Goal: Task Accomplishment & Management: Complete application form

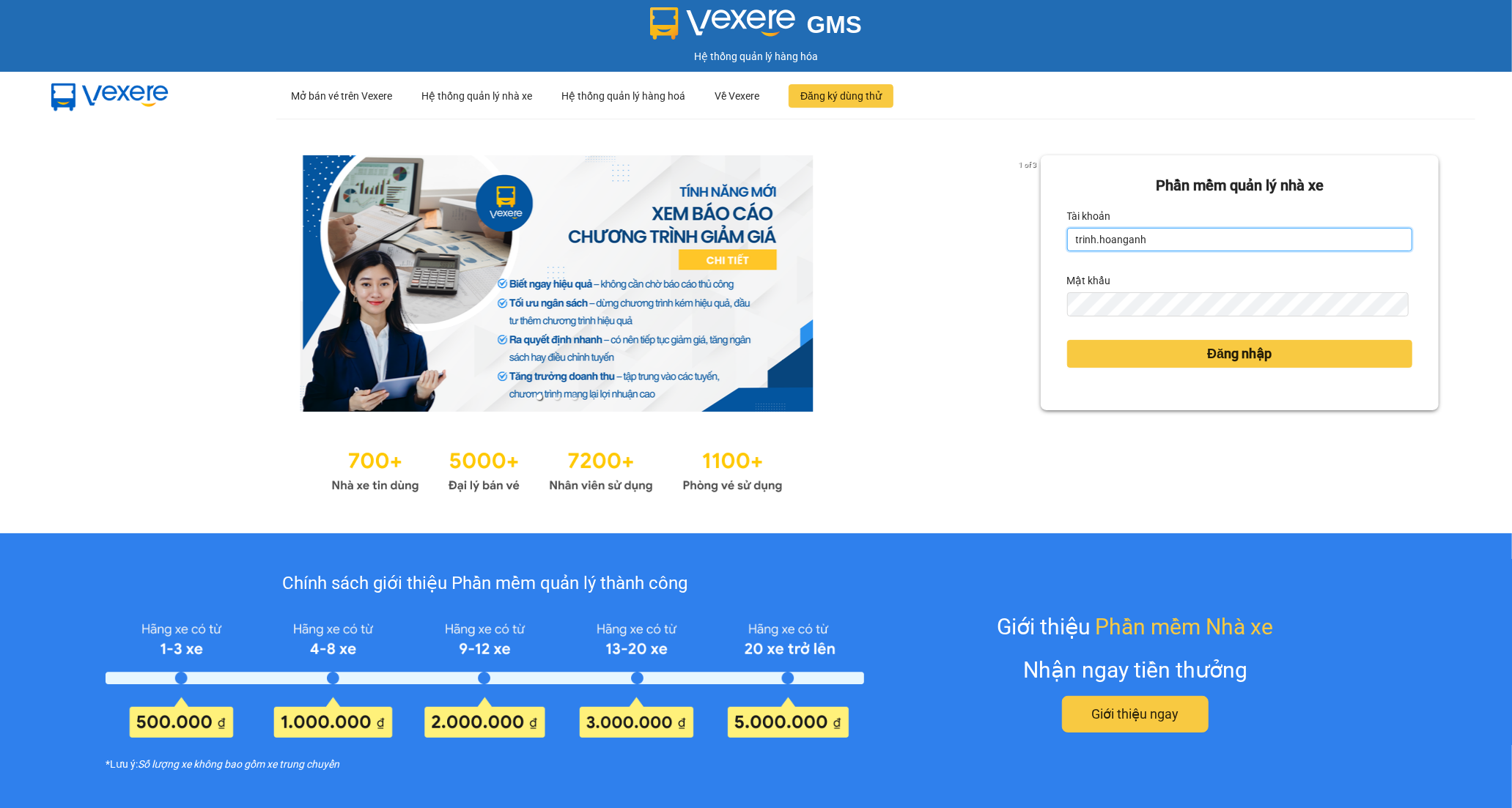
click at [1178, 247] on input "trinh.hoanganh" at bounding box center [1240, 239] width 345 height 23
type input "t"
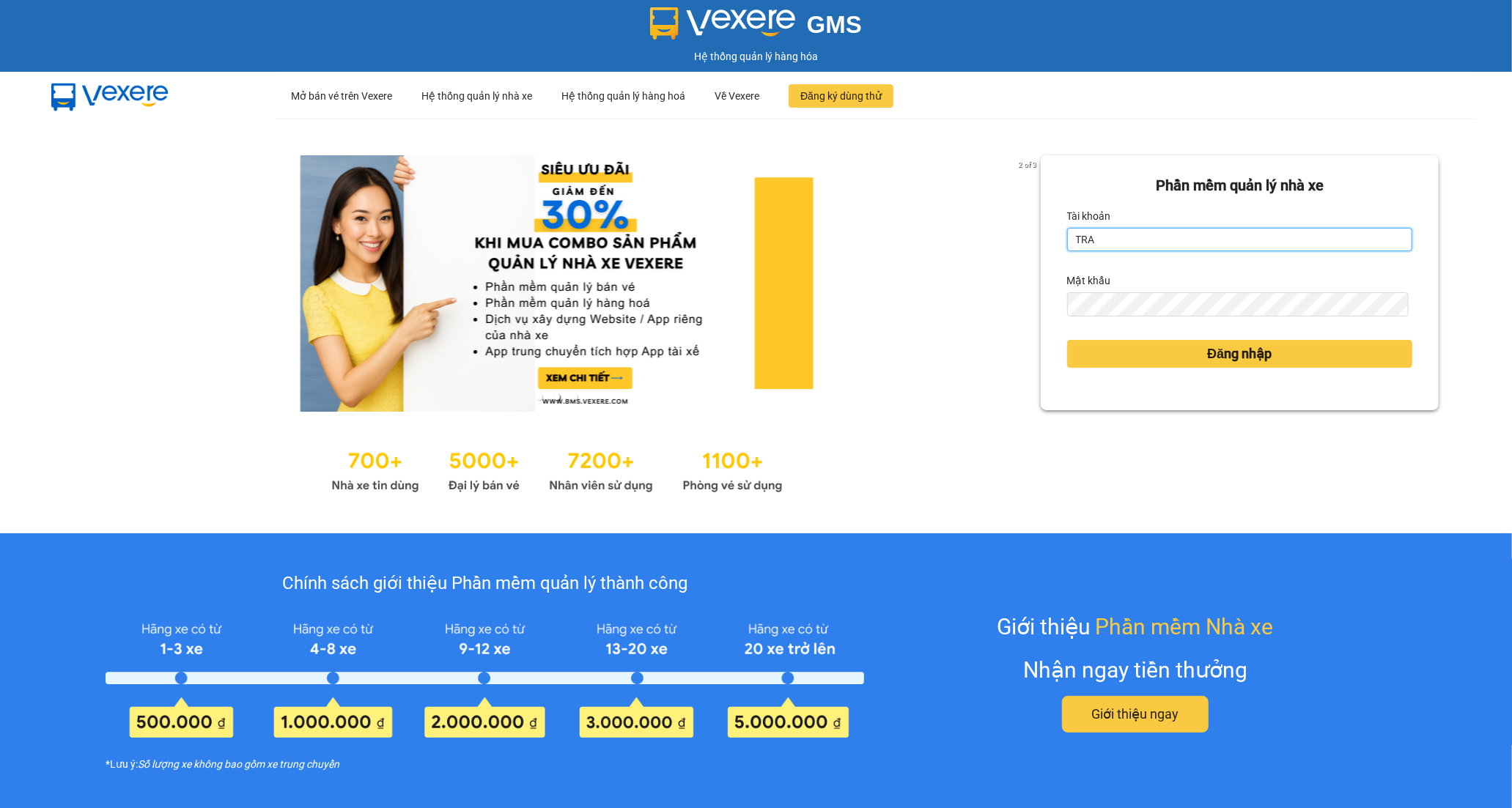
type input "tran.hoanganh"
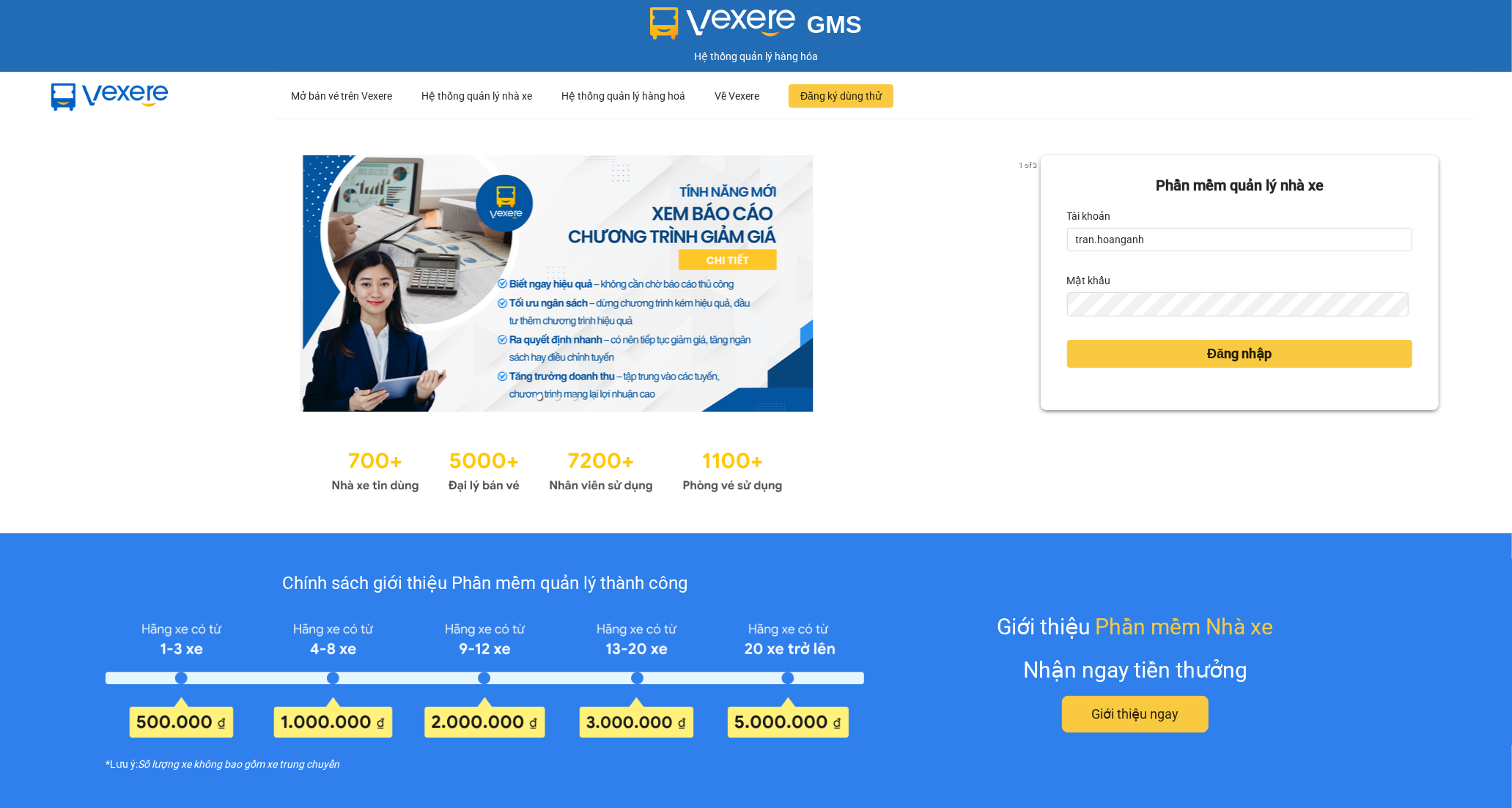
drag, startPoint x: 937, startPoint y: 493, endPoint x: 1081, endPoint y: 429, distance: 157.6
click at [939, 489] on div at bounding box center [557, 469] width 967 height 56
click at [1228, 357] on span "Đăng nhập" at bounding box center [1239, 354] width 64 height 21
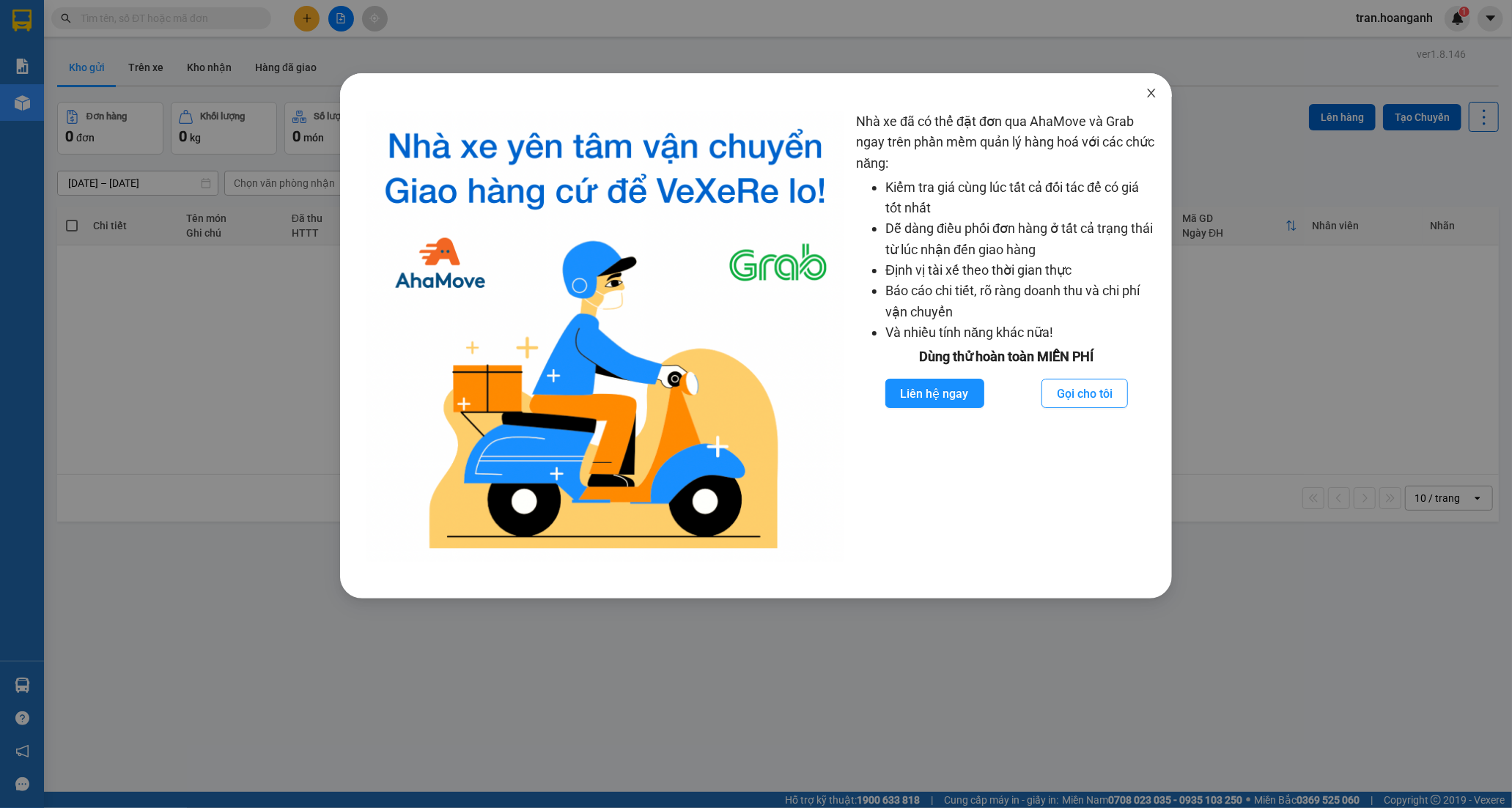
drag, startPoint x: 1156, startPoint y: 93, endPoint x: 1071, endPoint y: 45, distance: 97.6
click at [1155, 93] on icon "close" at bounding box center [1152, 93] width 12 height 12
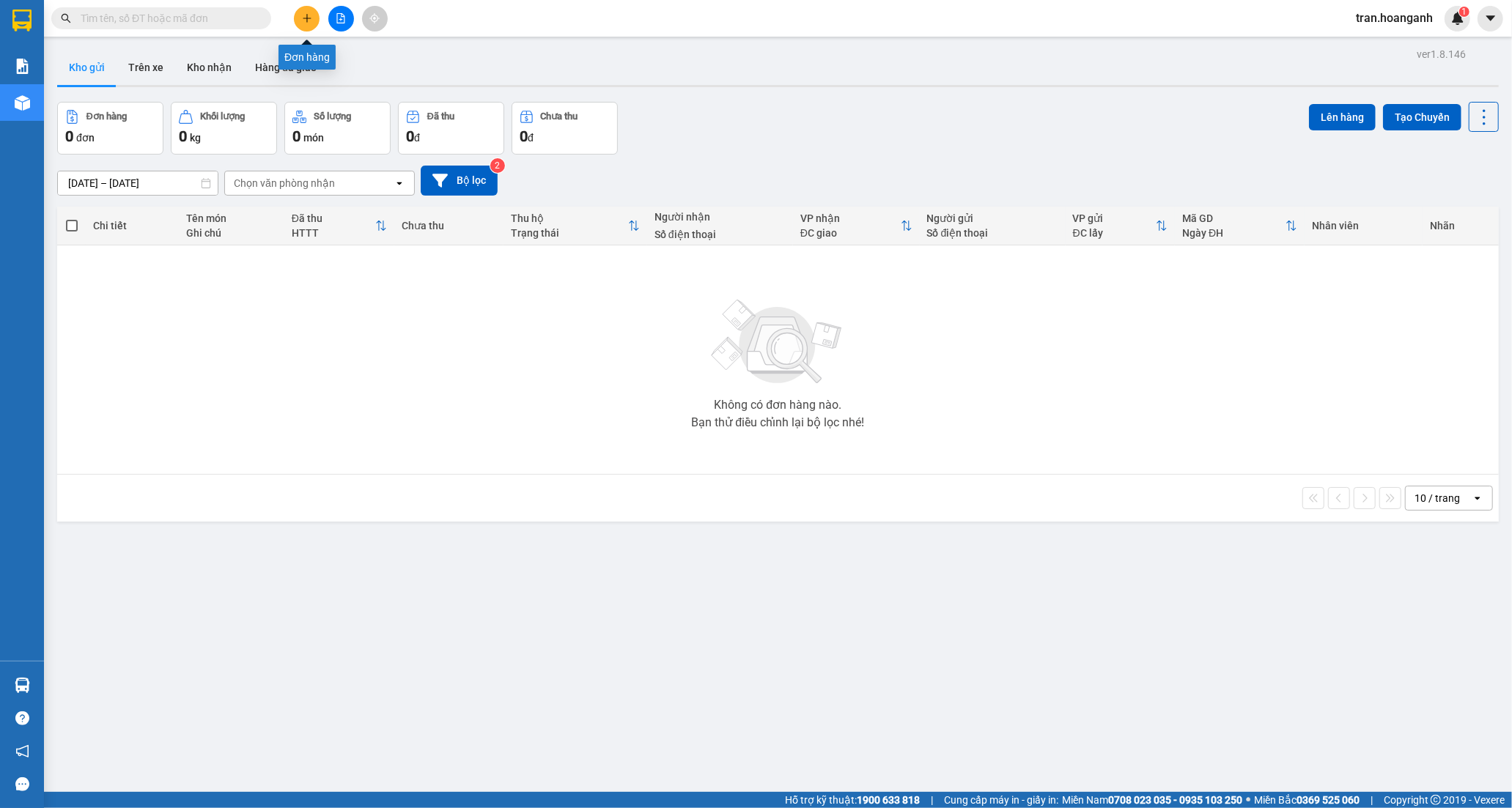
click at [305, 18] on icon "plus" at bounding box center [307, 18] width 8 height 1
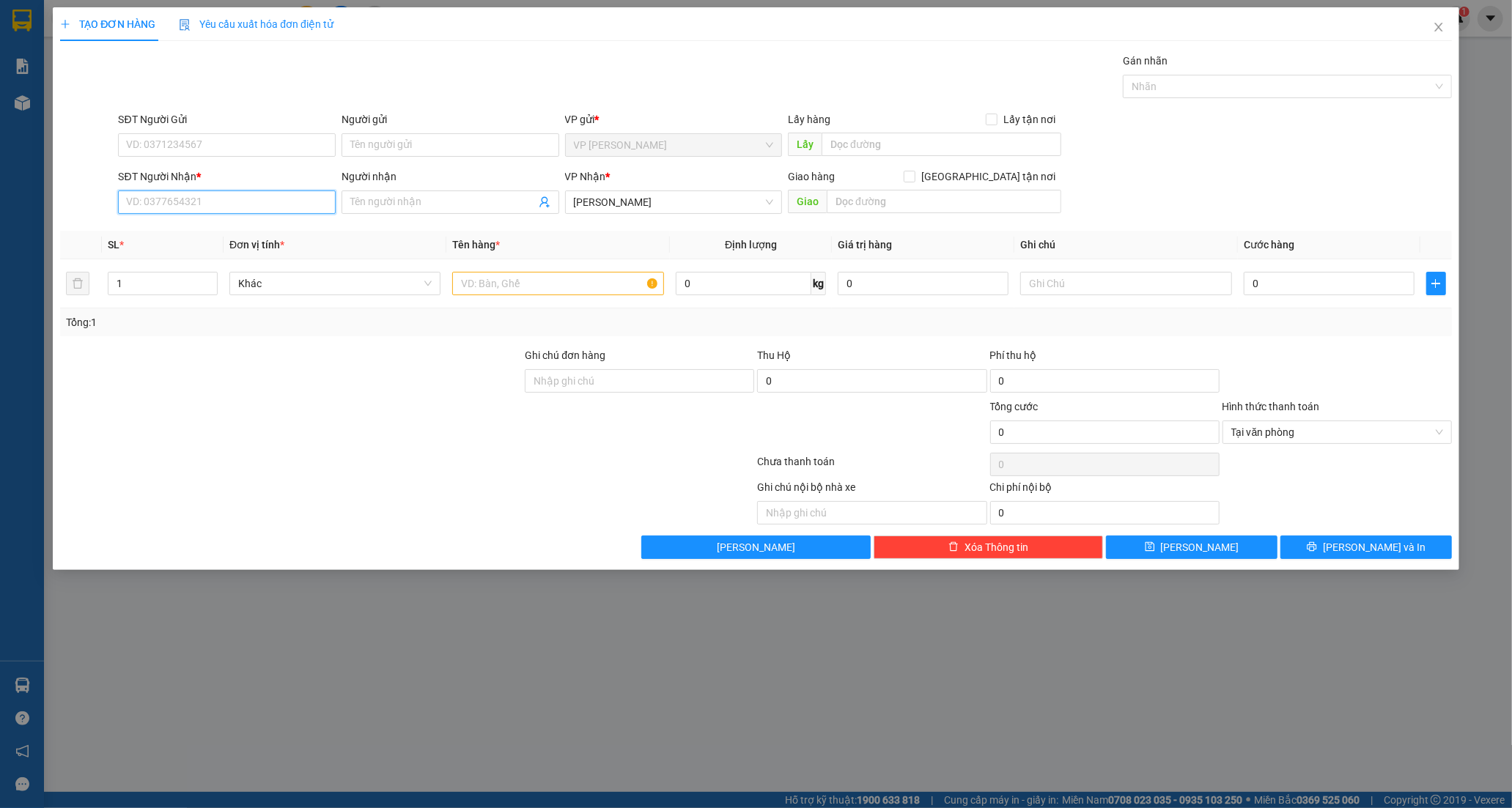
click at [173, 198] on input "SĐT Người Nhận *" at bounding box center [227, 203] width 218 height 23
type input "0372586129"
click at [424, 206] on input "Người nhận" at bounding box center [443, 202] width 185 height 16
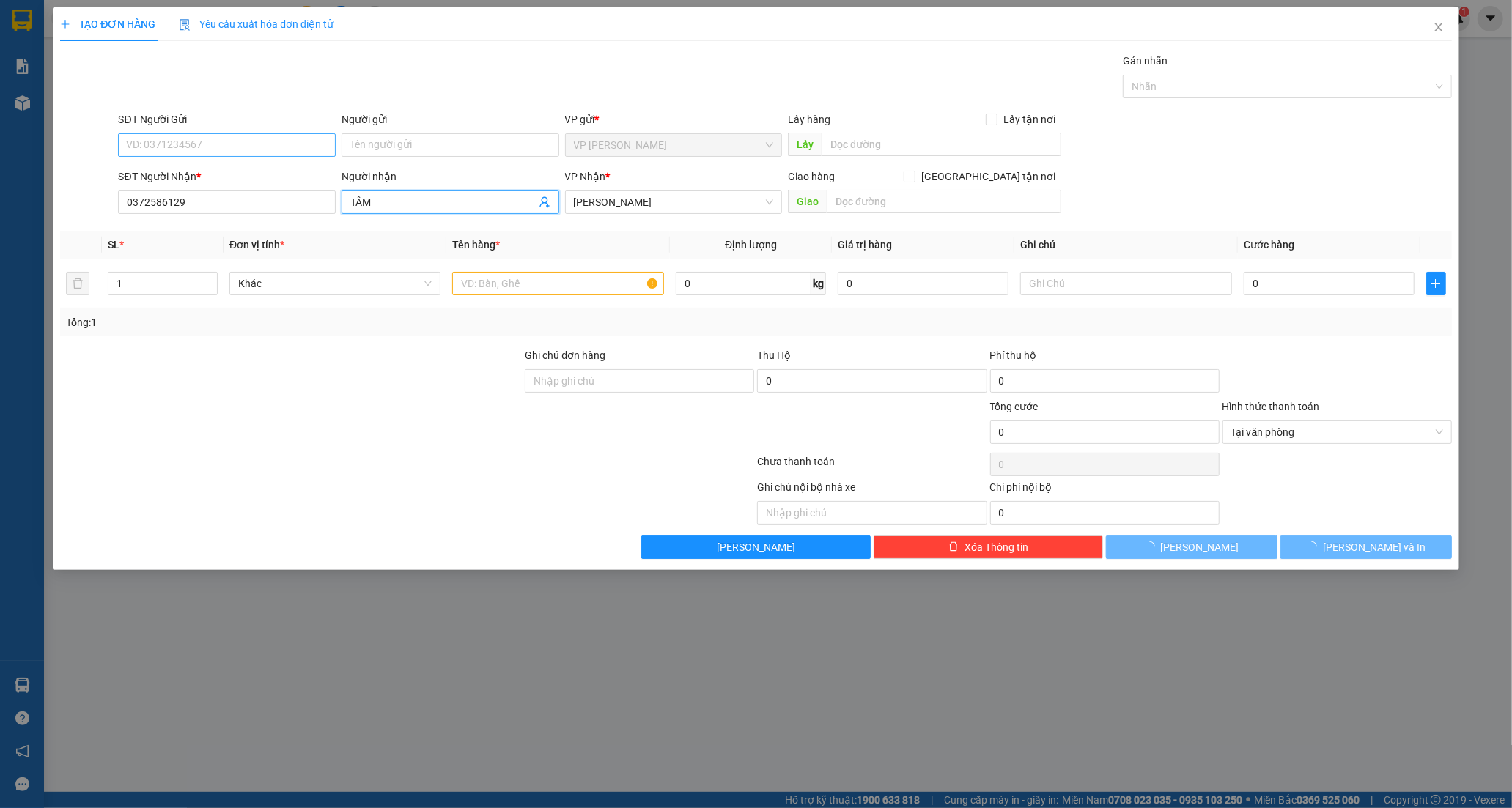
type input "TÂM"
click at [222, 142] on input "SĐT Người Gửi" at bounding box center [227, 145] width 218 height 23
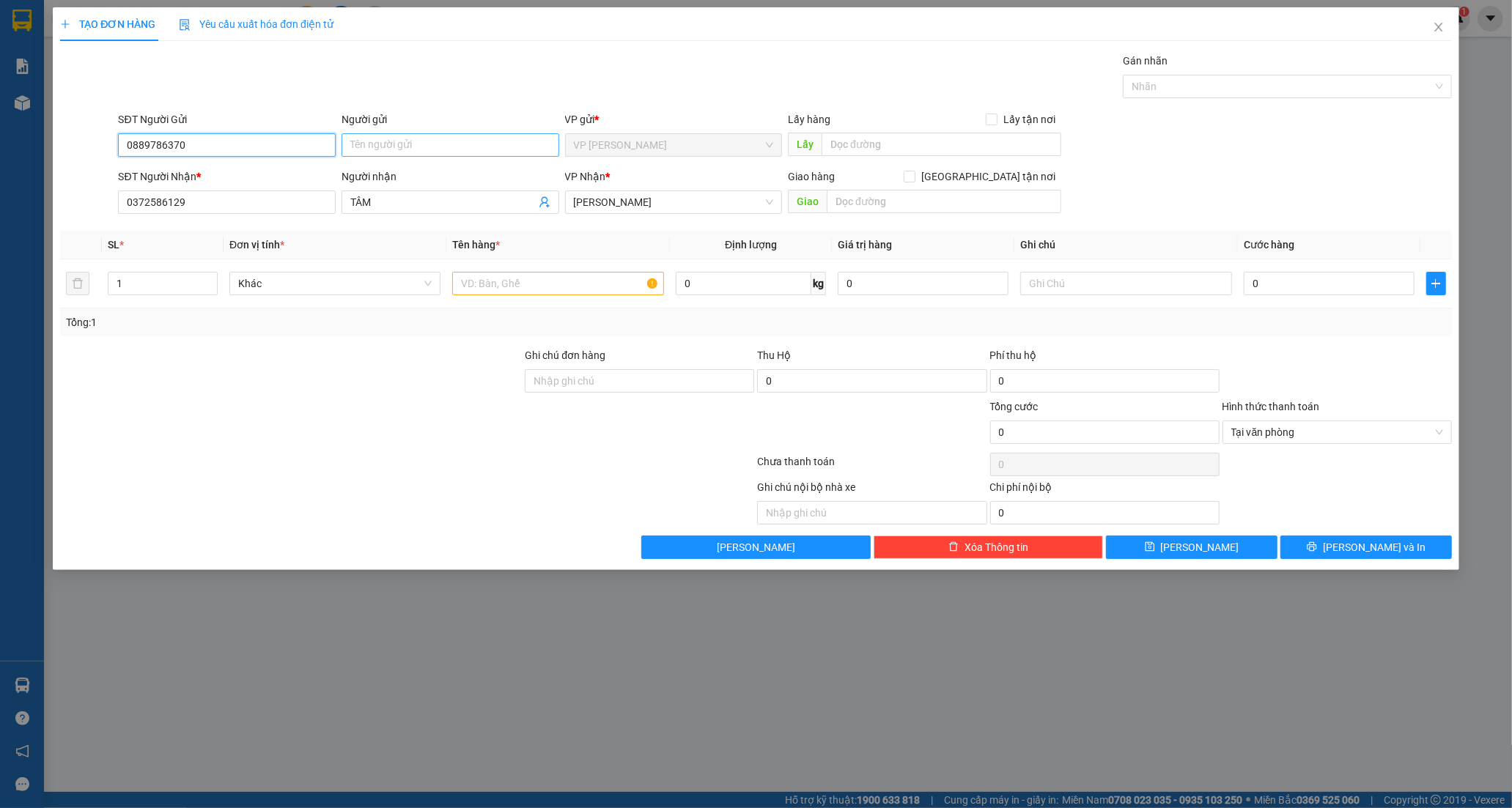
type input "0889786370"
click at [367, 149] on input "Người gửi" at bounding box center [450, 145] width 218 height 23
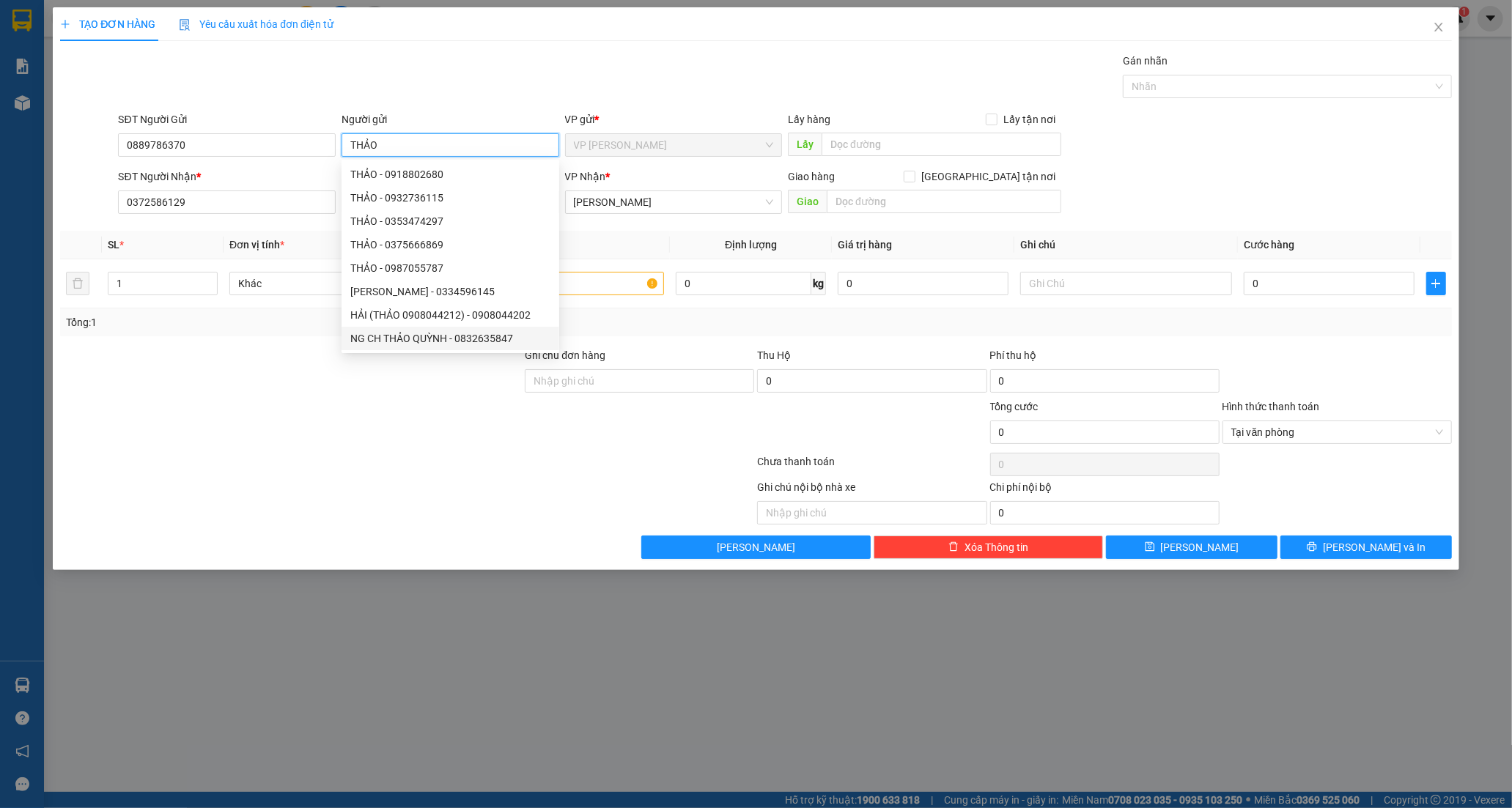
type input "THẢO"
drag, startPoint x: 372, startPoint y: 455, endPoint x: 627, endPoint y: 312, distance: 292.4
click at [379, 444] on div "Transit Pickup Surcharge Ids Transit Deliver Surcharge Ids Transit Deliver Surc…" at bounding box center [756, 305] width 1392 height 506
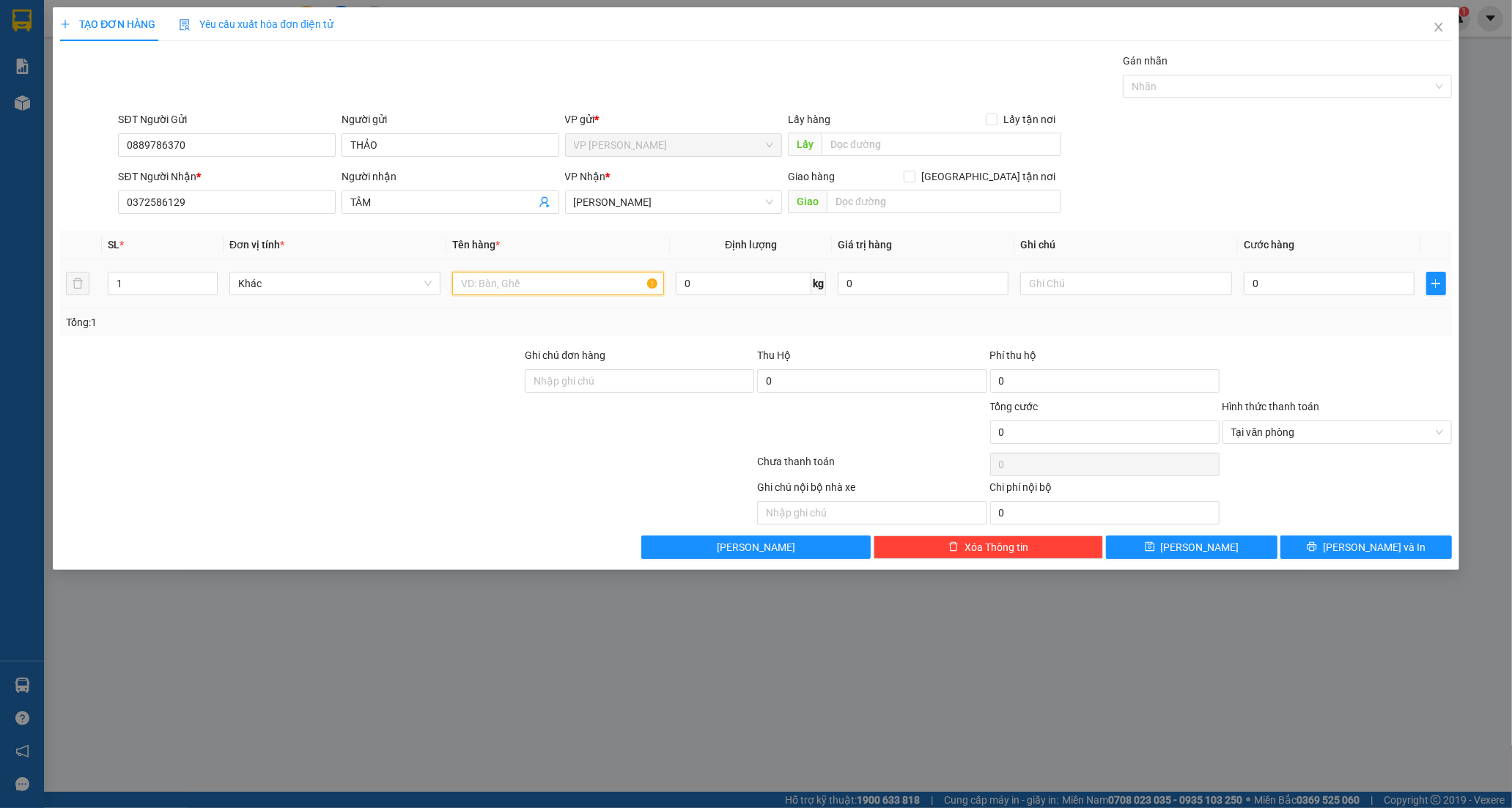
click at [576, 288] on input "text" at bounding box center [557, 284] width 211 height 23
type input "THÙNG XỐP DC"
click at [1263, 291] on input "0" at bounding box center [1329, 284] width 171 height 23
type input "4"
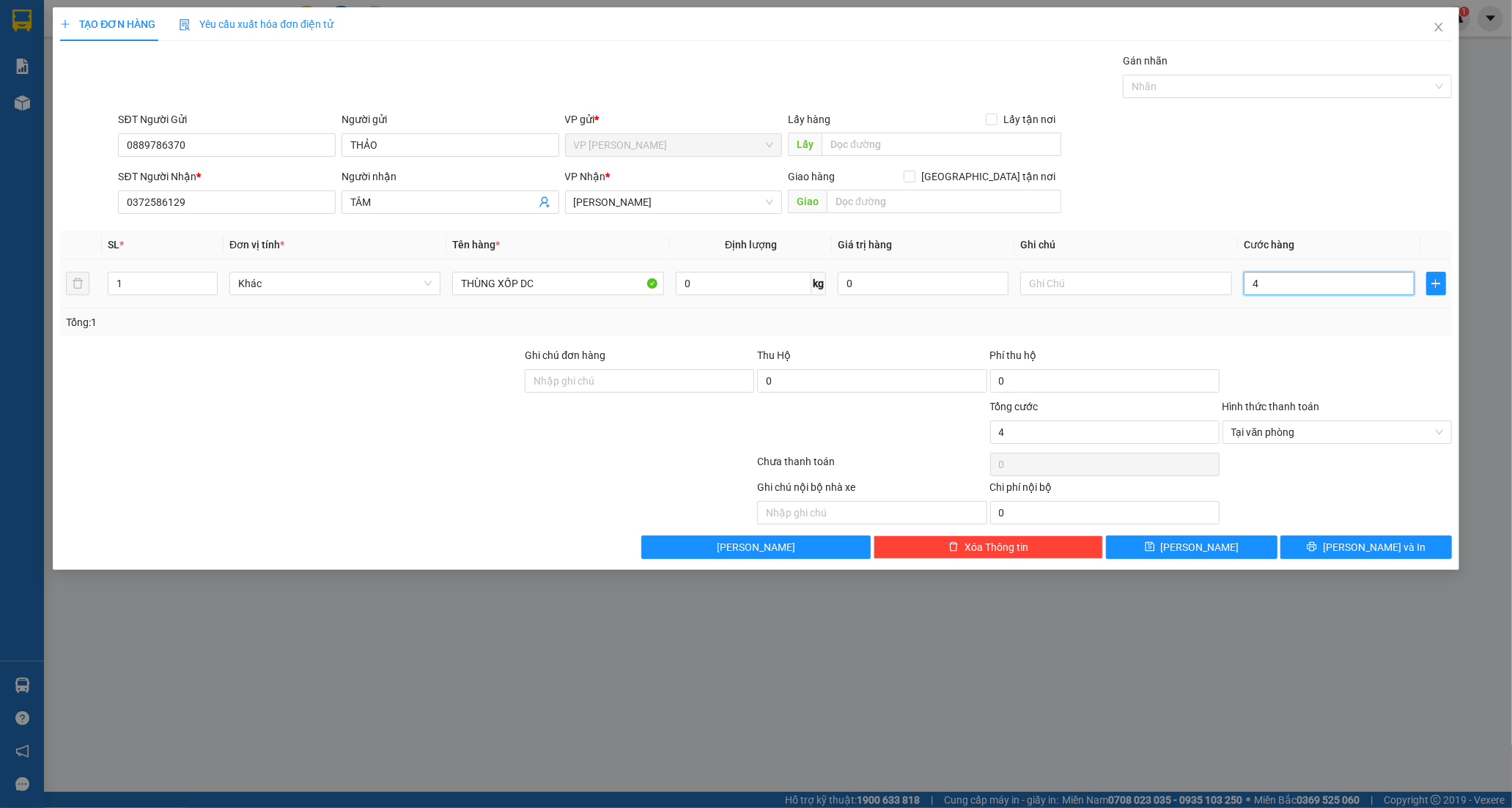
type input "40"
type input "40.000"
click at [1359, 554] on span "[PERSON_NAME] và In" at bounding box center [1374, 547] width 103 height 16
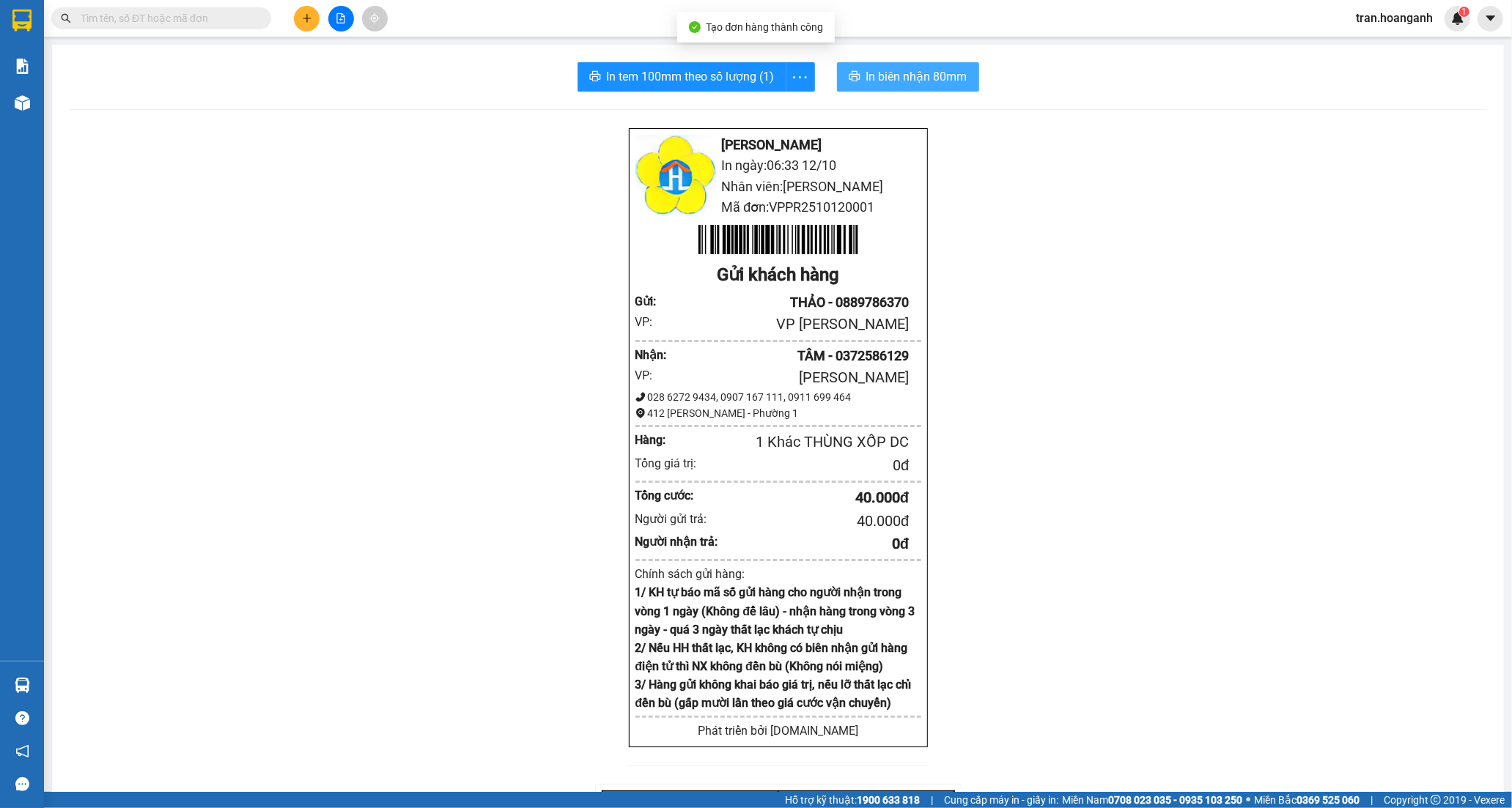
click at [896, 72] on span "In biên nhận 80mm" at bounding box center [917, 77] width 101 height 18
click at [306, 18] on icon "plus" at bounding box center [307, 18] width 8 height 1
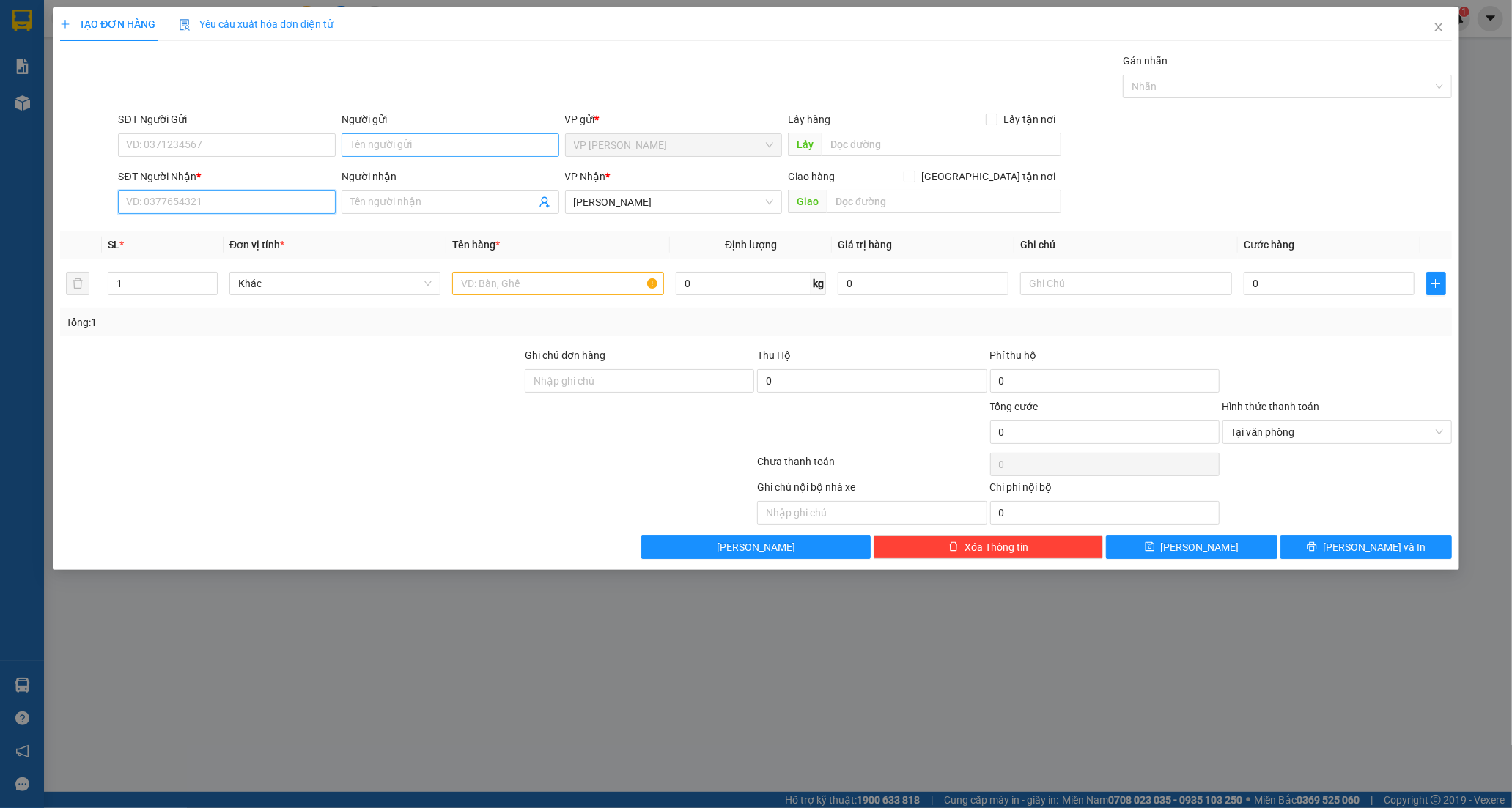
drag, startPoint x: 188, startPoint y: 207, endPoint x: 366, endPoint y: 133, distance: 192.8
click at [188, 206] on input "SĐT Người Nhận *" at bounding box center [227, 203] width 218 height 23
type input "0906619648"
click at [399, 205] on input "Người nhận" at bounding box center [443, 202] width 185 height 16
type input "TÁM KỲ"
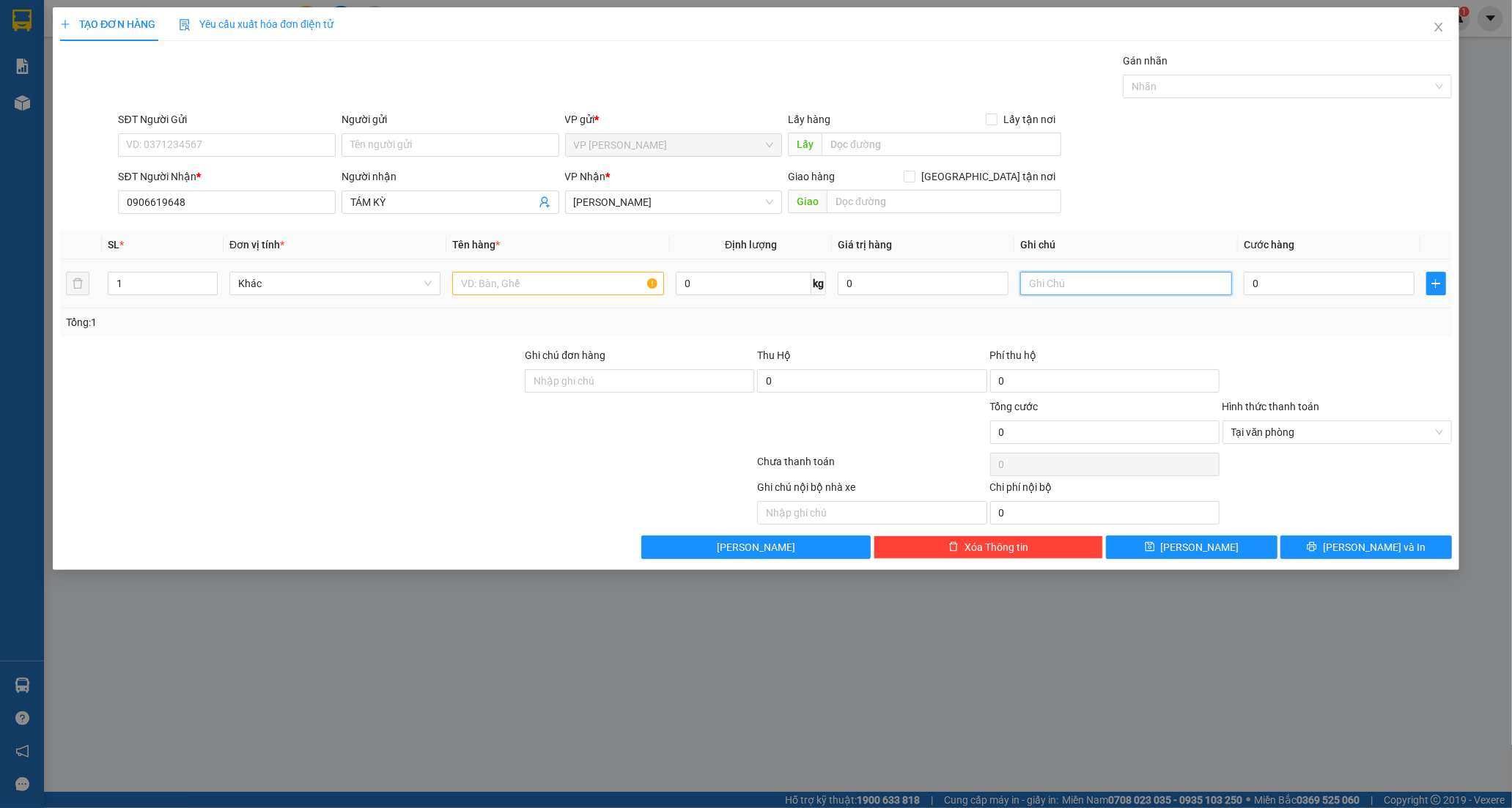
click at [1058, 289] on input "text" at bounding box center [1125, 284] width 211 height 23
type input "0768733383 THỎ"
click at [191, 141] on input "SĐT Người Gửi" at bounding box center [227, 145] width 218 height 23
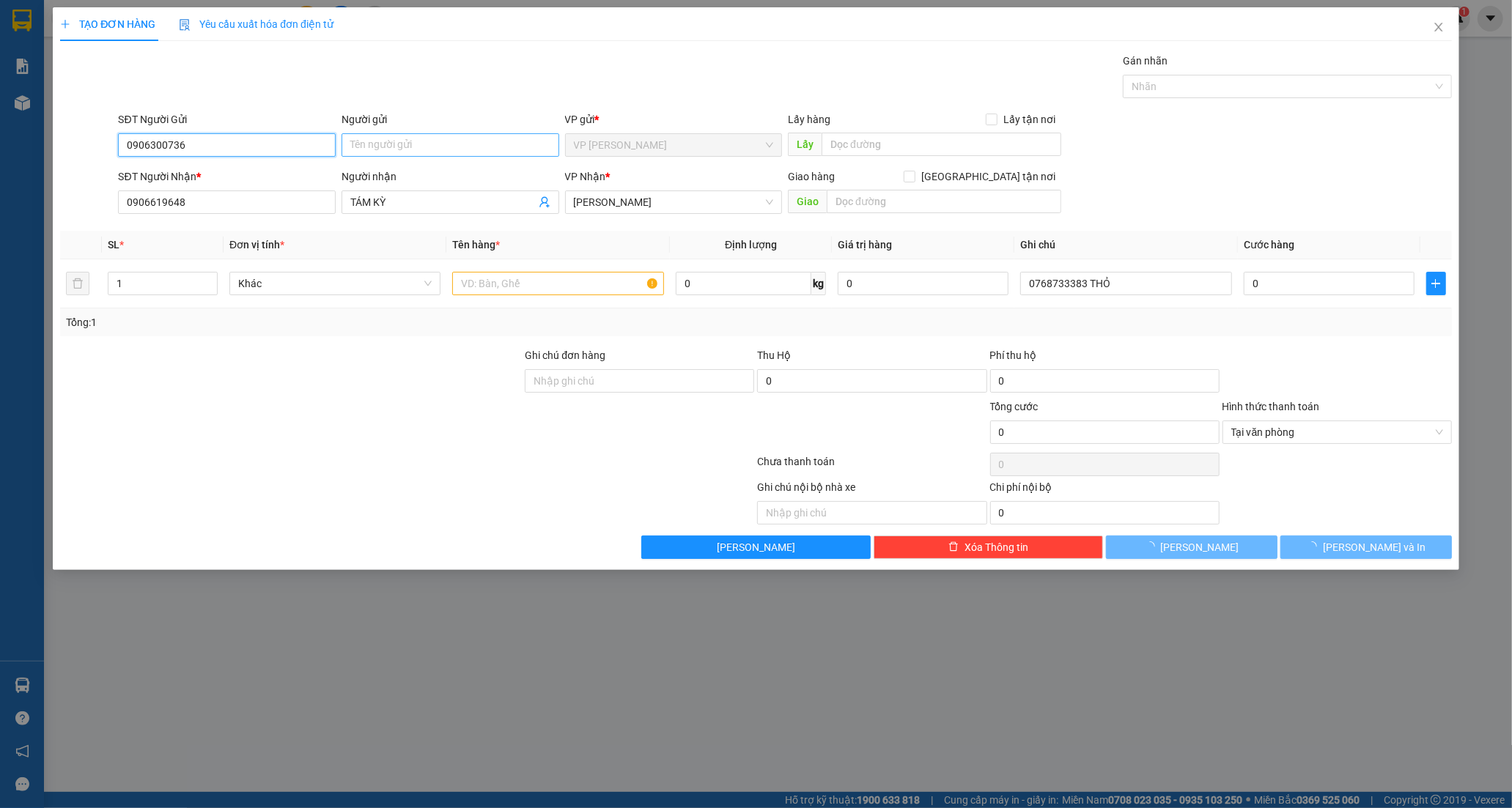
type input "0906300736"
click at [400, 150] on input "Người gửi" at bounding box center [450, 145] width 218 height 23
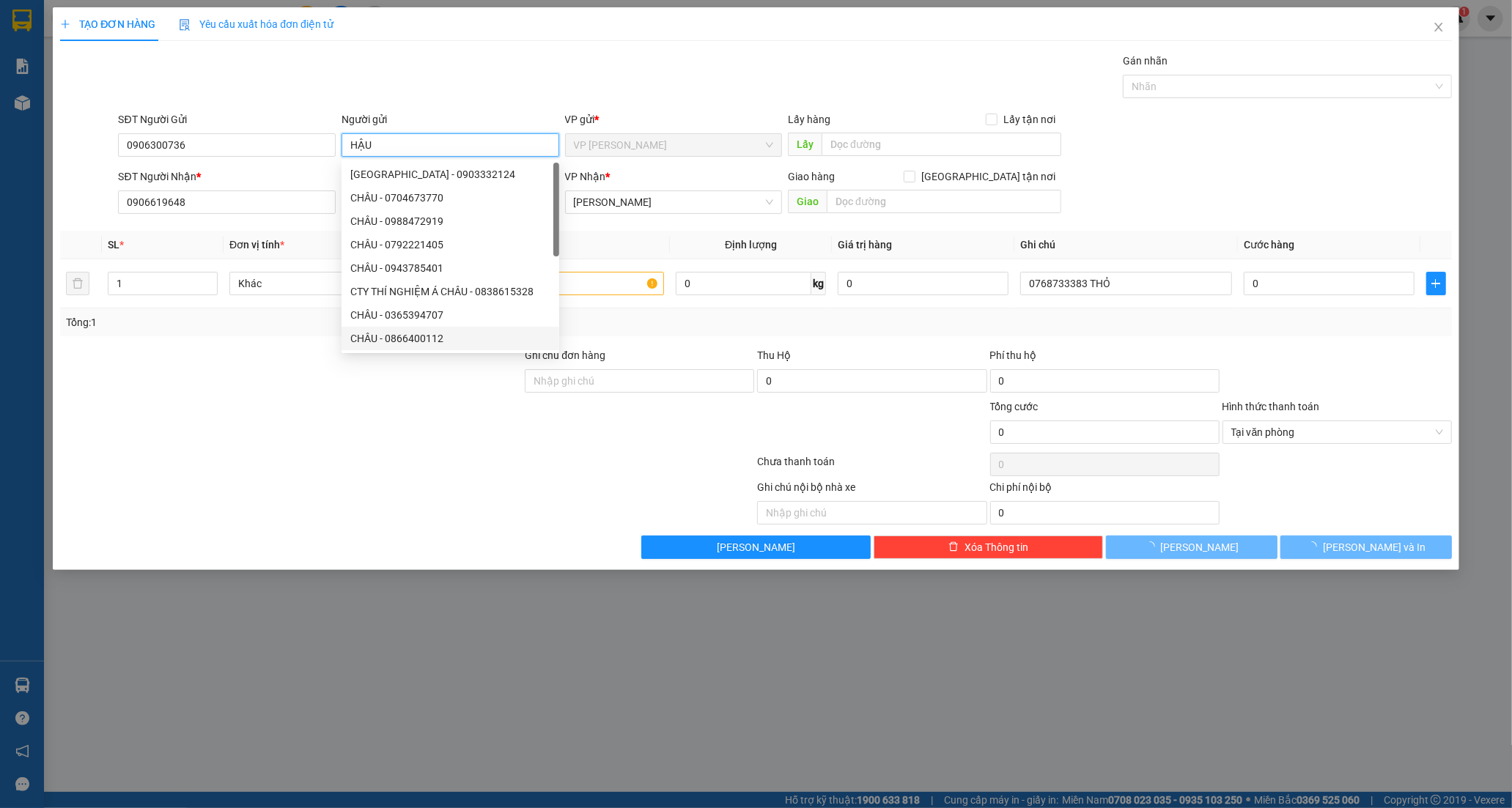
type input "HẬU"
drag, startPoint x: 401, startPoint y: 386, endPoint x: 452, endPoint y: 358, distance: 58.2
click at [407, 386] on div at bounding box center [290, 374] width 465 height 52
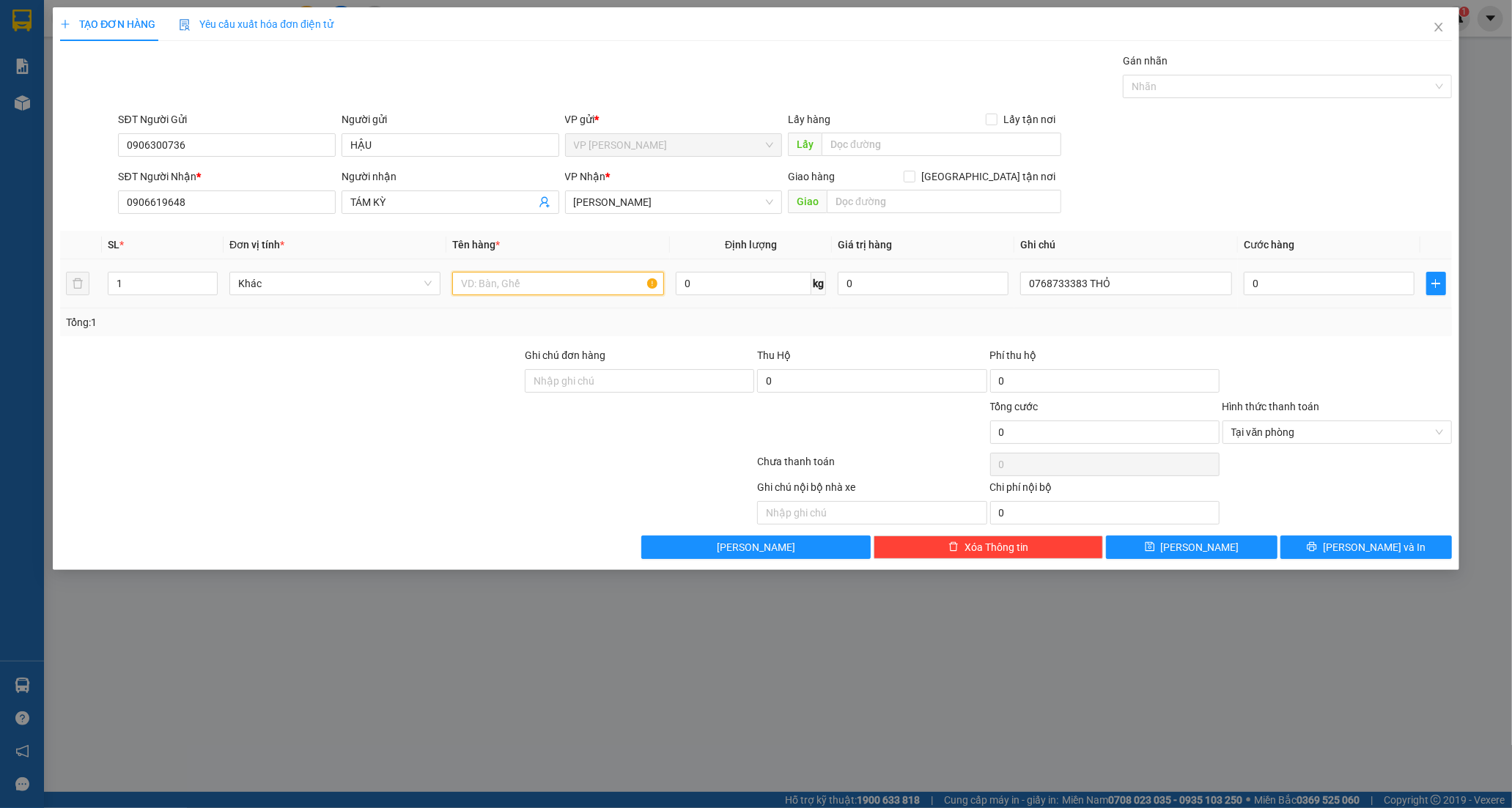
click at [508, 286] on input "text" at bounding box center [557, 284] width 211 height 23
type input "THÙNG XỐP"
click at [1372, 290] on input "0" at bounding box center [1329, 284] width 171 height 23
type input "3"
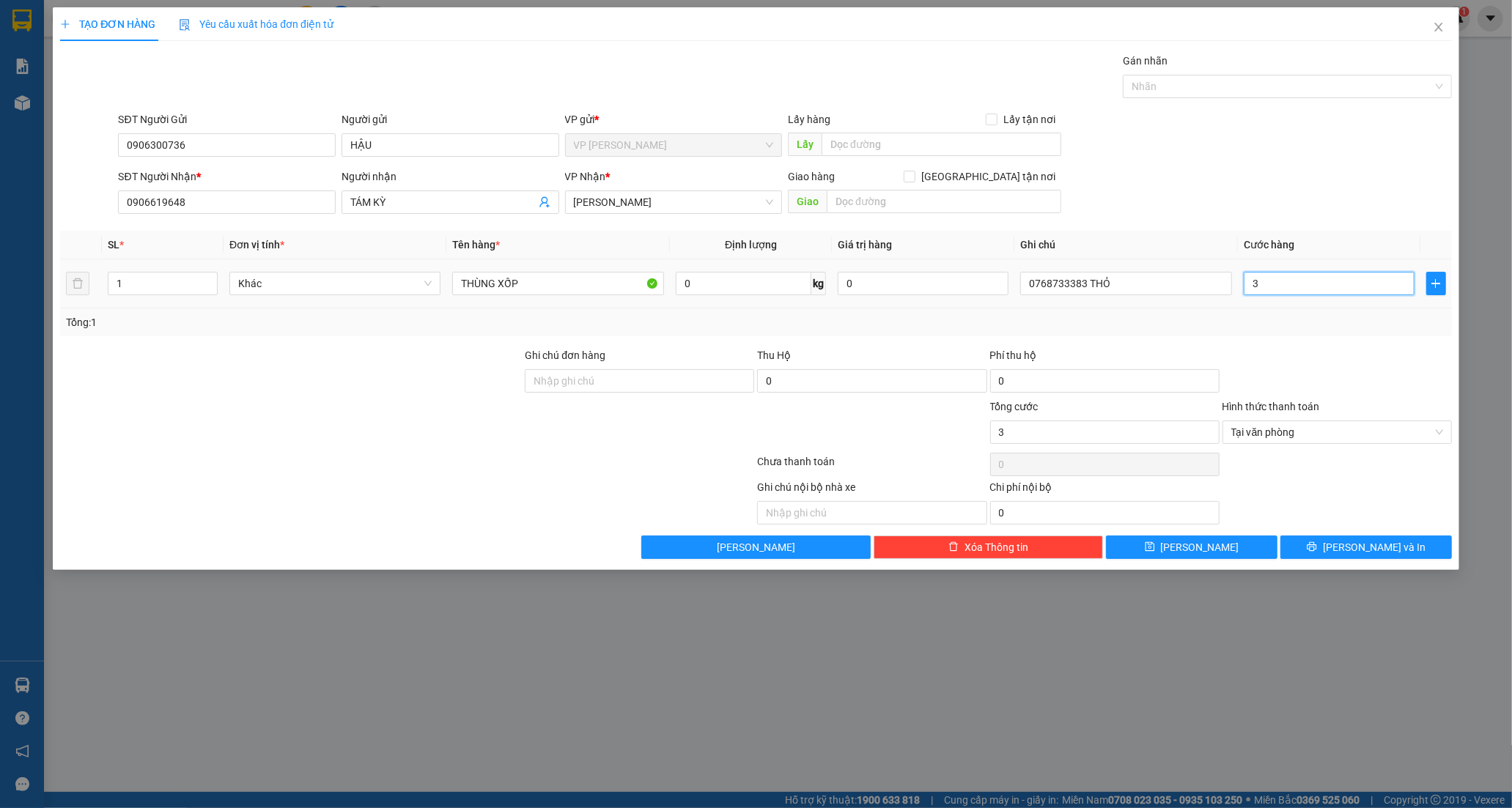
type input "30"
type input "30.000"
click at [1343, 538] on button "[PERSON_NAME] và In" at bounding box center [1366, 547] width 172 height 23
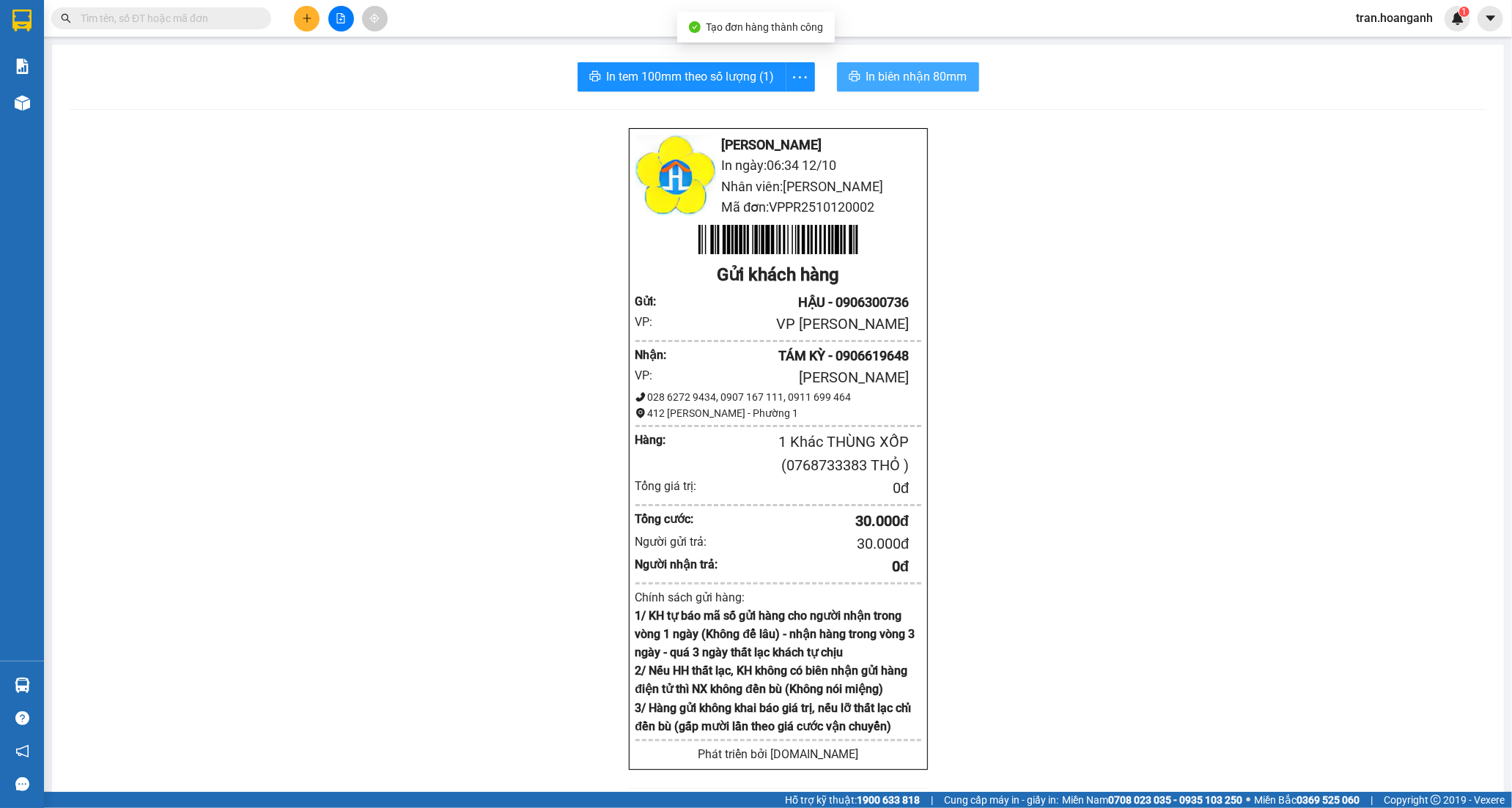
click at [919, 76] on span "In biên nhận 80mm" at bounding box center [917, 77] width 101 height 18
click at [310, 15] on icon "plus" at bounding box center [307, 18] width 10 height 10
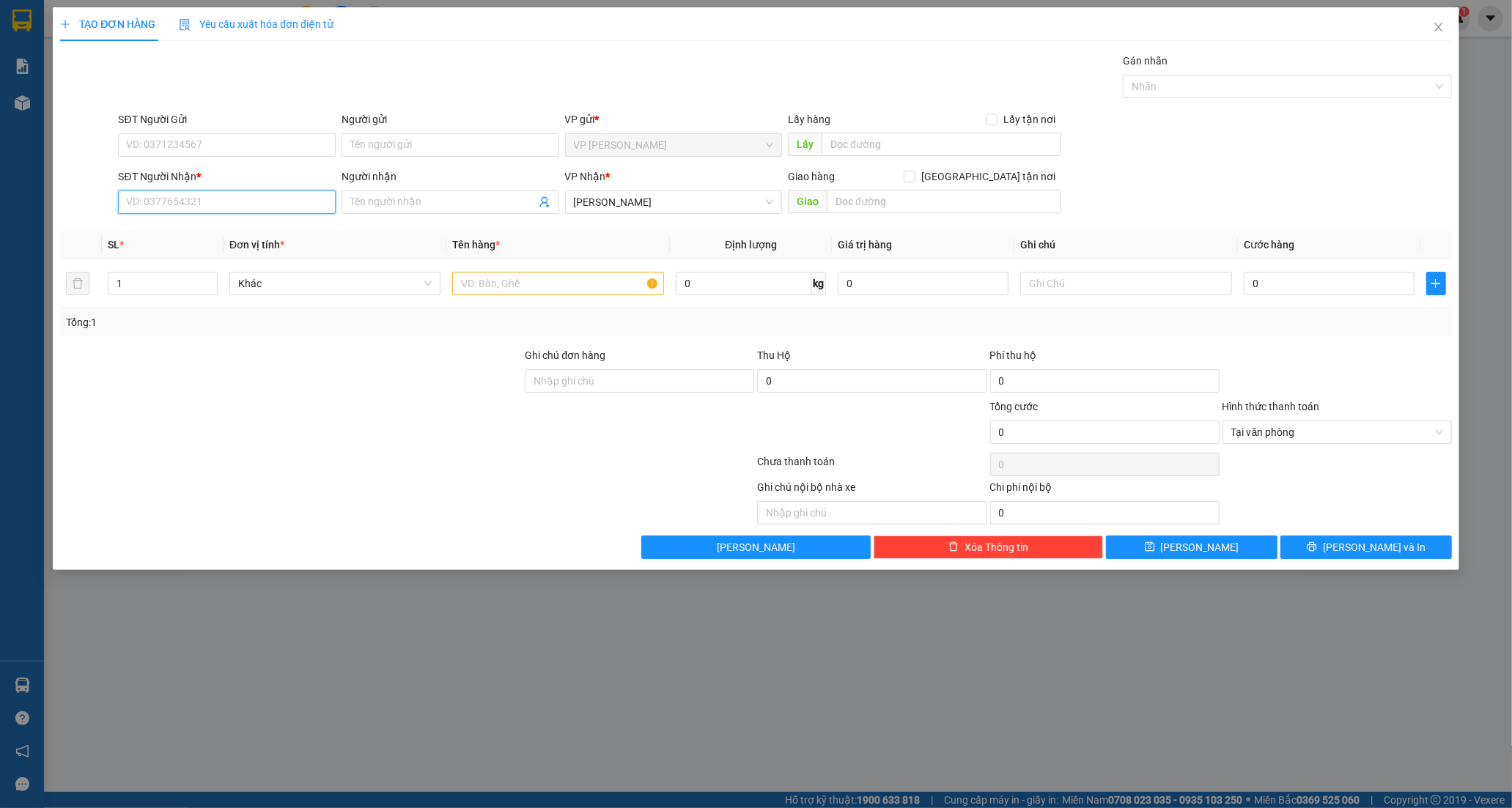
drag, startPoint x: 208, startPoint y: 208, endPoint x: 466, endPoint y: 39, distance: 308.4
click at [208, 205] on input "SĐT Người Nhận *" at bounding box center [227, 203] width 218 height 23
click at [193, 224] on div "0708098985 - HƯỜNG" at bounding box center [227, 231] width 200 height 16
type input "0708098985"
type input "HƯỜNG"
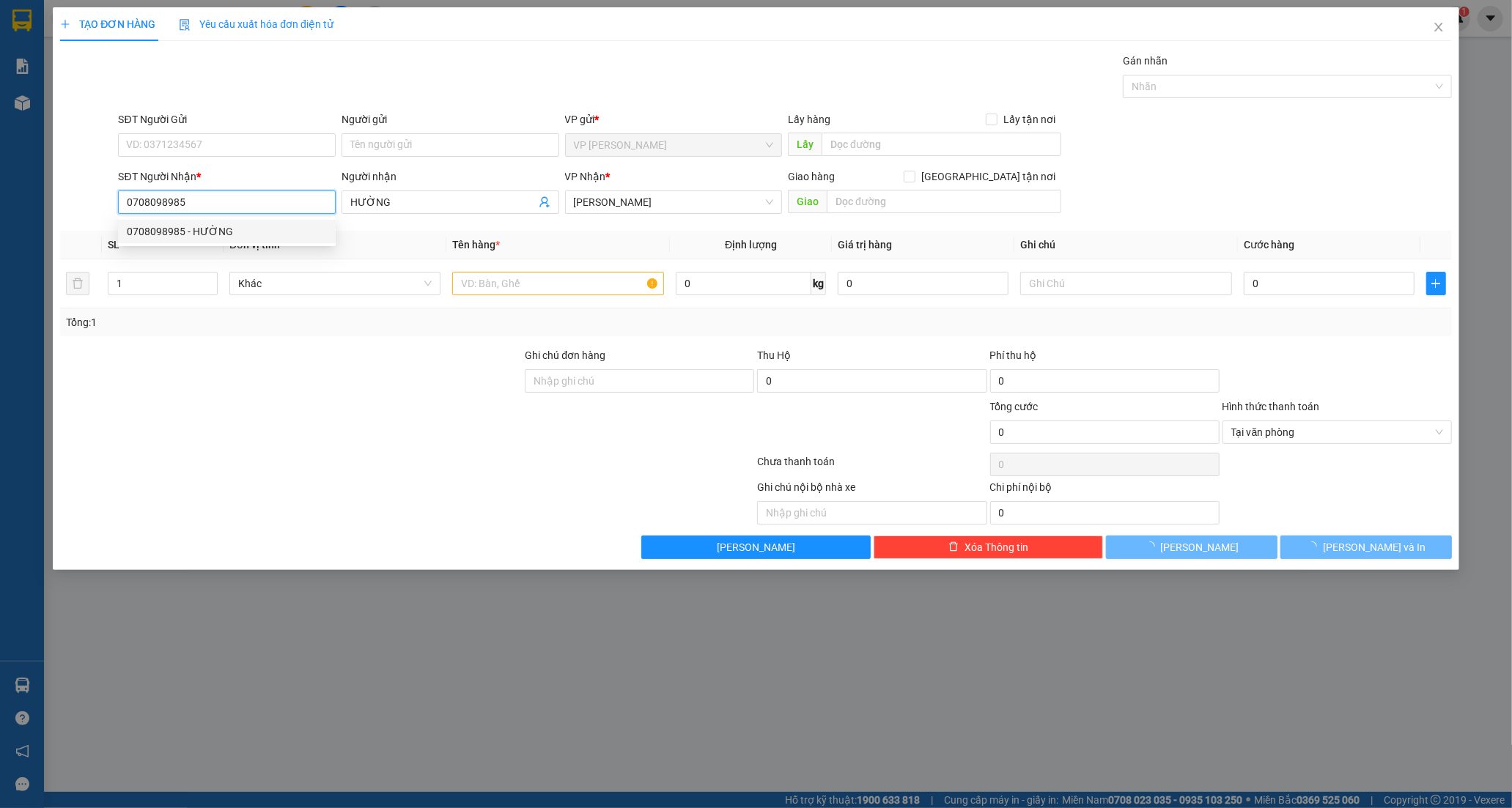
type input "30.000"
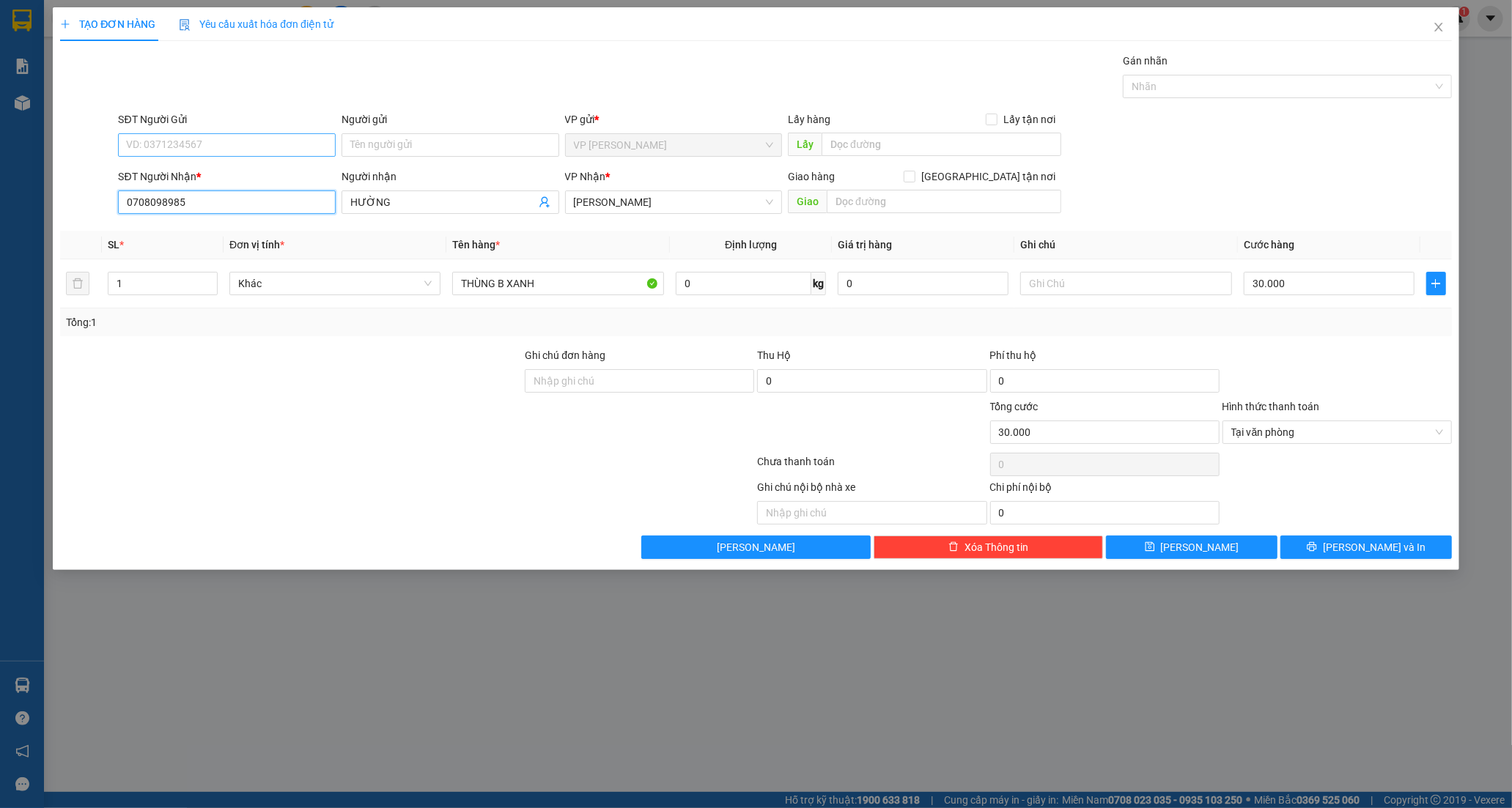
type input "0708098985"
click at [200, 152] on input "SĐT Người Gửi" at bounding box center [227, 145] width 218 height 23
drag, startPoint x: 200, startPoint y: 172, endPoint x: 207, endPoint y: 187, distance: 16.6
click at [200, 173] on div "0377225564 - HỒNG" at bounding box center [227, 174] width 200 height 16
type input "0377225564"
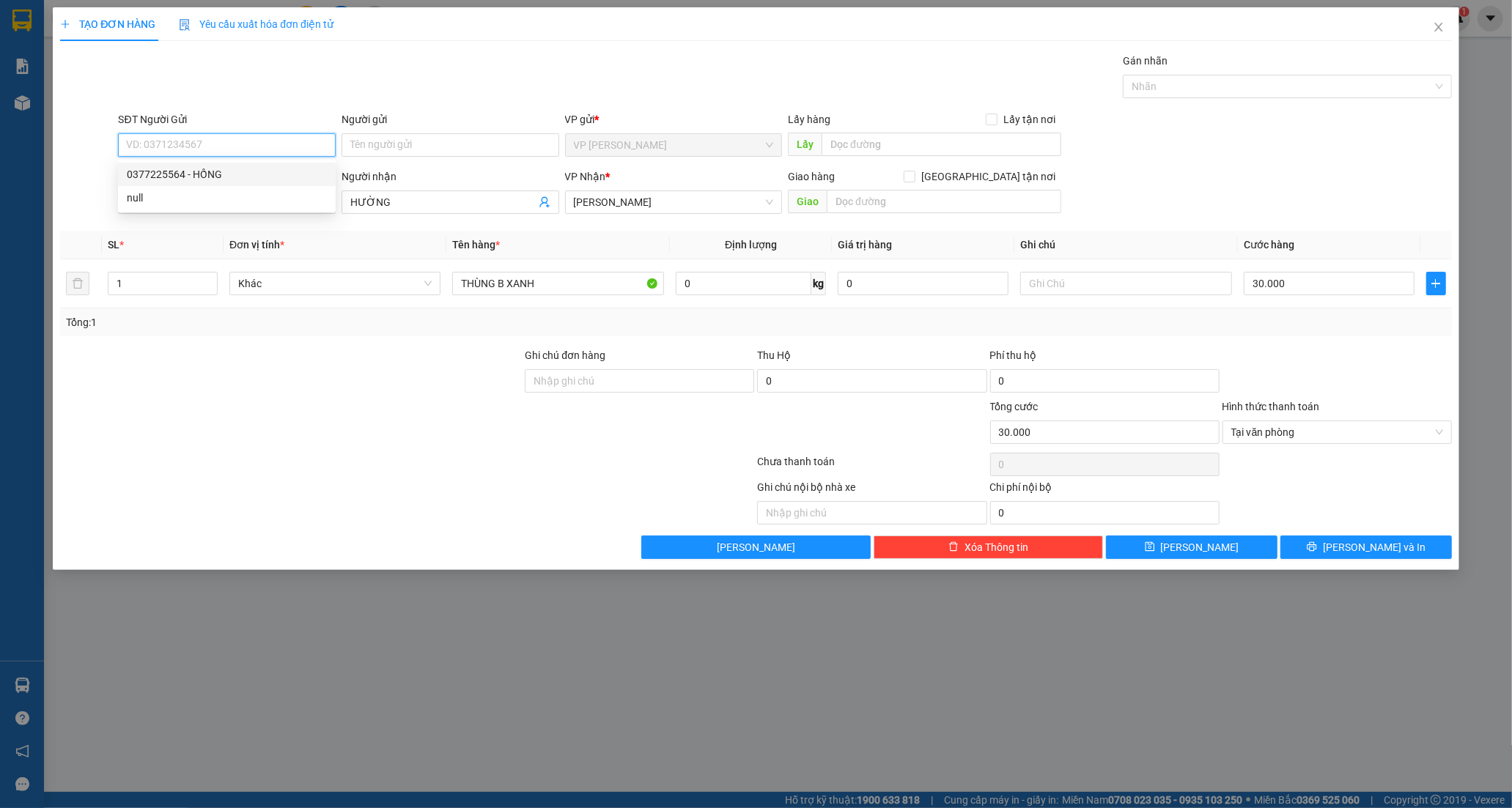
type input "HỒNG"
type input "2"
click at [205, 275] on span "up" at bounding box center [209, 279] width 9 height 9
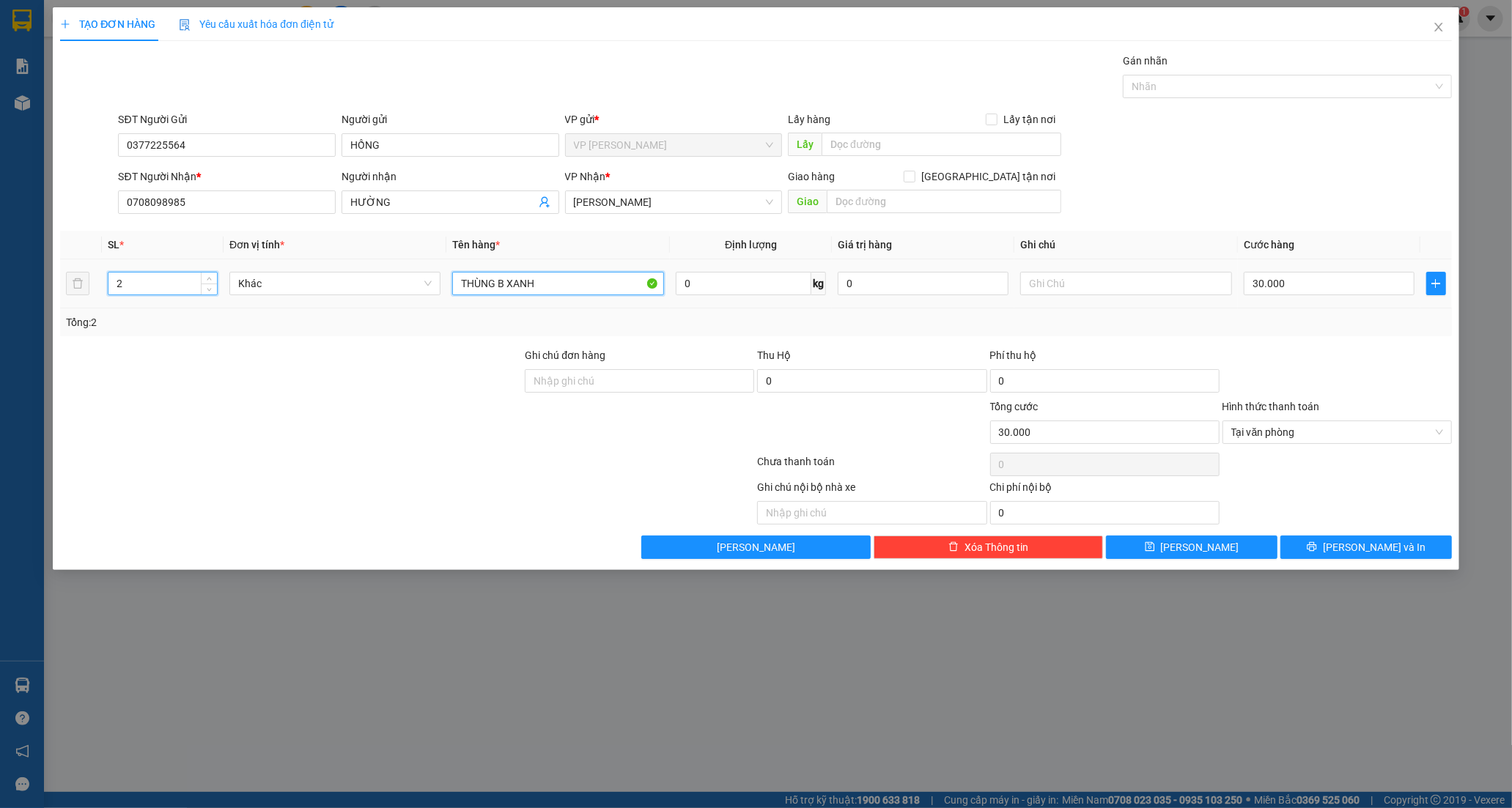
click at [563, 287] on input "THÙNG B XANH" at bounding box center [557, 284] width 211 height 23
type input "0"
type input "THÙNG B XANH +BAO XANH"
click at [1278, 295] on input "0" at bounding box center [1329, 284] width 171 height 23
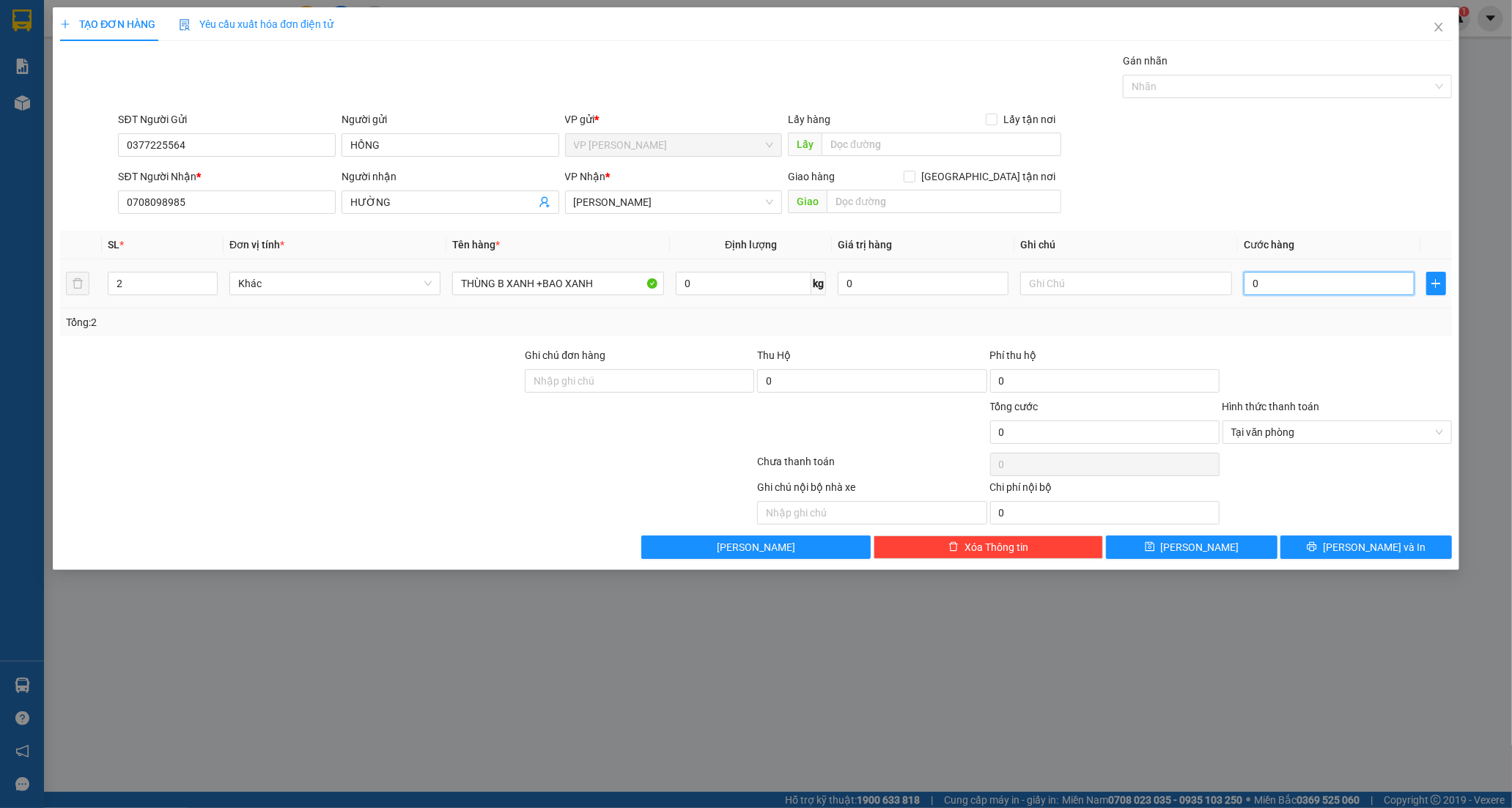
type input "8"
type input "80"
type input "80.000"
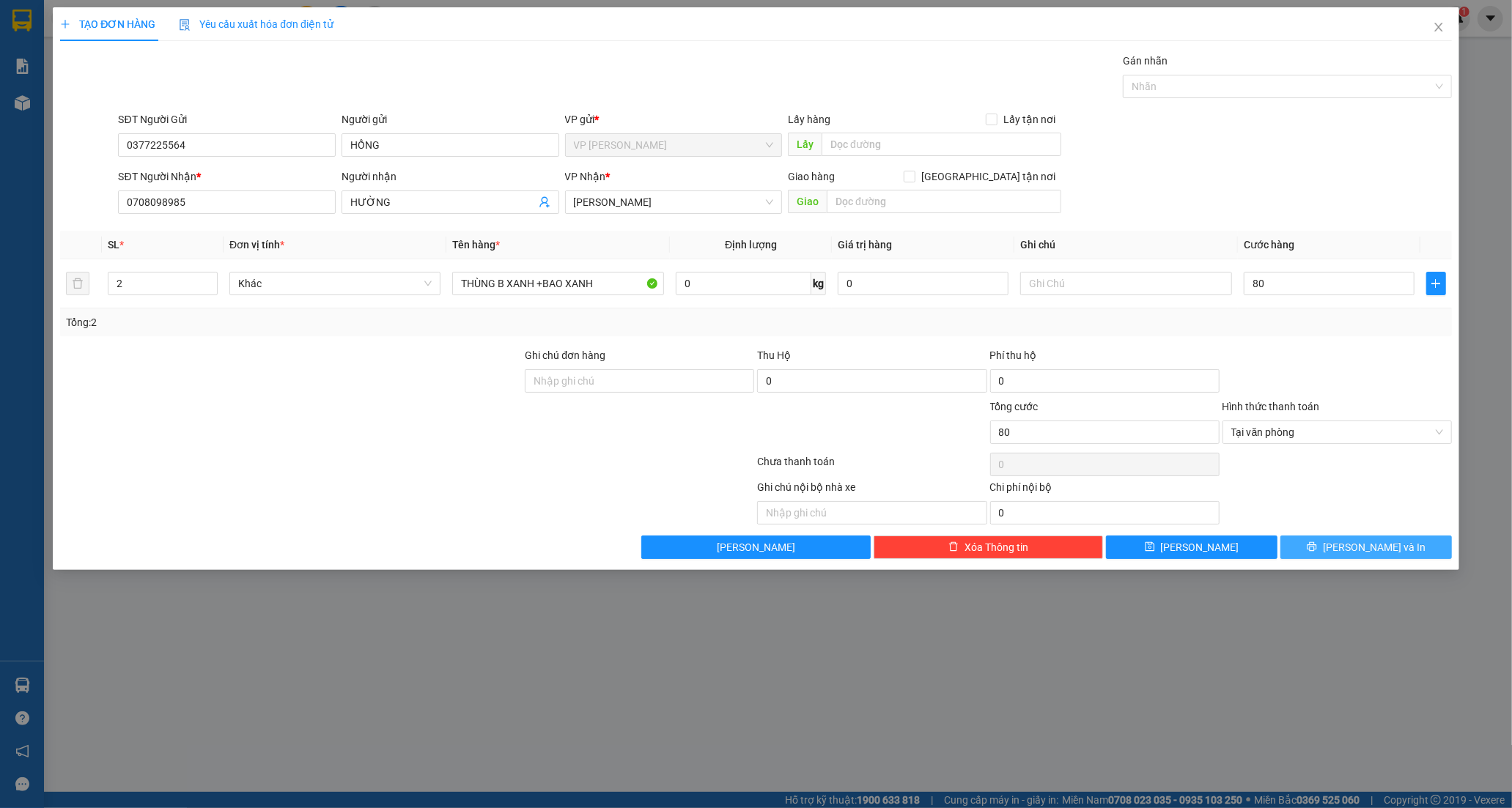
type input "80.000"
click at [1317, 547] on icon "printer" at bounding box center [1312, 547] width 10 height 10
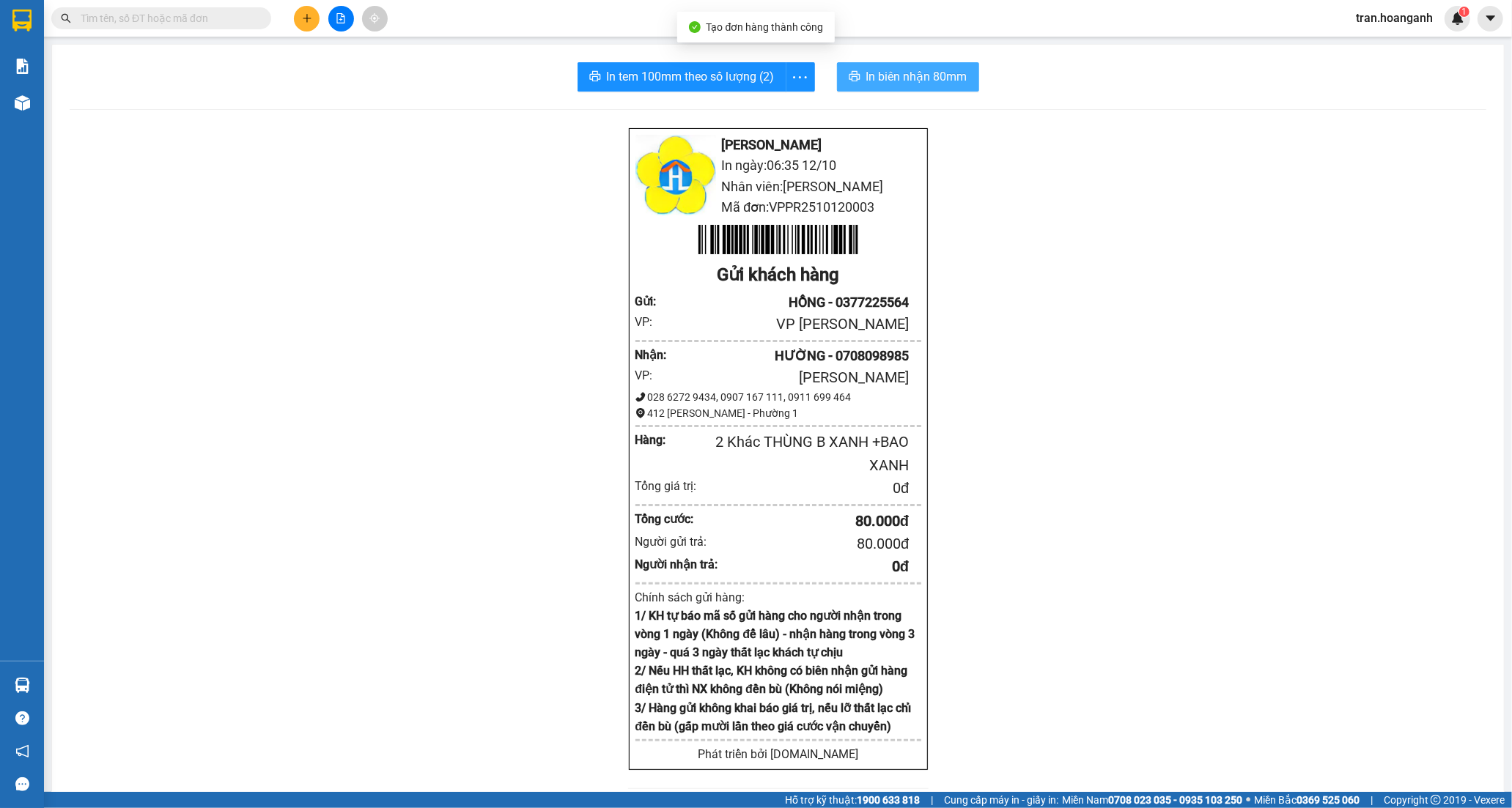
click at [868, 76] on span "In biên nhận 80mm" at bounding box center [917, 77] width 101 height 18
click at [304, 28] on button at bounding box center [306, 18] width 26 height 26
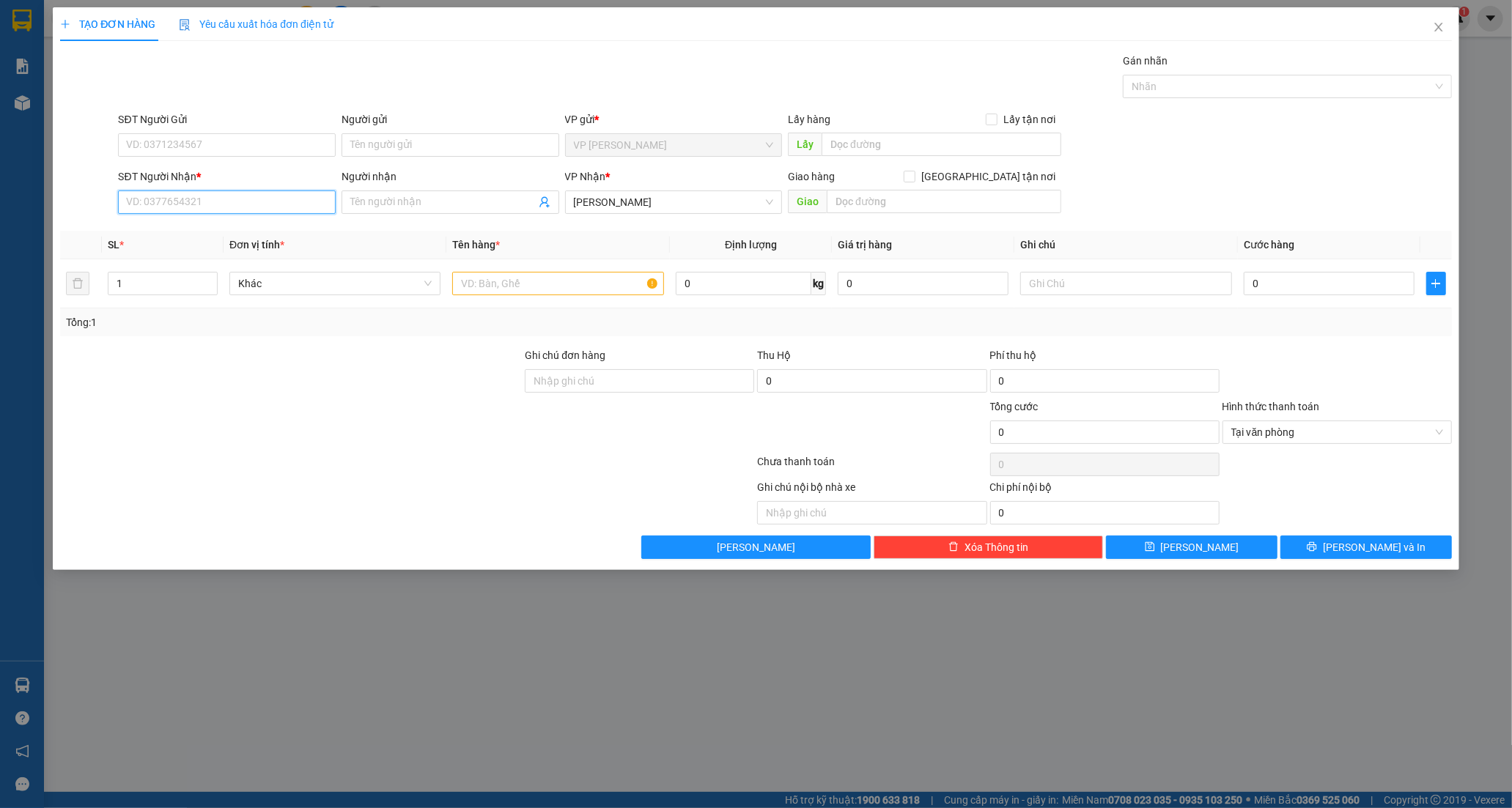
drag, startPoint x: 205, startPoint y: 211, endPoint x: 333, endPoint y: 126, distance: 153.7
click at [205, 209] on input "SĐT Người Nhận *" at bounding box center [227, 203] width 218 height 23
type input "0868271408"
click at [436, 194] on input "Người nhận" at bounding box center [443, 202] width 185 height 16
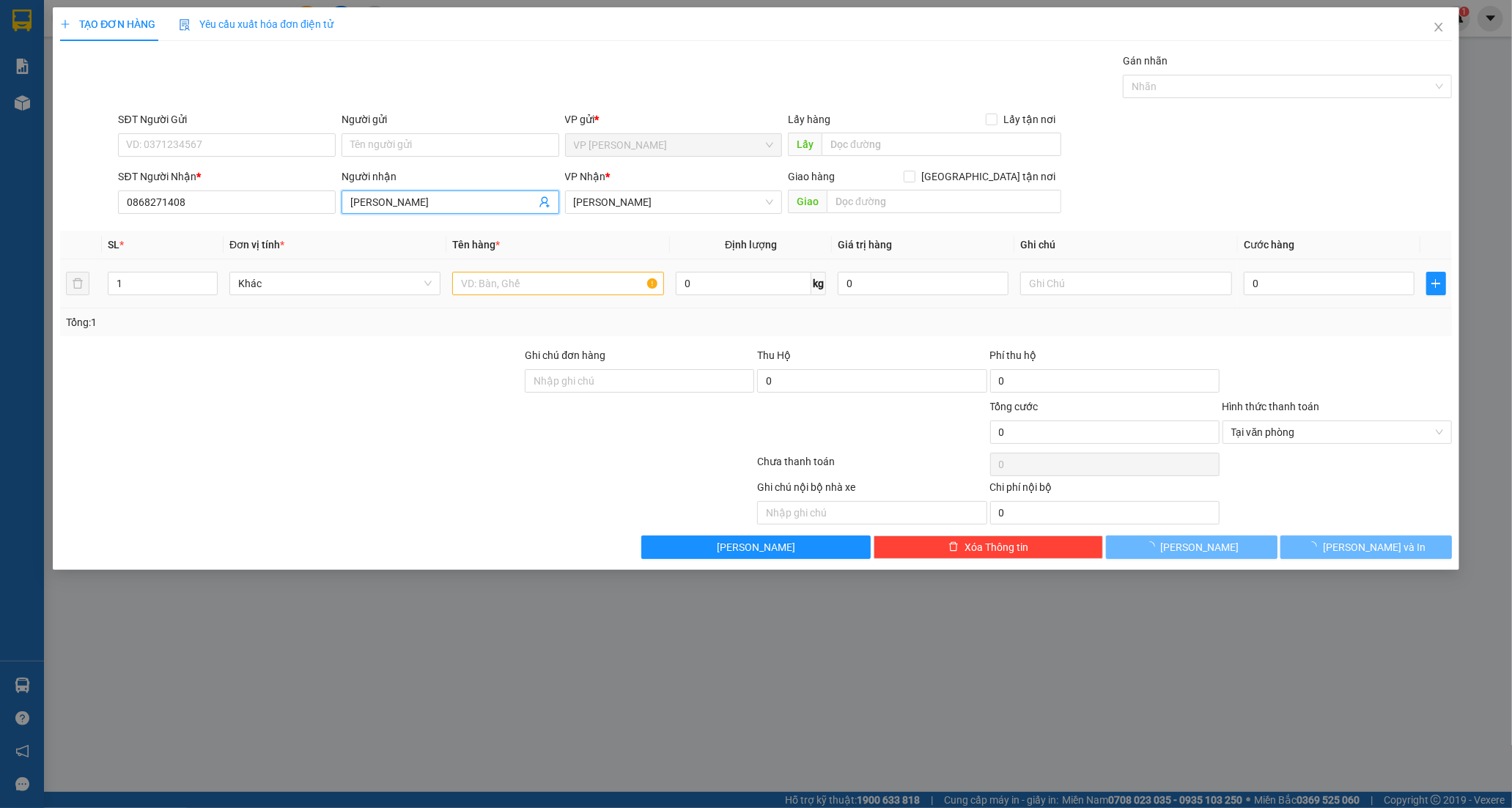
type input "[PERSON_NAME]"
click at [515, 289] on input "text" at bounding box center [557, 284] width 211 height 23
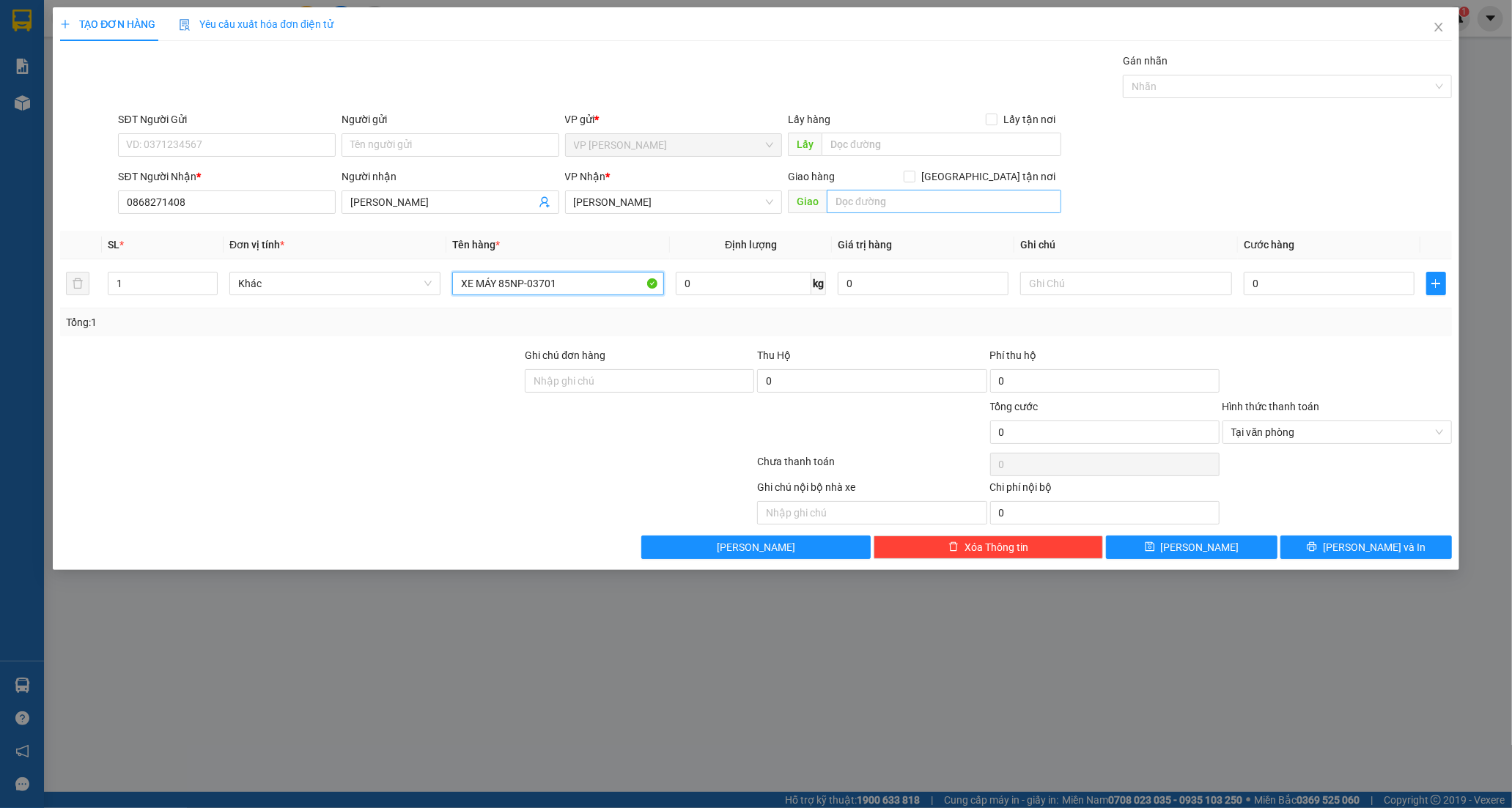
type input "XE MÁY 85NP-03701"
click at [903, 203] on input "text" at bounding box center [943, 202] width 234 height 23
type input "MĐ MỚI A3+1+27H30"
click at [1272, 286] on input "0" at bounding box center [1329, 284] width 171 height 23
type input "3"
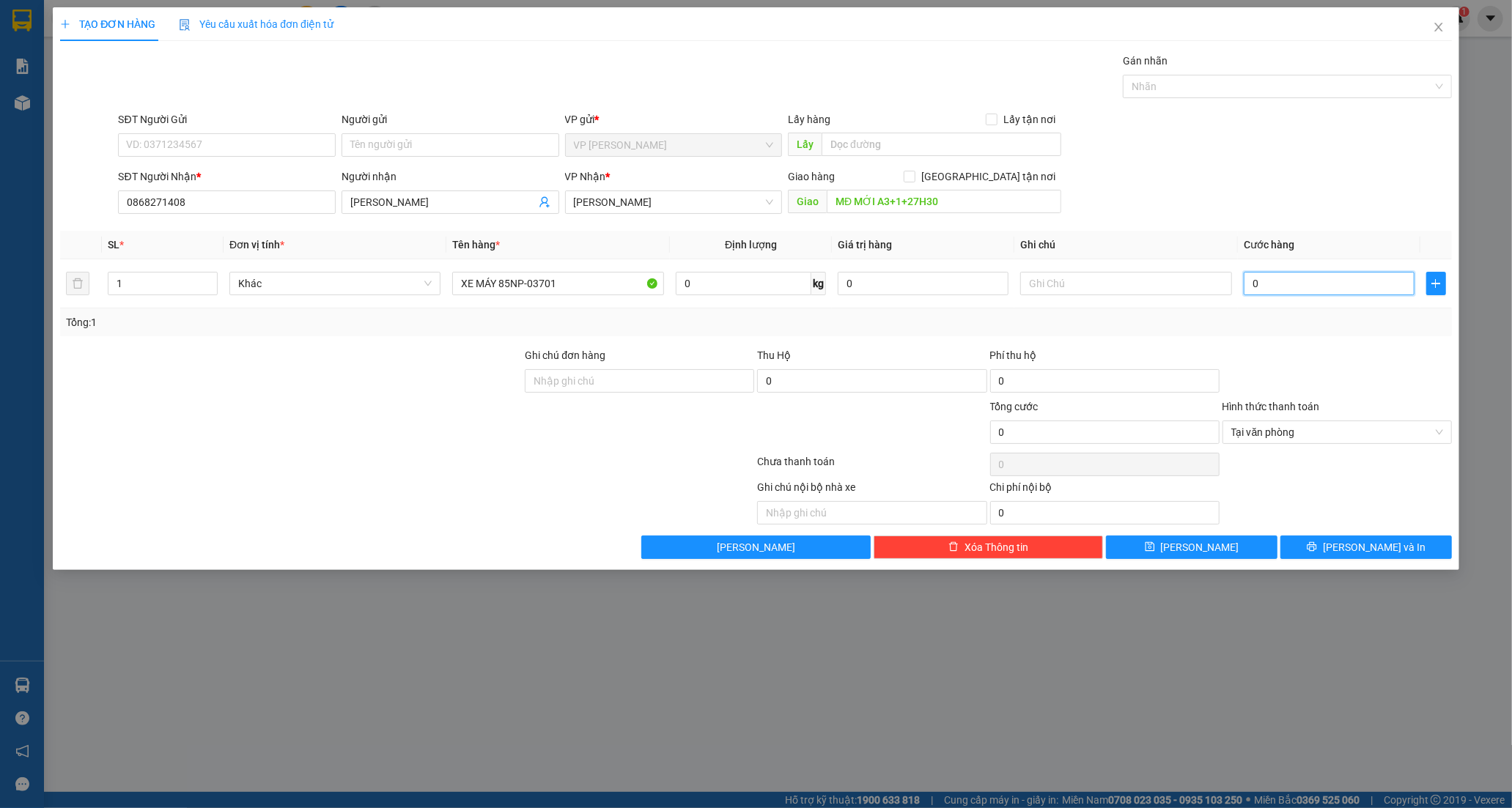
type input "3"
type input "35"
type input "350"
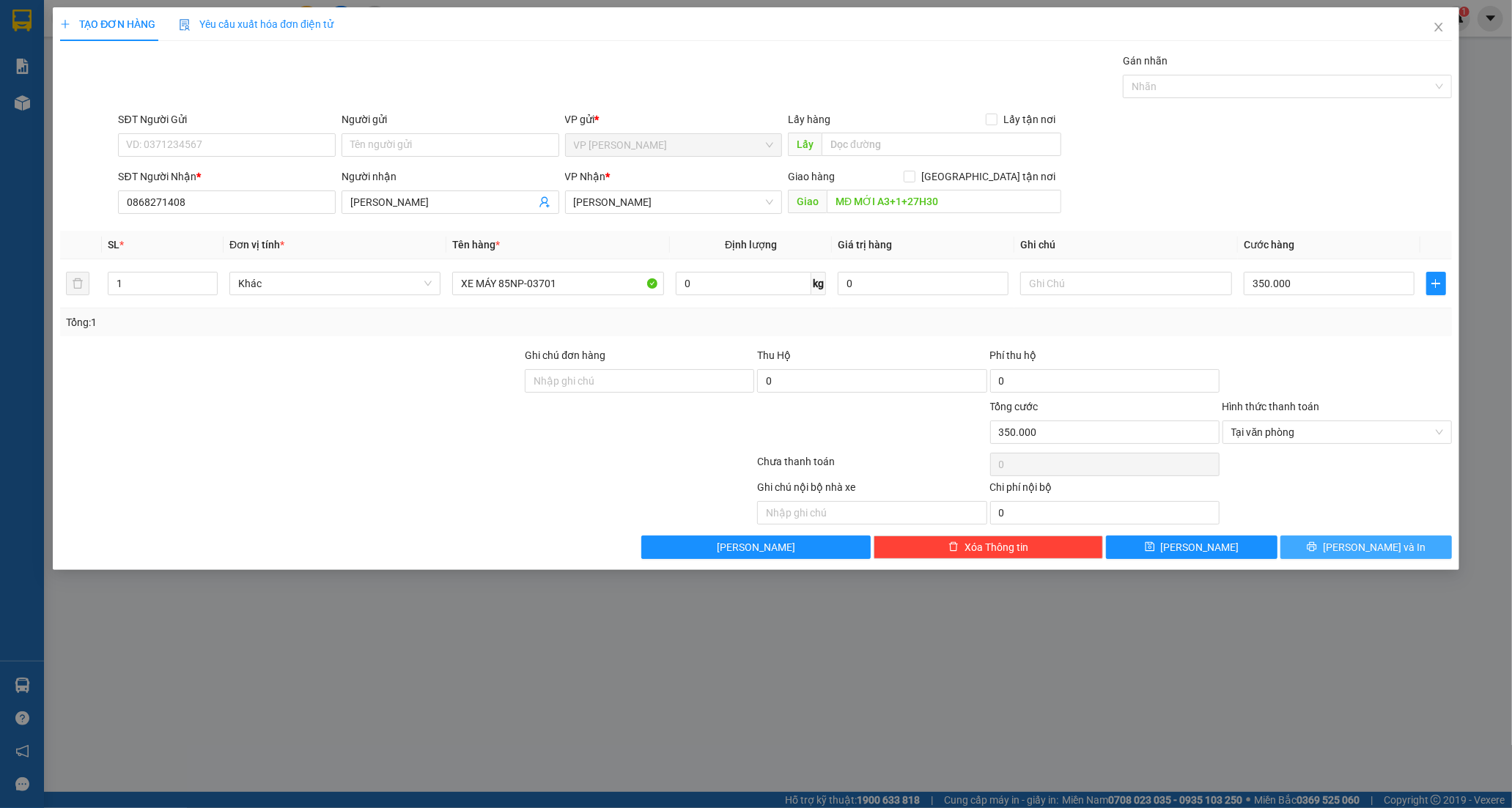
click at [1325, 545] on button "[PERSON_NAME] và In" at bounding box center [1366, 547] width 172 height 23
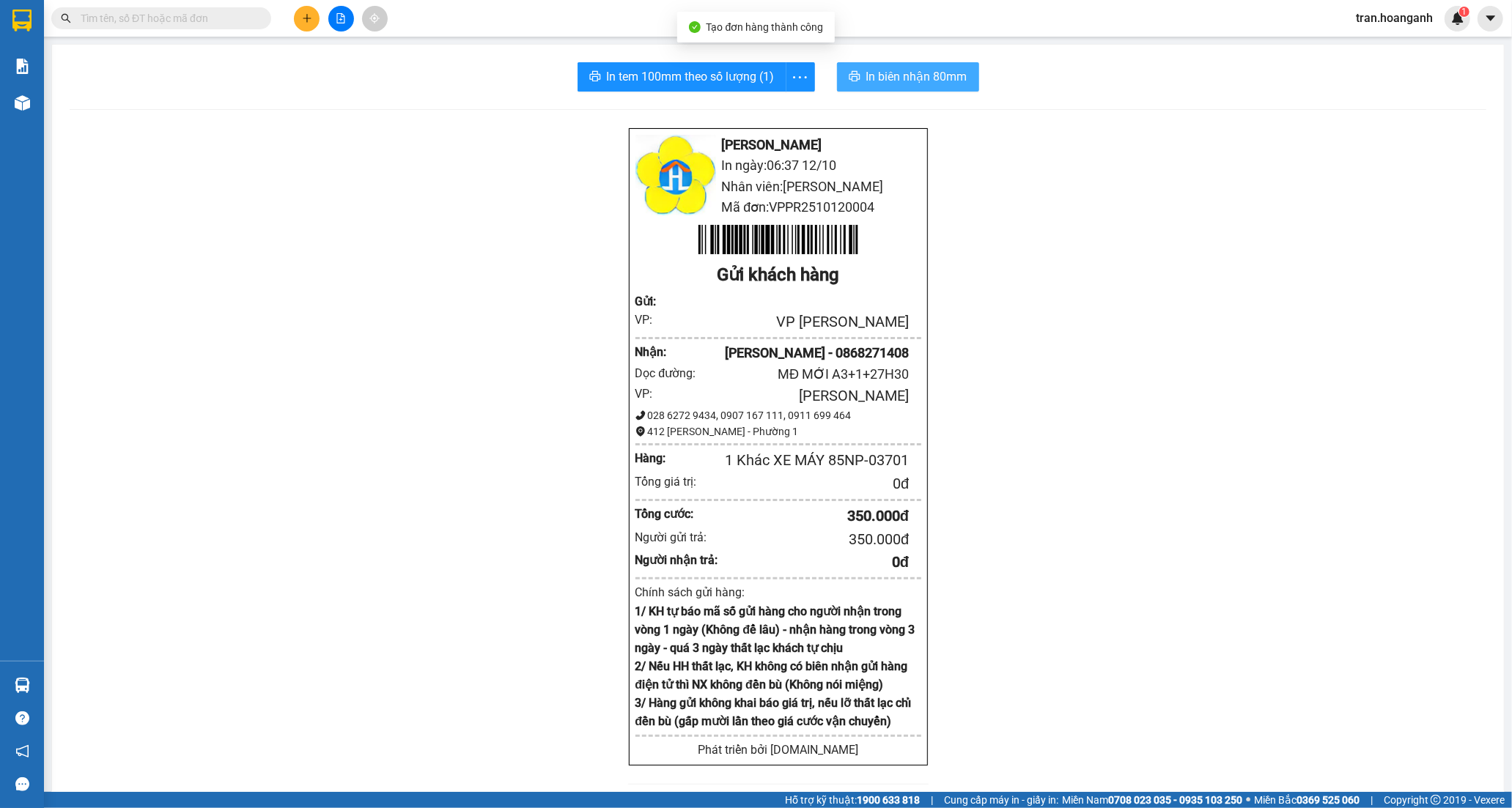
click at [888, 76] on span "In biên nhận 80mm" at bounding box center [917, 77] width 101 height 18
click at [340, 21] on icon "file-add" at bounding box center [341, 18] width 10 height 10
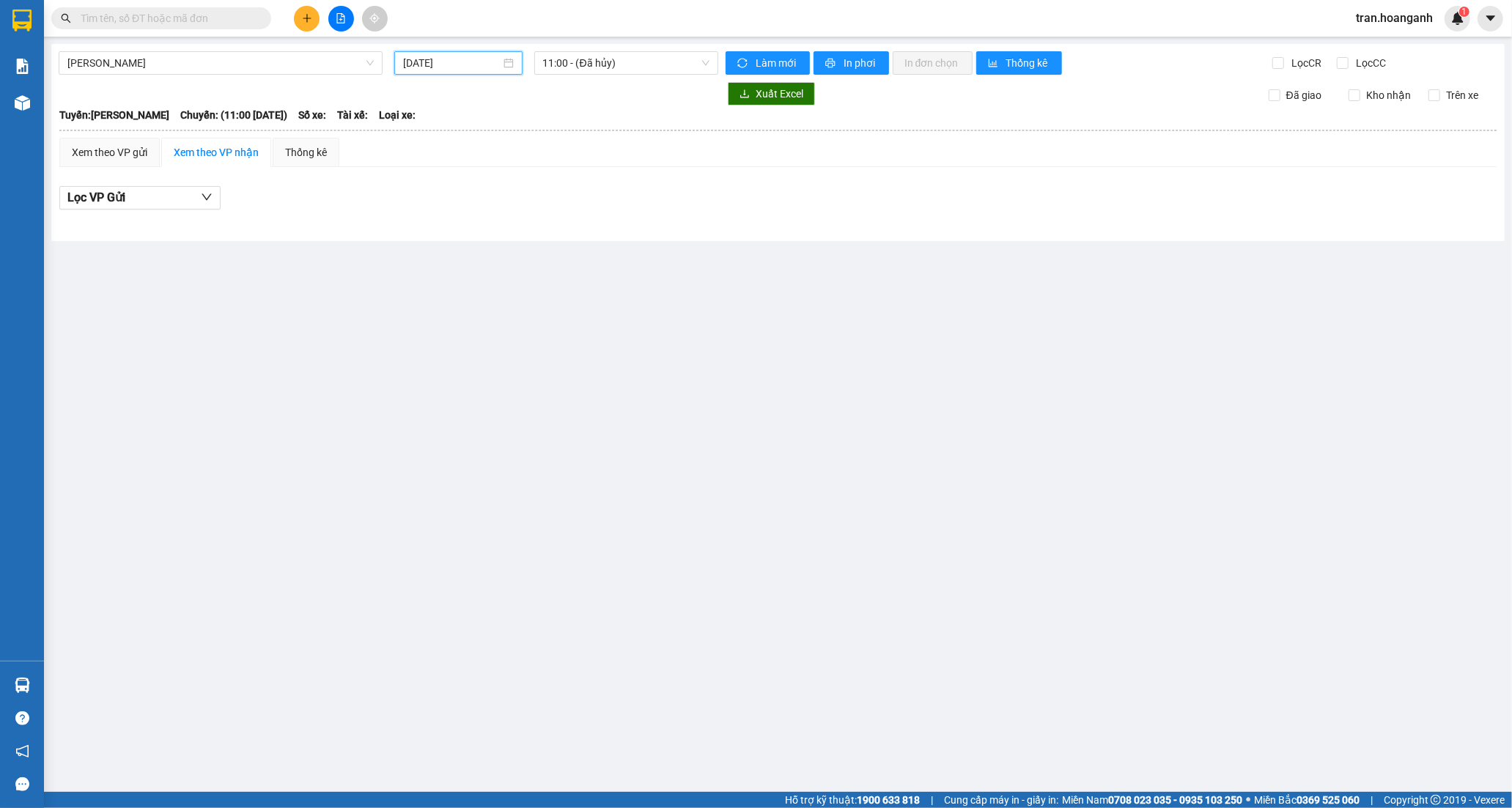
click at [420, 64] on input "[DATE]" at bounding box center [451, 63] width 98 height 16
click at [575, 171] on div "11" at bounding box center [575, 169] width 18 height 18
type input "[DATE]"
click at [580, 69] on span "11:00 - (Đã hủy)" at bounding box center [626, 63] width 167 height 22
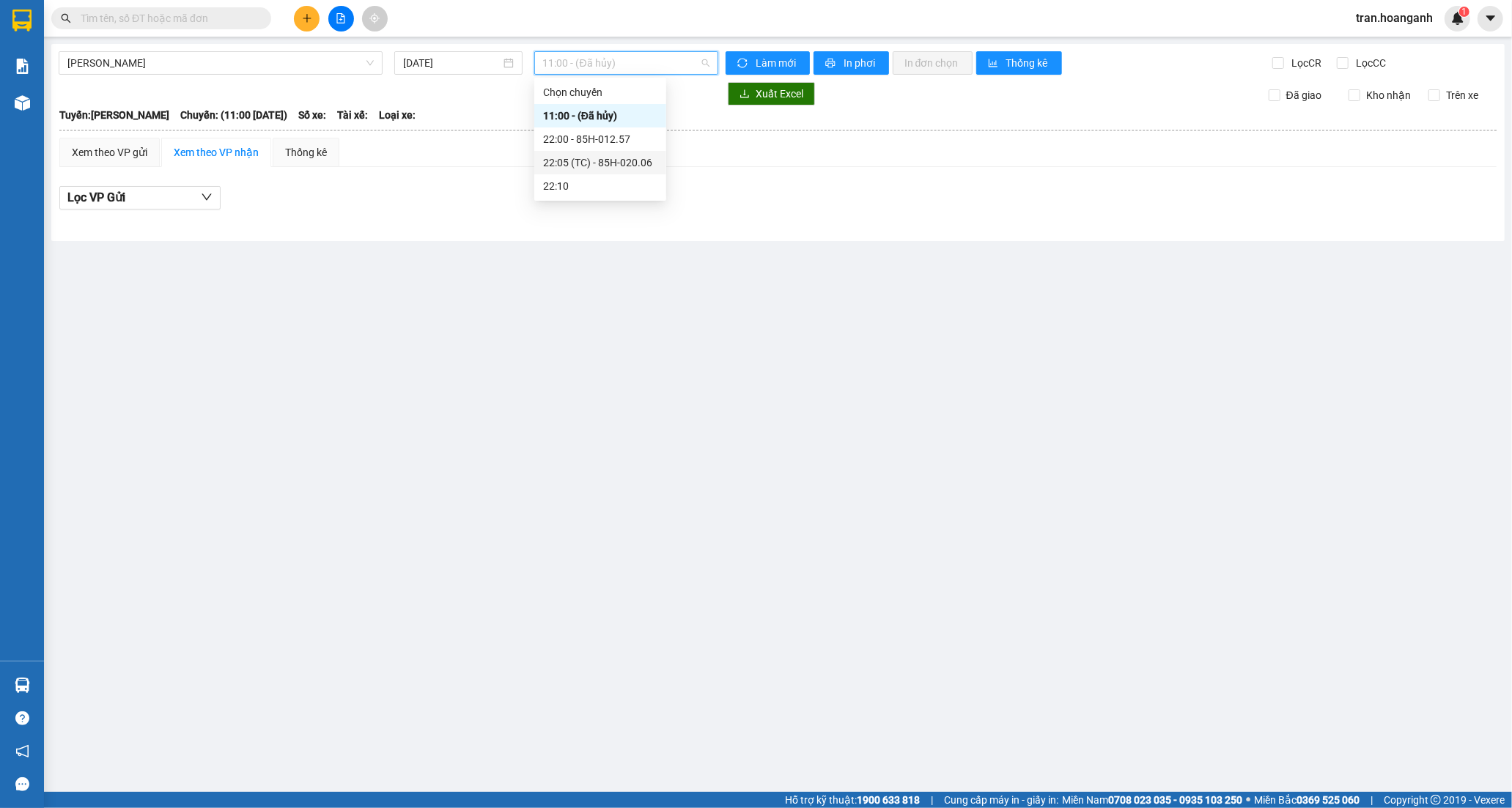
click at [591, 161] on div "22:05 (TC) - 85H-020.06" at bounding box center [600, 162] width 114 height 16
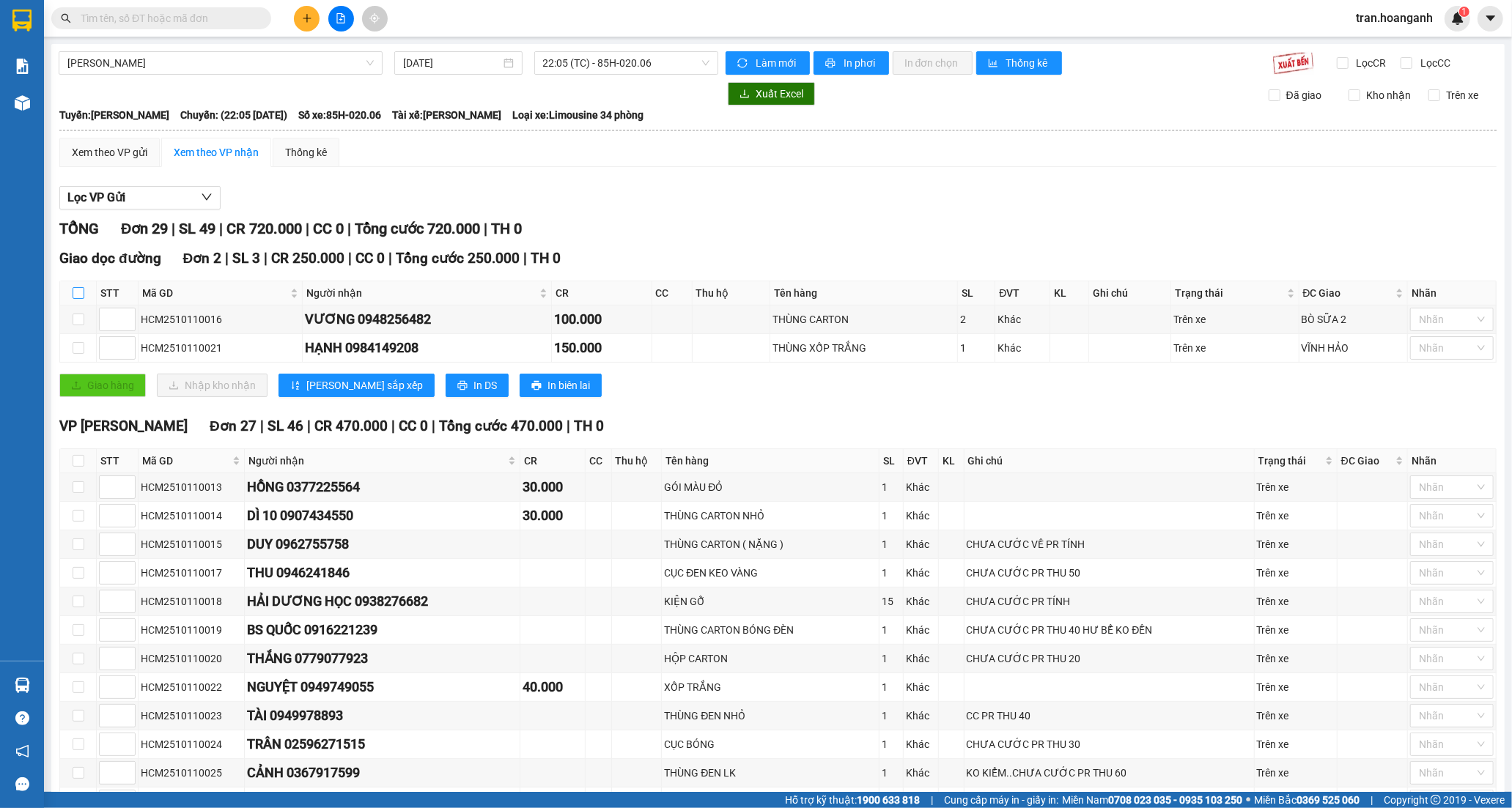
click at [73, 298] on input "checkbox" at bounding box center [78, 294] width 12 height 12
checkbox input "true"
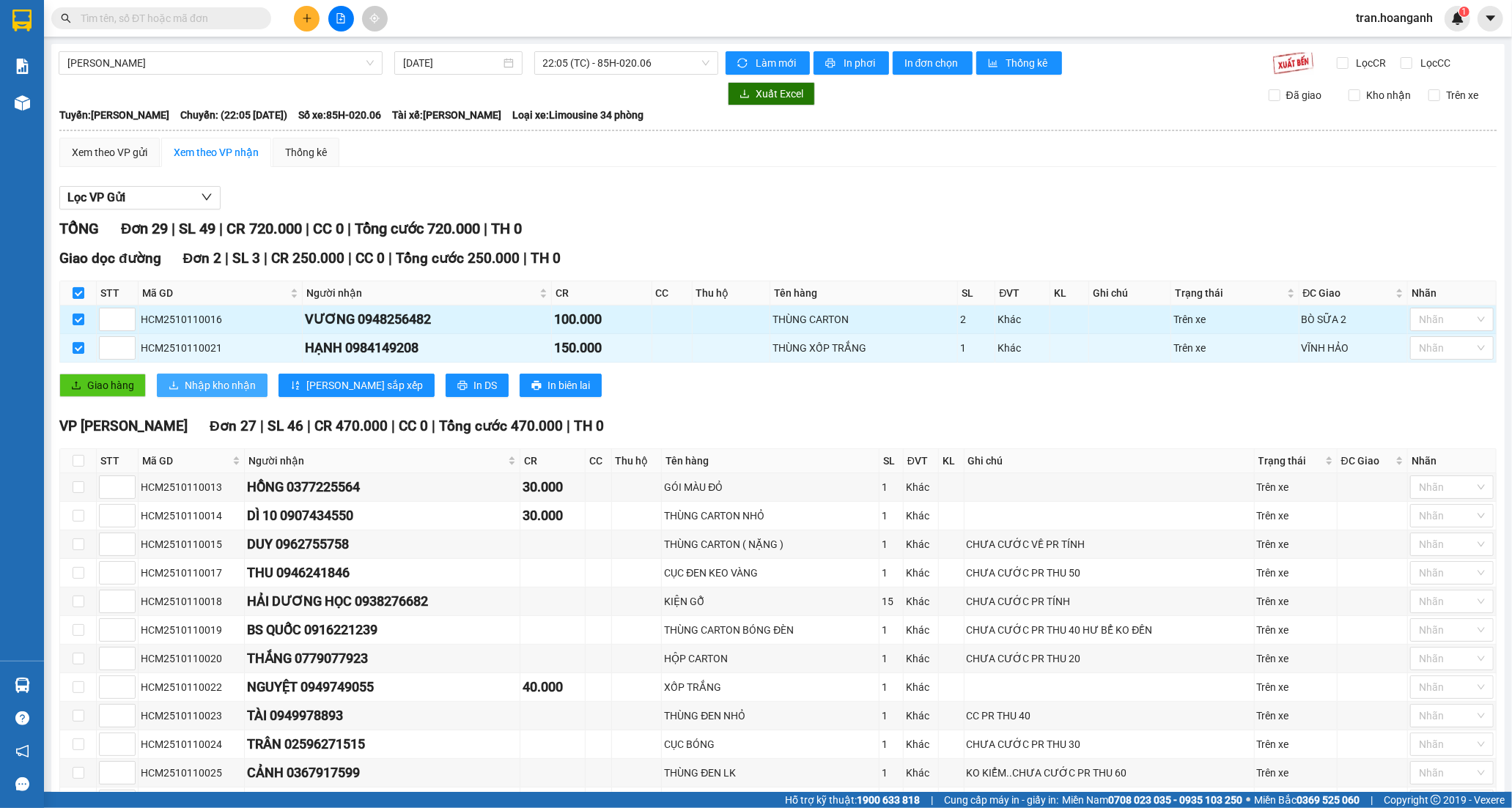
drag, startPoint x: 178, startPoint y: 389, endPoint x: 105, endPoint y: 333, distance: 92.0
click at [174, 389] on button "Nhập kho nhận" at bounding box center [212, 385] width 111 height 23
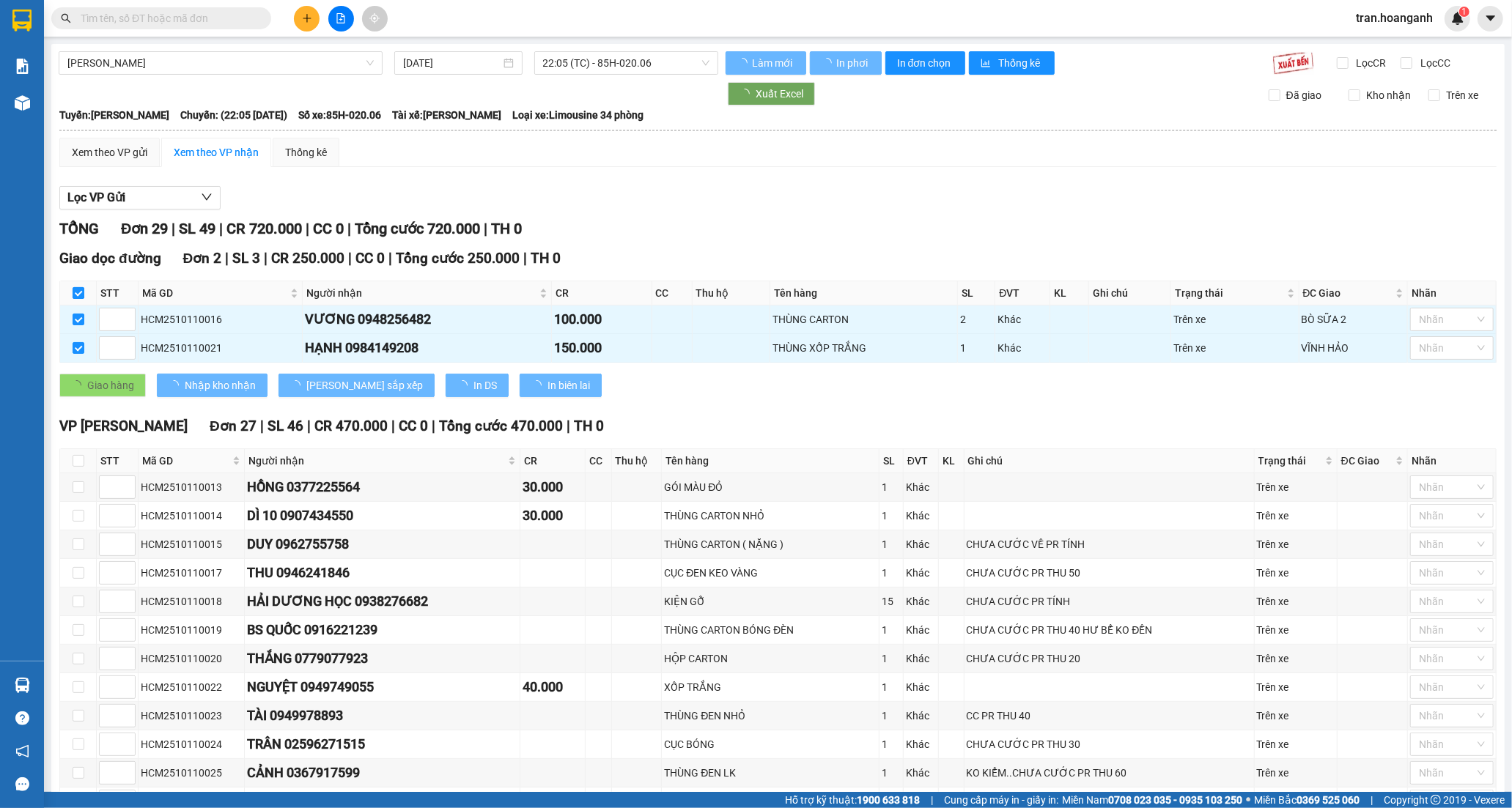
click at [75, 296] on input "checkbox" at bounding box center [78, 294] width 12 height 12
checkbox input "false"
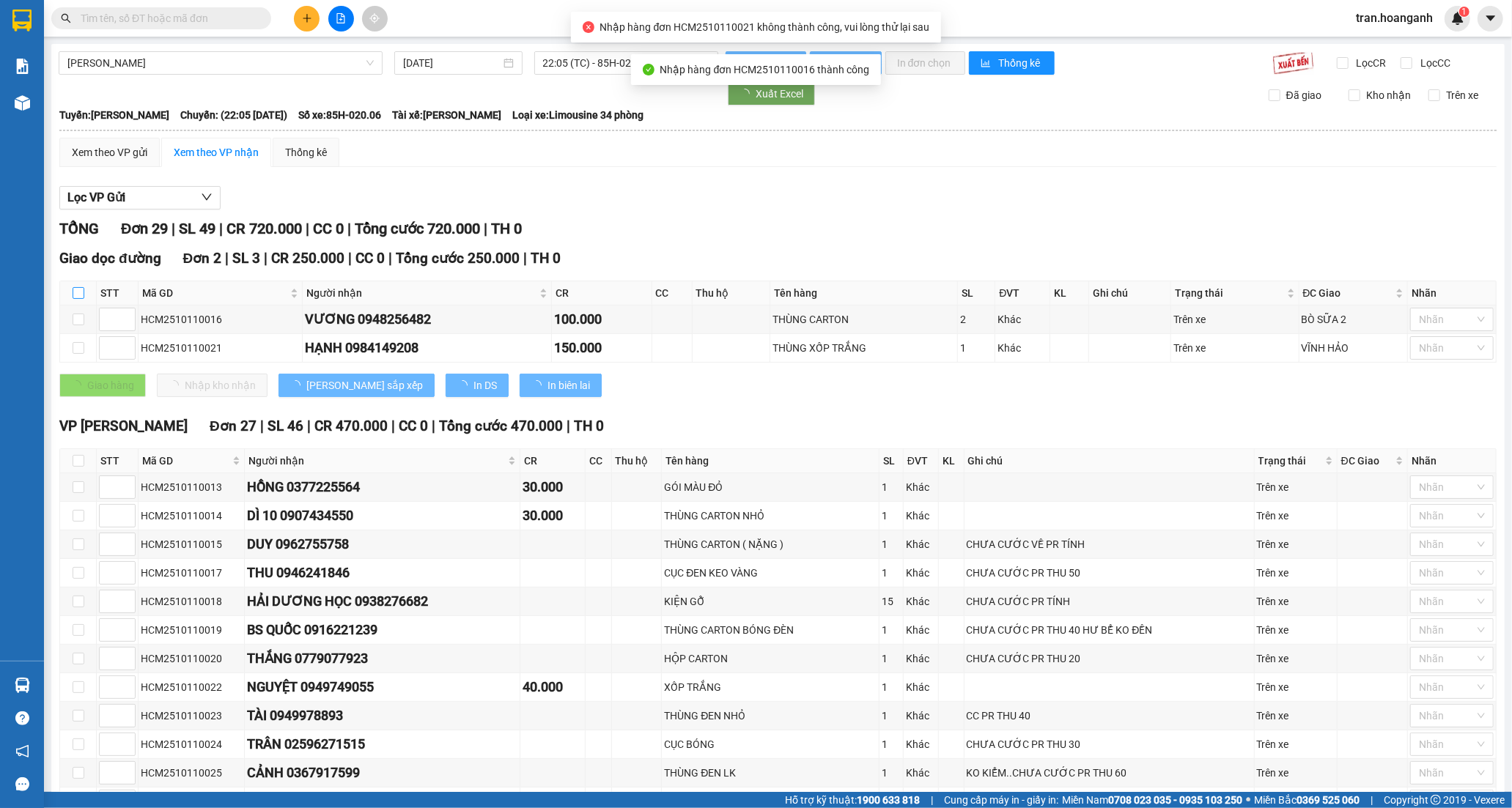
drag, startPoint x: 81, startPoint y: 290, endPoint x: 122, endPoint y: 344, distance: 67.8
click at [79, 290] on input "checkbox" at bounding box center [78, 294] width 12 height 12
checkbox input "true"
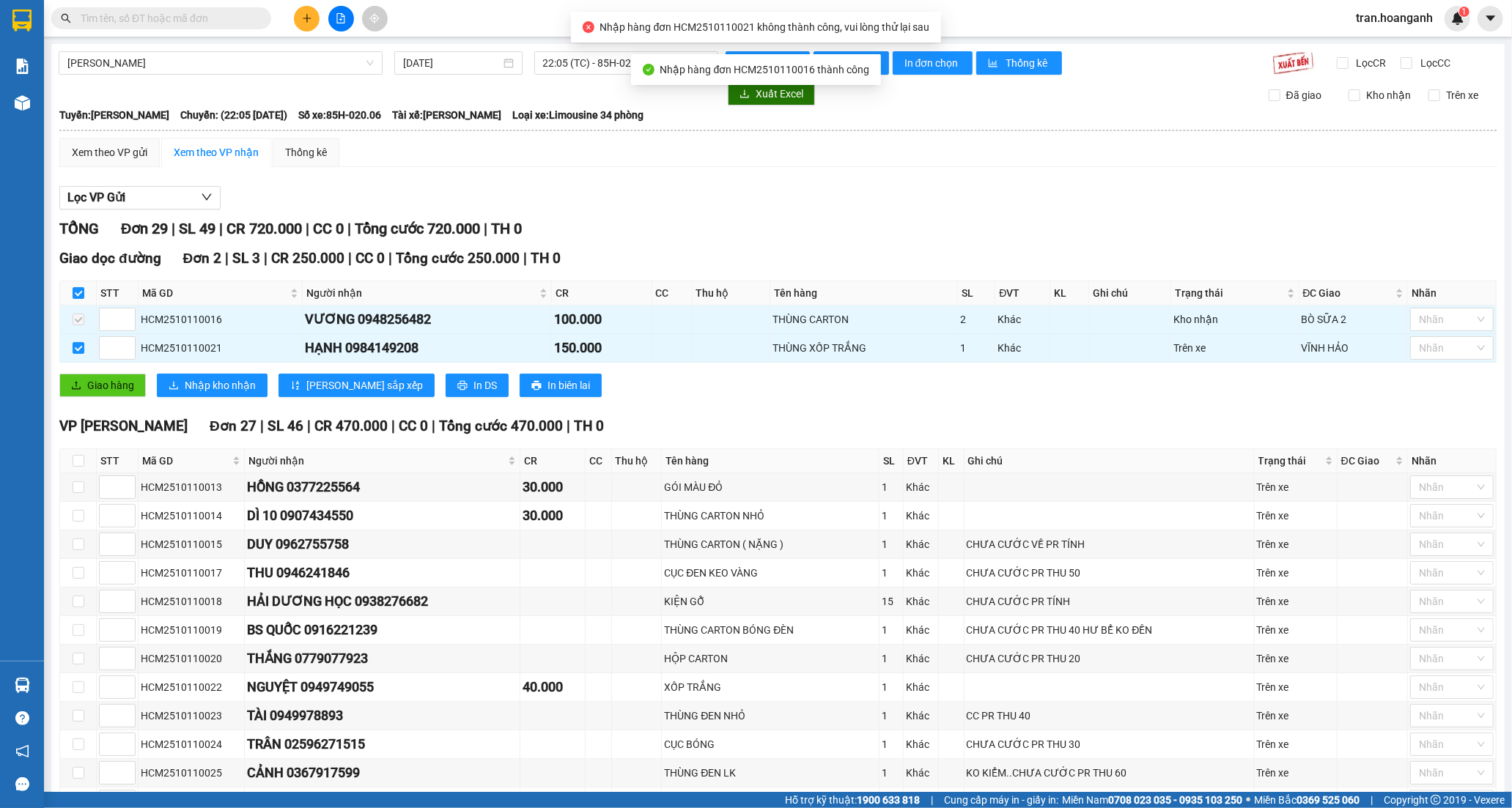
click at [240, 399] on div "Giao dọc đường Đơn 2 | SL 3 | CR 250.000 | CC 0 | Tổng cước 250.000 | TH 0 STT …" at bounding box center [778, 328] width 1438 height 160
click at [236, 389] on span "Nhập kho nhận" at bounding box center [219, 385] width 71 height 16
click at [195, 381] on span "Nhập kho nhận" at bounding box center [219, 385] width 71 height 16
click at [208, 391] on span "Nhập kho nhận" at bounding box center [219, 385] width 71 height 16
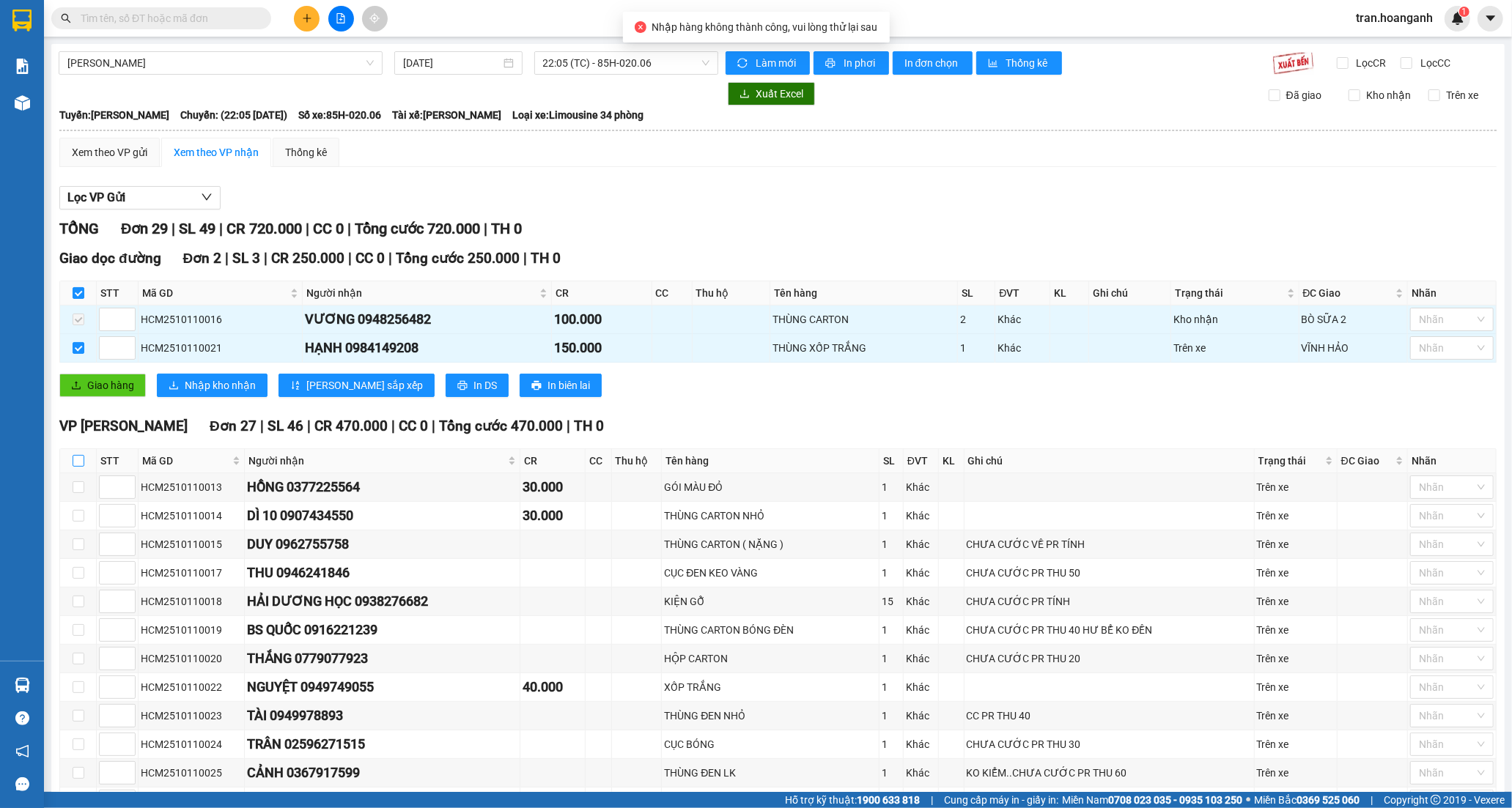
click at [82, 455] on input "checkbox" at bounding box center [78, 461] width 12 height 12
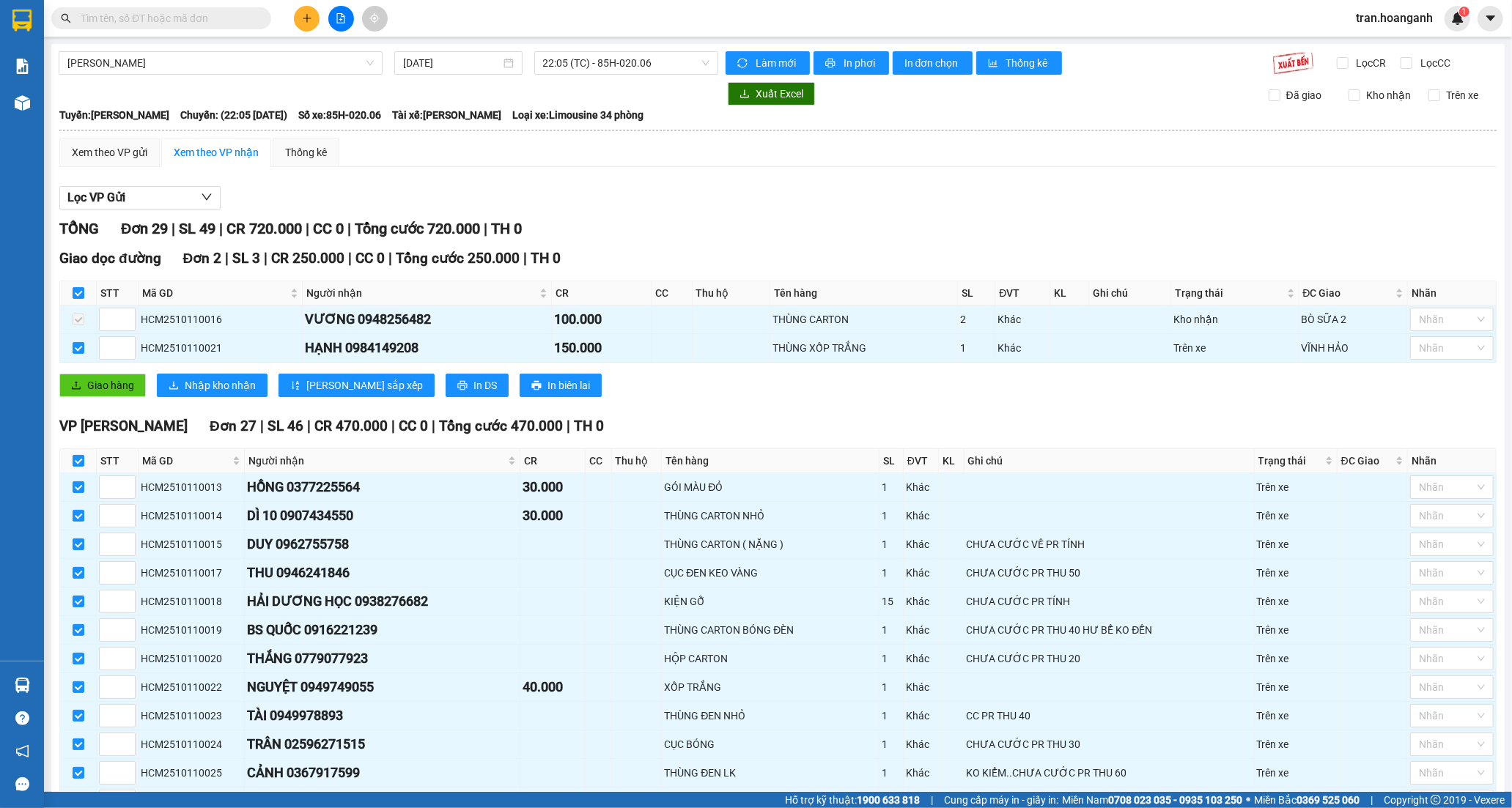
drag, startPoint x: 224, startPoint y: 740, endPoint x: 328, endPoint y: 385, distance: 369.9
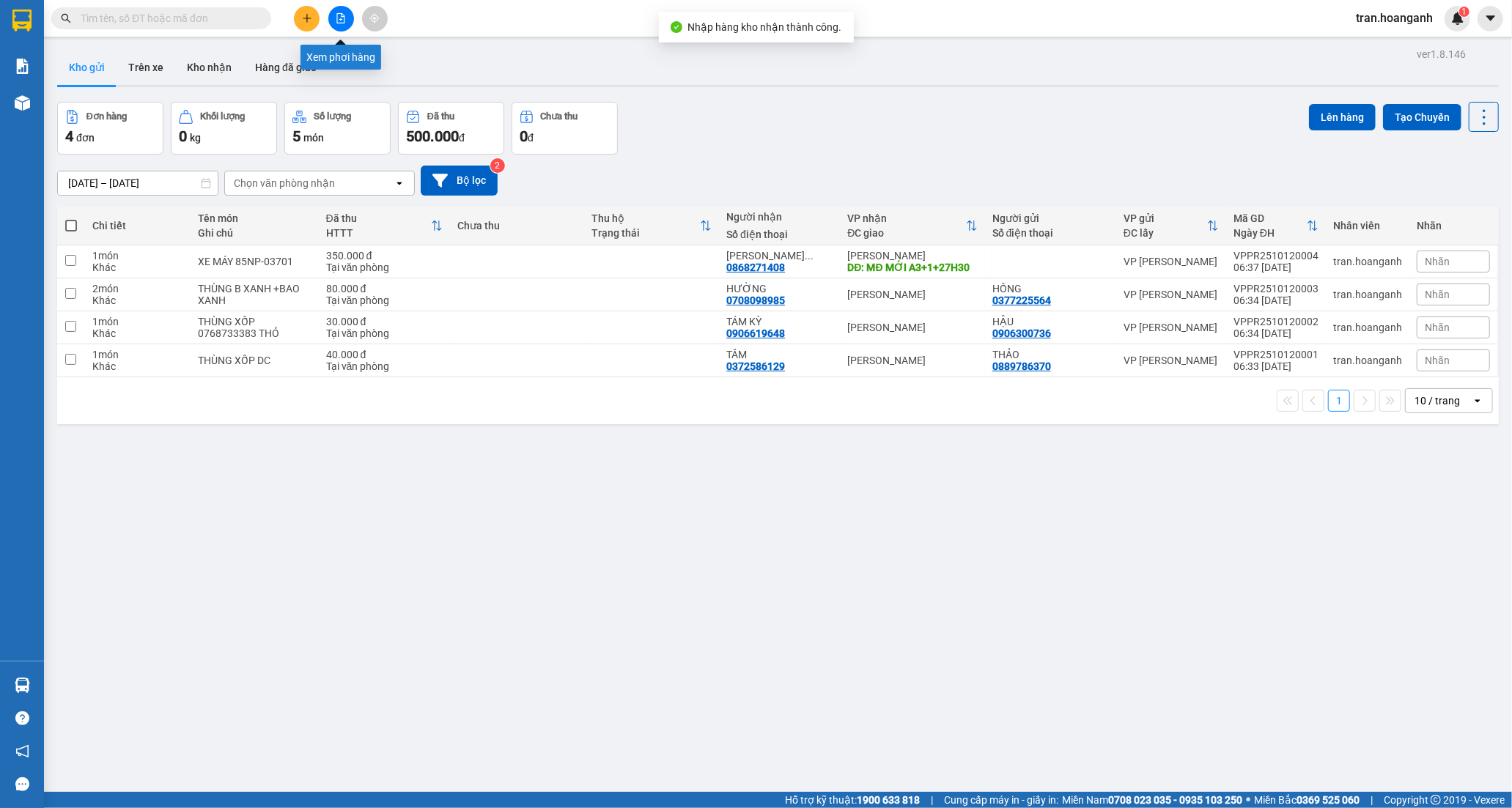
click at [338, 23] on button at bounding box center [341, 18] width 26 height 26
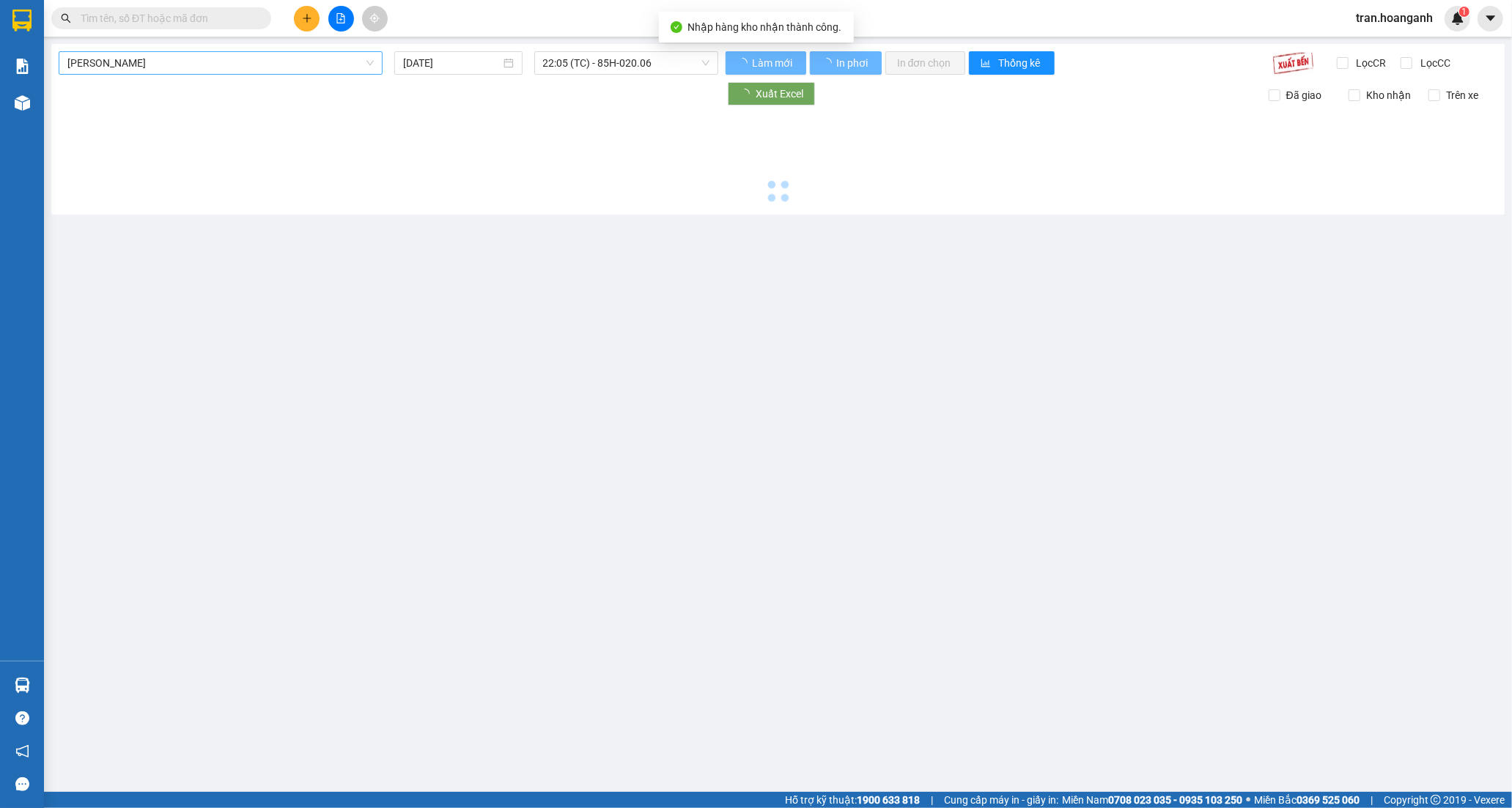
type input "[DATE]"
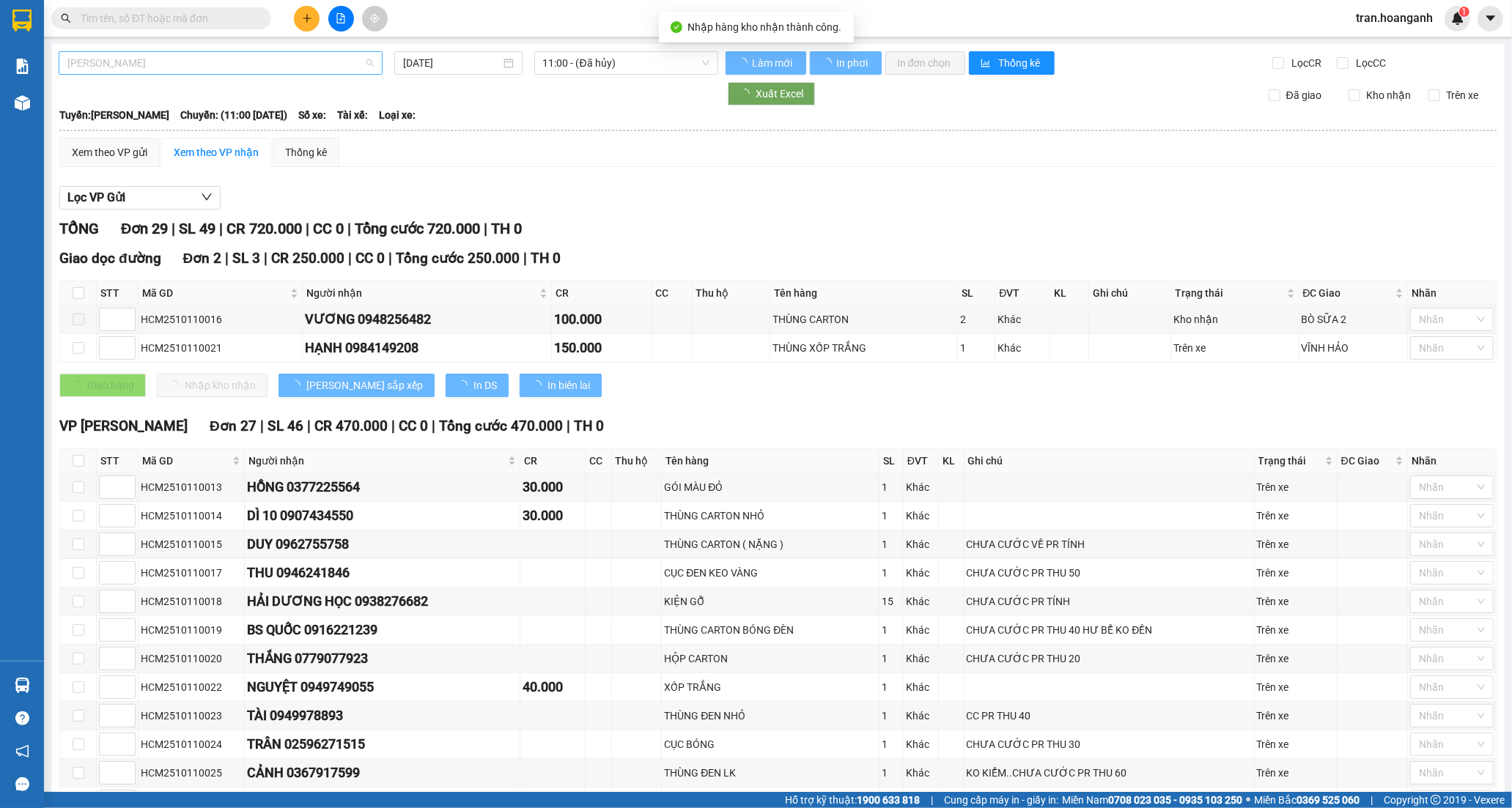
click at [189, 60] on span "[PERSON_NAME]" at bounding box center [220, 63] width 306 height 22
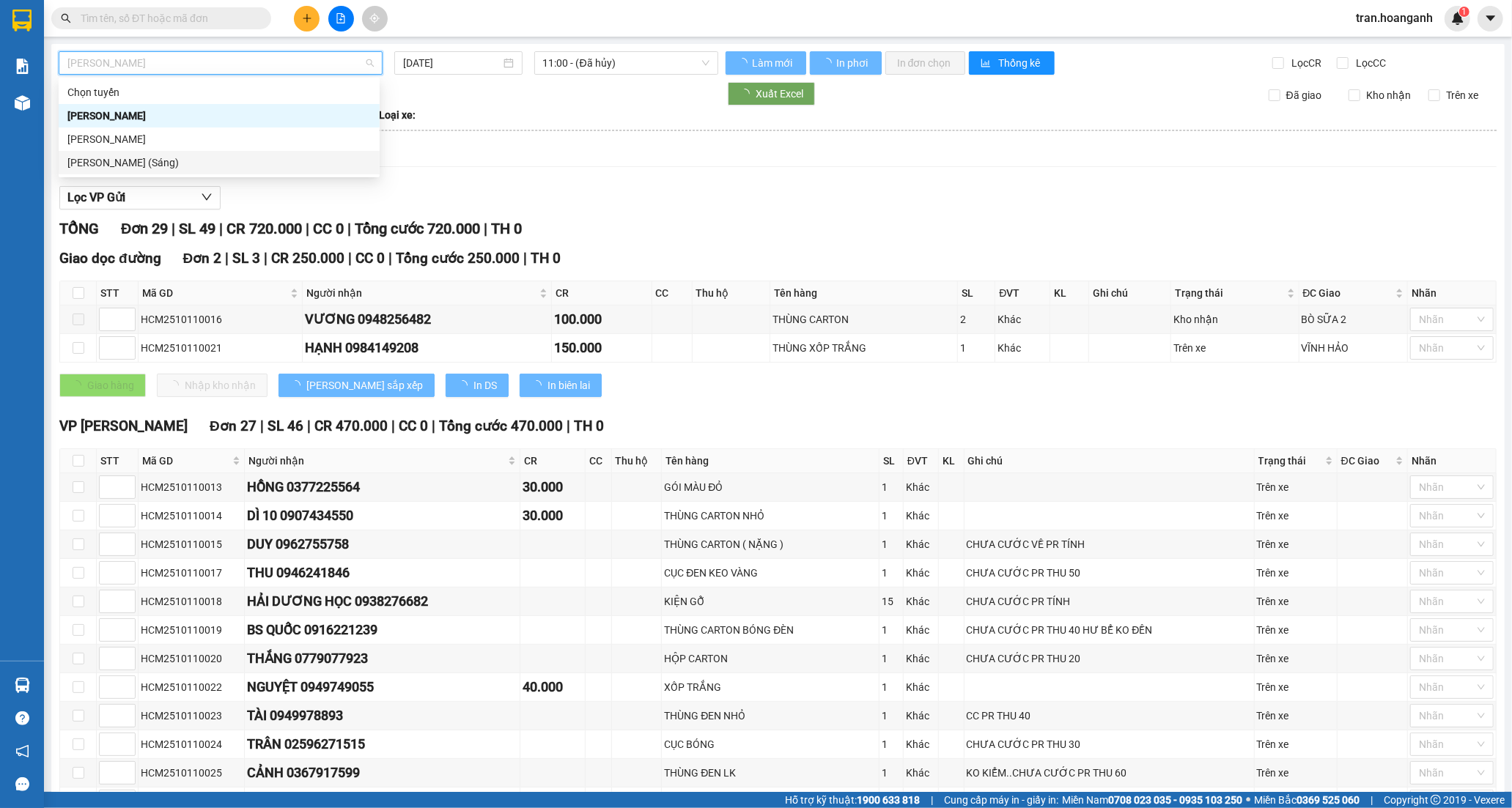
click at [165, 156] on div "[PERSON_NAME] (Sáng)" at bounding box center [219, 162] width 304 height 16
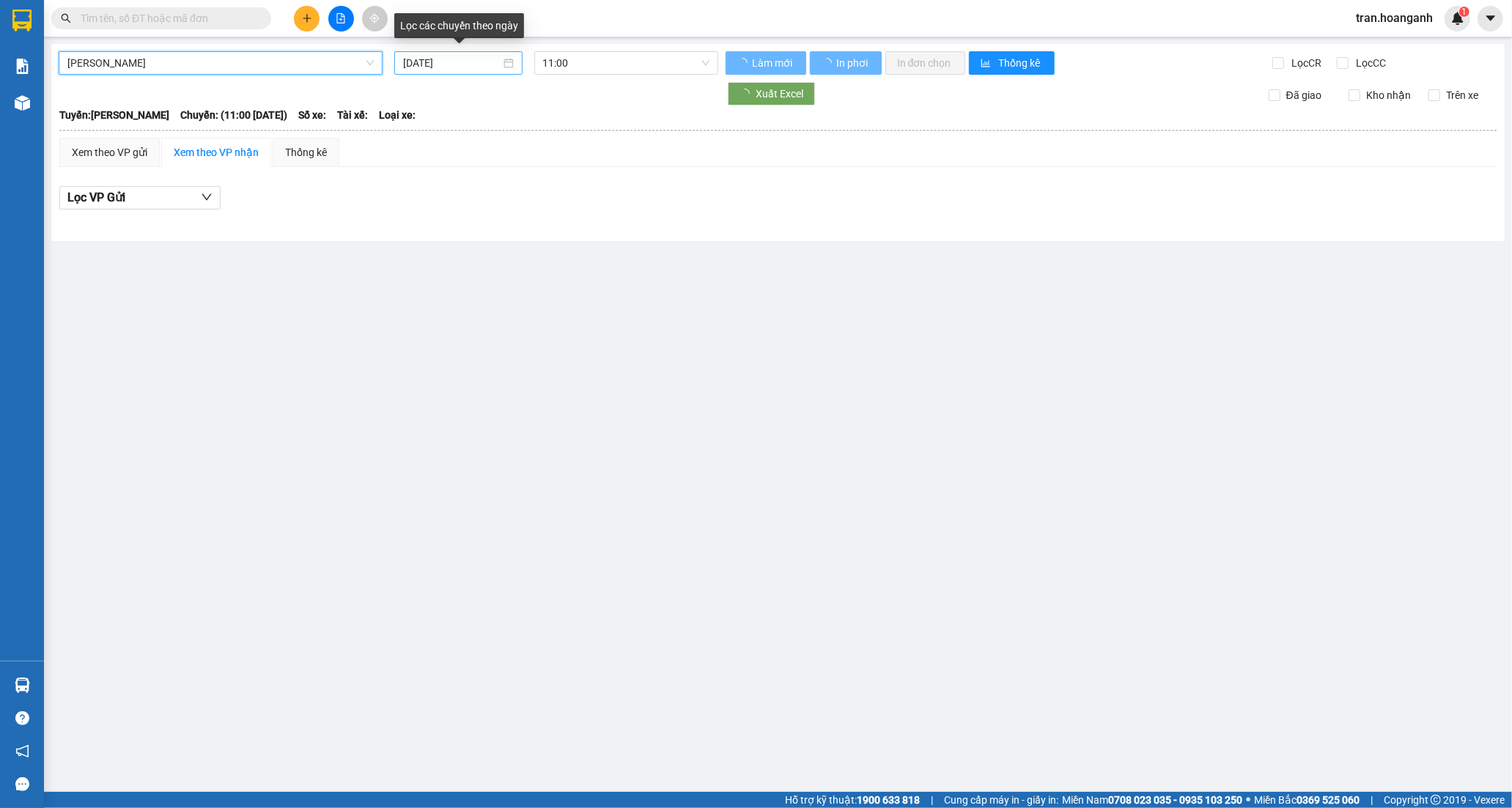
click at [447, 69] on input "[DATE]" at bounding box center [451, 63] width 98 height 16
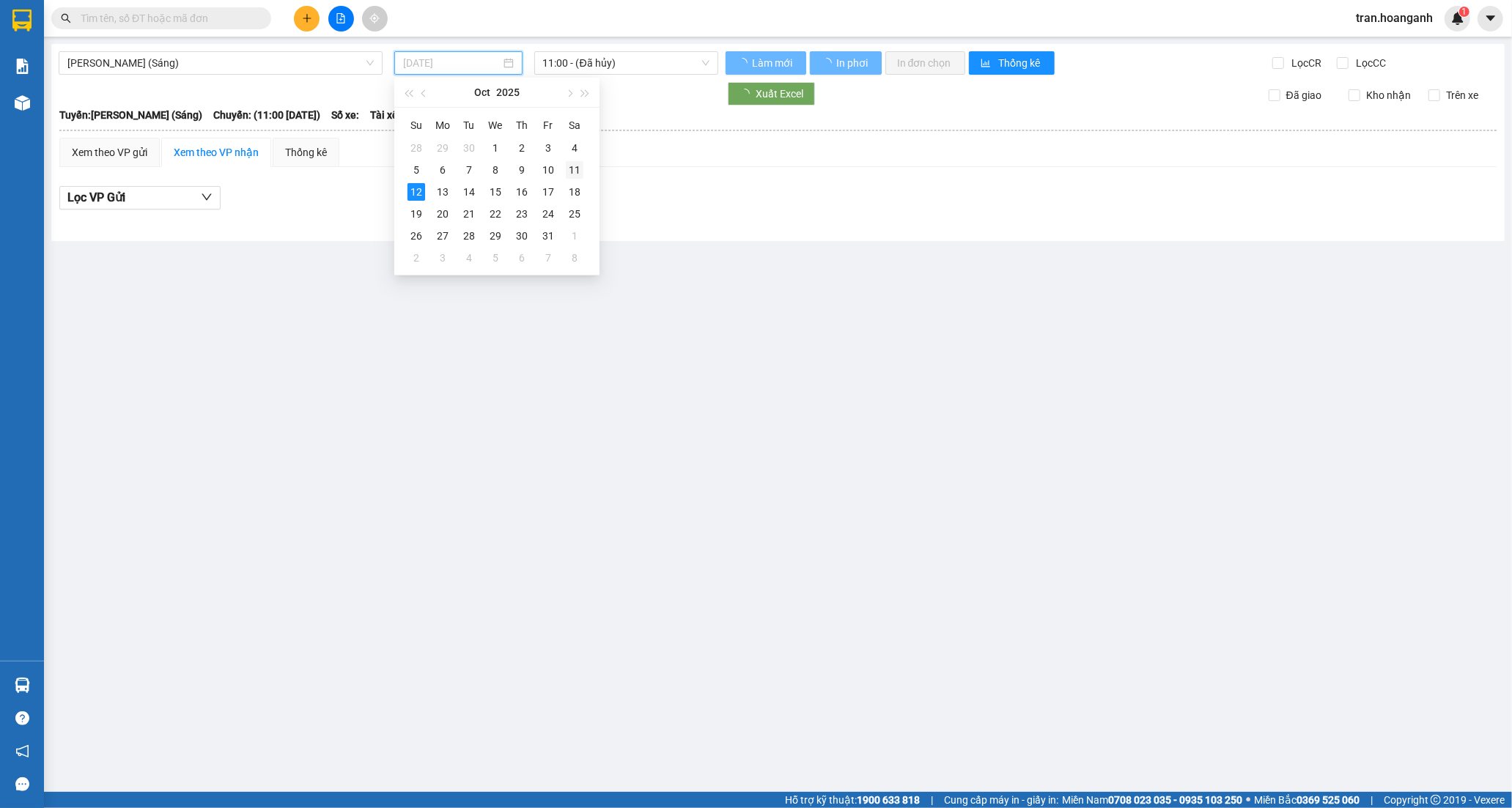
click at [572, 171] on div "11" at bounding box center [575, 169] width 18 height 18
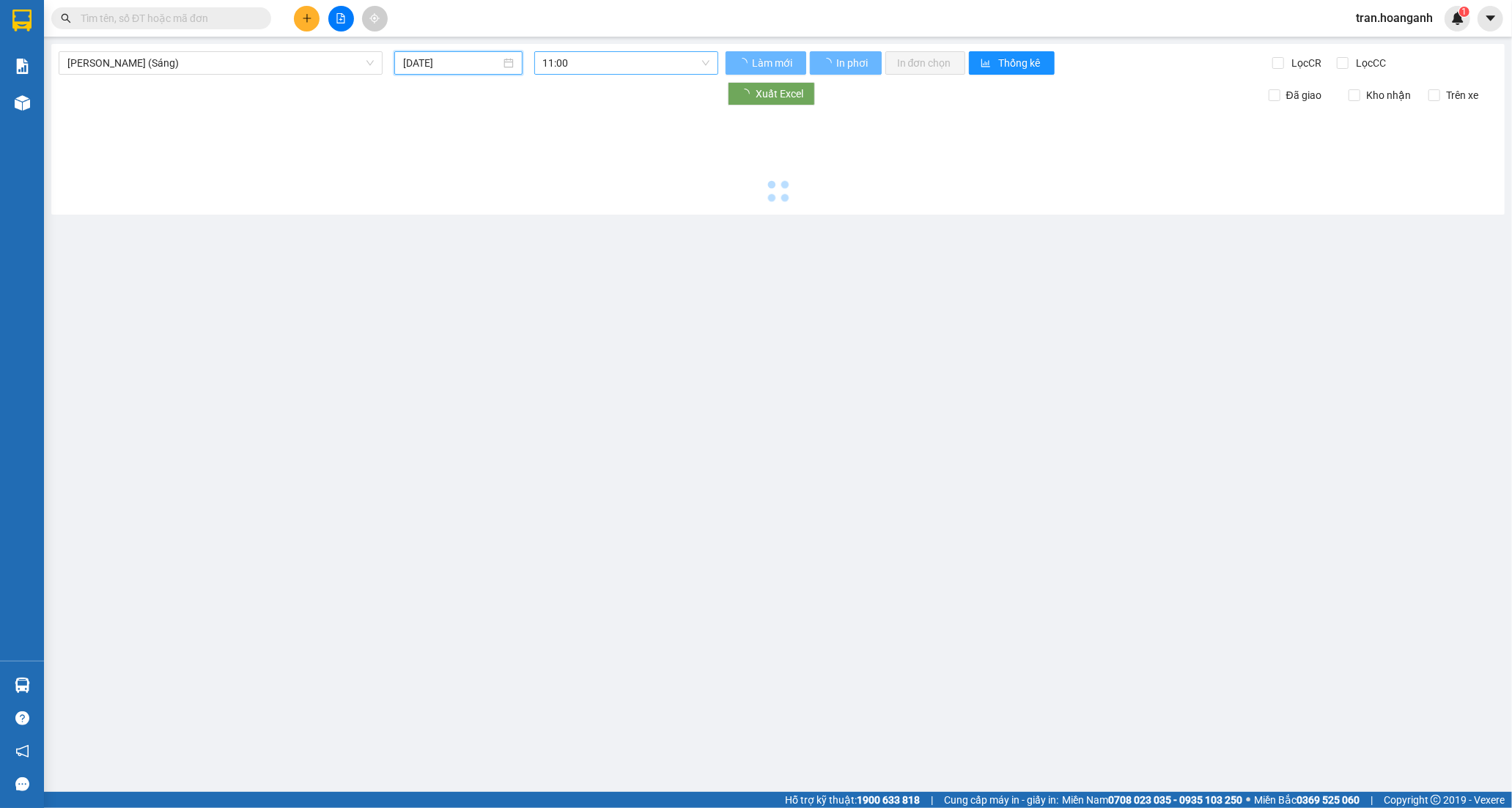
type input "[DATE]"
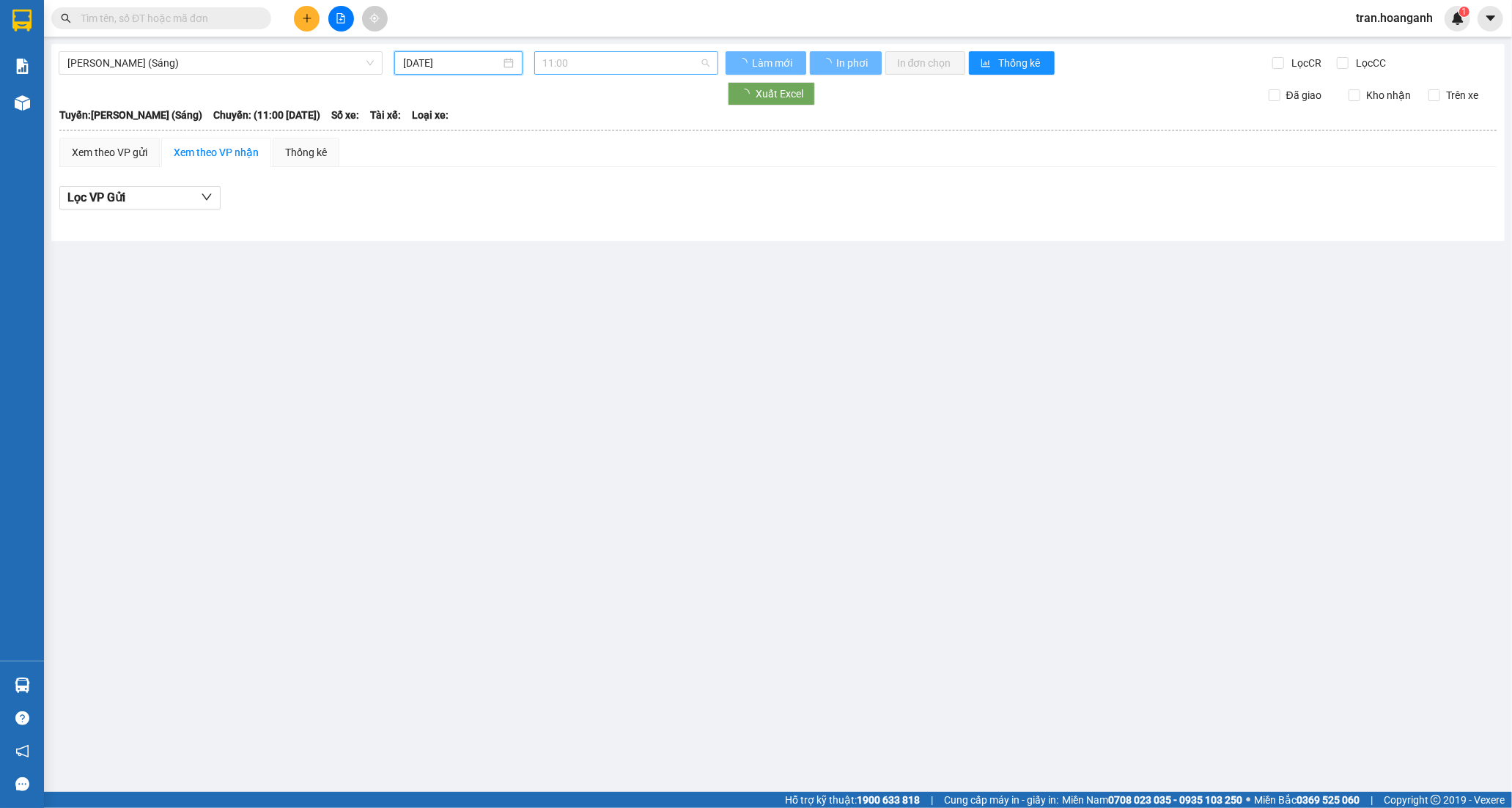
click at [565, 61] on span "11:00" at bounding box center [626, 63] width 167 height 22
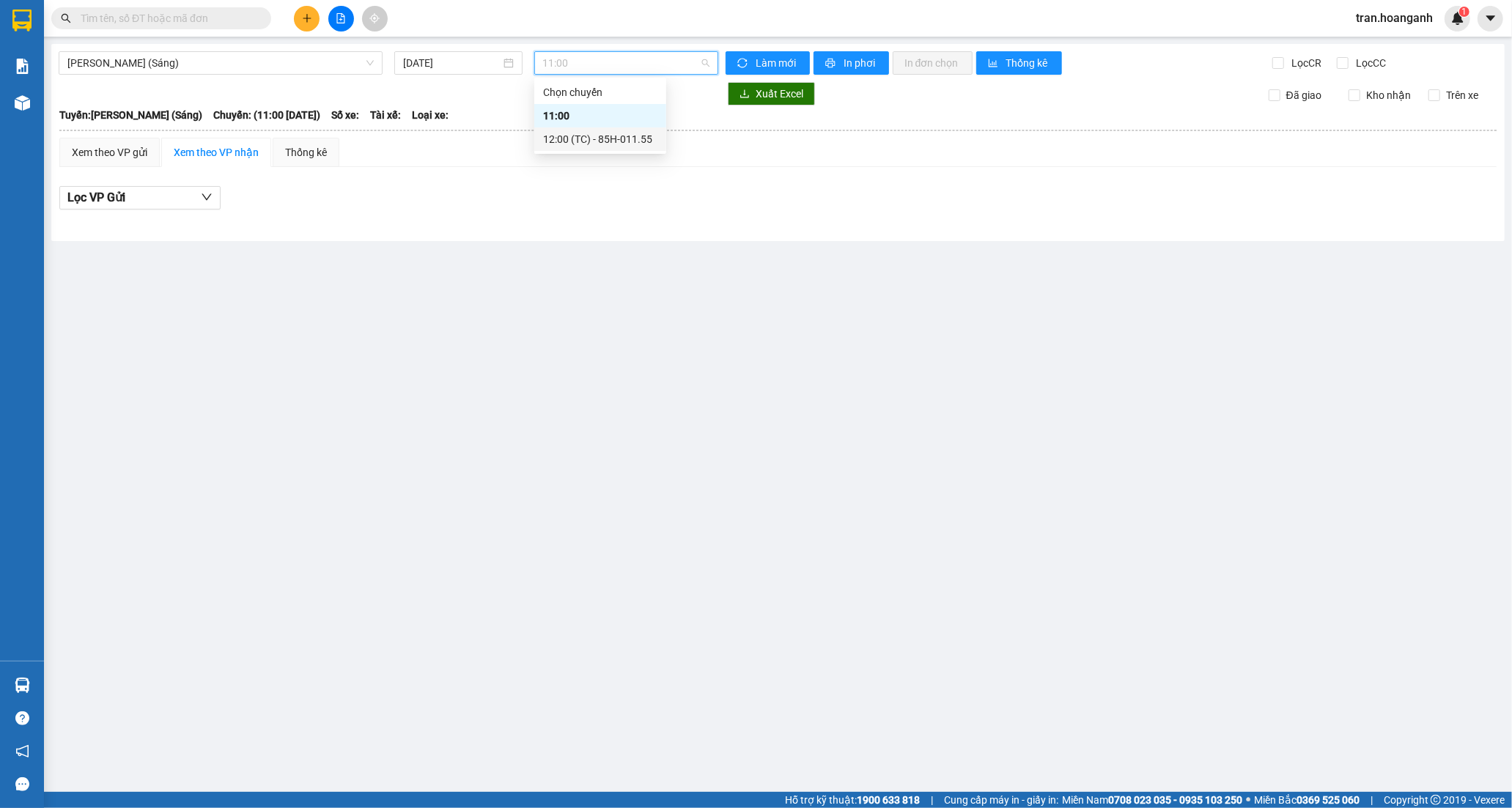
click at [560, 142] on div "12:00 (TC) - 85H-011.55" at bounding box center [600, 138] width 114 height 16
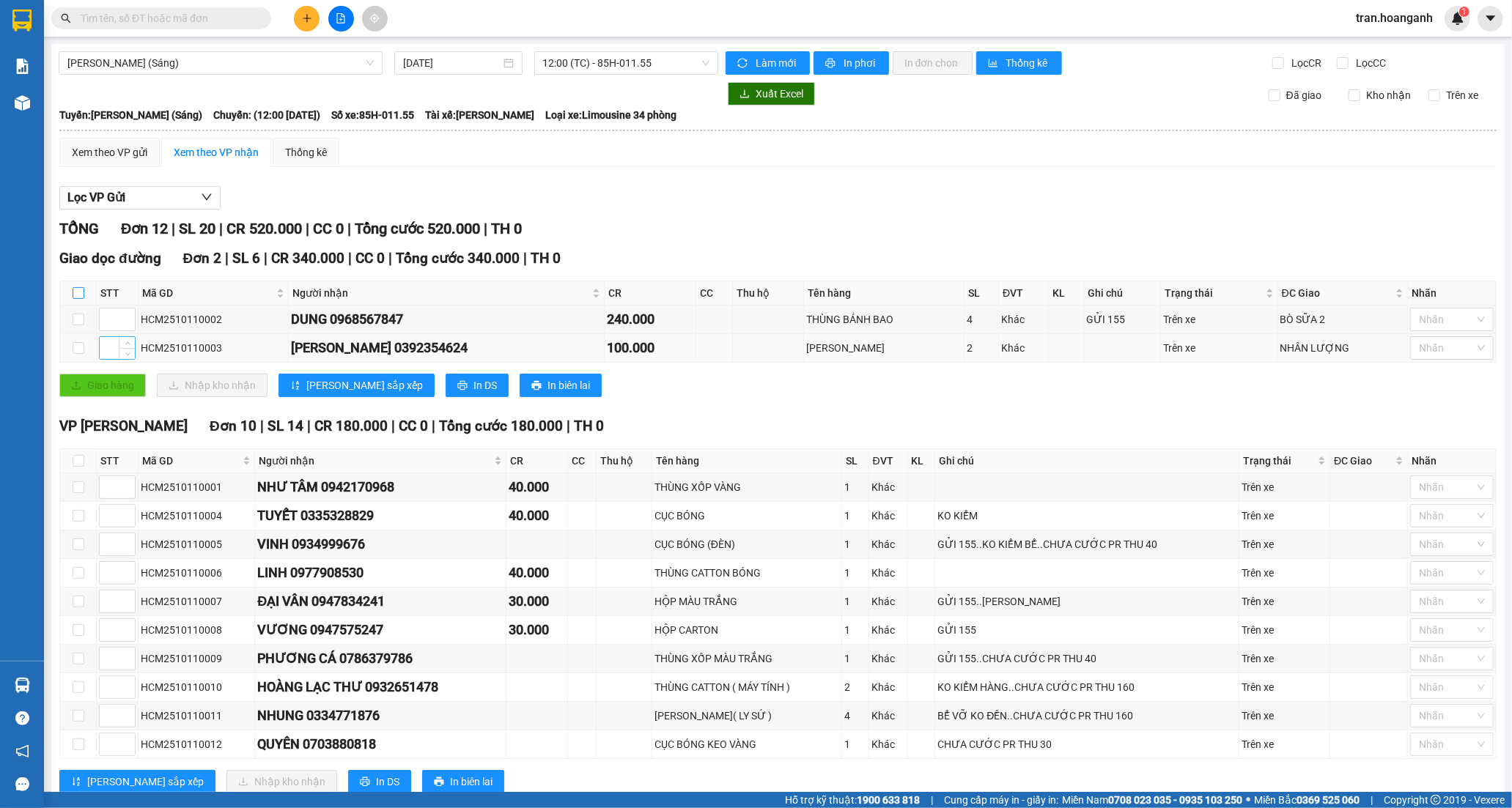
drag, startPoint x: 82, startPoint y: 297, endPoint x: 103, endPoint y: 348, distance: 55.2
click at [79, 297] on input "checkbox" at bounding box center [78, 294] width 12 height 12
checkbox input "true"
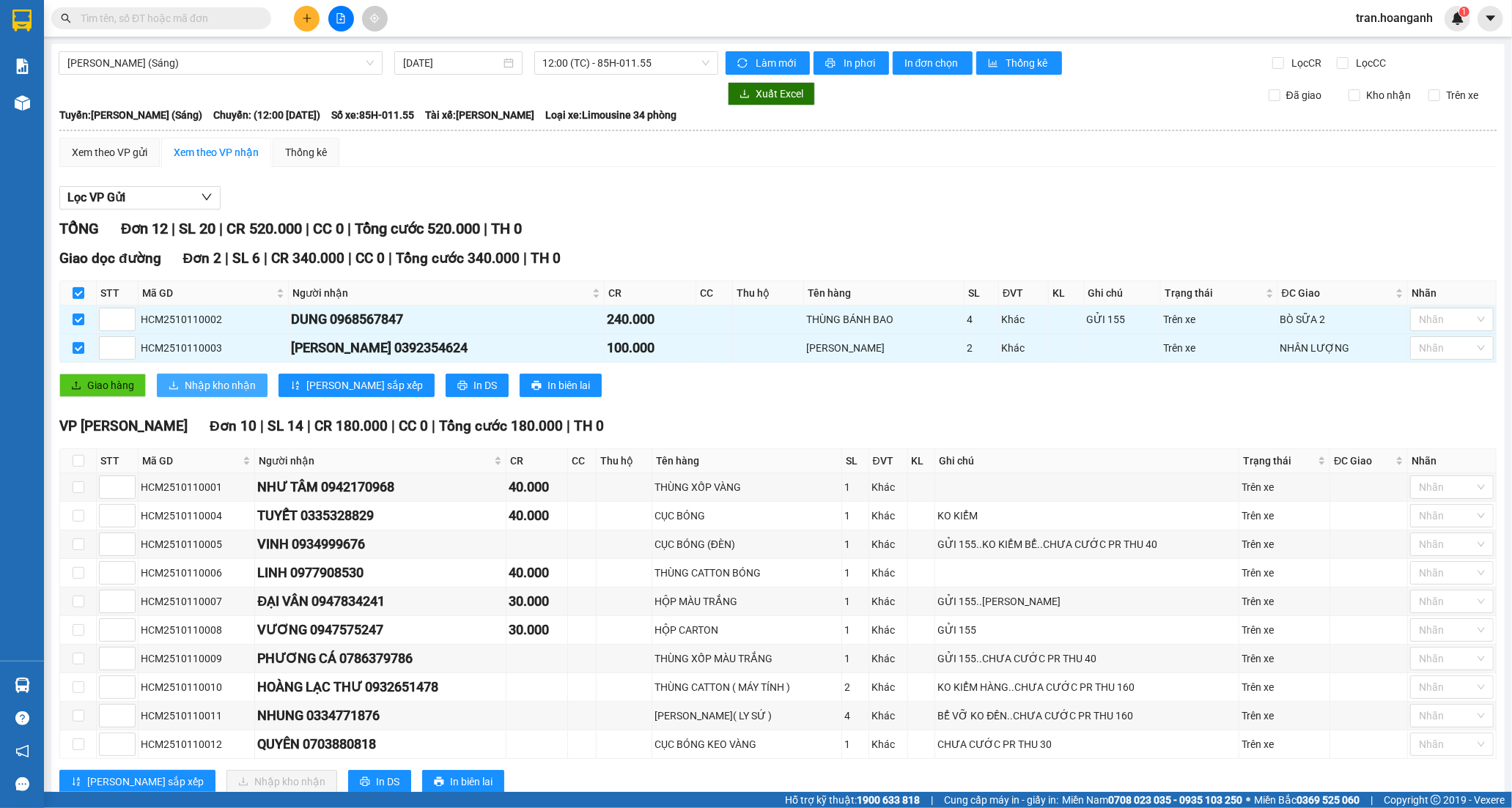
click at [198, 385] on span "Nhập kho nhận" at bounding box center [219, 385] width 71 height 16
click at [76, 460] on input "checkbox" at bounding box center [78, 461] width 12 height 12
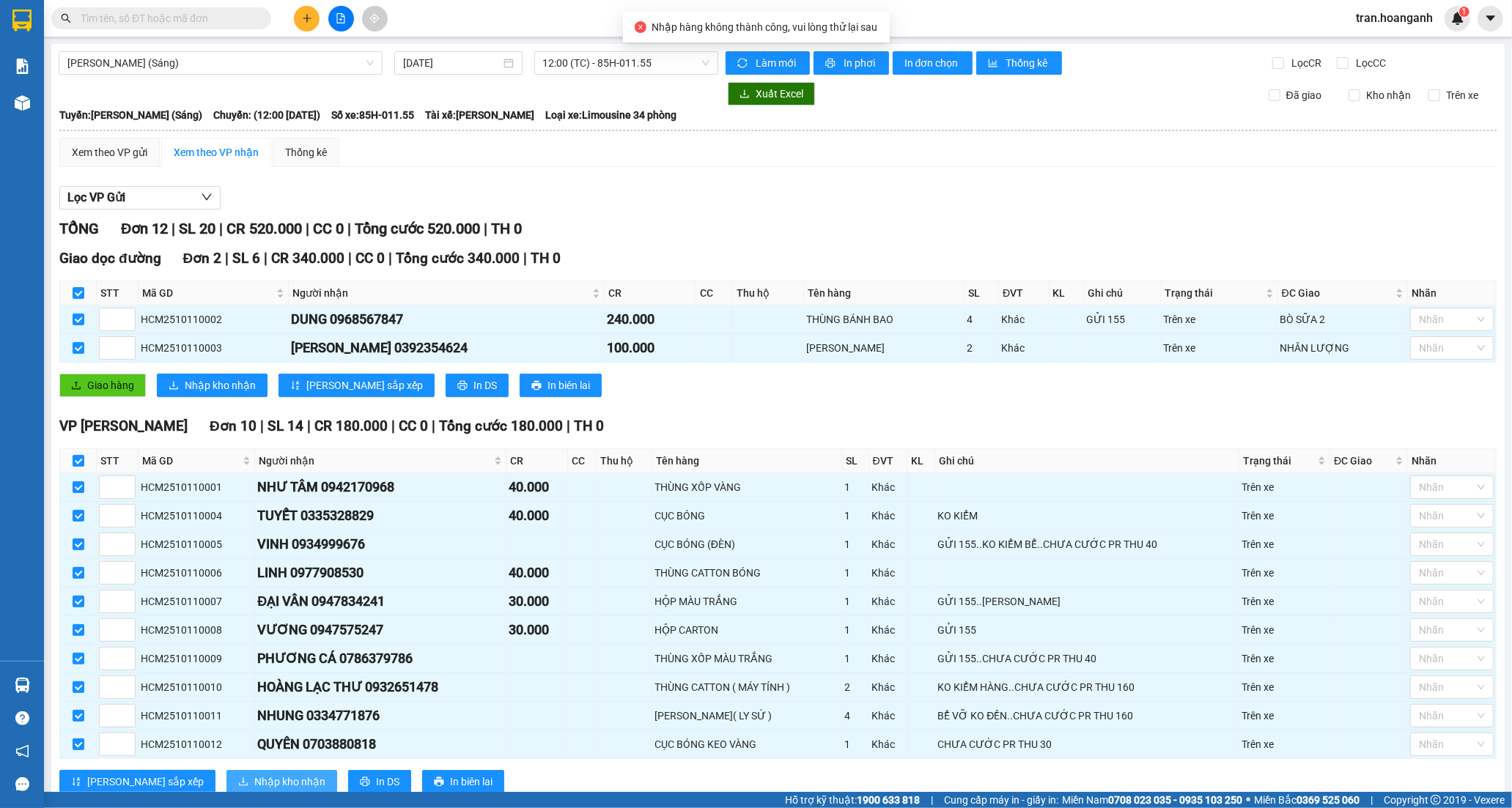
click at [254, 774] on span "Nhập kho nhận" at bounding box center [289, 781] width 71 height 16
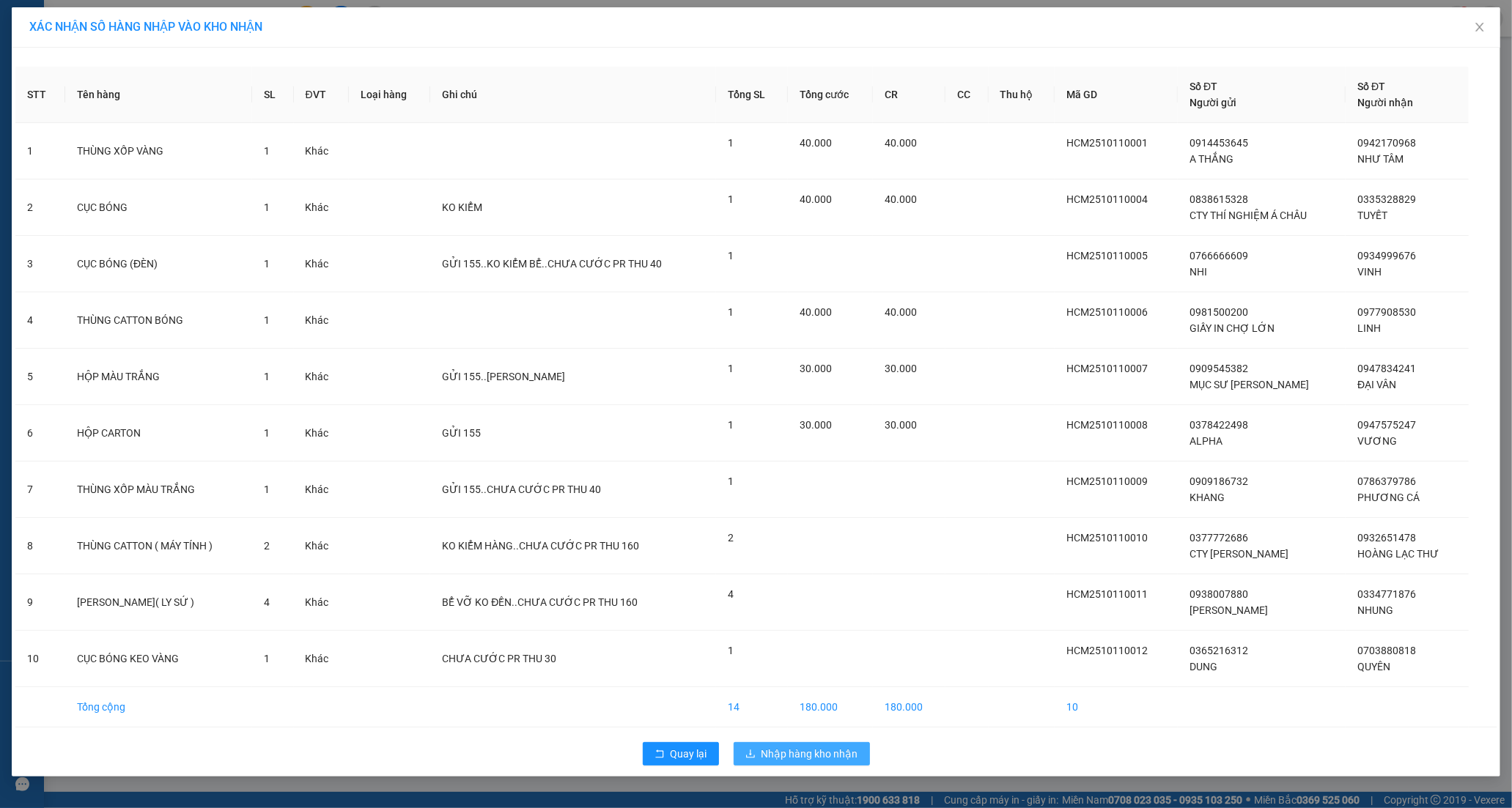
click at [821, 760] on span "Nhập hàng kho nhận" at bounding box center [810, 754] width 97 height 16
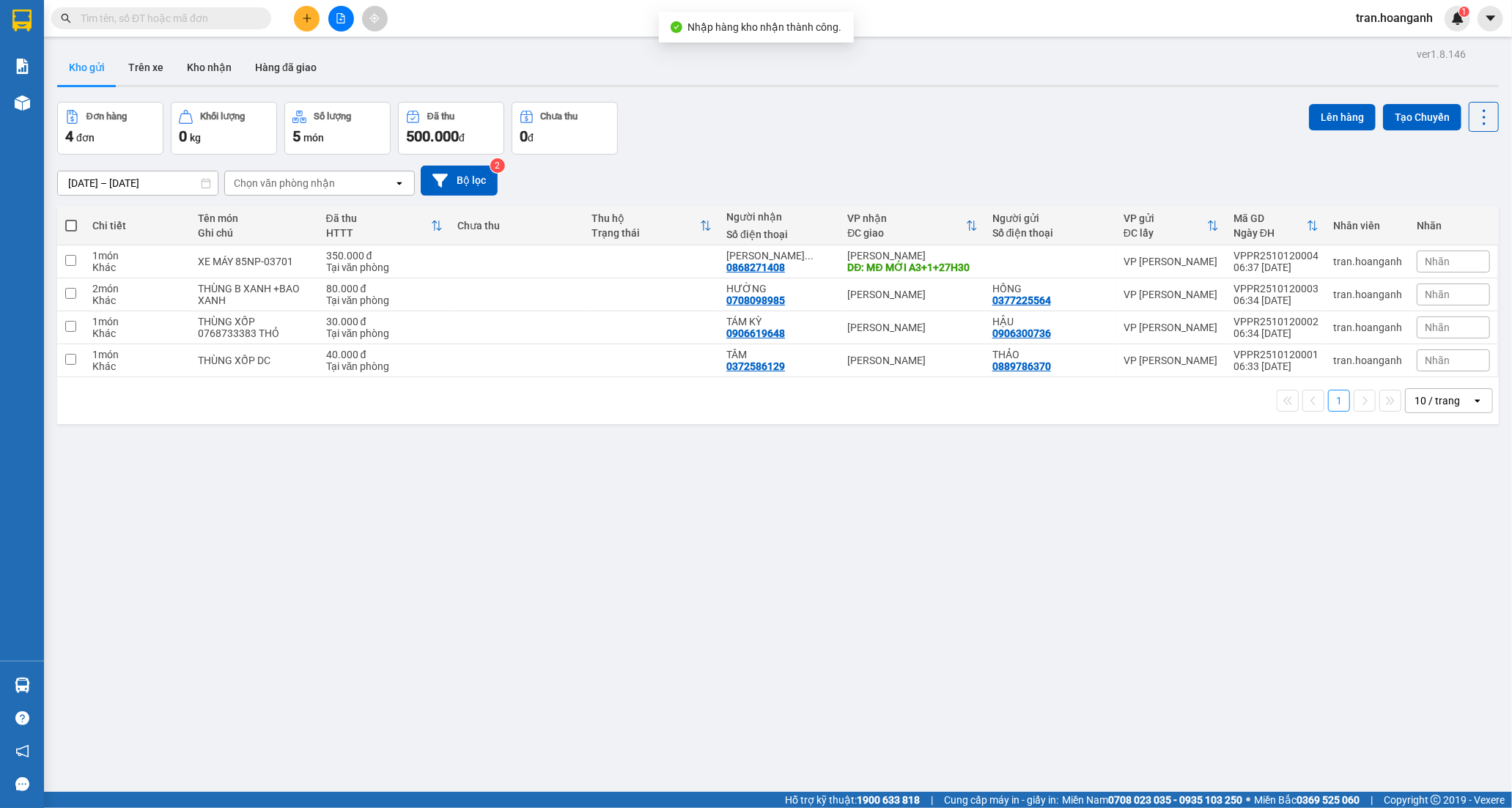
click at [113, 18] on input "text" at bounding box center [167, 18] width 173 height 16
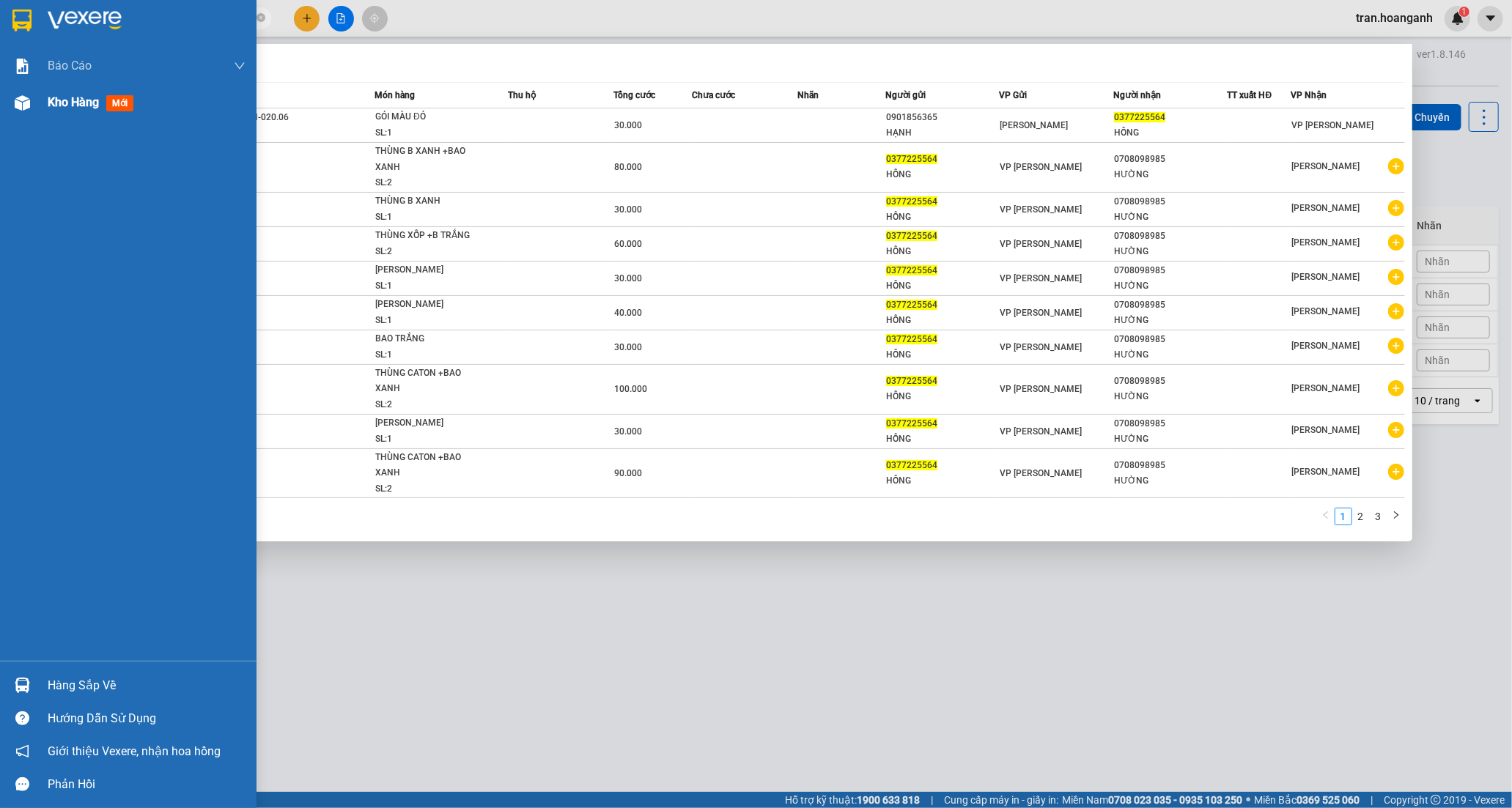
type input "0377225564"
click at [53, 98] on span "Kho hàng" at bounding box center [73, 102] width 52 height 14
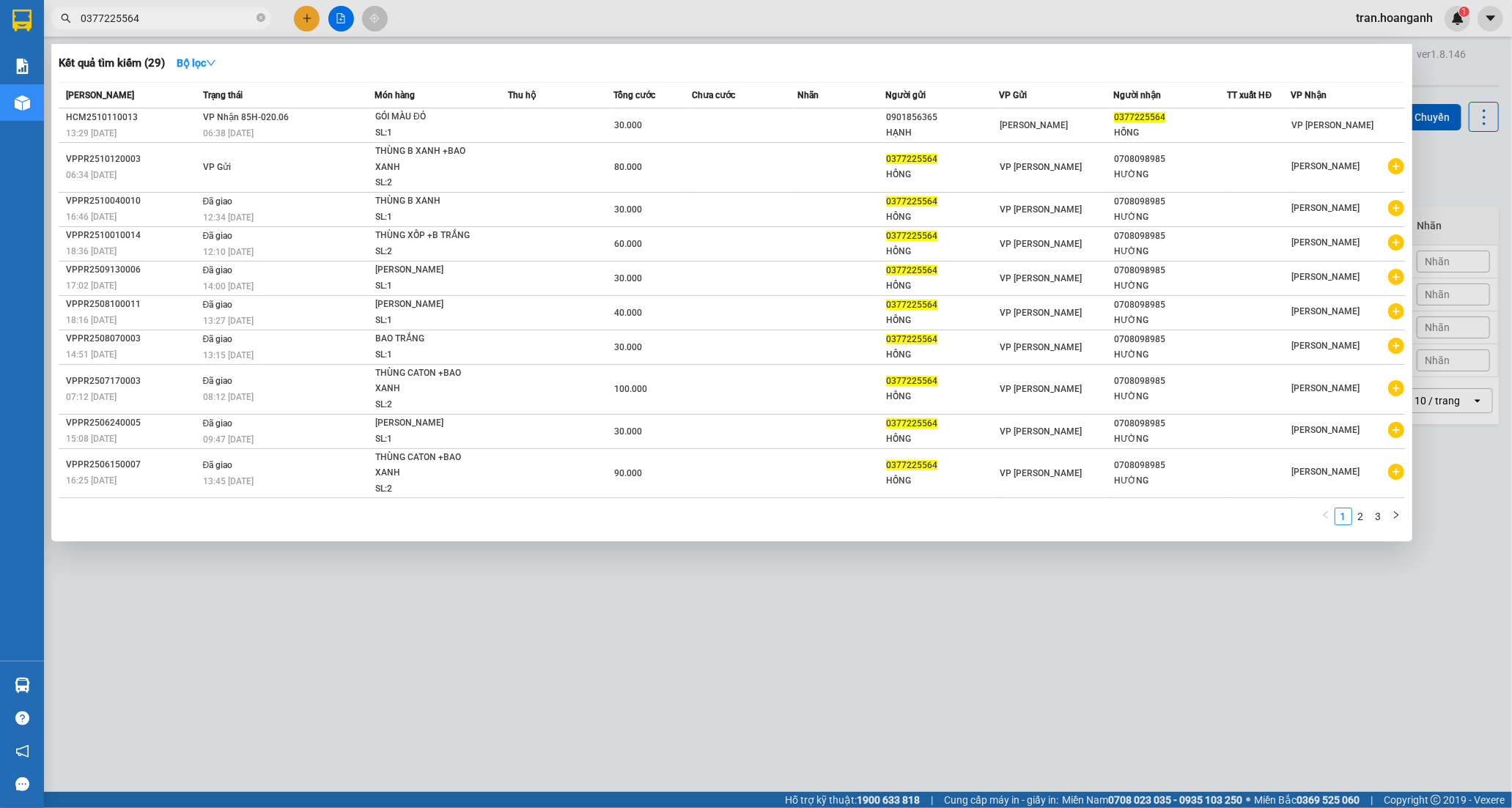
click at [312, 10] on div at bounding box center [756, 404] width 1512 height 808
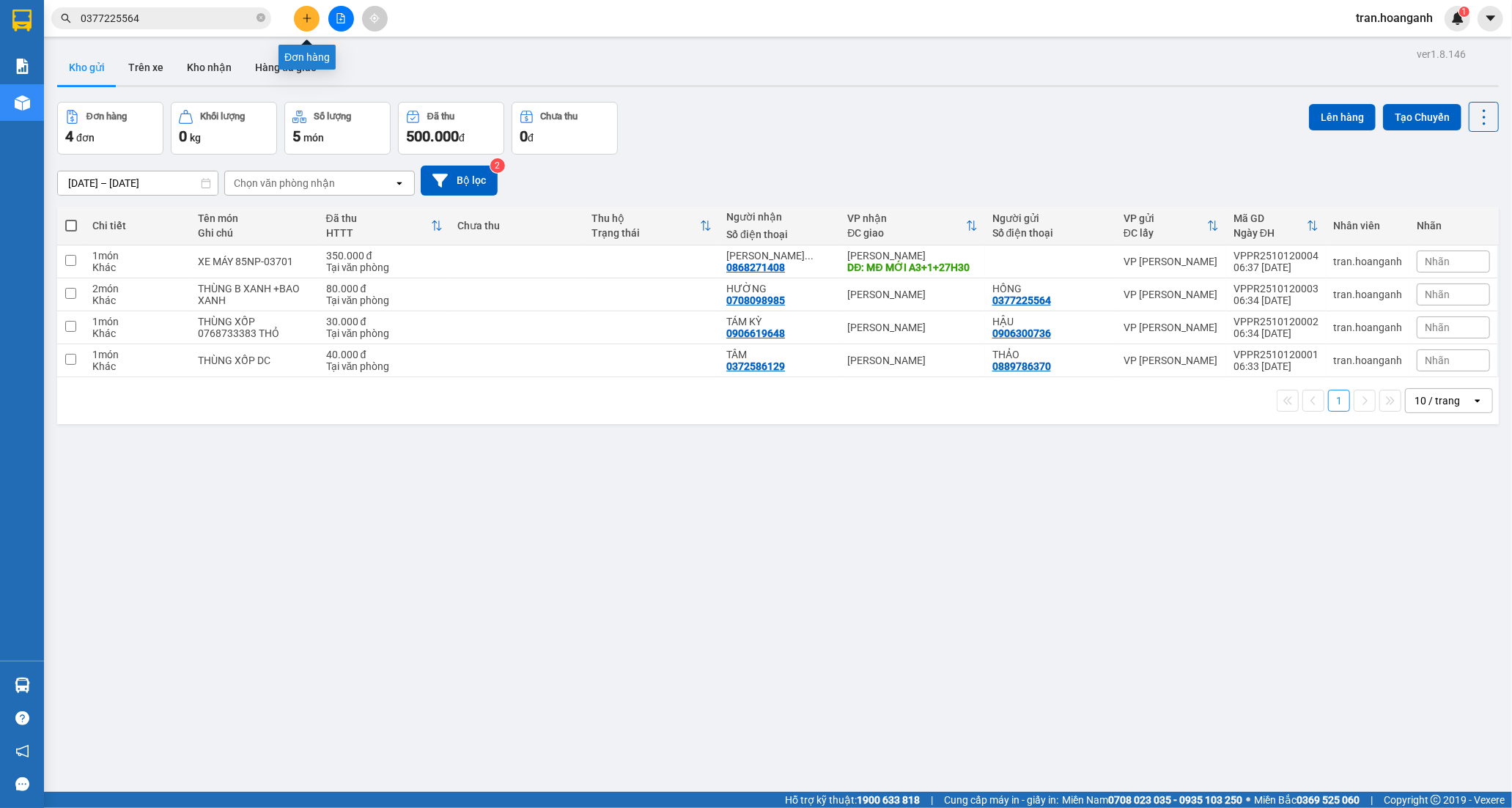
click at [306, 15] on icon "plus" at bounding box center [306, 18] width 1 height 8
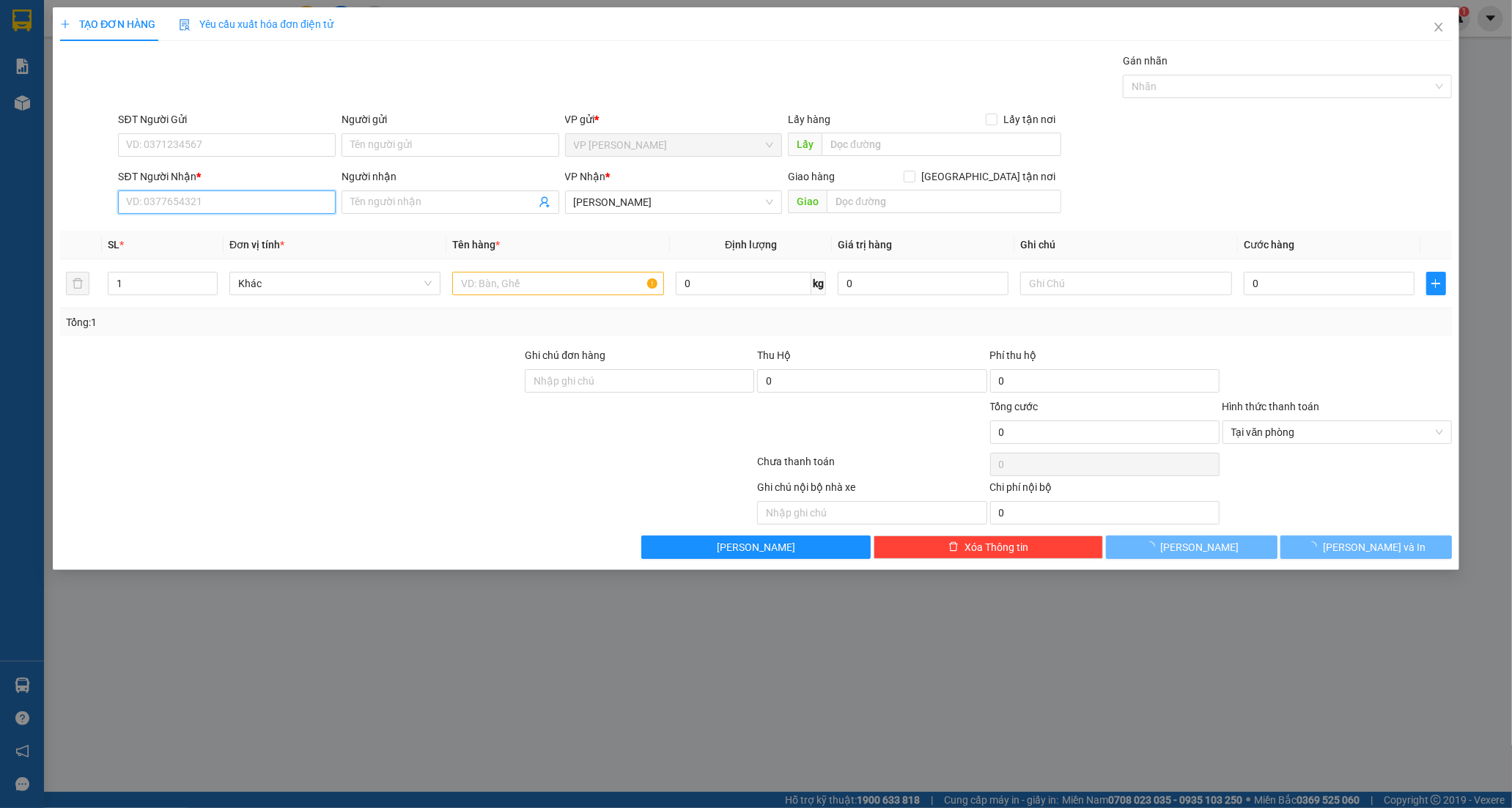
click at [195, 207] on input "SĐT Người Nhận *" at bounding box center [227, 203] width 218 height 23
click at [186, 225] on div "0988293997 - [PERSON_NAME]" at bounding box center [227, 231] width 200 height 16
type input "0988293997"
type input "[PERSON_NAME]"
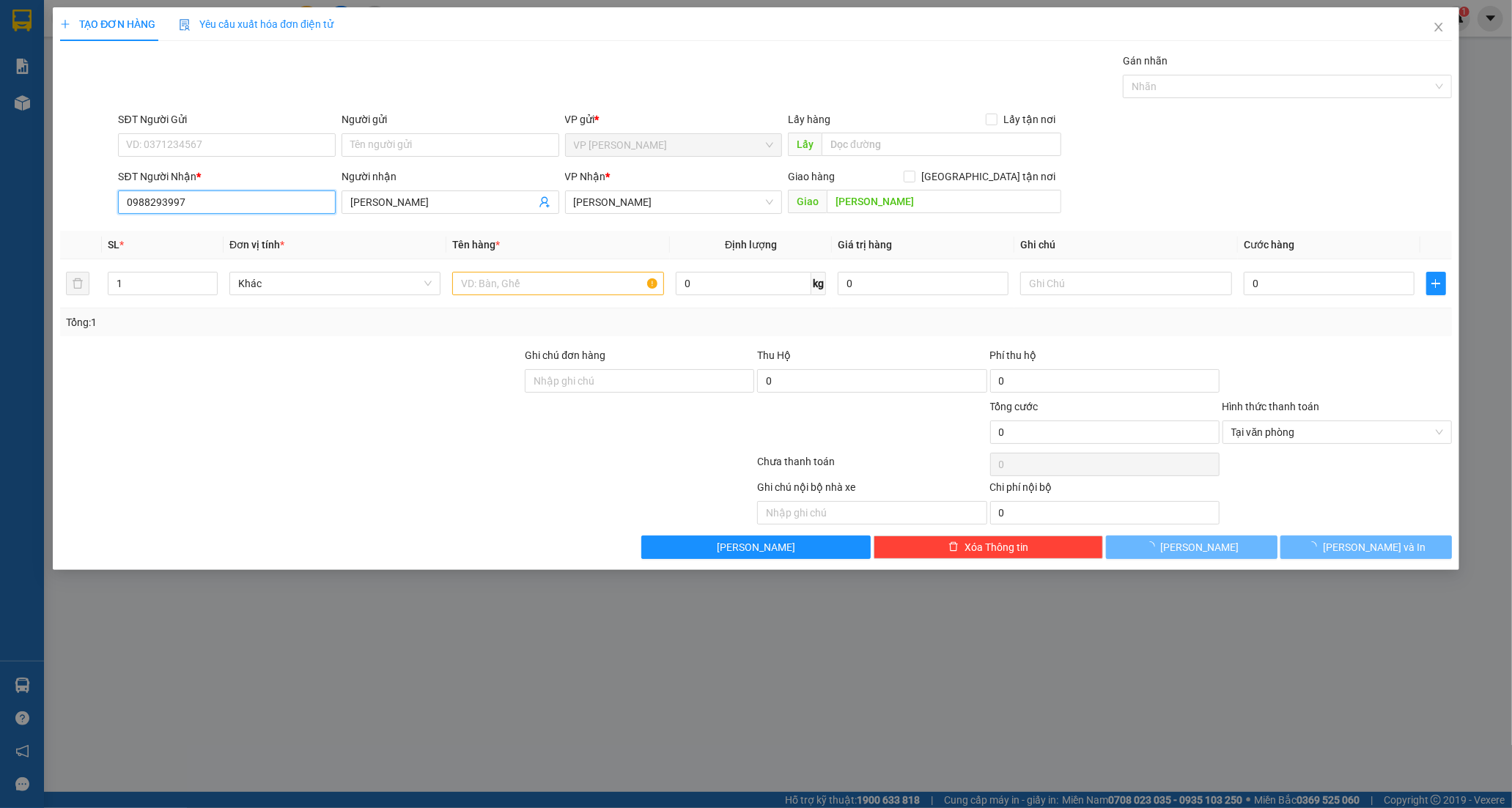
type input "50.000"
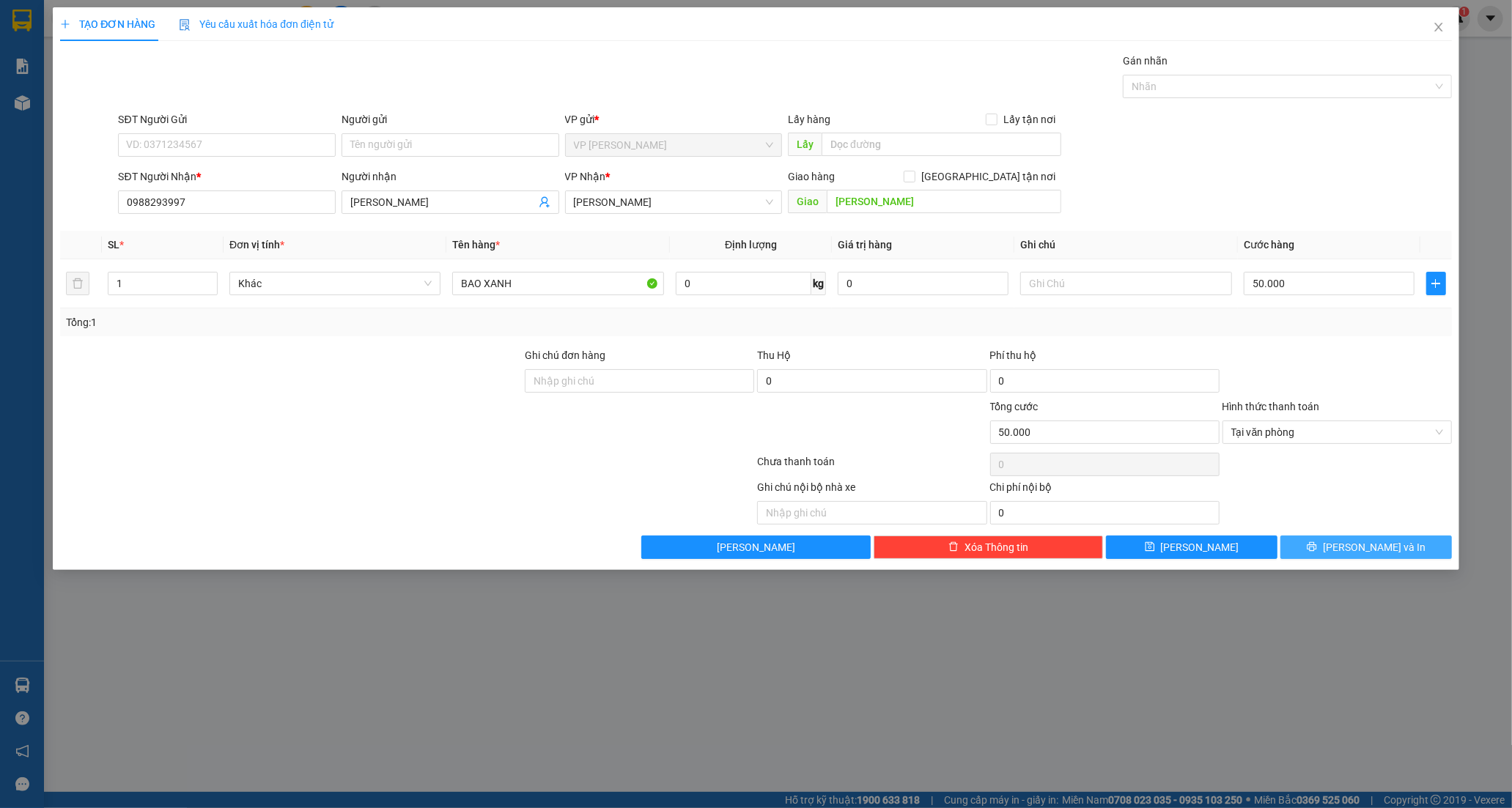
click at [1318, 550] on button "[PERSON_NAME] và In" at bounding box center [1366, 547] width 172 height 23
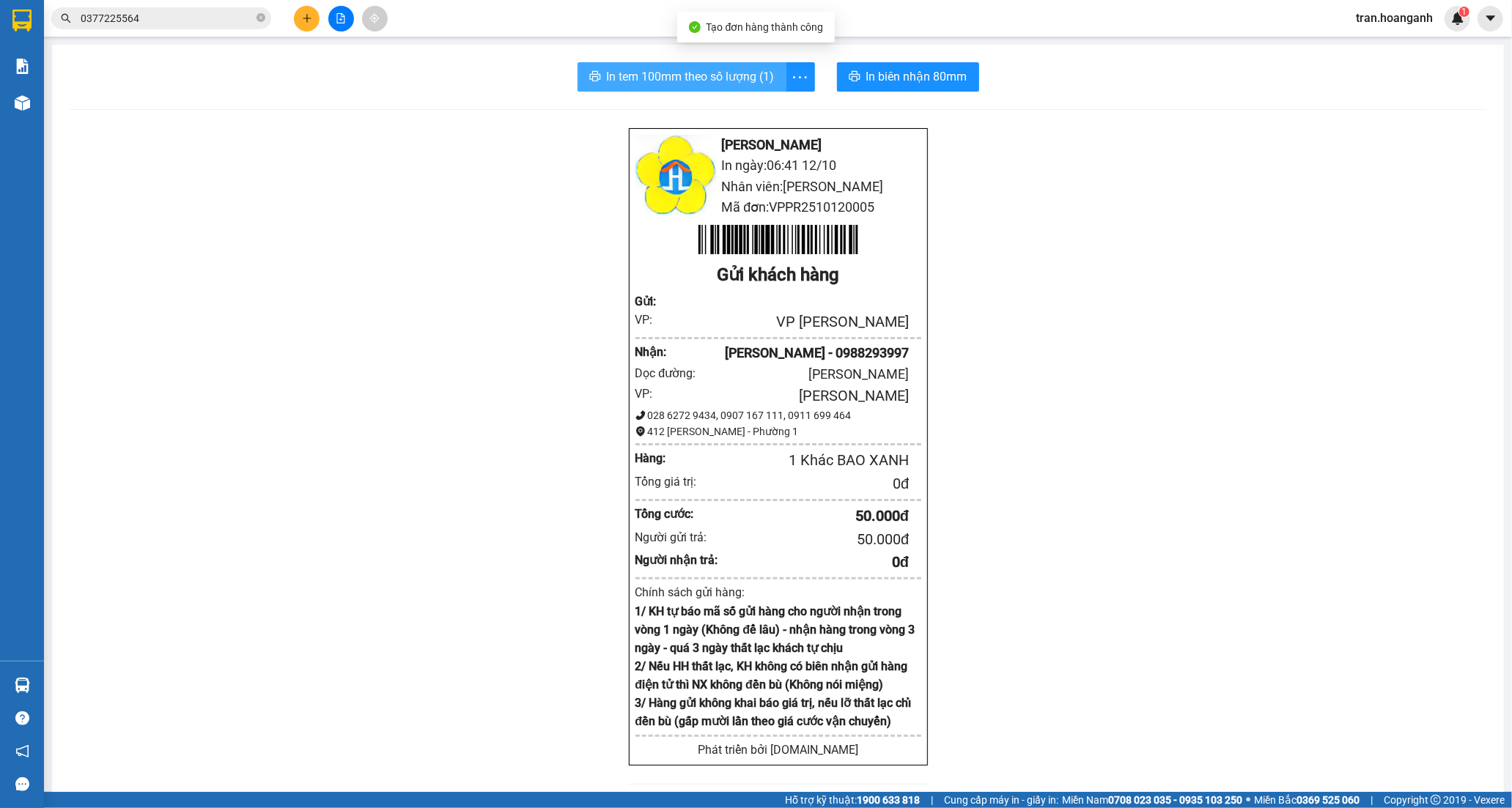
click at [656, 82] on span "In tem 100mm theo số lượng (1)" at bounding box center [691, 77] width 168 height 18
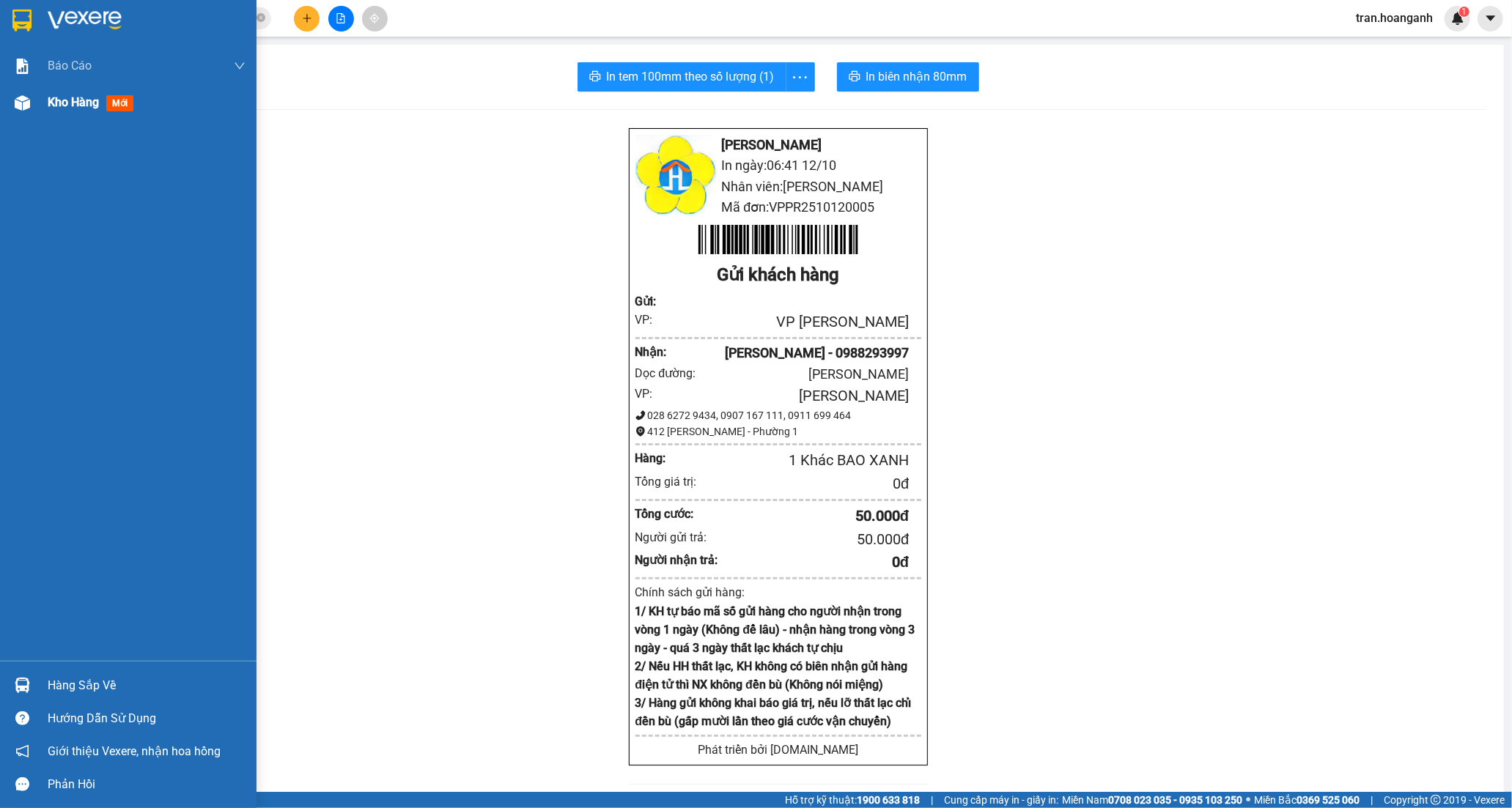
click at [52, 104] on span "Kho hàng" at bounding box center [73, 102] width 52 height 14
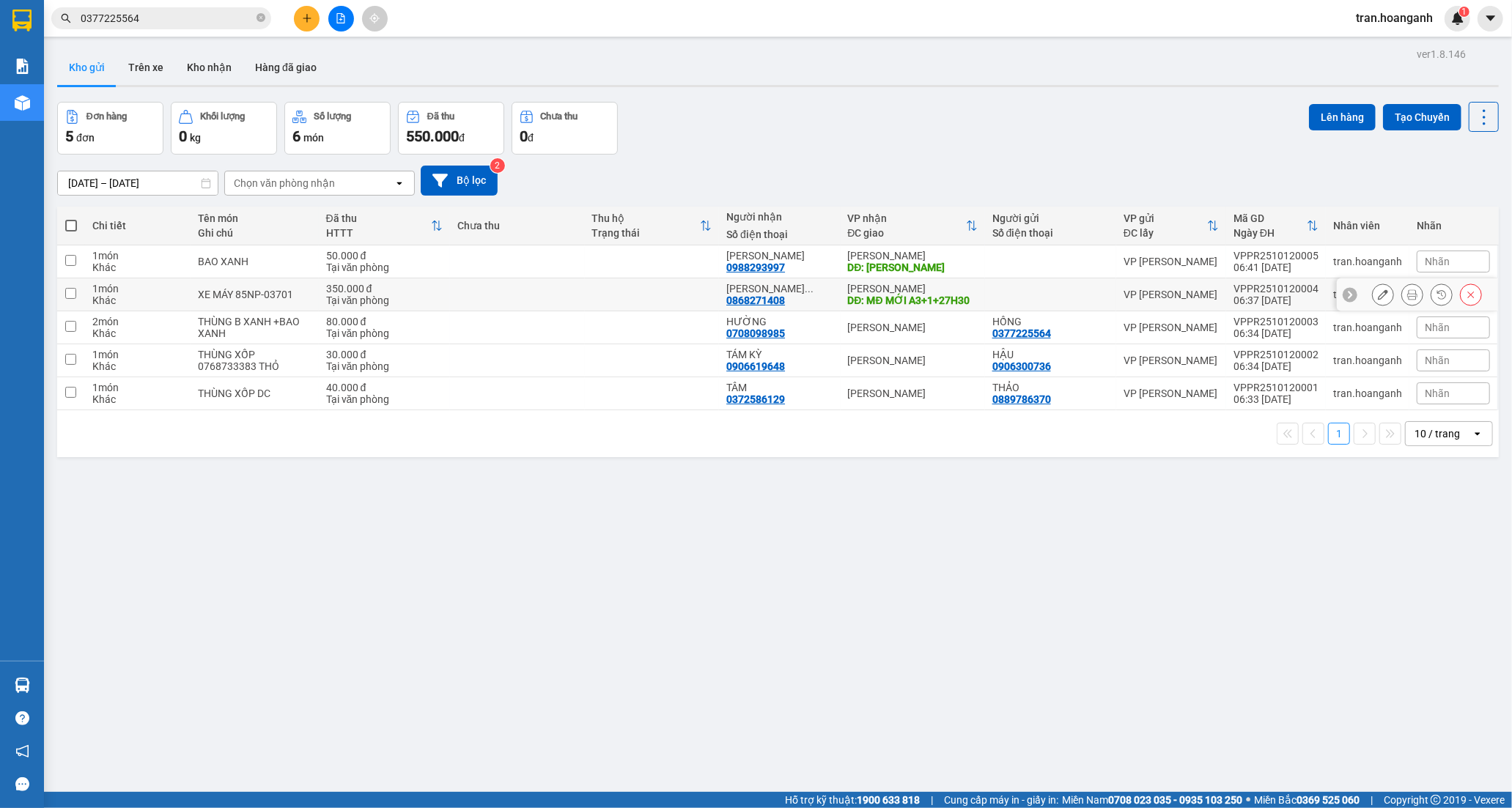
click at [804, 295] on div "[PERSON_NAME] ... 0868271408" at bounding box center [779, 294] width 106 height 23
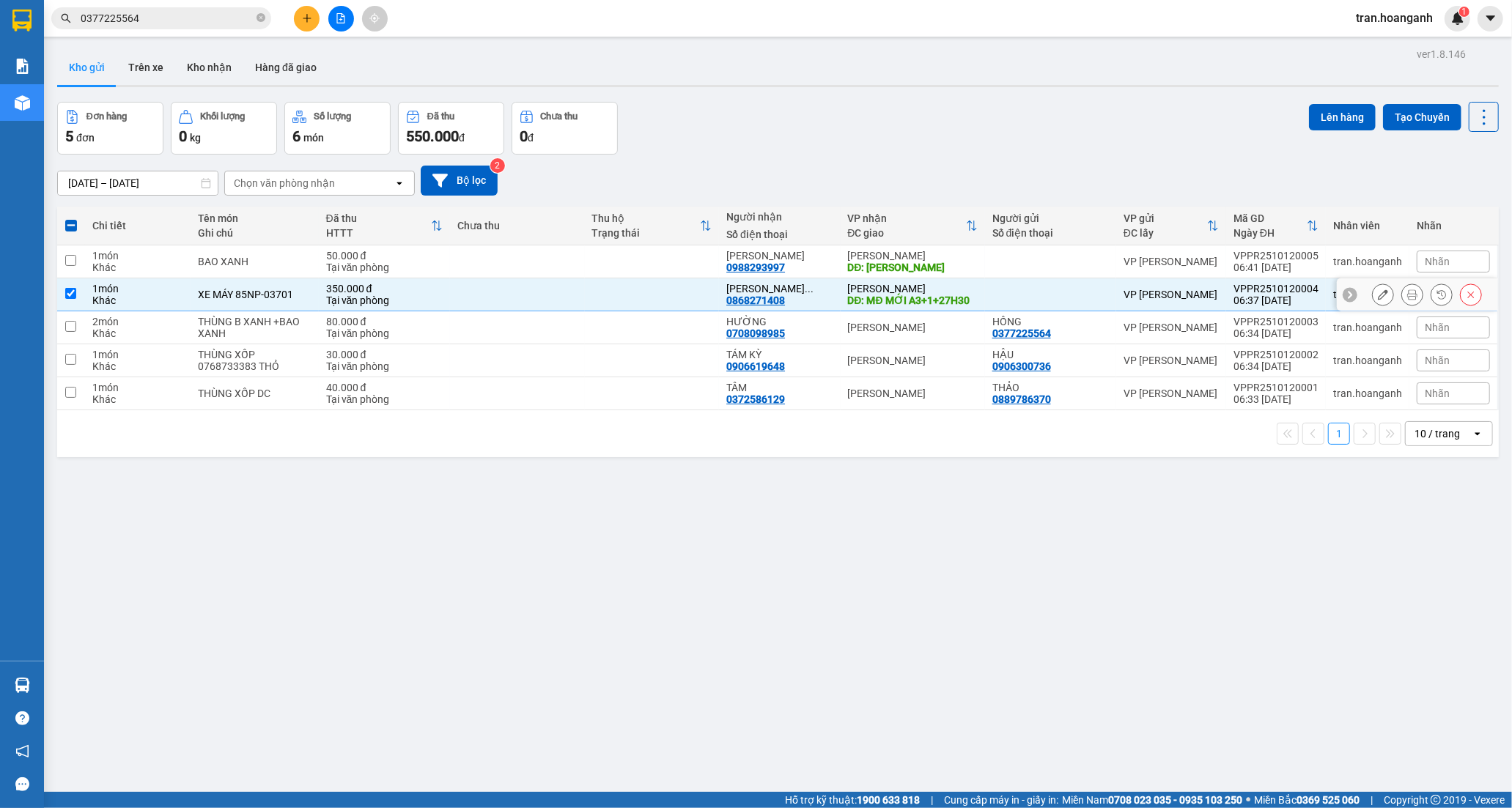
click at [1378, 294] on icon at bounding box center [1383, 294] width 10 height 10
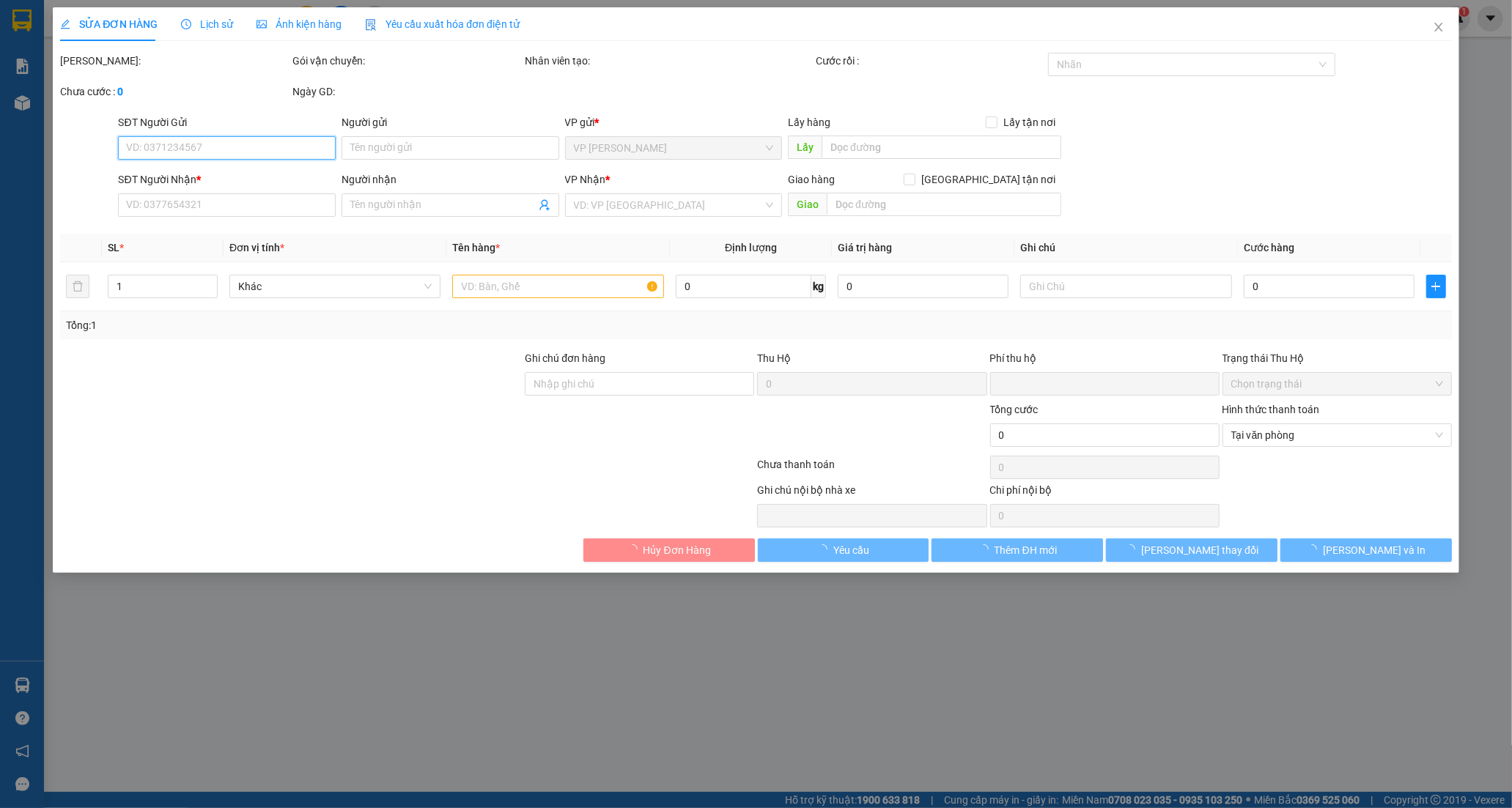
type input "0868271408"
type input "[PERSON_NAME]"
type input "MĐ MỚI A3+1+27H30"
type input "0"
type input "350.000"
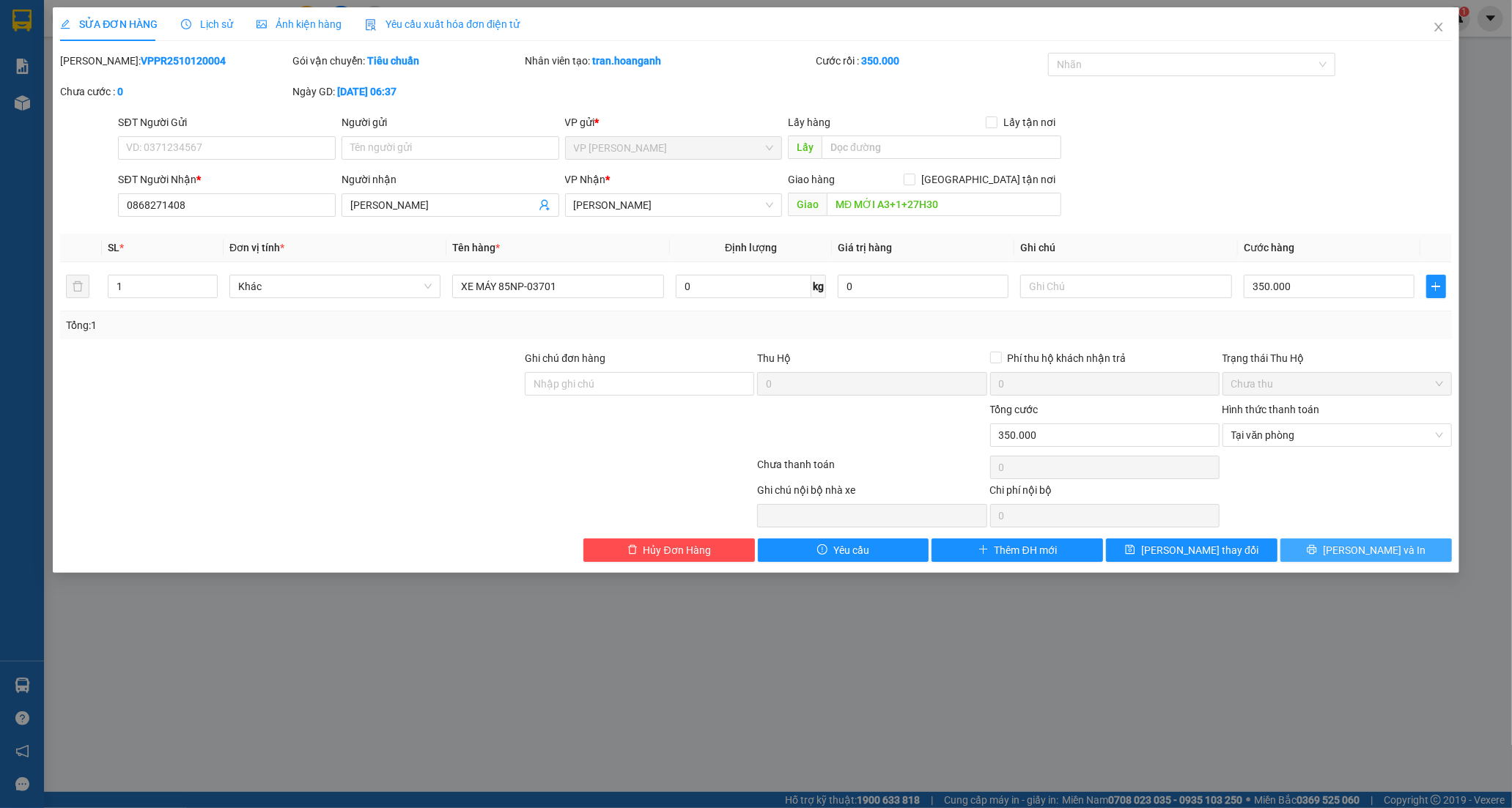
click at [1353, 552] on button "[PERSON_NAME] và In" at bounding box center [1366, 550] width 172 height 23
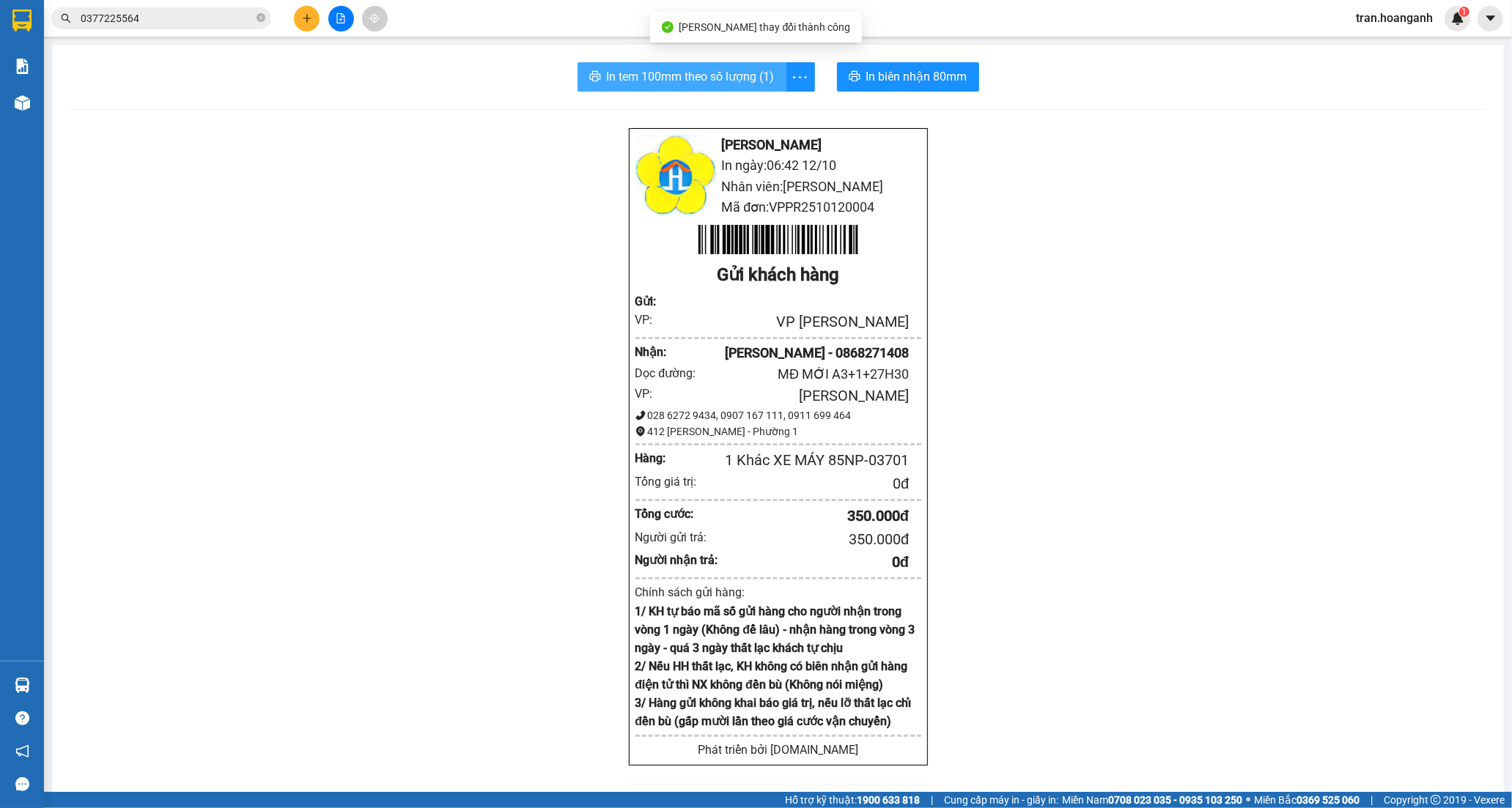
click at [726, 78] on span "In tem 100mm theo số lượng (1)" at bounding box center [691, 77] width 168 height 18
click at [305, 21] on icon "plus" at bounding box center [307, 18] width 10 height 10
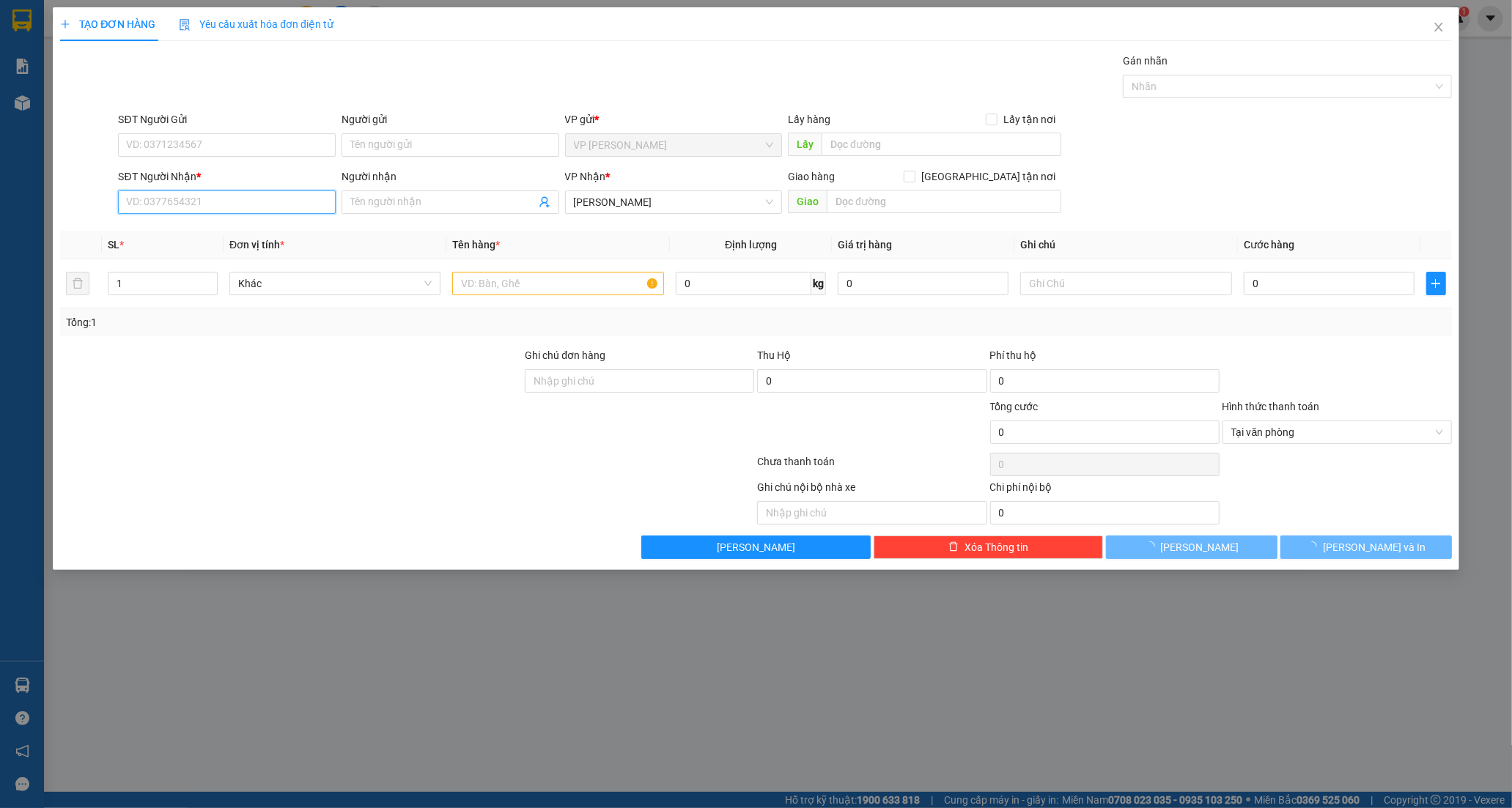
drag, startPoint x: 252, startPoint y: 211, endPoint x: 291, endPoint y: 144, distance: 77.5
click at [251, 208] on input "SĐT Người Nhận *" at bounding box center [227, 203] width 218 height 23
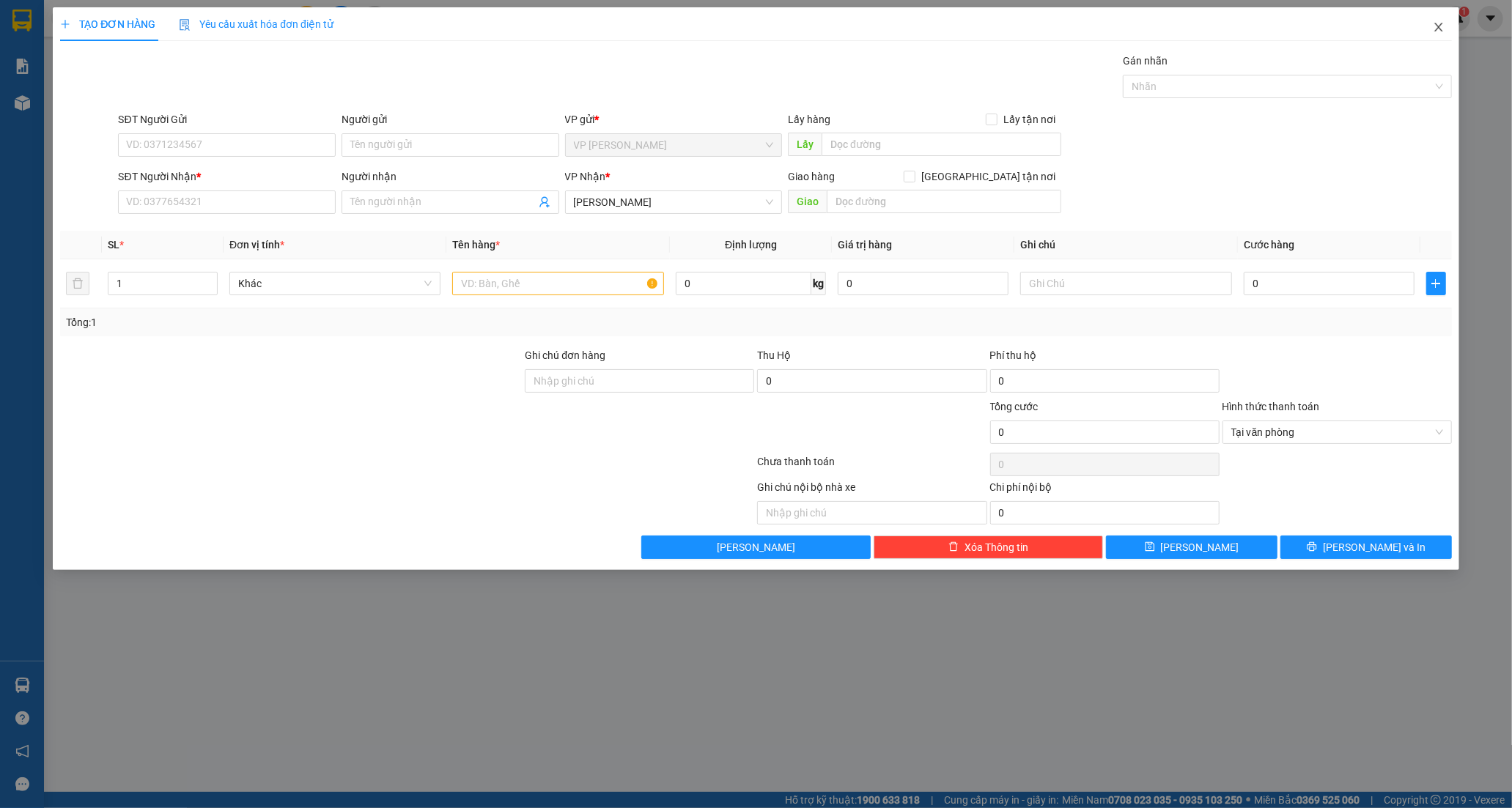
click at [1447, 28] on span "Close" at bounding box center [1439, 28] width 41 height 41
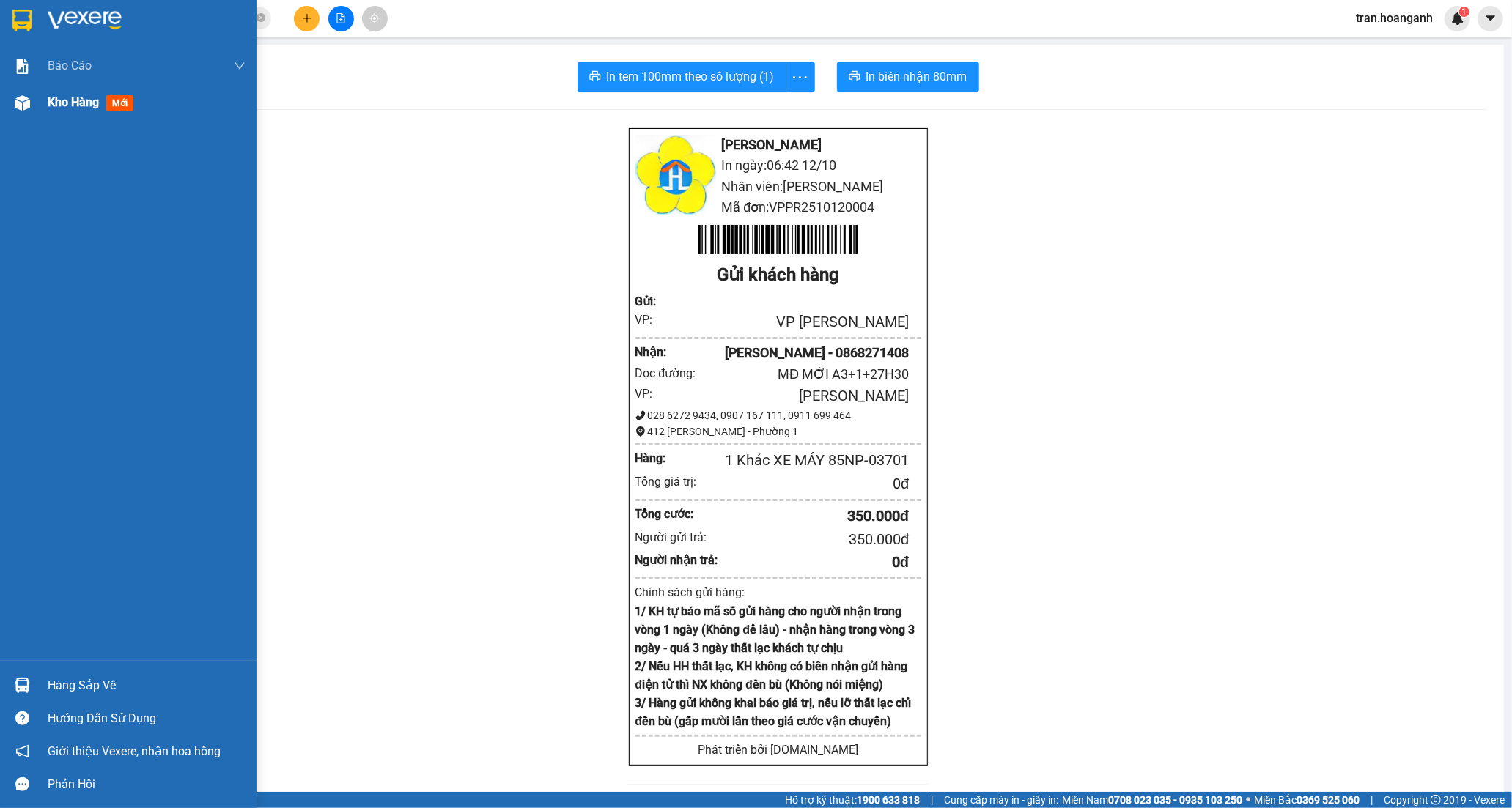
click at [68, 97] on span "Kho hàng" at bounding box center [73, 102] width 52 height 14
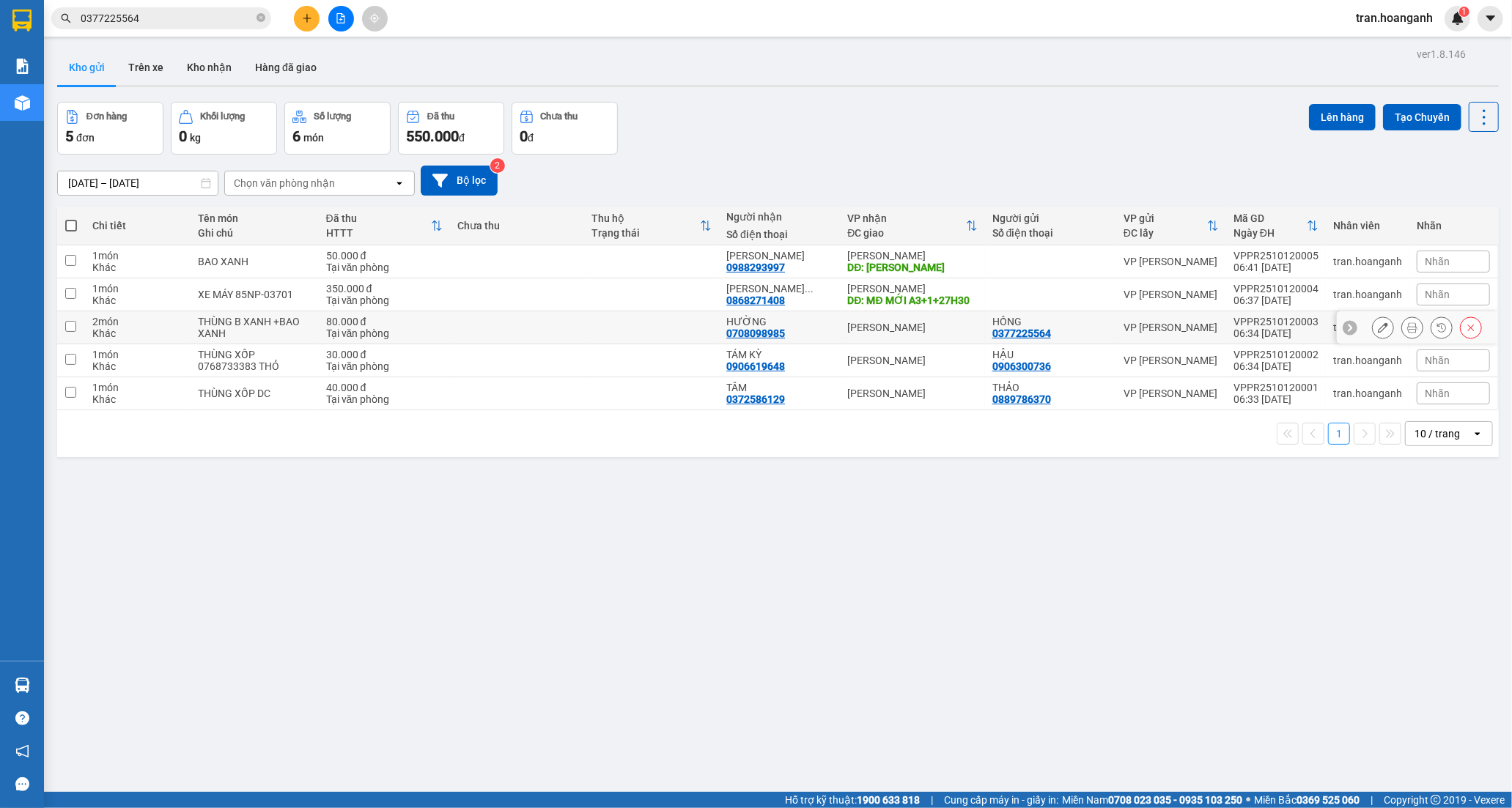
click at [789, 329] on div "HƯỜNG 0708098985" at bounding box center [779, 328] width 106 height 23
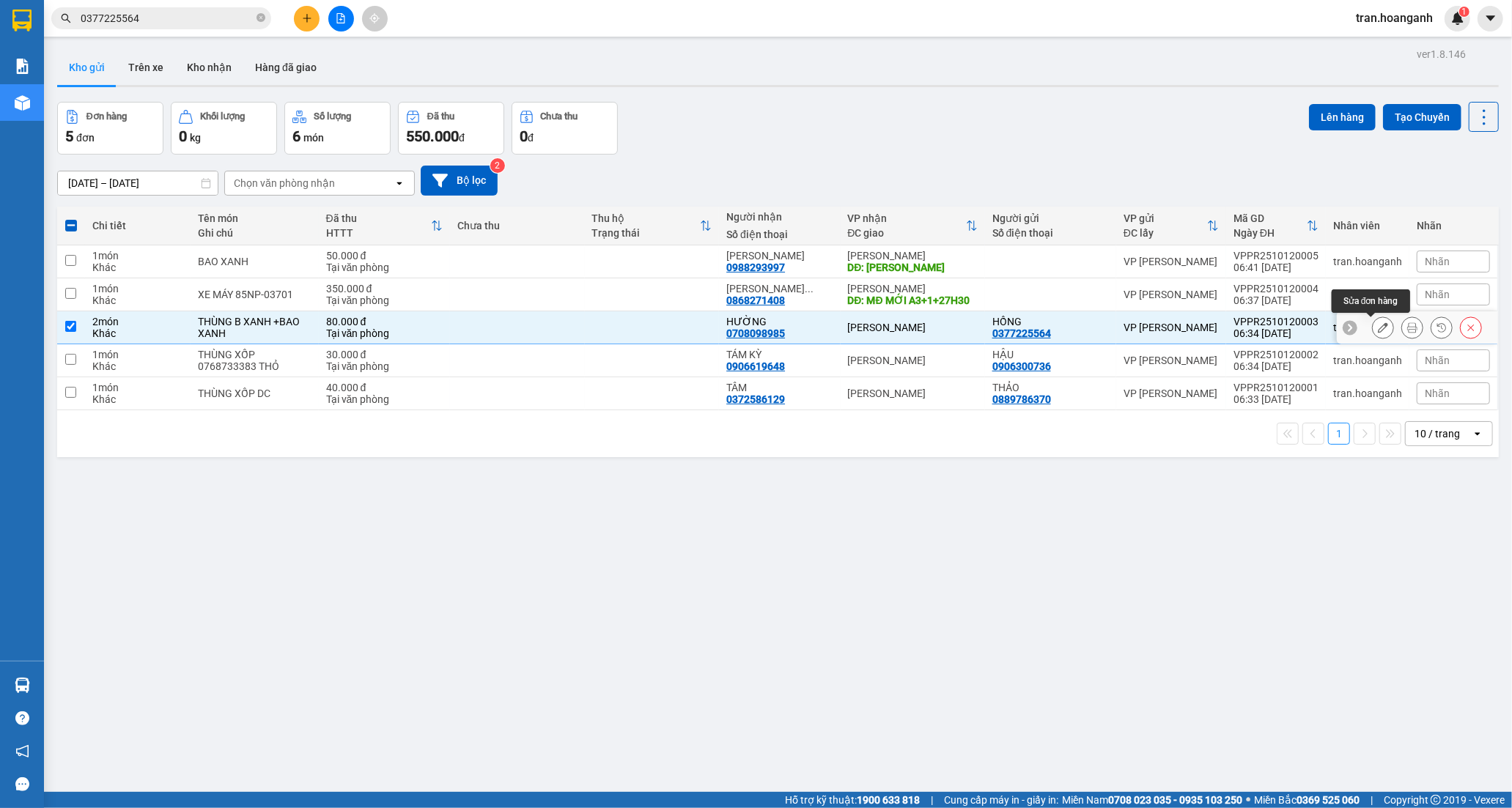
click at [1377, 325] on button at bounding box center [1383, 328] width 21 height 26
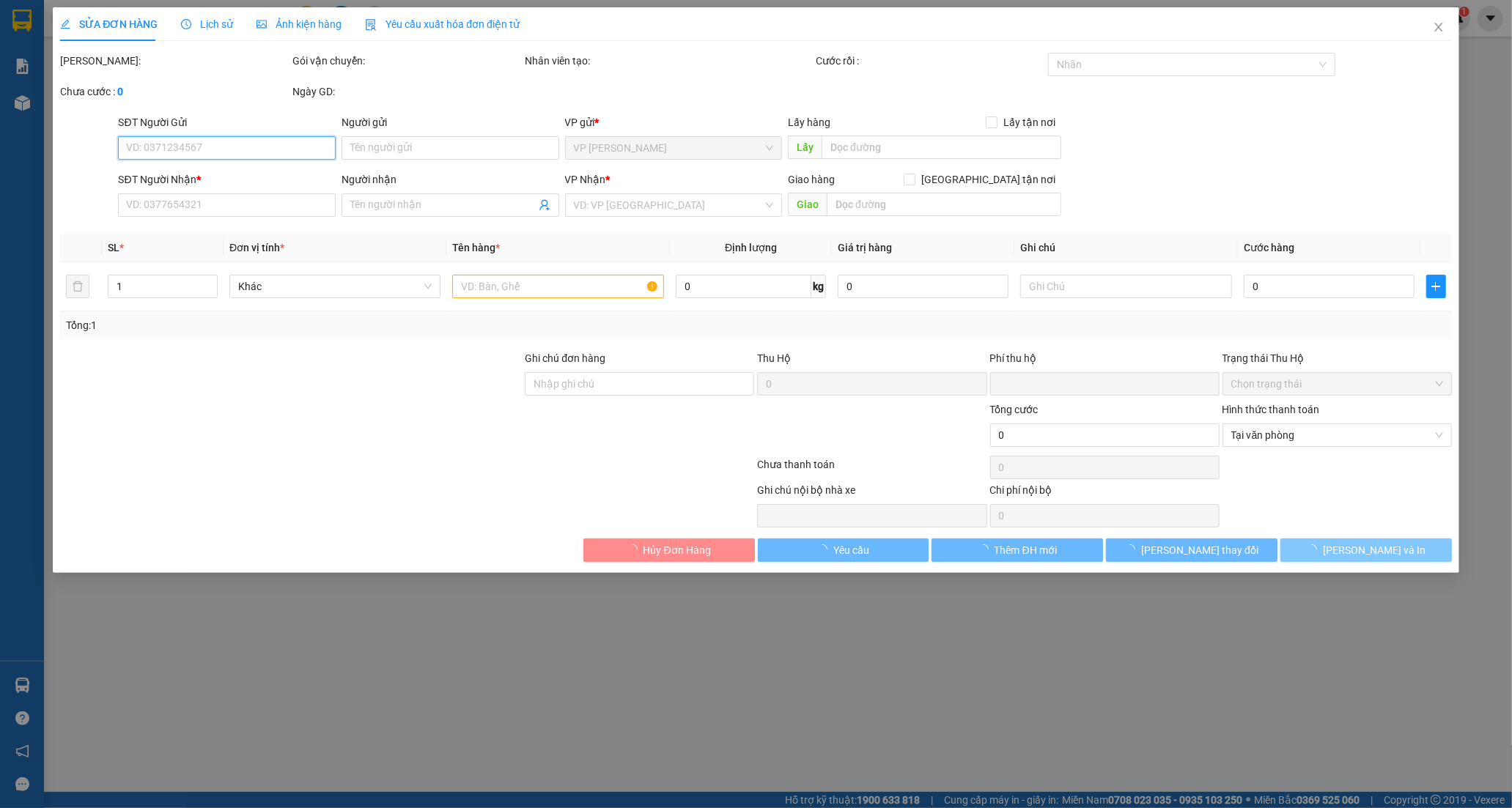
type input "0377225564"
type input "HỒNG"
type input "0708098985"
type input "HƯỜNG"
type input "0"
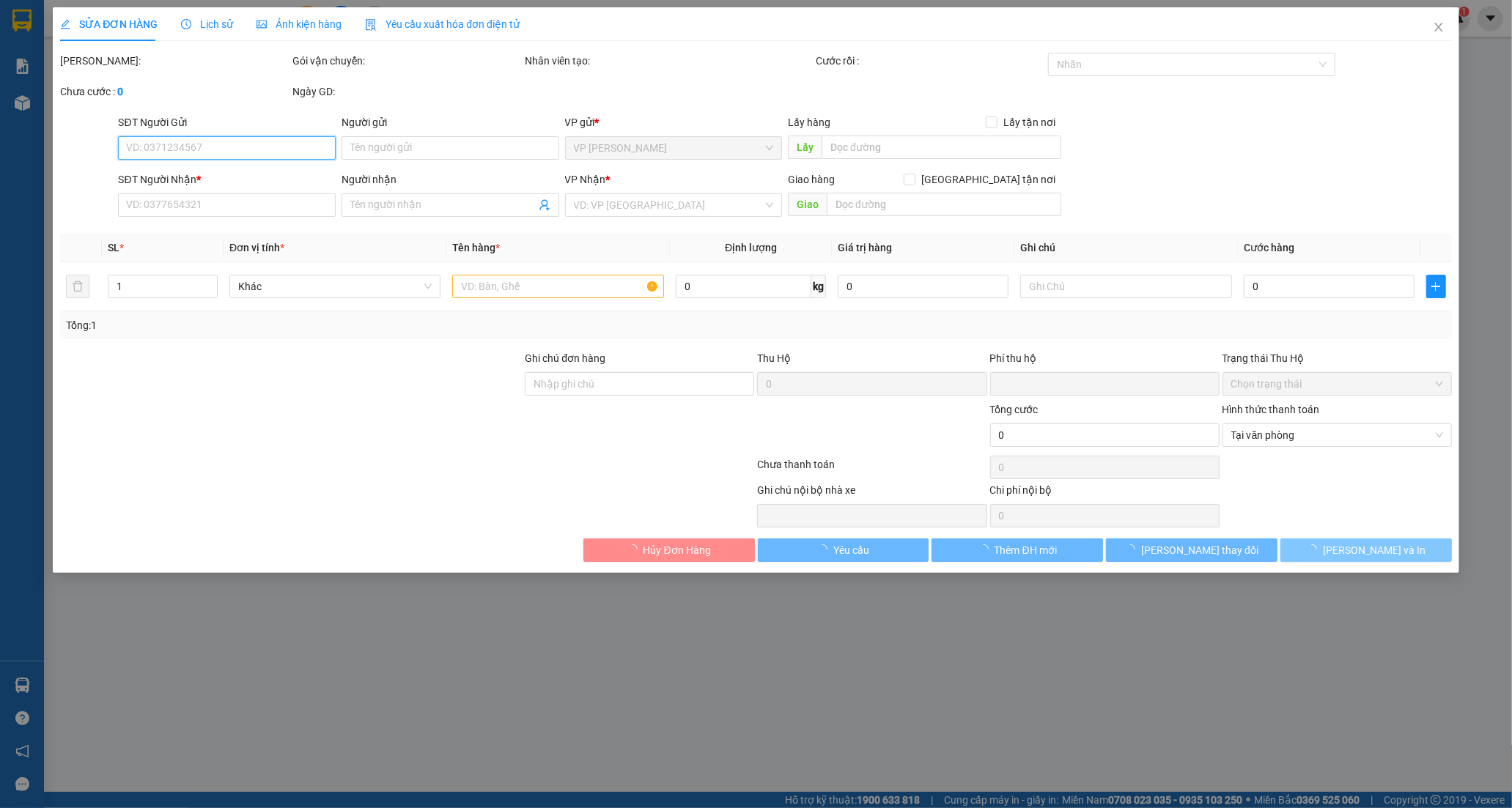
type input "80.000"
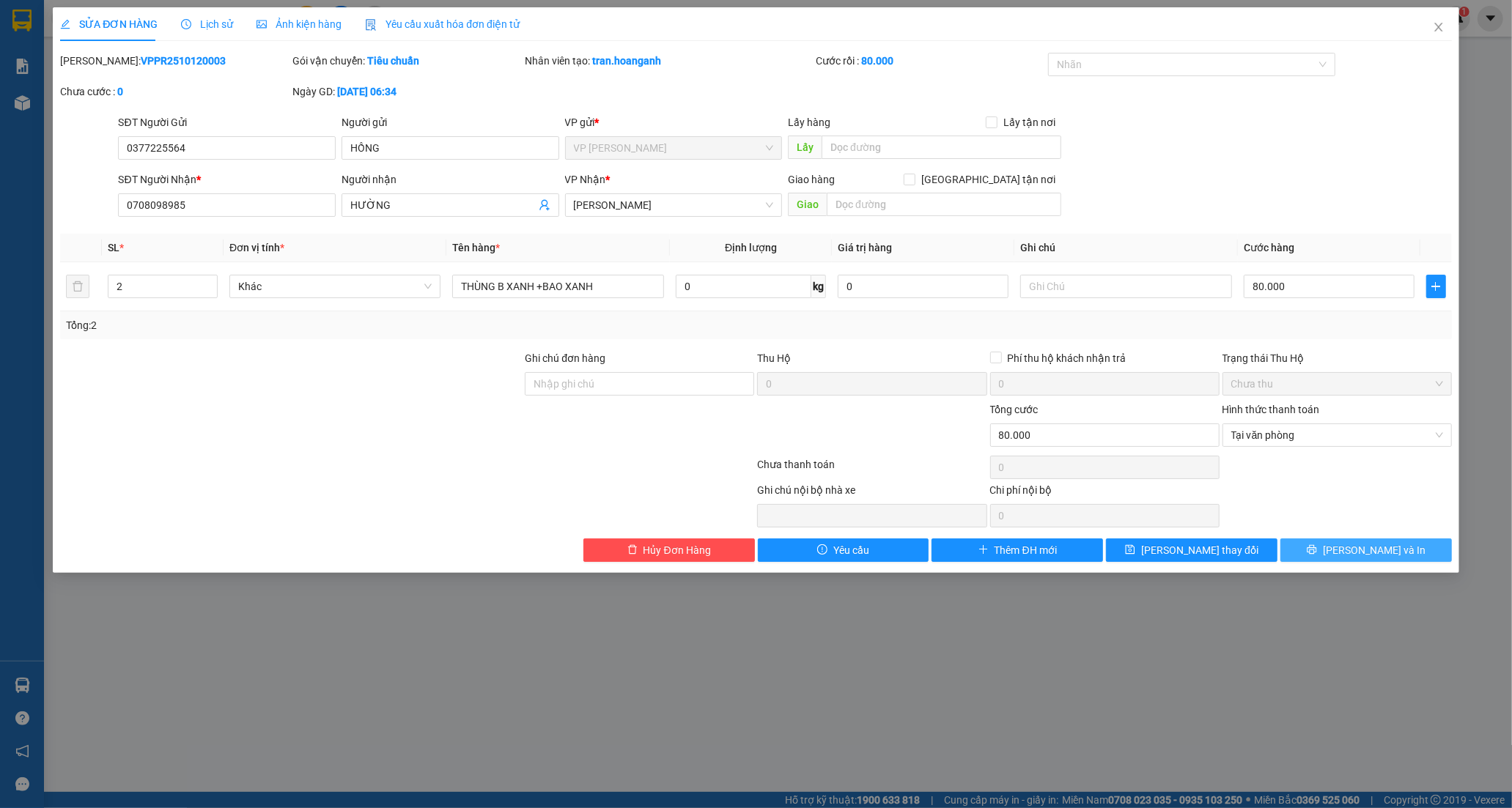
click at [1359, 554] on span "[PERSON_NAME] và In" at bounding box center [1374, 550] width 103 height 16
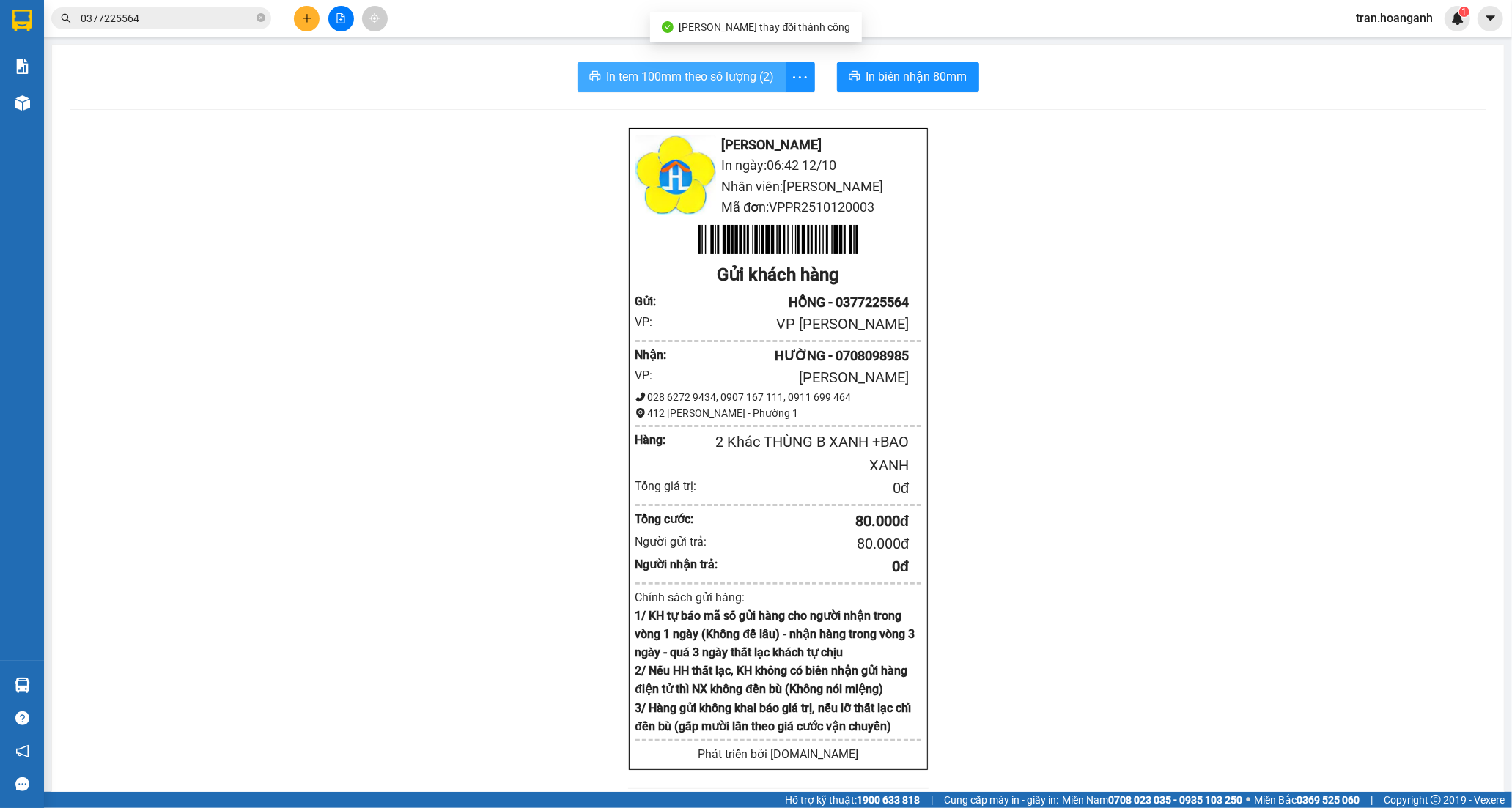
click at [706, 82] on span "In tem 100mm theo số lượng (2)" at bounding box center [691, 77] width 168 height 18
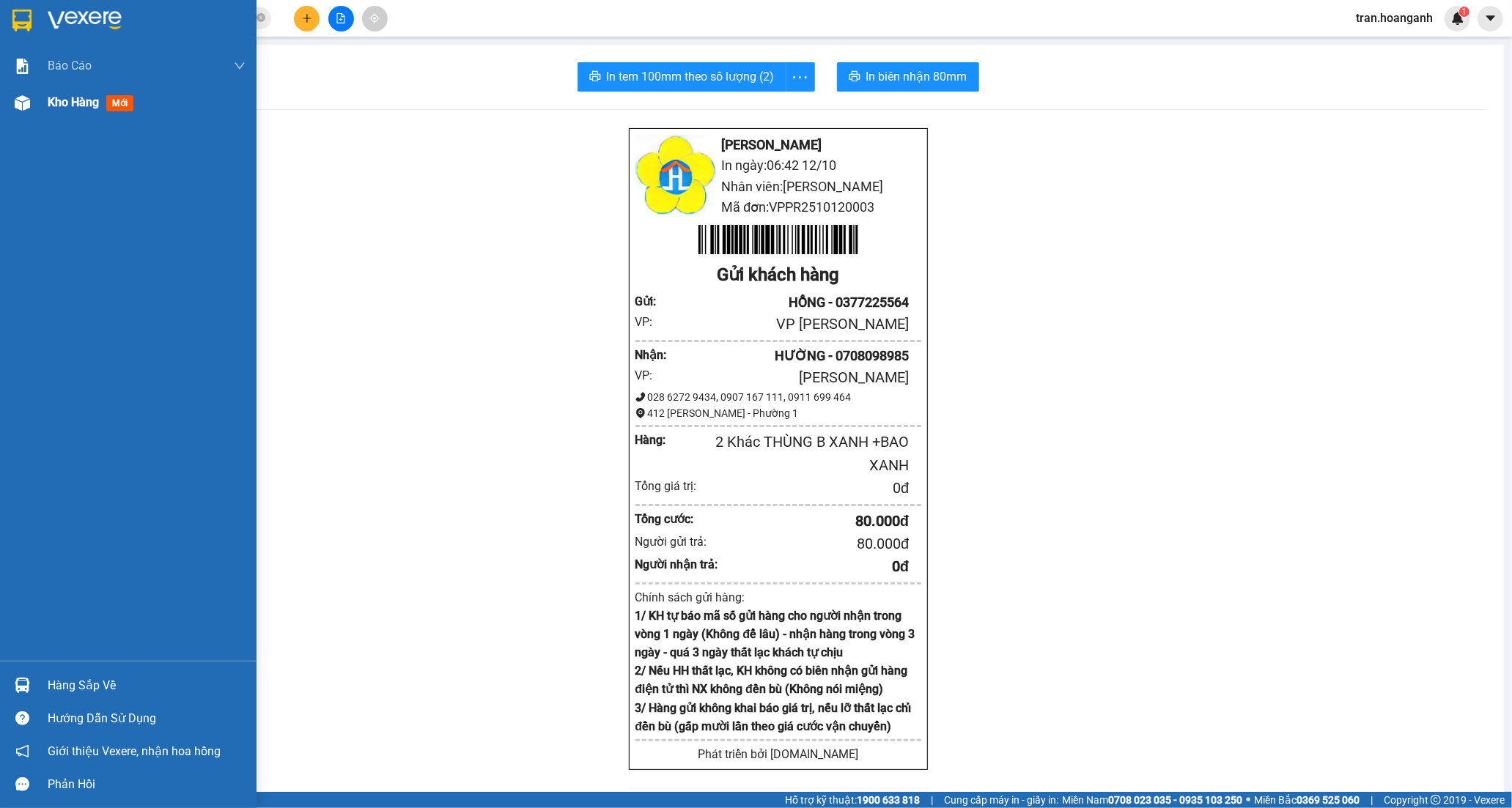
click at [69, 101] on span "Kho hàng" at bounding box center [73, 102] width 52 height 14
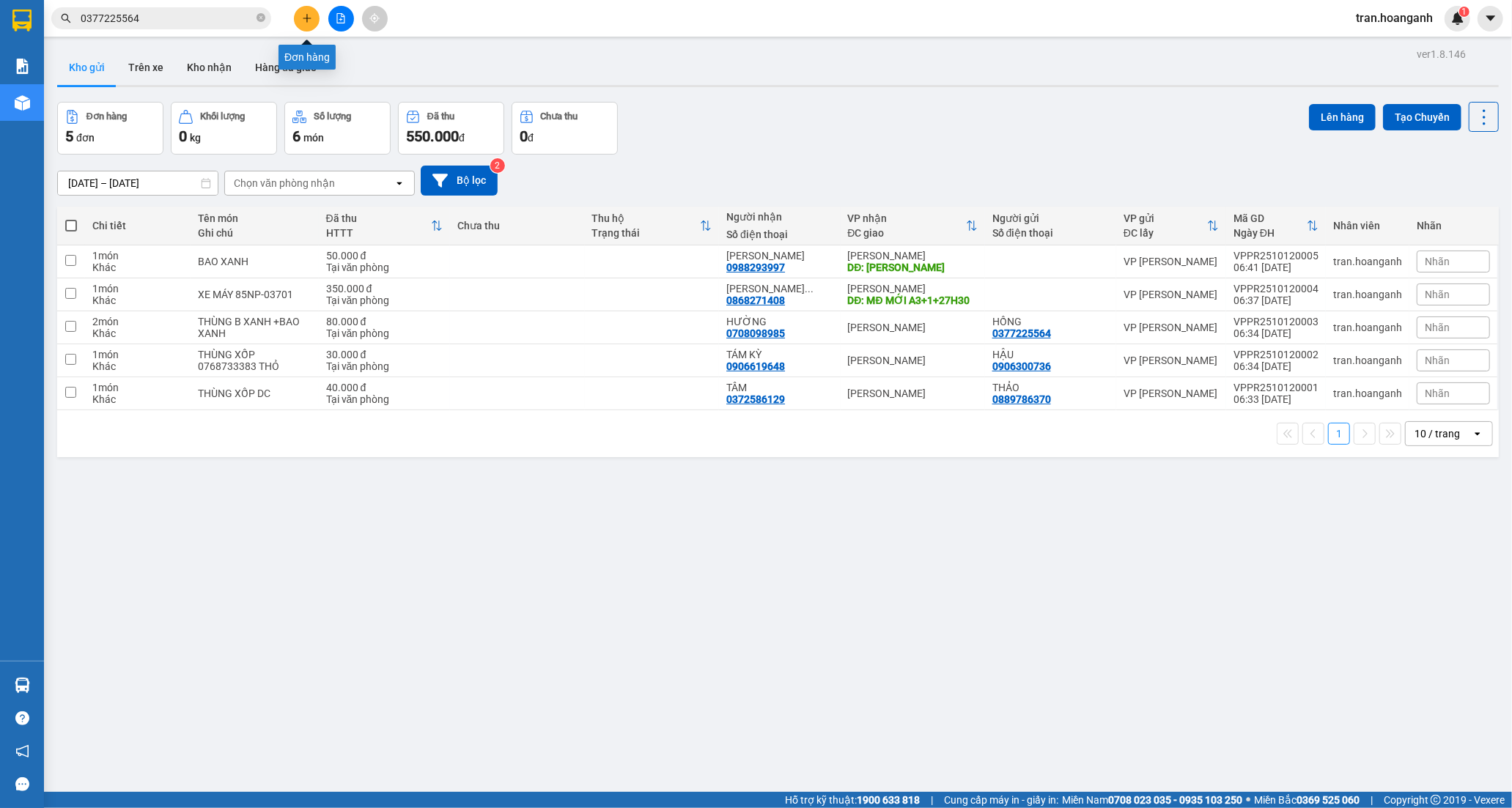
click at [311, 9] on button at bounding box center [306, 18] width 26 height 26
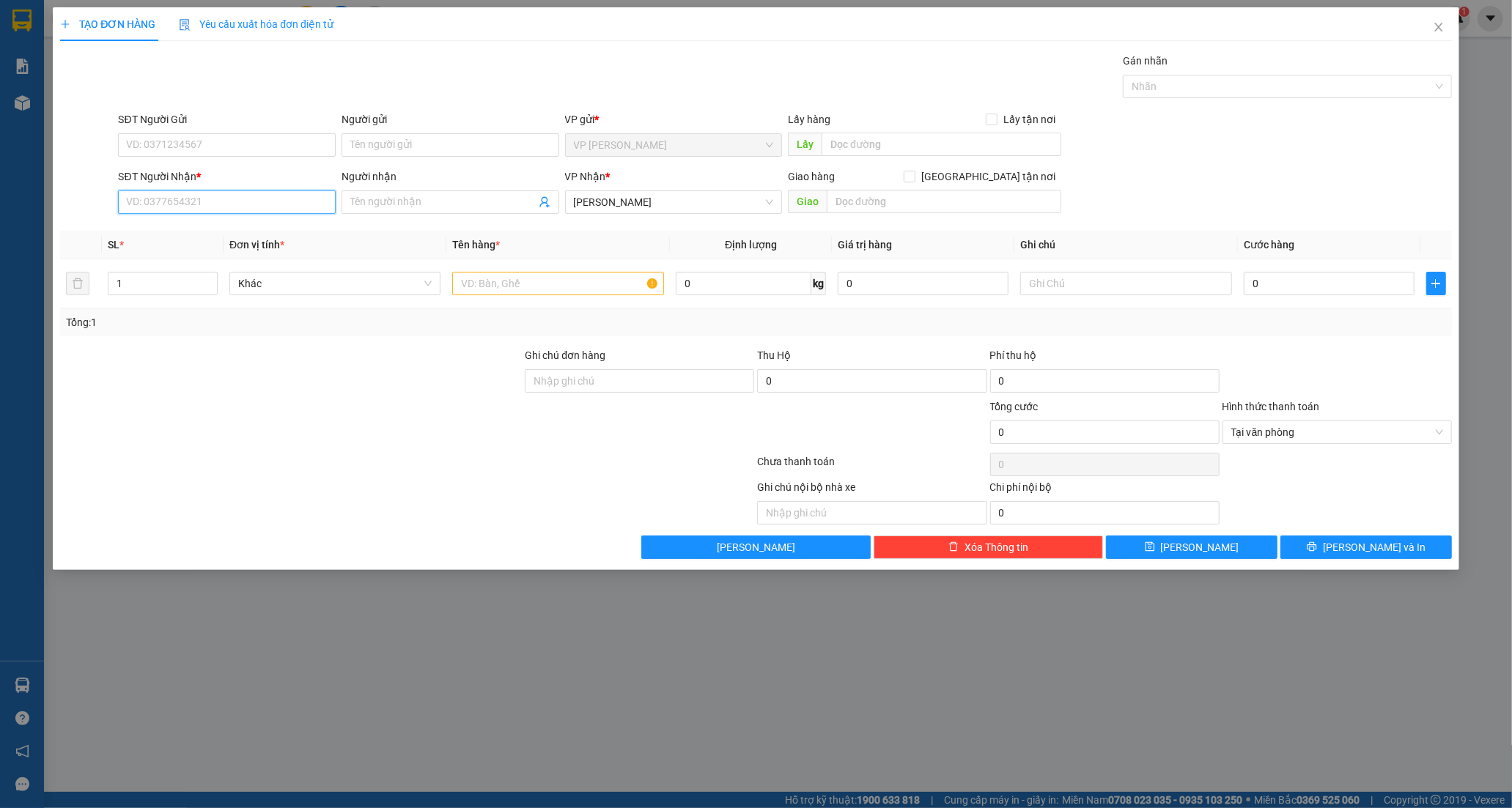
click at [237, 203] on input "SĐT Người Nhận *" at bounding box center [227, 203] width 218 height 23
type input "0902331805"
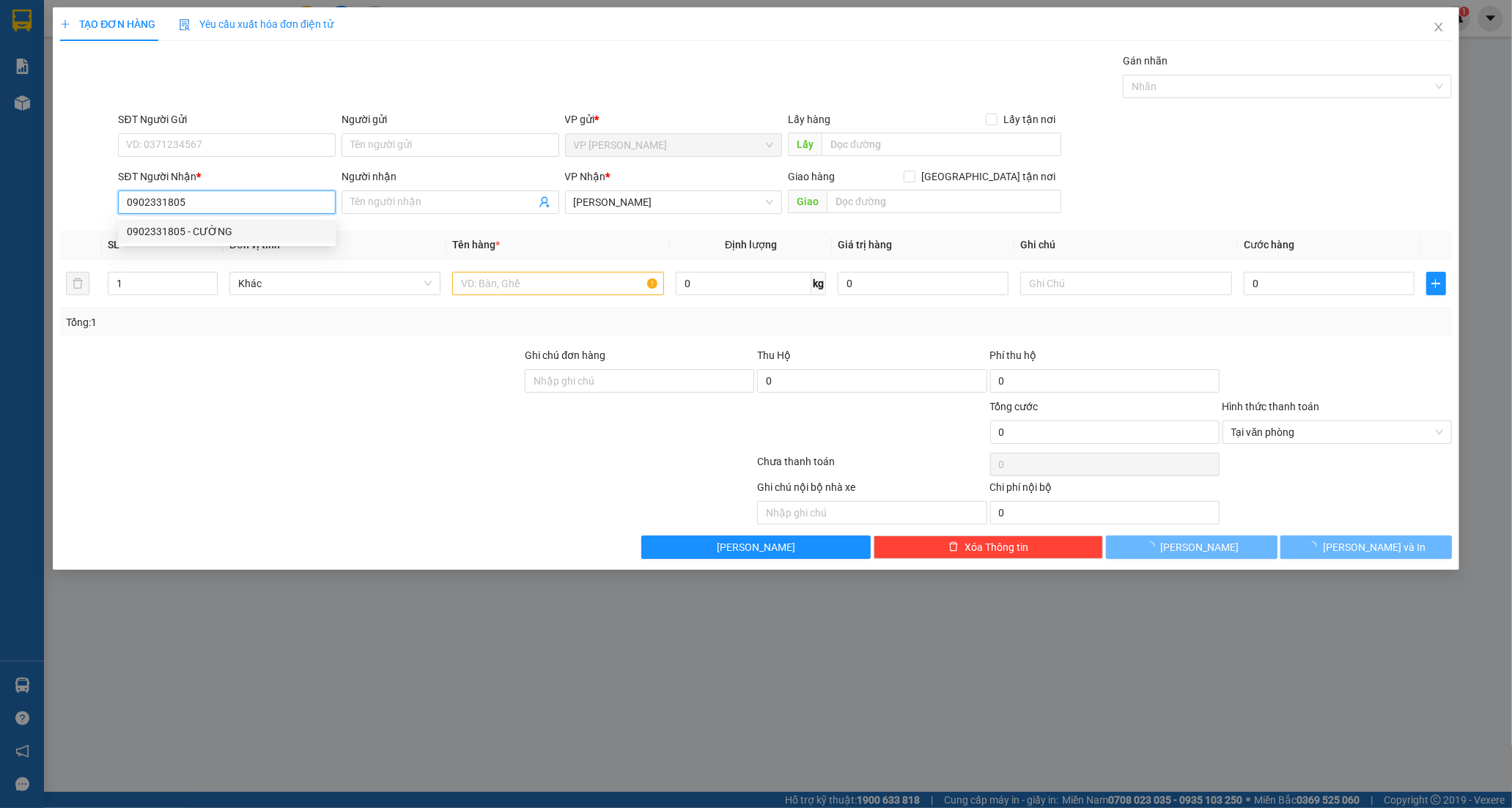
click at [202, 231] on div "0902331805 - CƯỜNG" at bounding box center [227, 231] width 200 height 16
type input "CƯỜNG"
type input "NGÃ 3 V.TÀU"
type input "40.000"
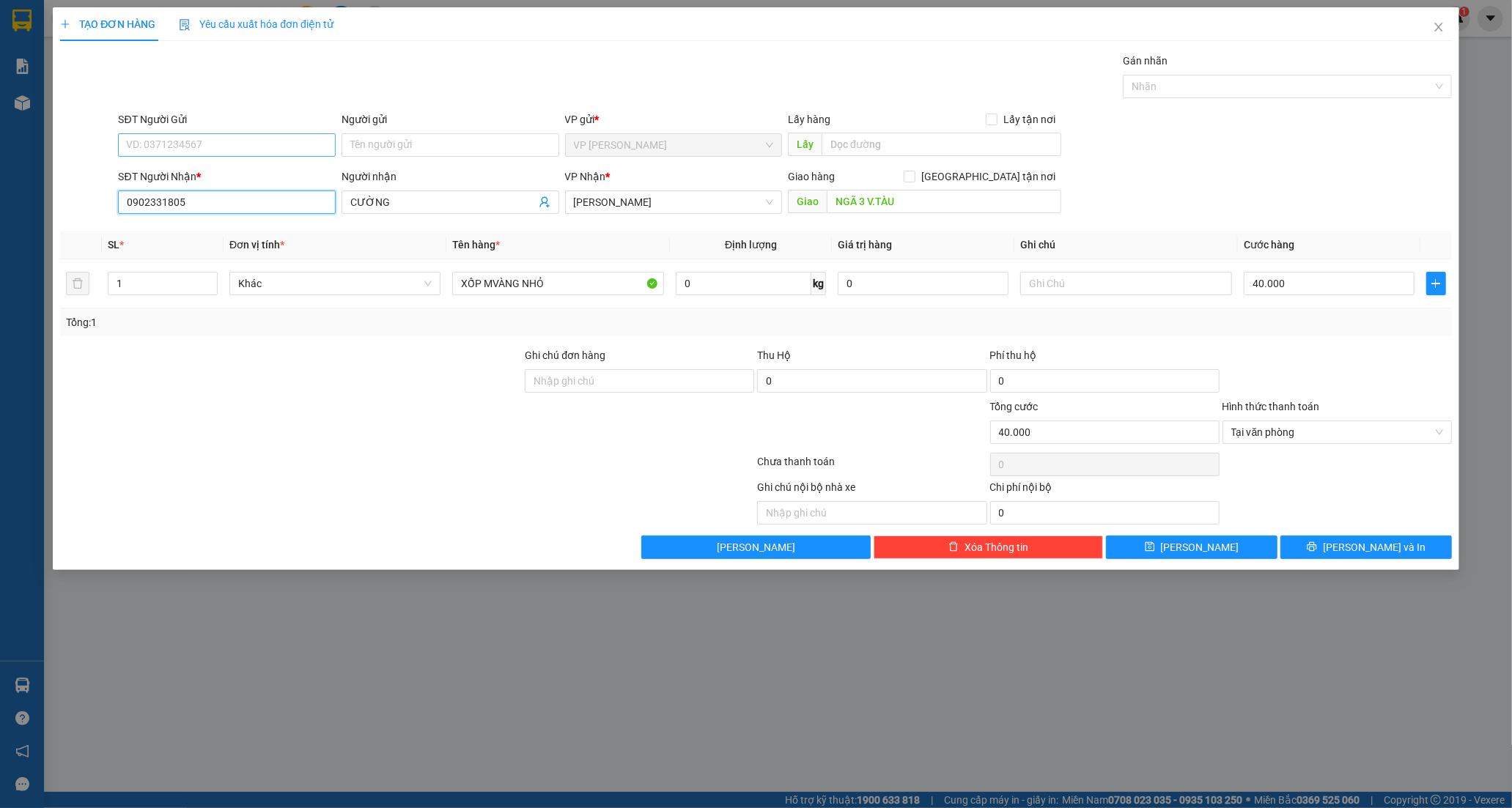
type input "0902331805"
click at [168, 143] on input "SĐT Người Gửi" at bounding box center [227, 145] width 218 height 23
drag, startPoint x: 179, startPoint y: 173, endPoint x: 474, endPoint y: 281, distance: 314.1
click at [188, 179] on div "0933673889 - PHỤNG" at bounding box center [227, 174] width 200 height 16
type input "0933673889"
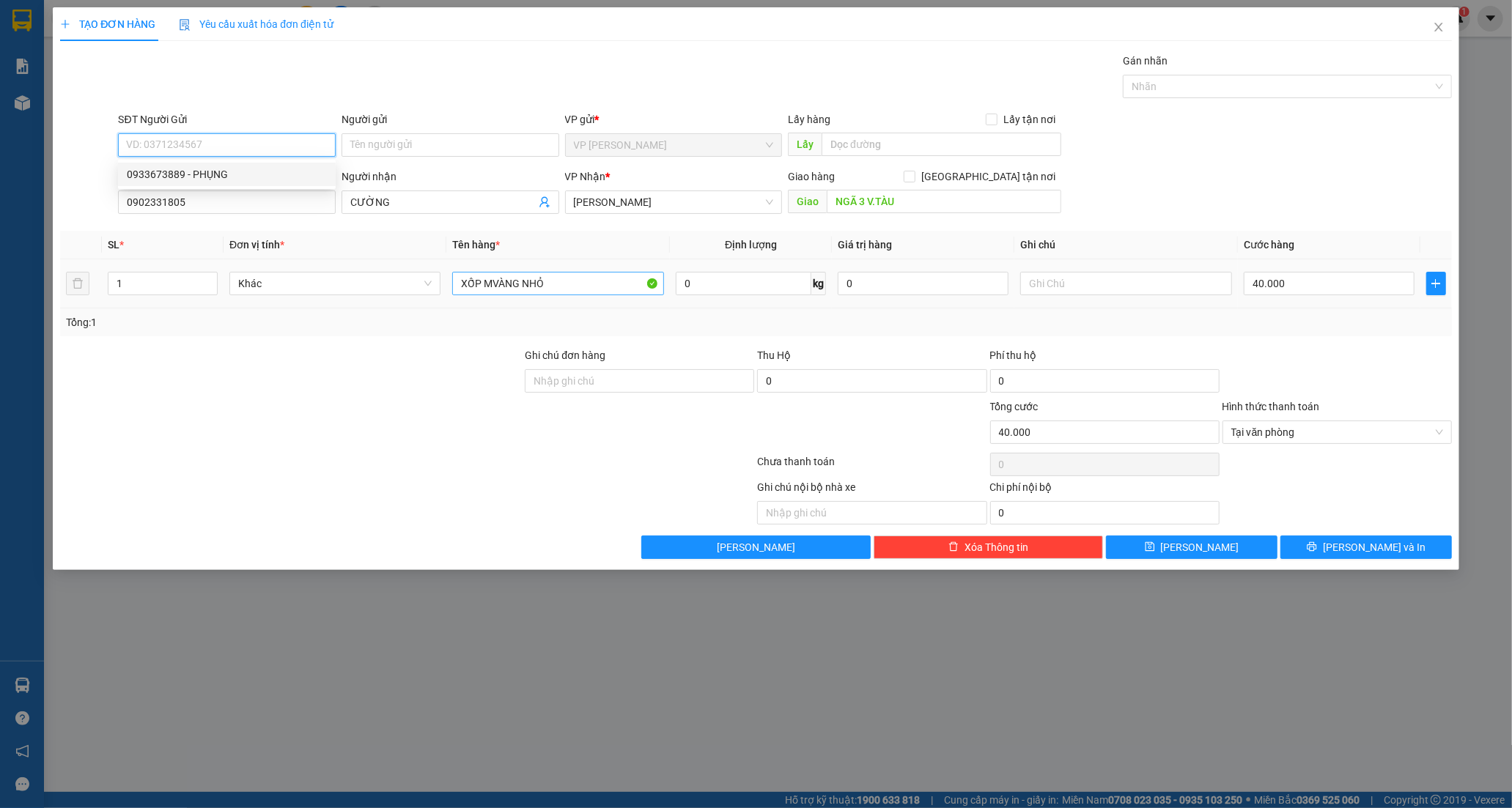
type input "PHỤNG"
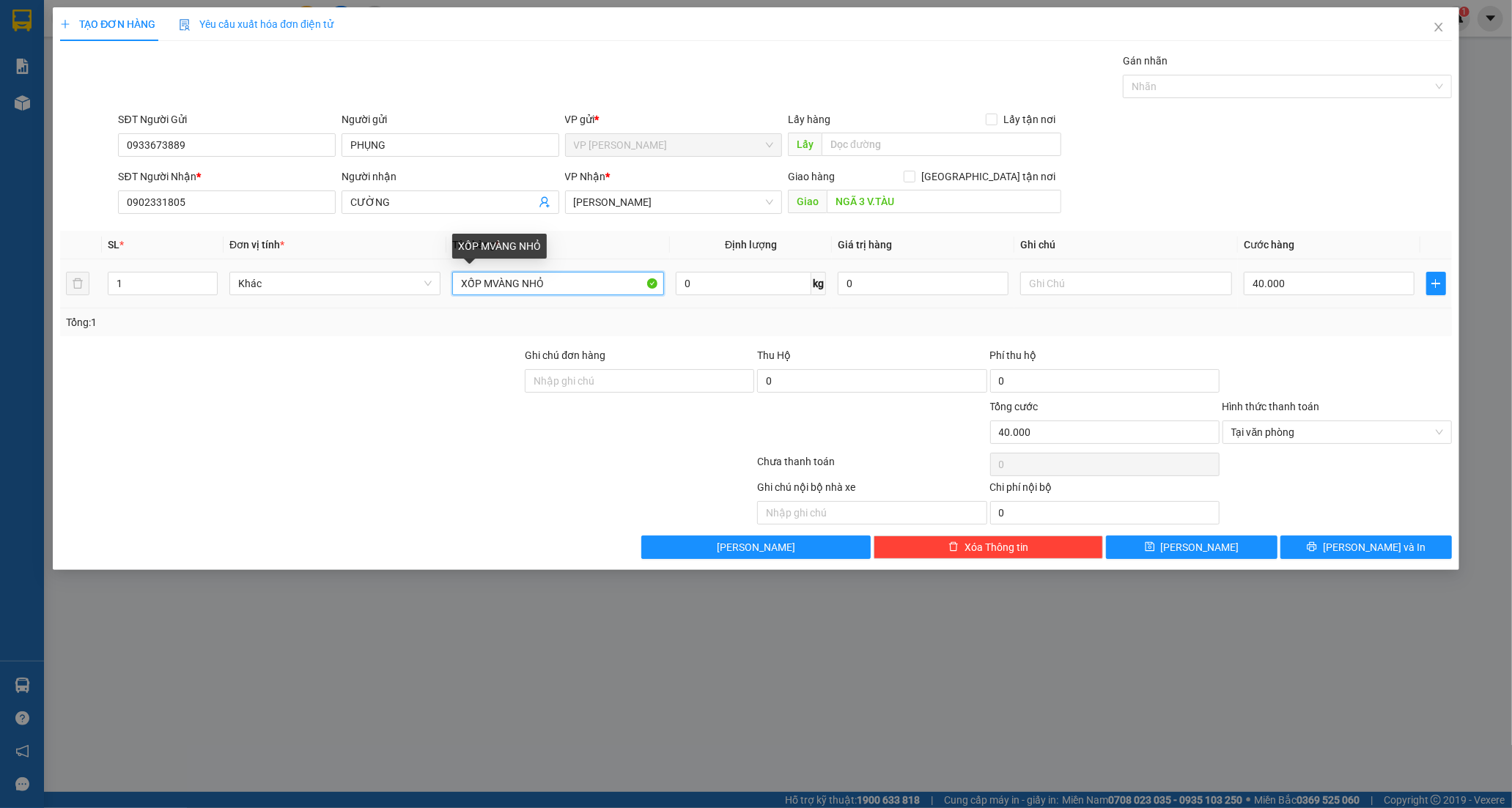
click at [558, 292] on input "XỐP MVÀNG NHỎ" at bounding box center [557, 284] width 211 height 23
type input "THÙNG XỐP MVÀNG"
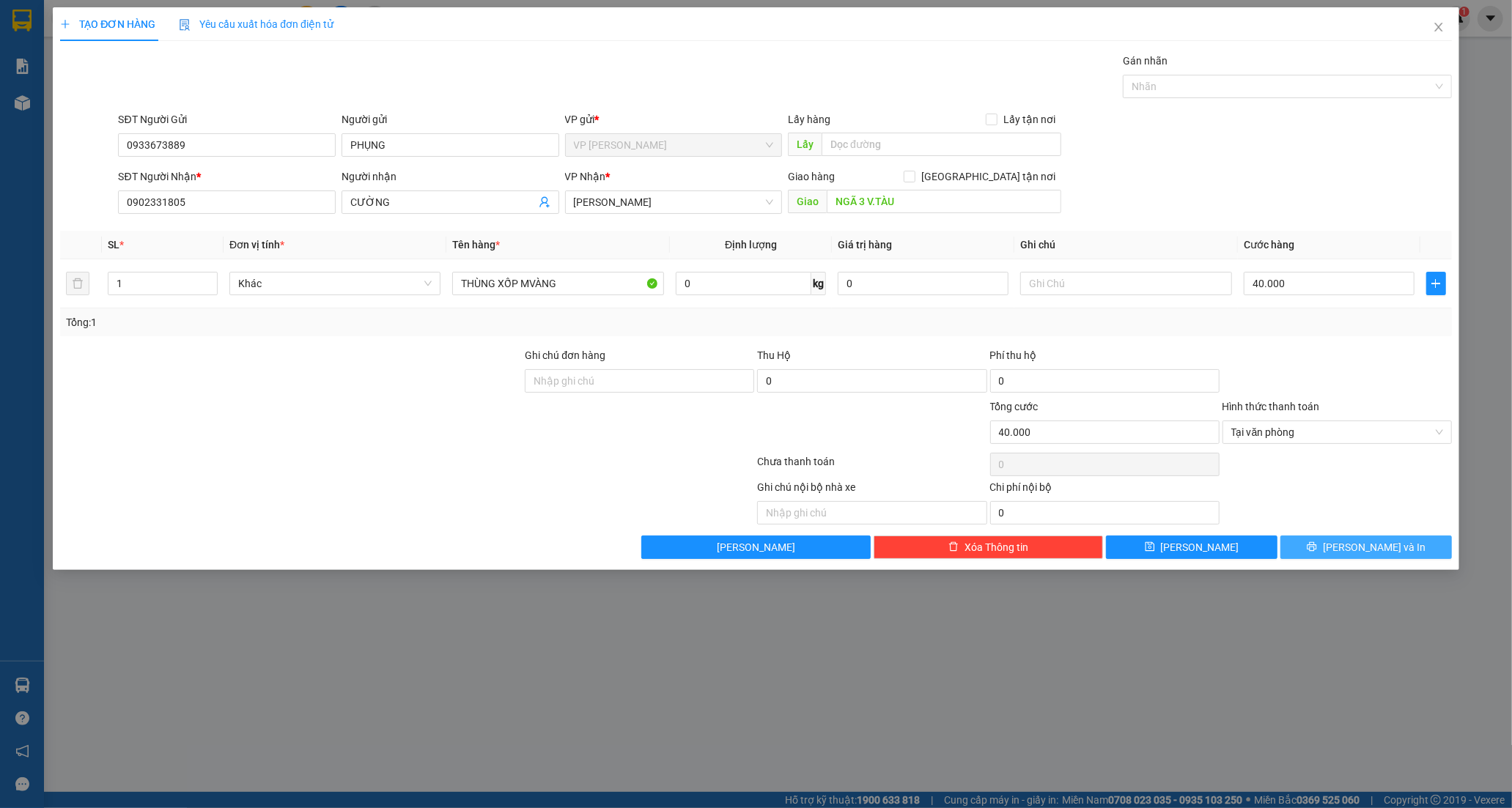
click at [1399, 548] on button "[PERSON_NAME] và In" at bounding box center [1366, 547] width 172 height 23
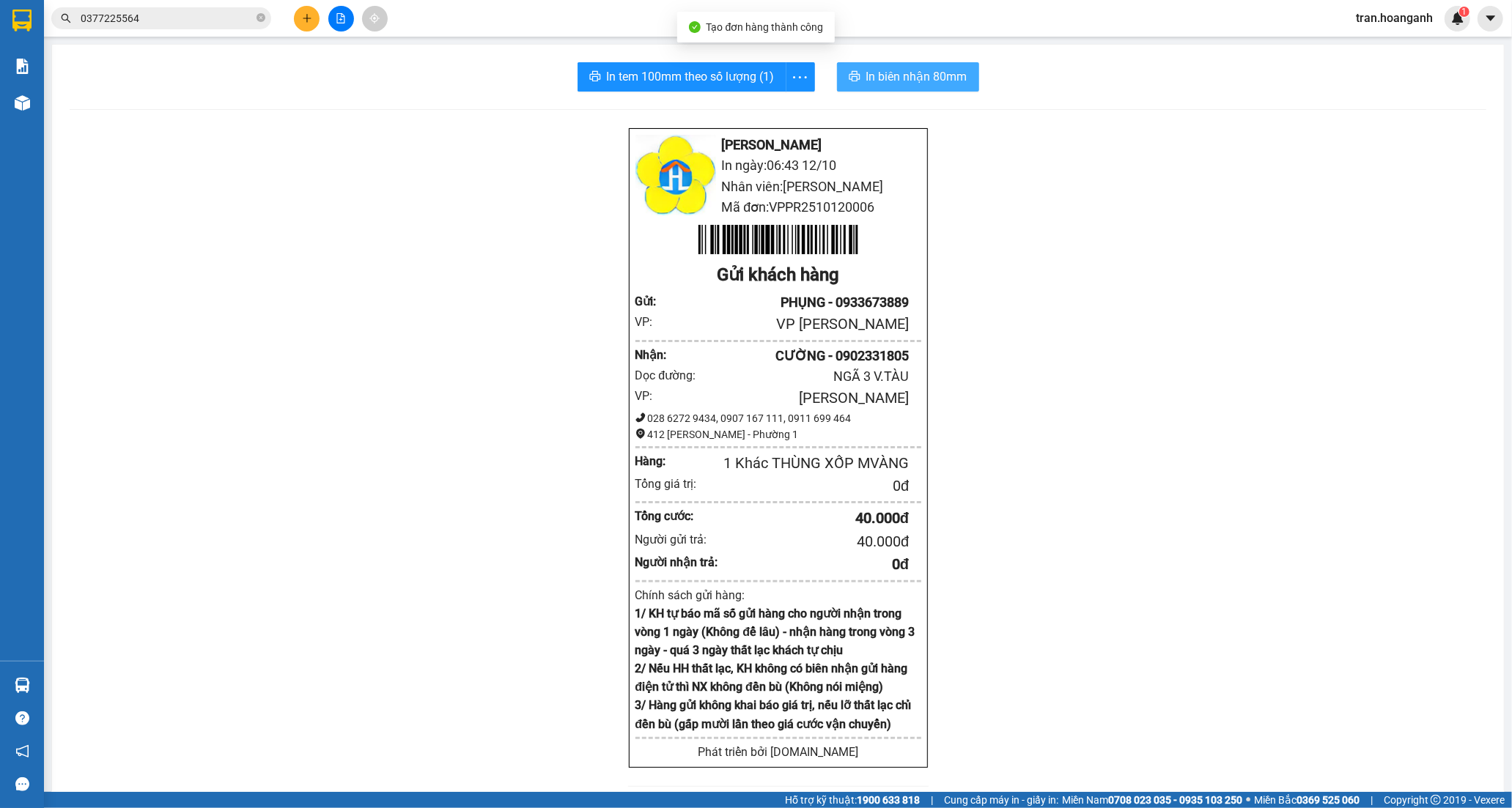
click at [873, 73] on span "In biên nhận 80mm" at bounding box center [917, 77] width 101 height 18
click at [722, 74] on span "In tem 100mm theo số lượng (1)" at bounding box center [691, 77] width 168 height 18
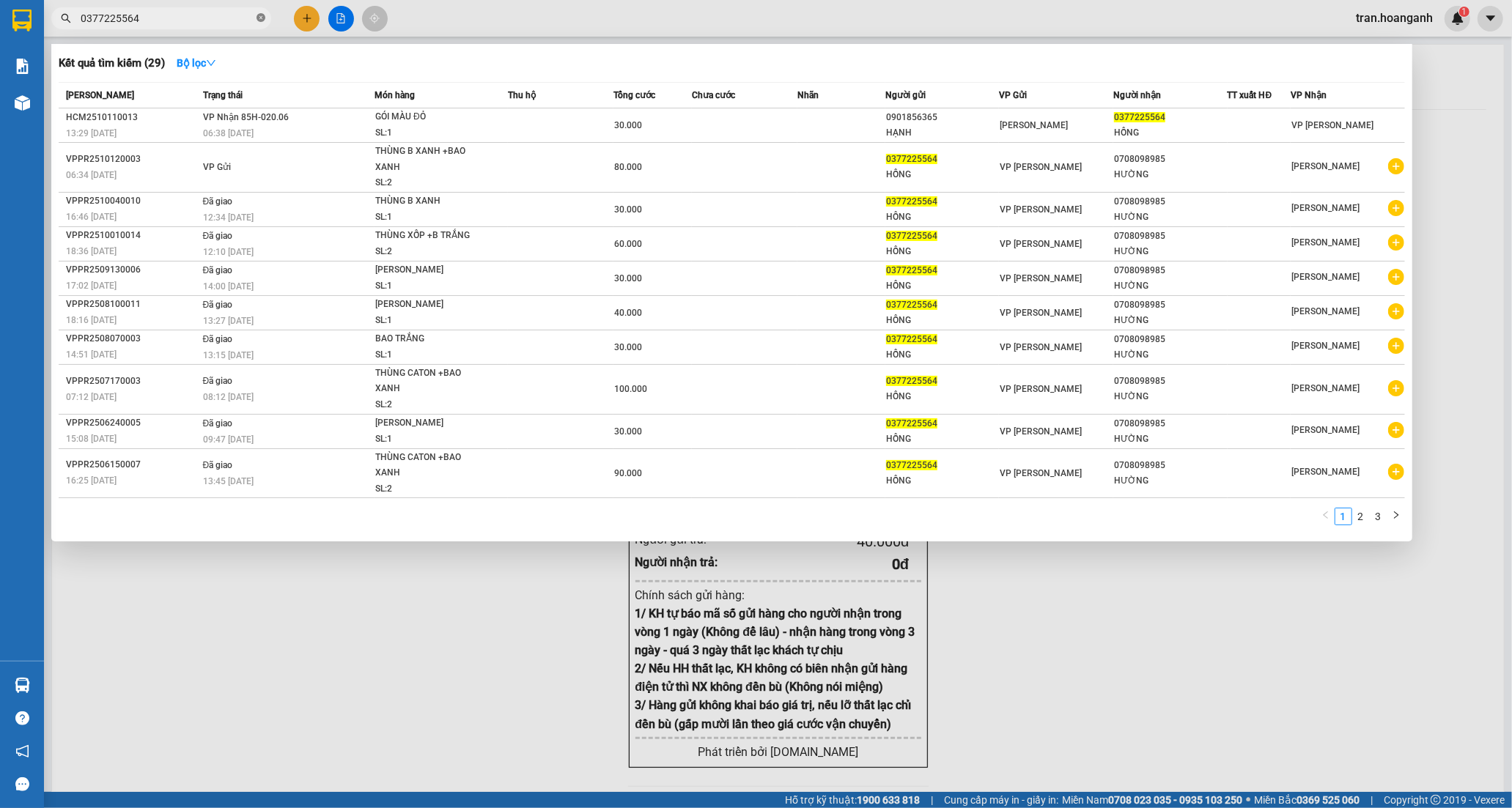
click at [261, 12] on span at bounding box center [261, 18] width 9 height 14
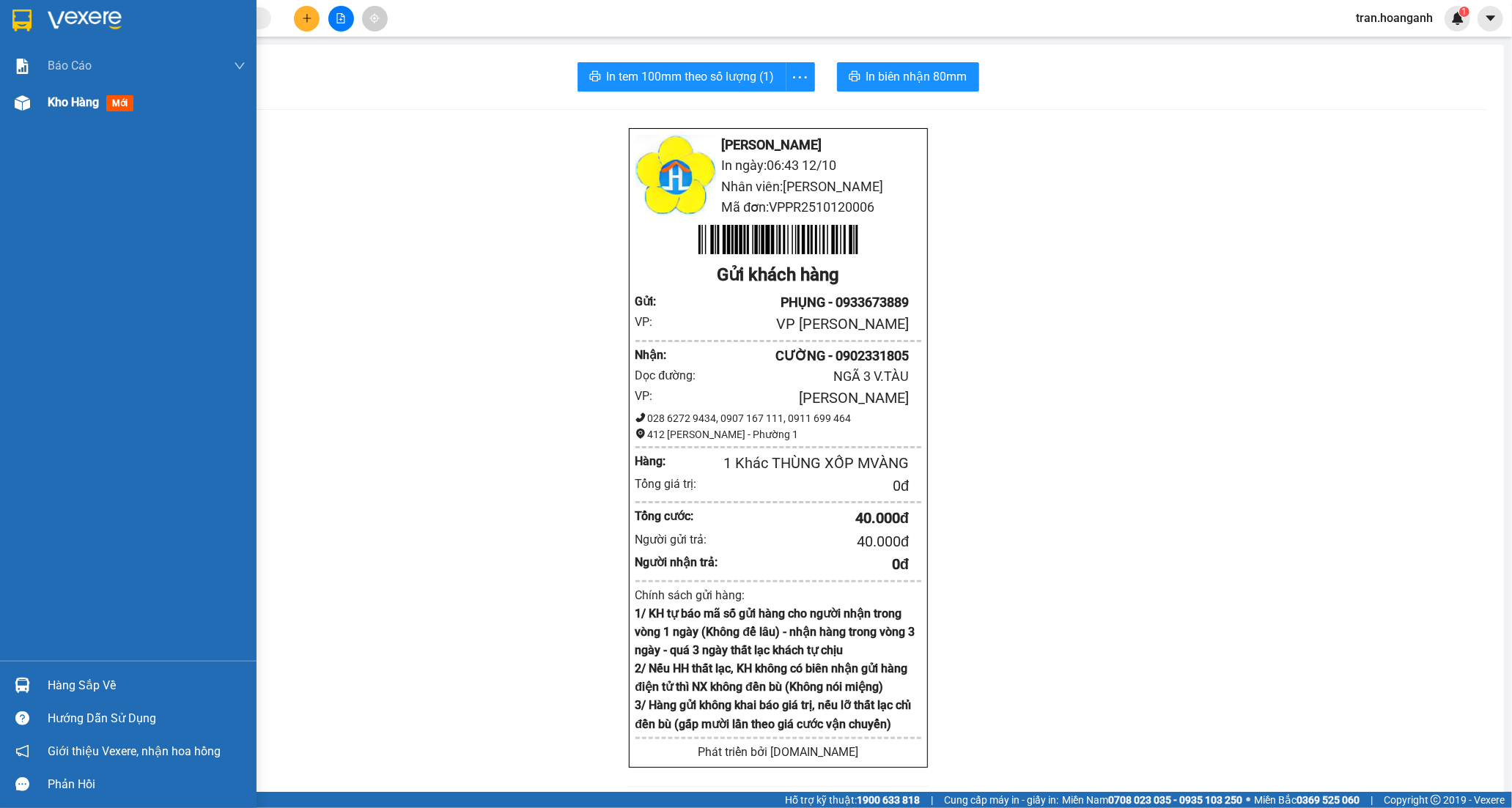
click at [70, 100] on span "Kho hàng" at bounding box center [73, 102] width 52 height 14
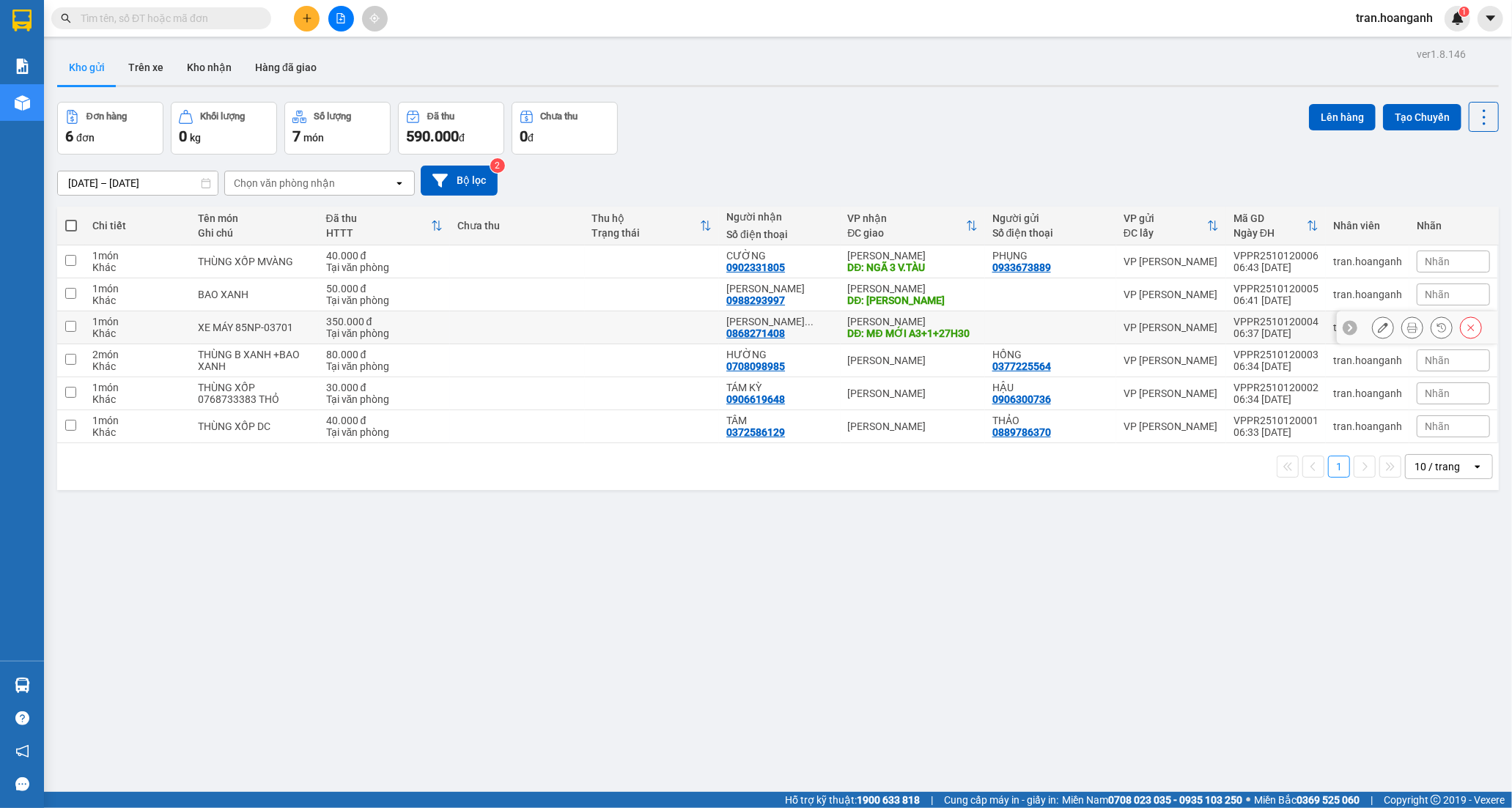
click at [771, 324] on div "[PERSON_NAME] ..." at bounding box center [779, 322] width 106 height 12
checkbox input "true"
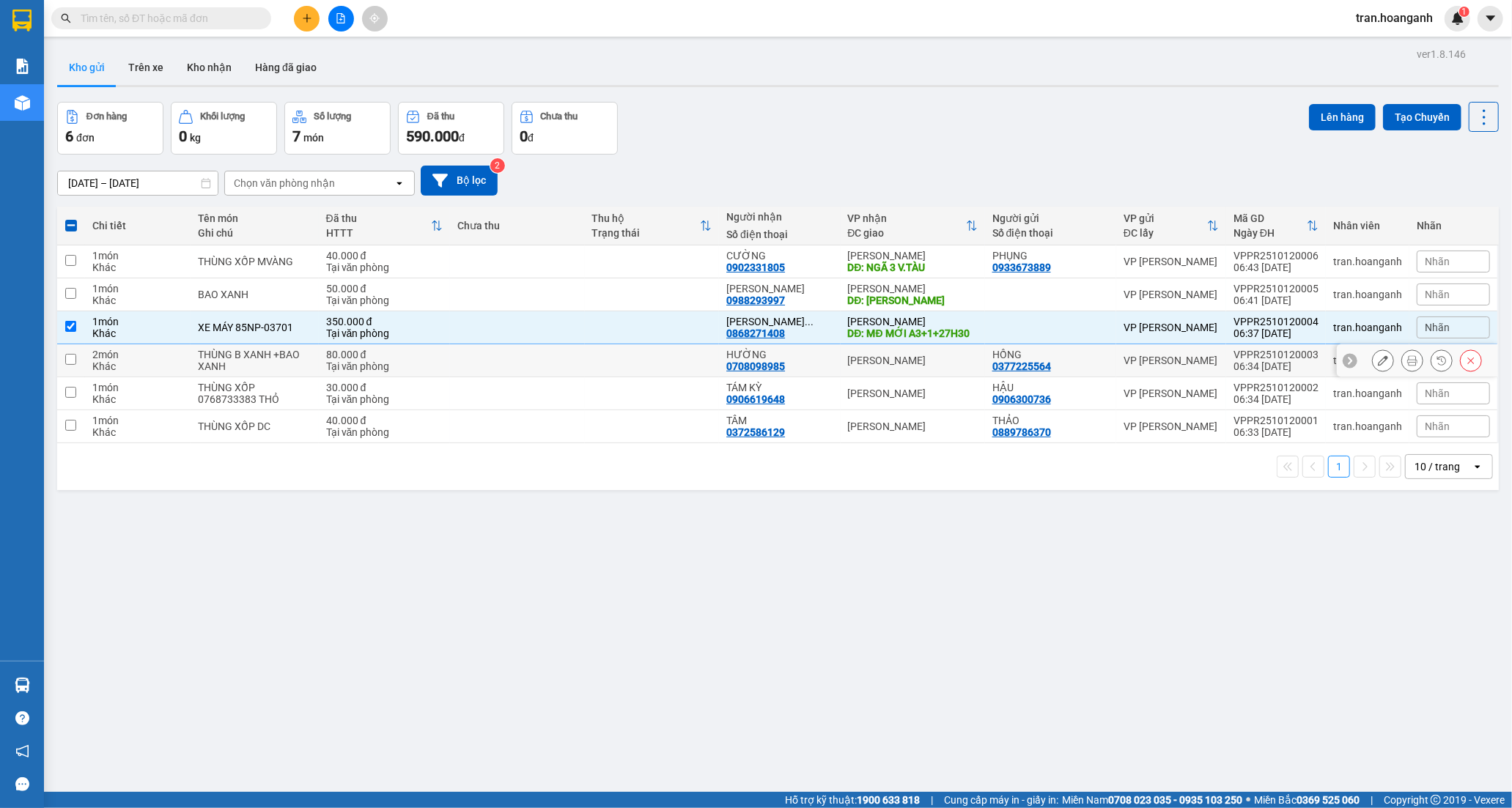
click at [741, 363] on div "0708098985" at bounding box center [756, 366] width 58 height 12
click at [1042, 369] on div "0377225564" at bounding box center [1022, 366] width 58 height 12
click at [1378, 362] on icon at bounding box center [1383, 360] width 10 height 10
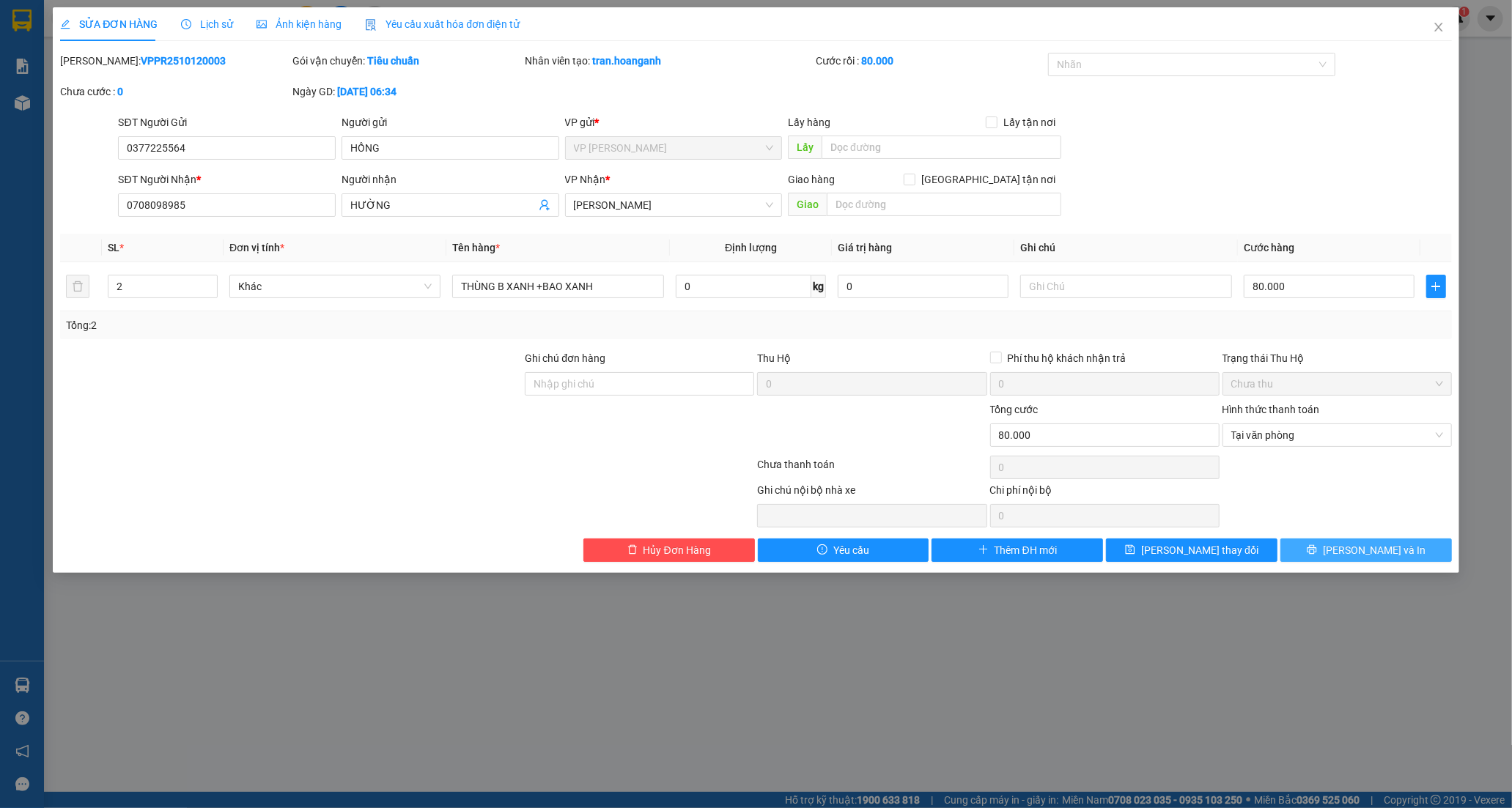
click at [1336, 548] on button "[PERSON_NAME] và In" at bounding box center [1366, 550] width 172 height 23
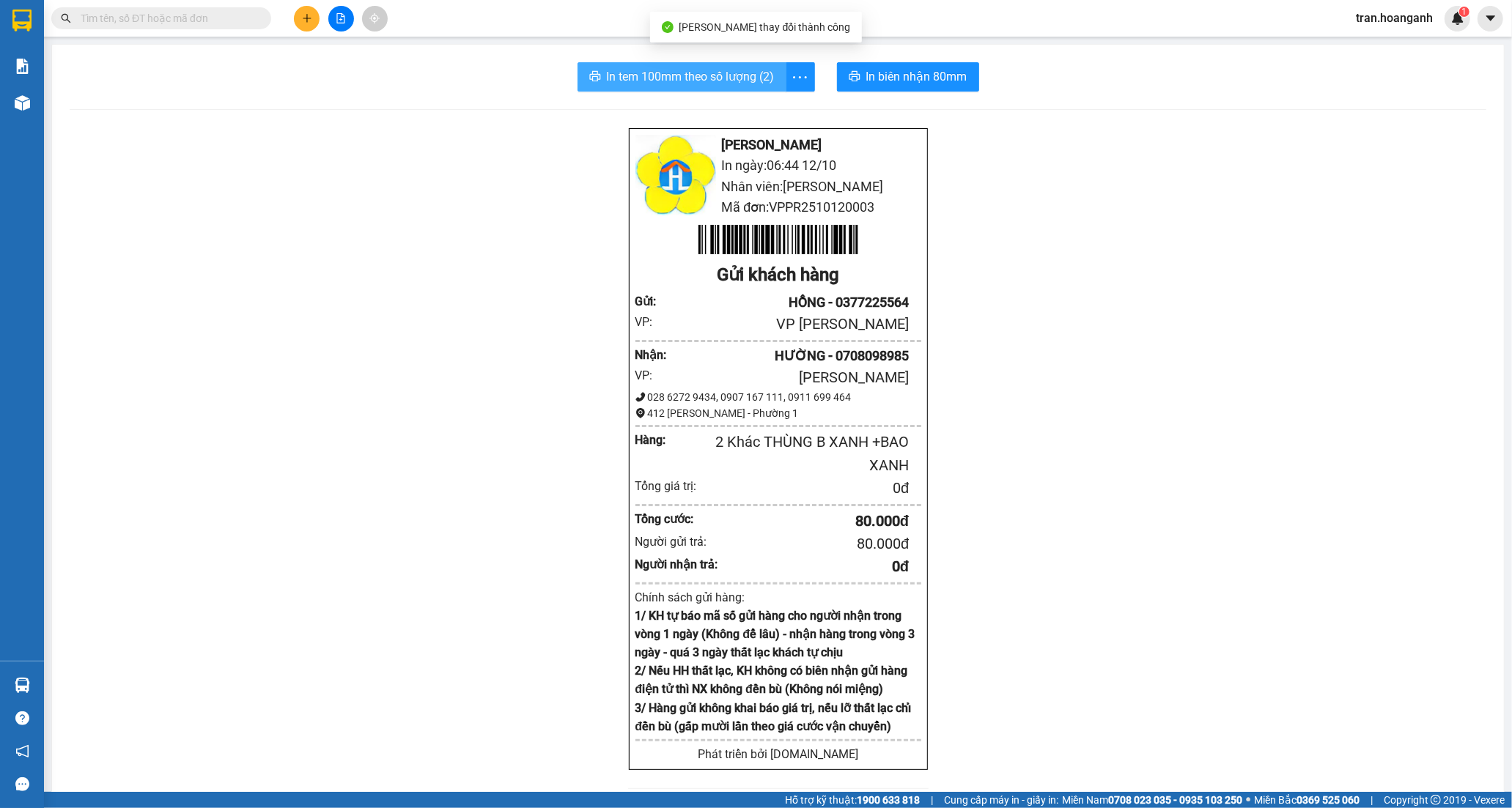
click at [736, 74] on span "In tem 100mm theo số lượng (2)" at bounding box center [691, 77] width 168 height 18
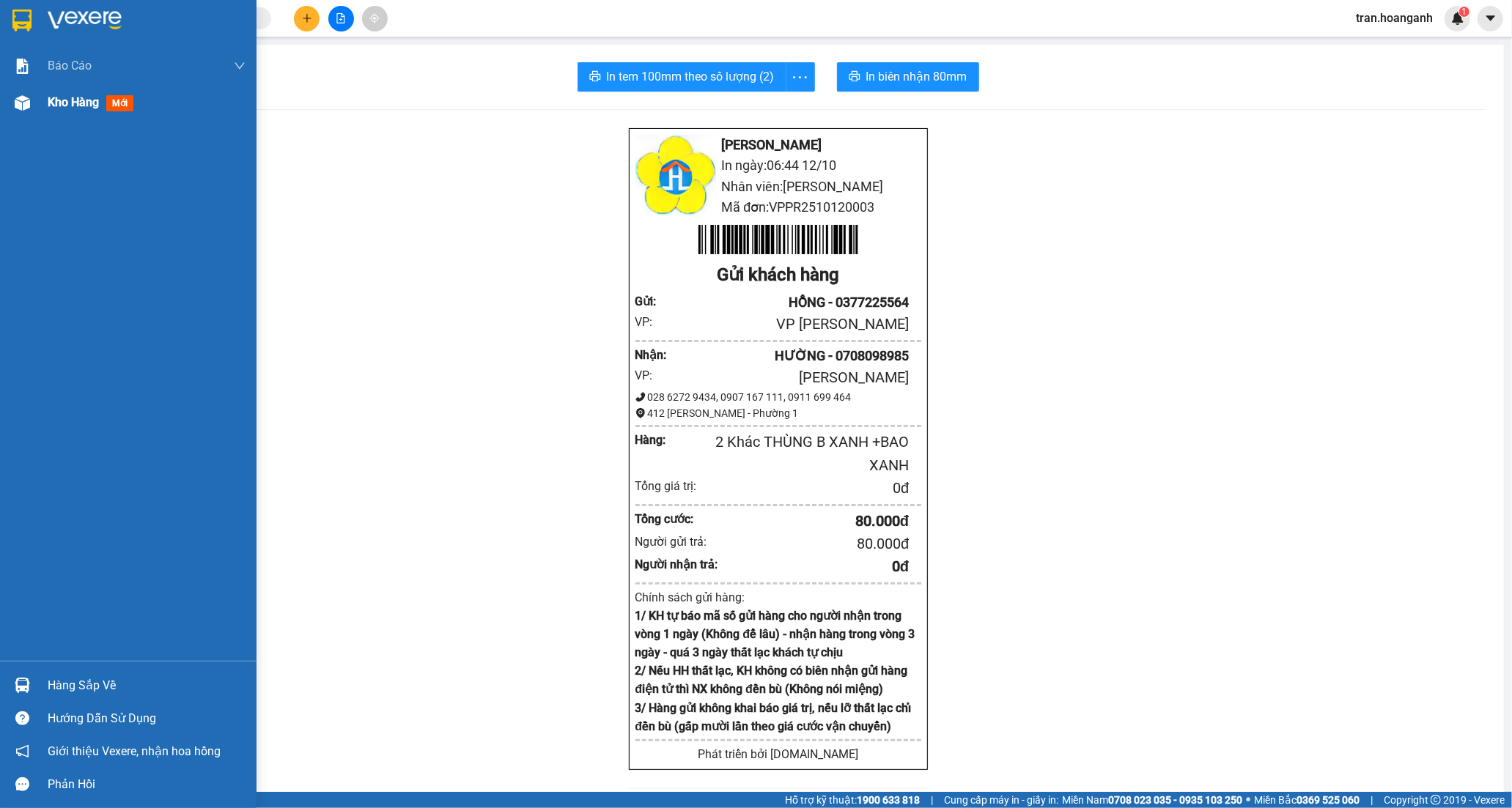
click at [58, 106] on span "Kho hàng" at bounding box center [73, 102] width 52 height 14
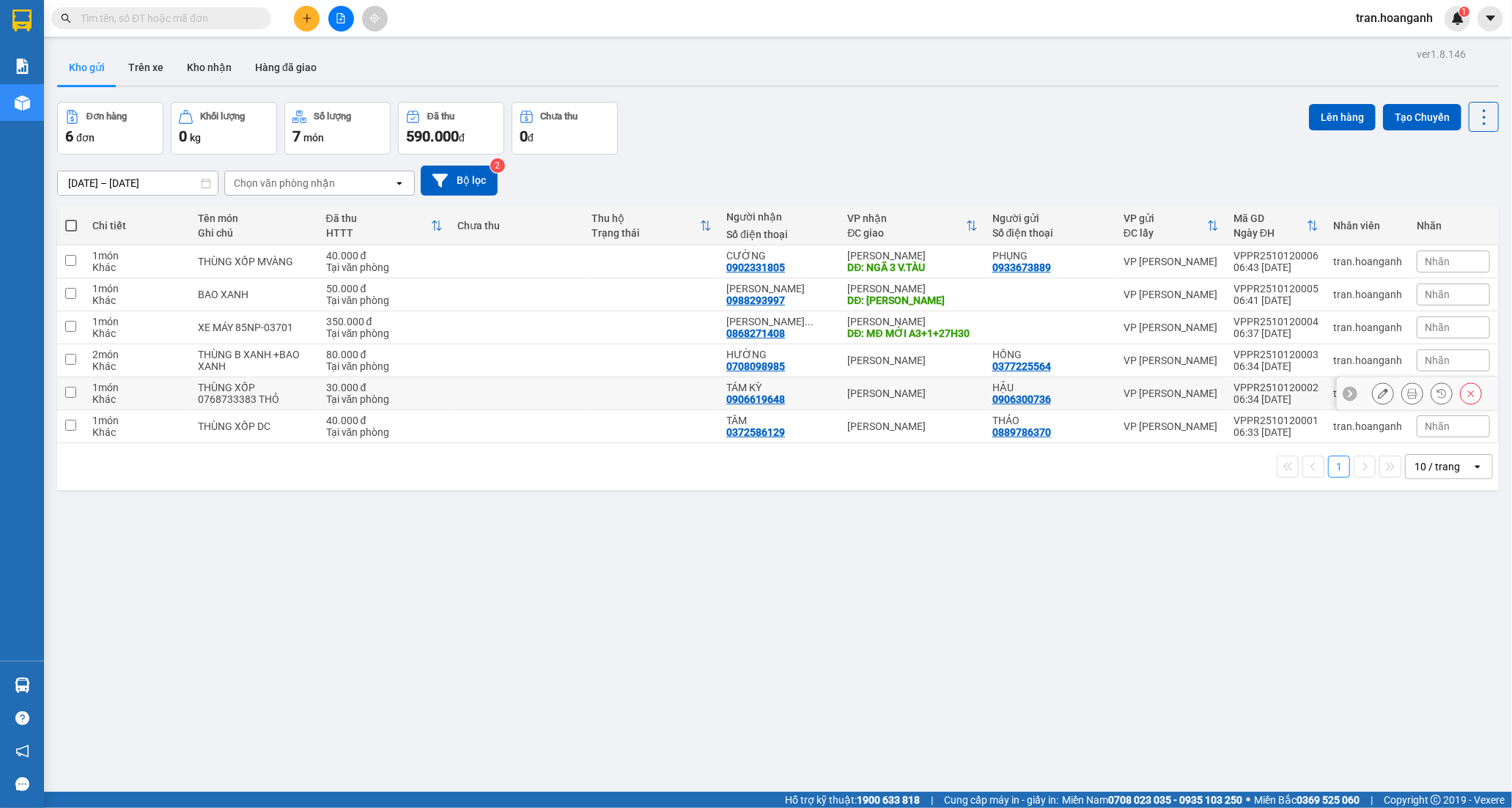
drag, startPoint x: 801, startPoint y: 393, endPoint x: 840, endPoint y: 393, distance: 39.0
click at [801, 393] on div "TÁM KỲ" at bounding box center [779, 388] width 106 height 12
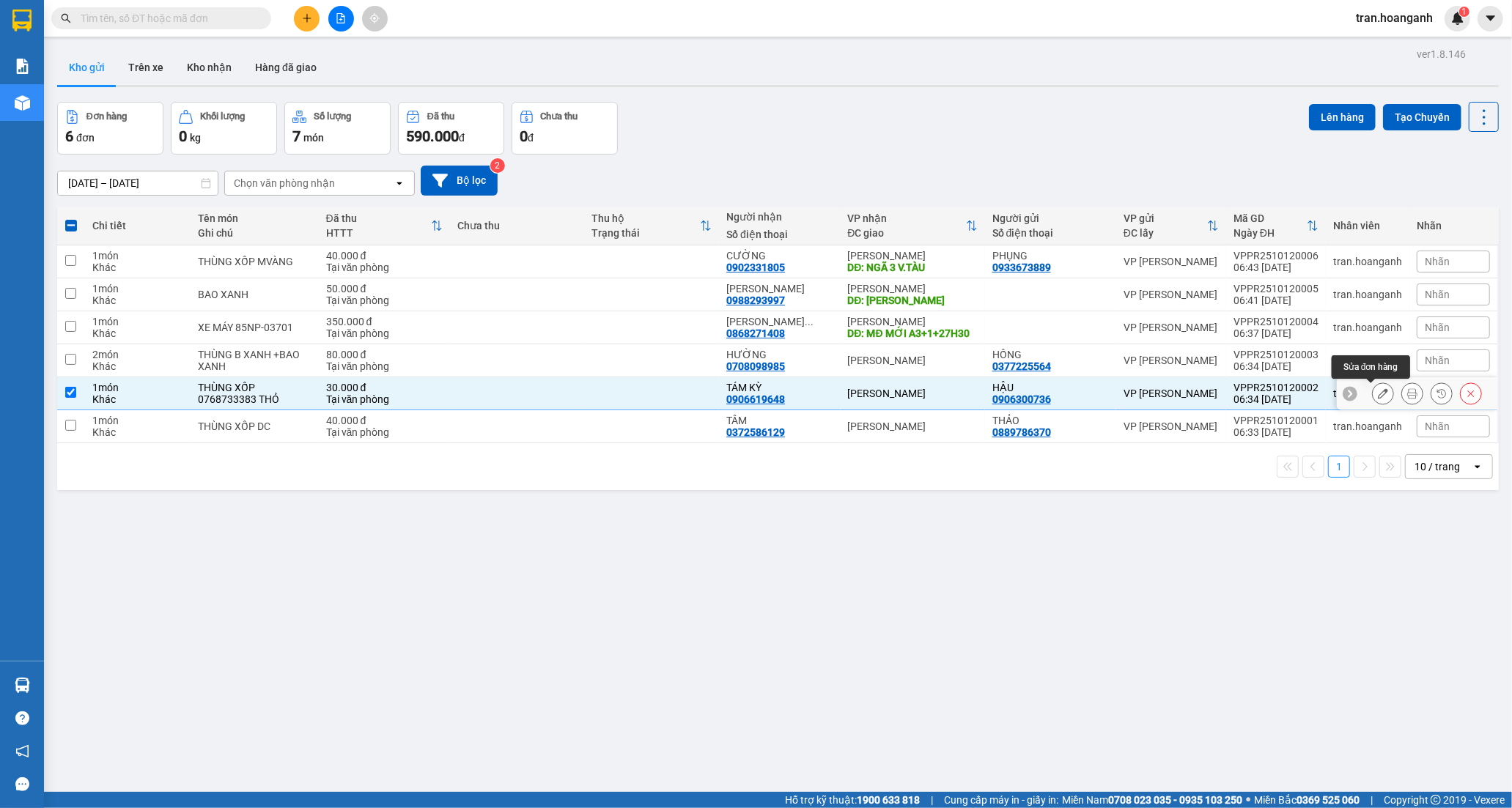
click at [1378, 396] on icon at bounding box center [1383, 394] width 10 height 10
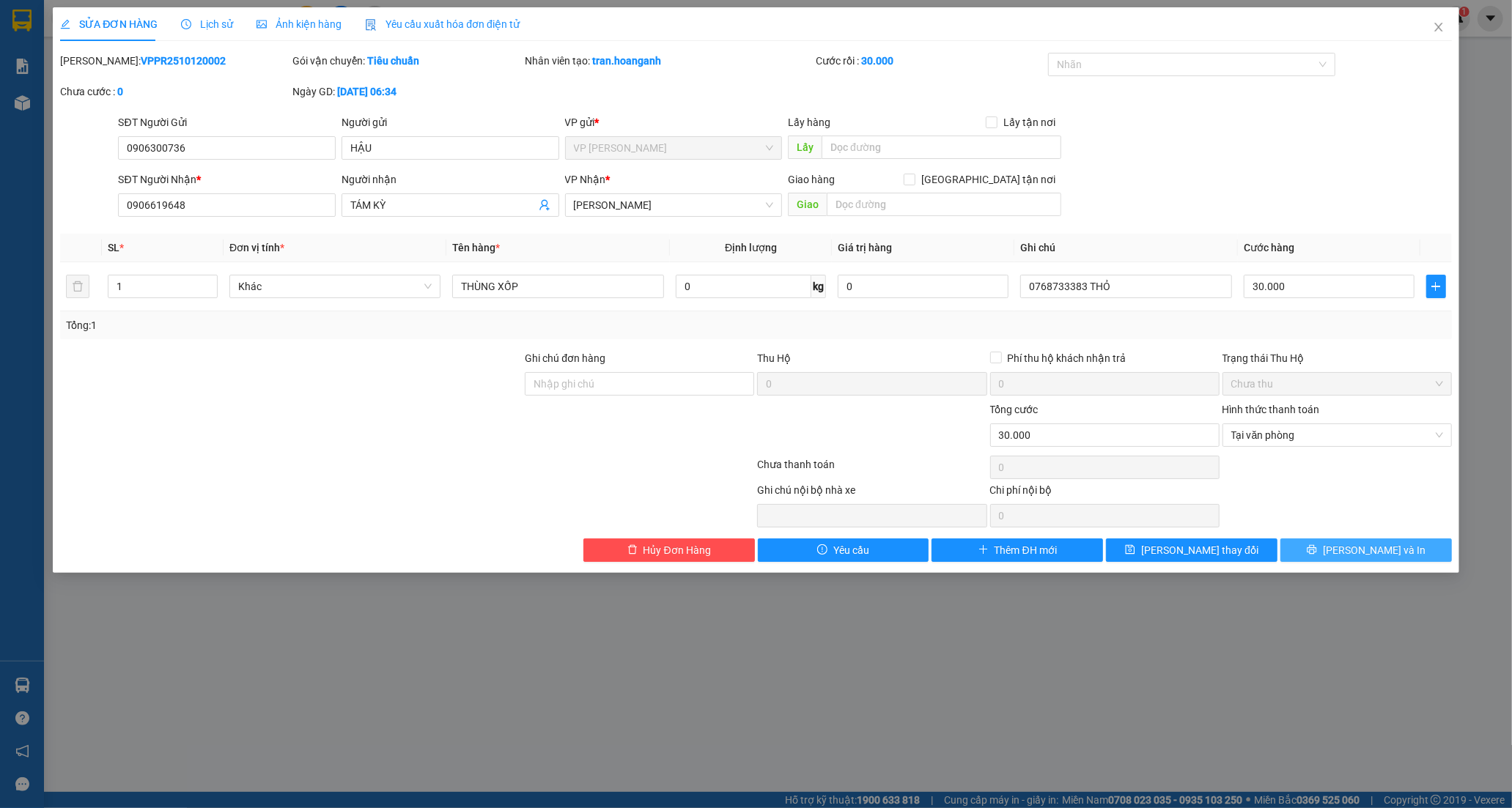
click at [1320, 550] on button "[PERSON_NAME] và In" at bounding box center [1366, 550] width 172 height 23
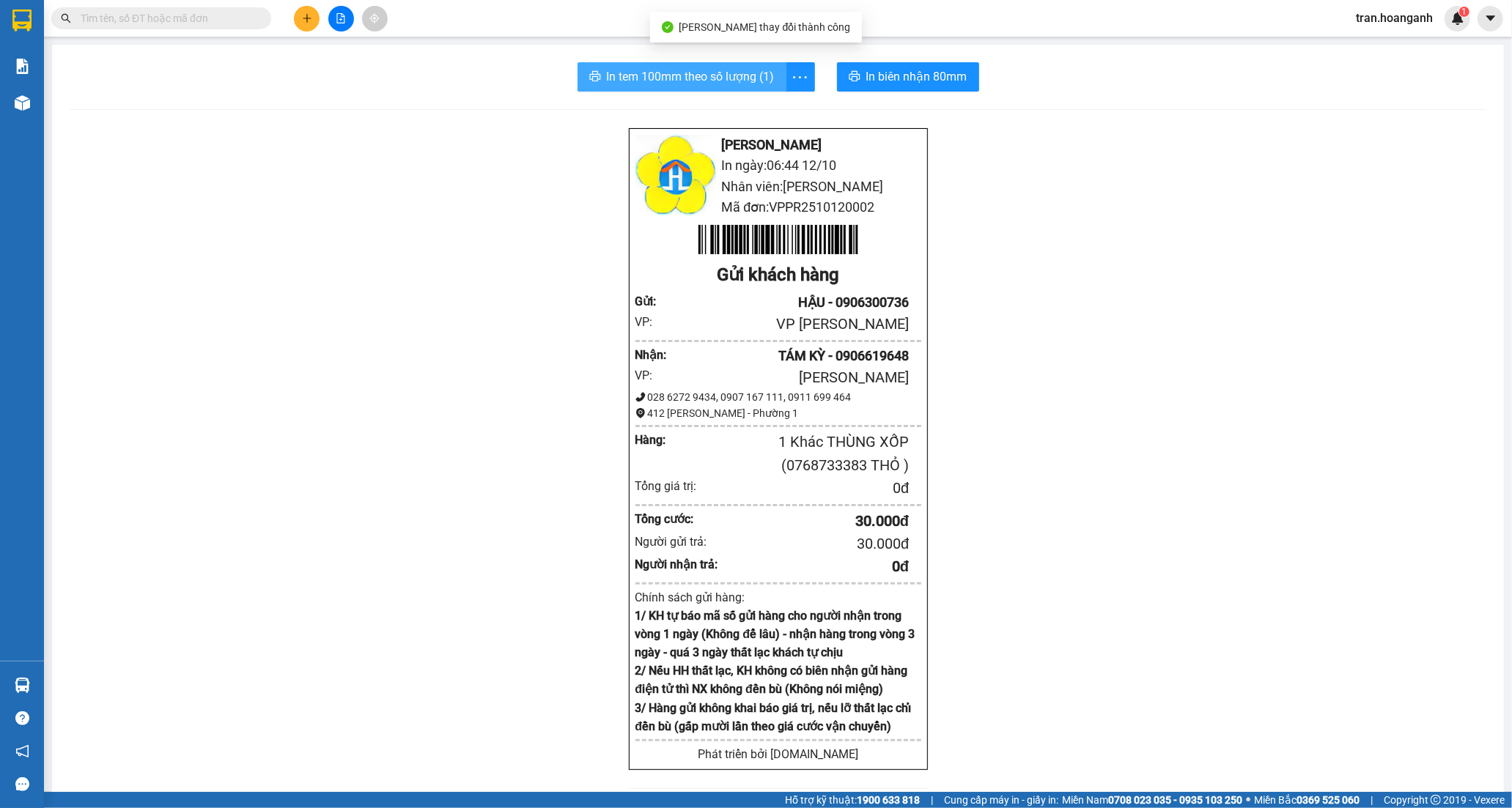
click at [710, 76] on span "In tem 100mm theo số lượng (1)" at bounding box center [691, 77] width 168 height 18
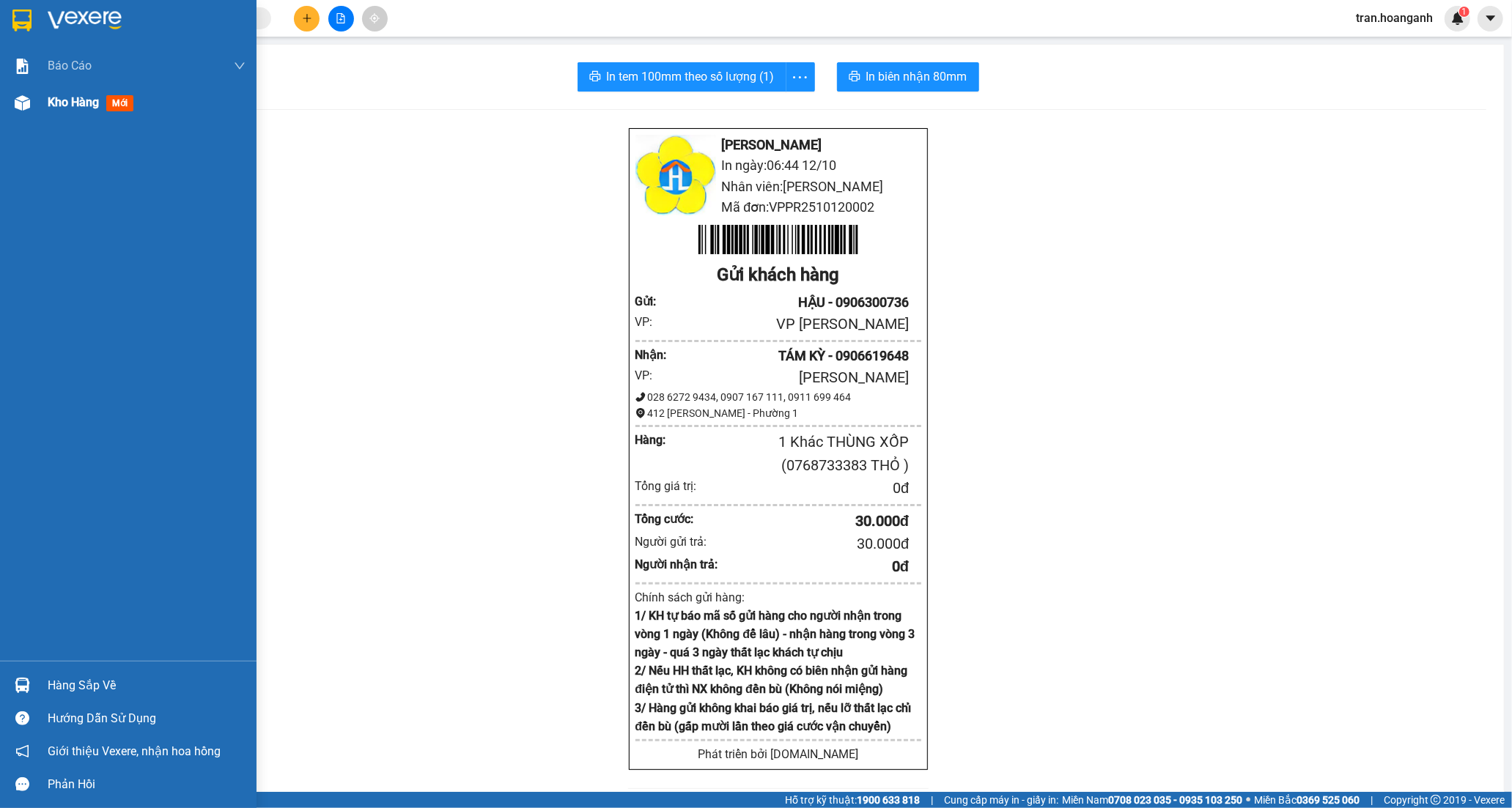
click at [89, 101] on span "Kho hàng" at bounding box center [73, 102] width 52 height 14
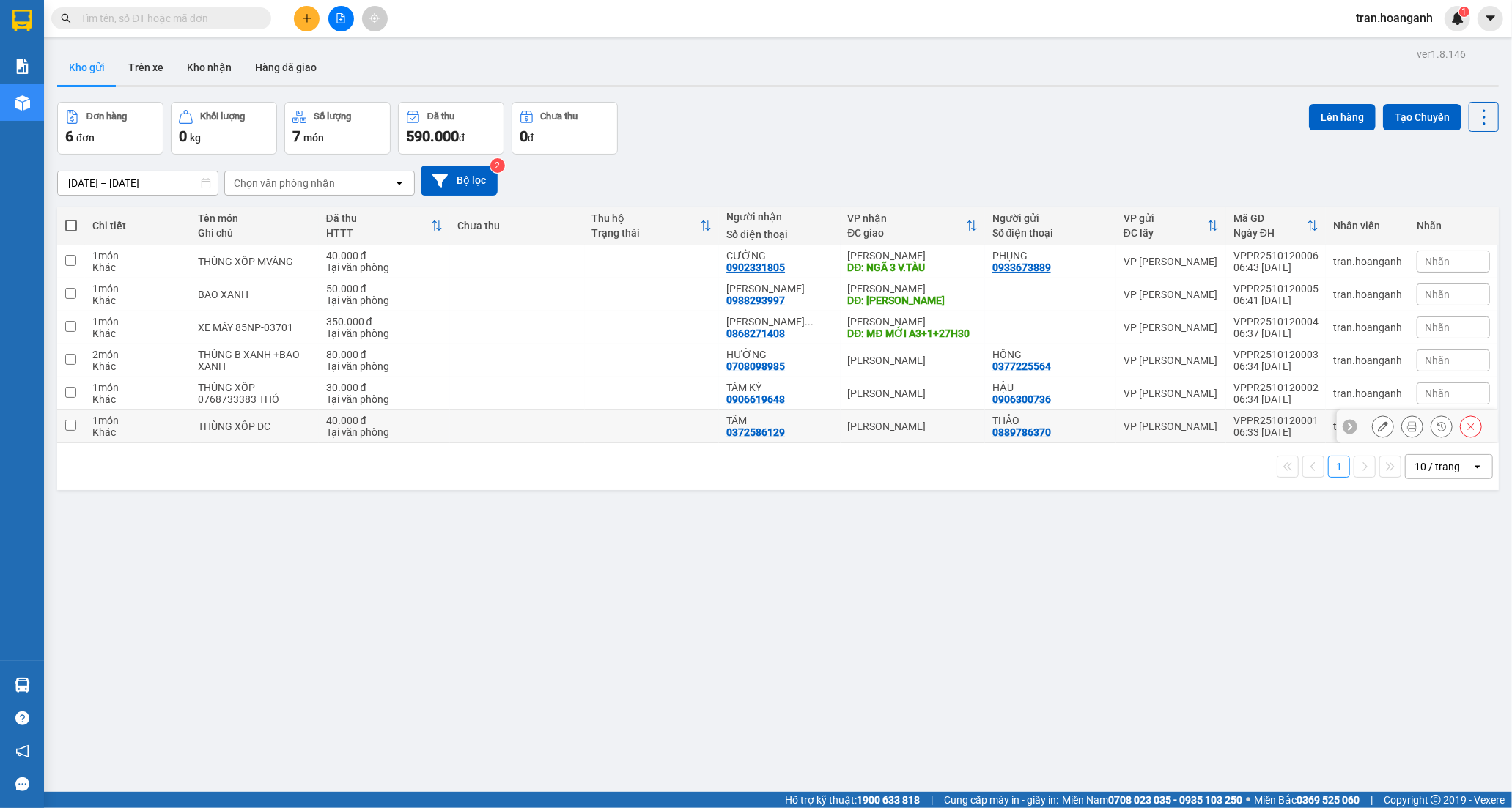
click at [779, 435] on div "0372586129" at bounding box center [756, 433] width 58 height 12
click at [1378, 429] on icon at bounding box center [1383, 426] width 10 height 10
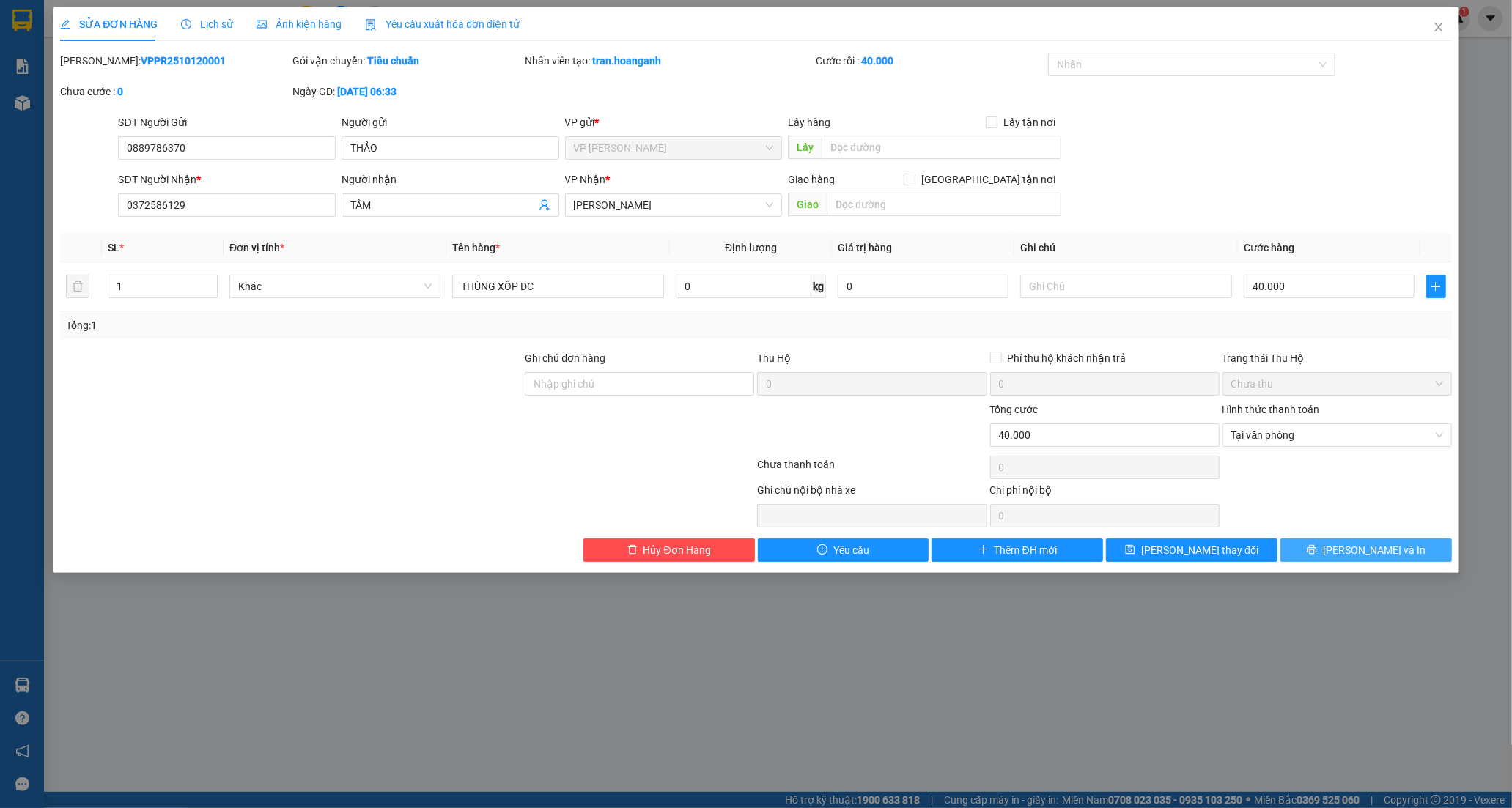
click at [1315, 560] on button "[PERSON_NAME] và In" at bounding box center [1366, 550] width 172 height 23
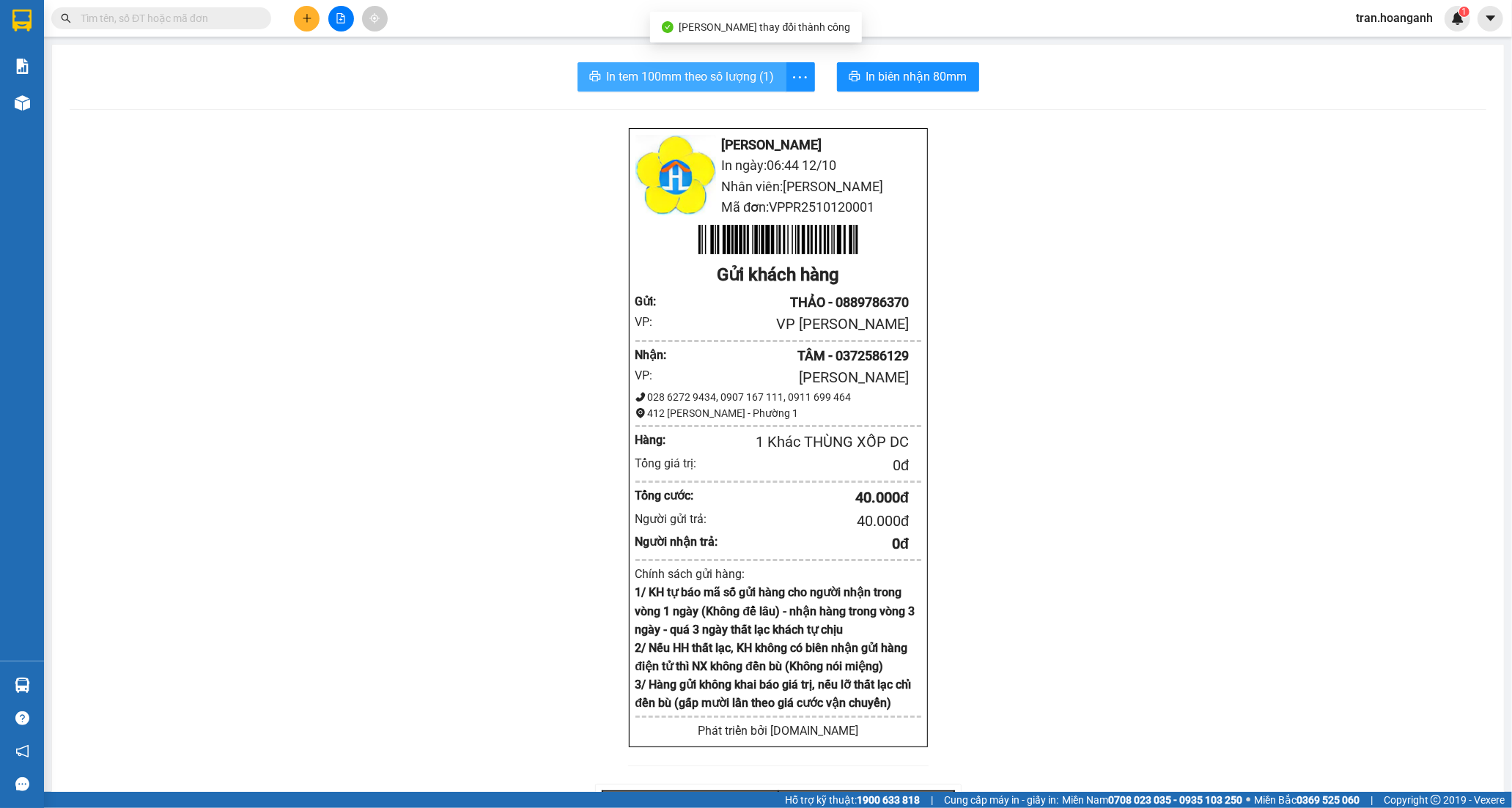
click at [697, 72] on span "In tem 100mm theo số lượng (1)" at bounding box center [691, 77] width 168 height 18
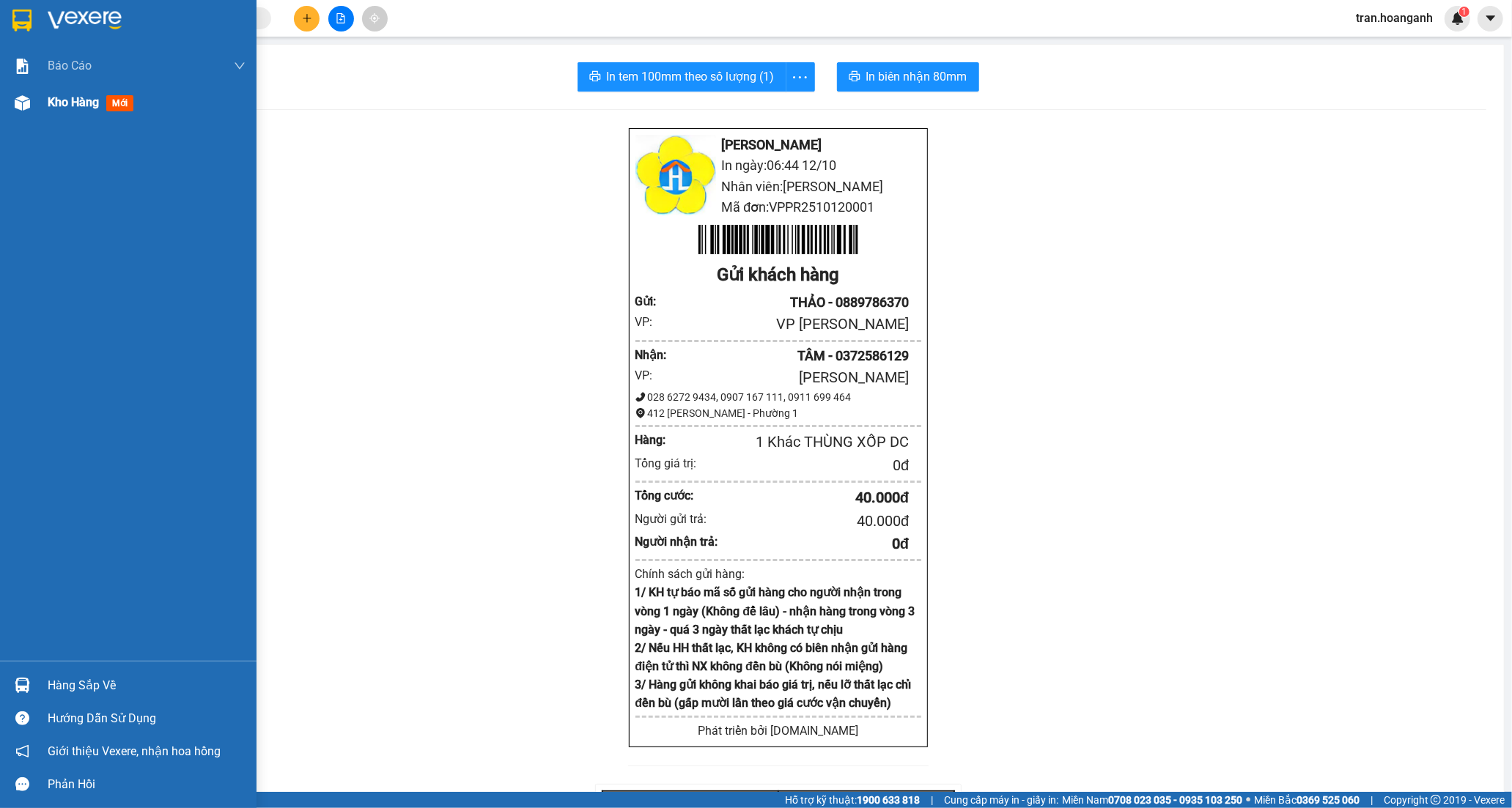
click at [52, 105] on span "Kho hàng" at bounding box center [73, 102] width 52 height 14
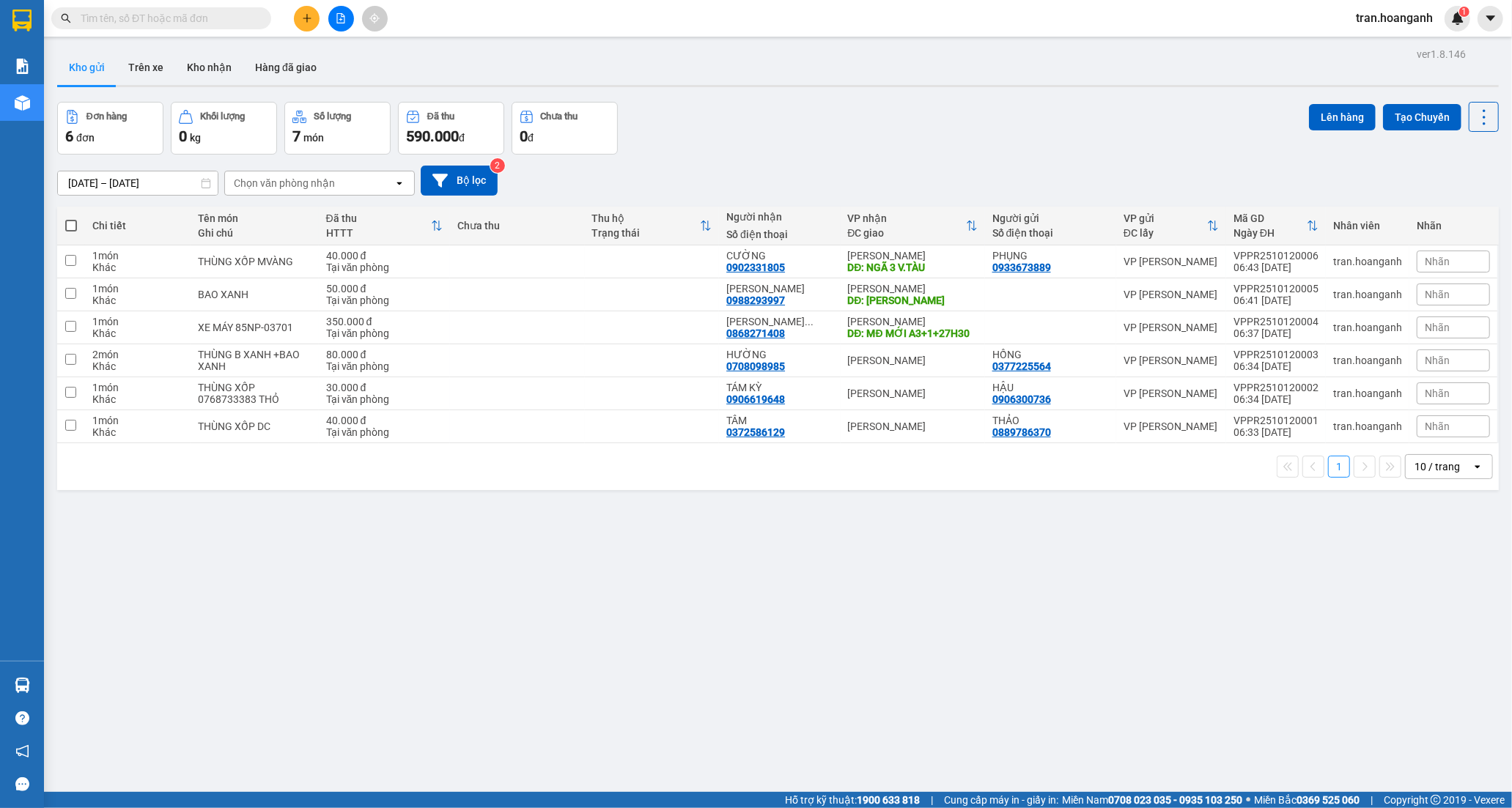
click at [1419, 465] on div "10 / trang" at bounding box center [1437, 467] width 45 height 15
click at [1431, 629] on span "100 / trang" at bounding box center [1430, 631] width 53 height 15
click at [758, 331] on div "0868271408" at bounding box center [756, 334] width 58 height 12
click at [1378, 330] on icon at bounding box center [1383, 328] width 10 height 10
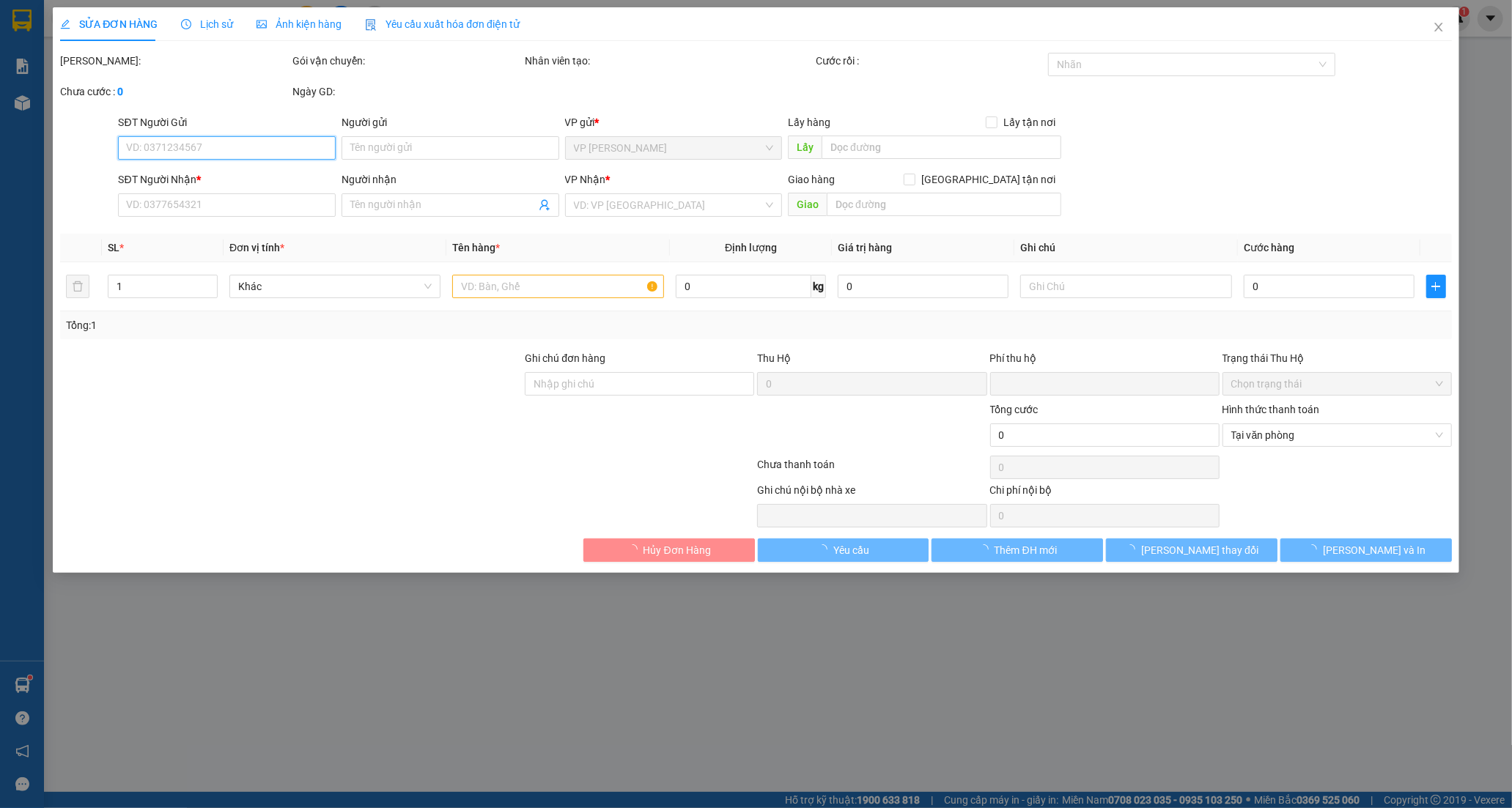
type input "0868271408"
type input "[PERSON_NAME]"
type input "MĐ MỚI A3+1+27H30"
type input "0"
type input "350.000"
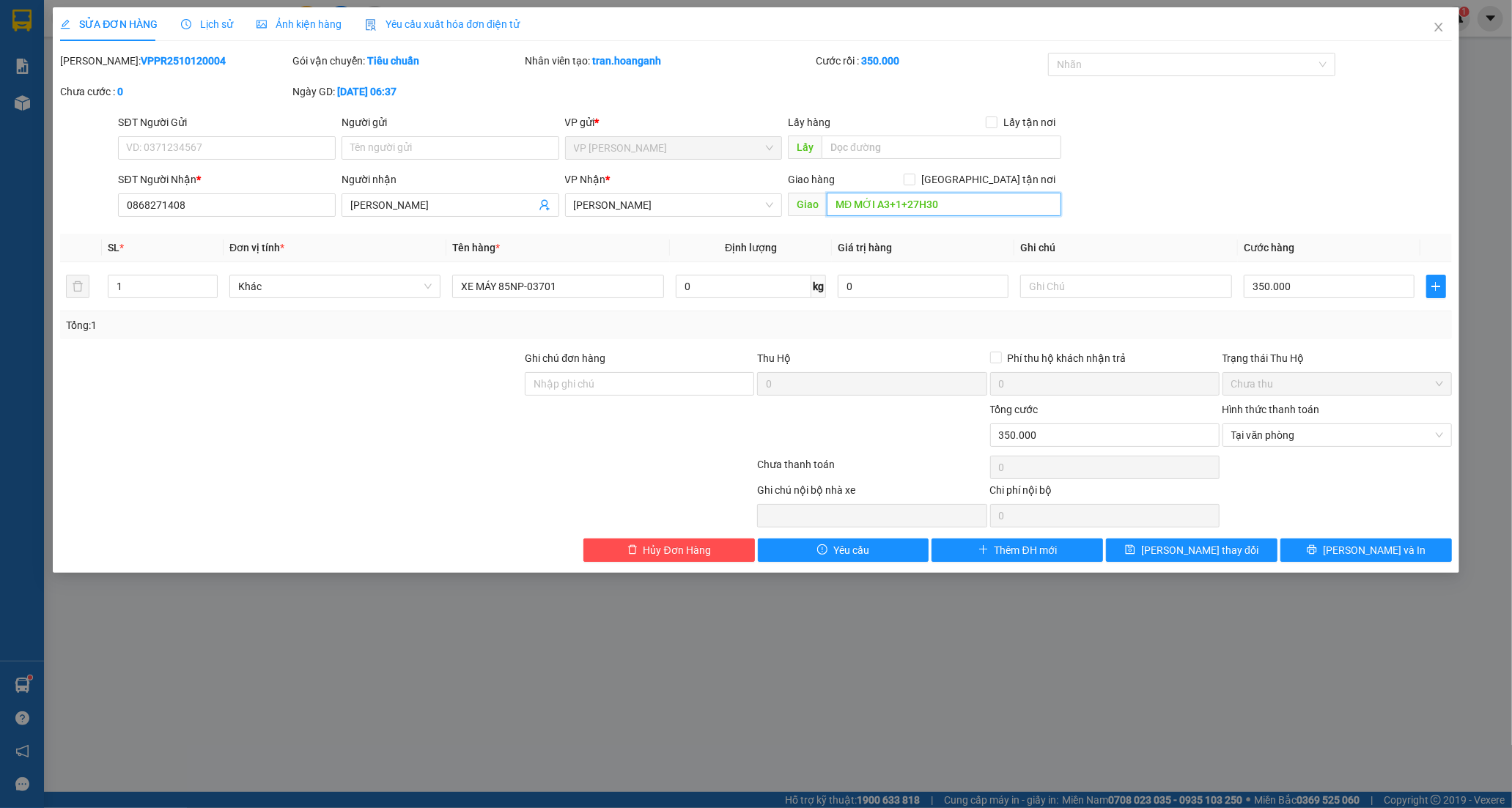
click at [992, 205] on input "MĐ MỚI A3+1+27H30" at bounding box center [943, 204] width 234 height 23
type input "LHP ( A3+1+27H30)"
click at [1201, 550] on span "[PERSON_NAME] thay đổi" at bounding box center [1199, 550] width 118 height 16
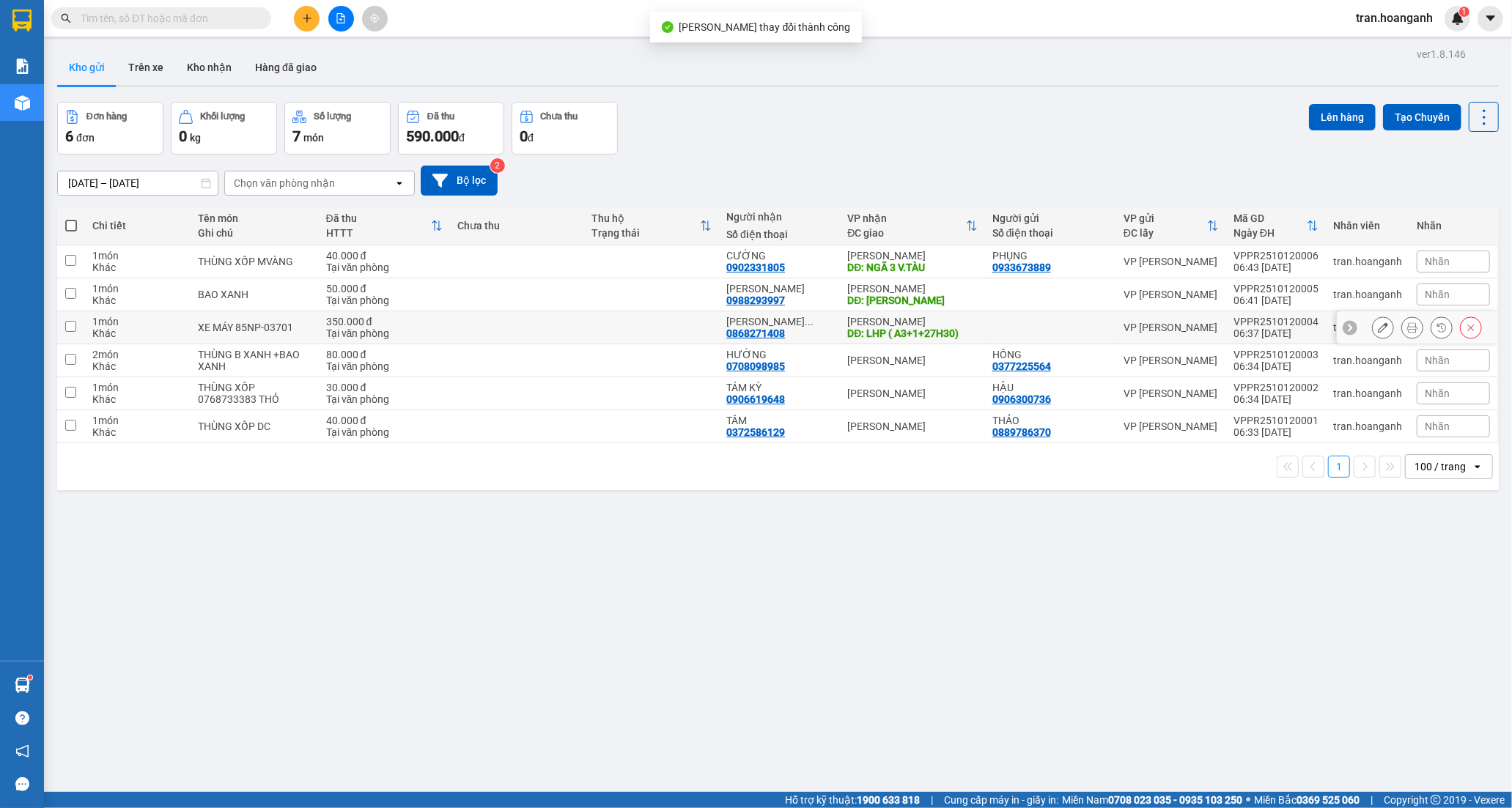
click at [903, 329] on div "DĐ: LHP ( A3+1+27H30)" at bounding box center [913, 334] width 130 height 12
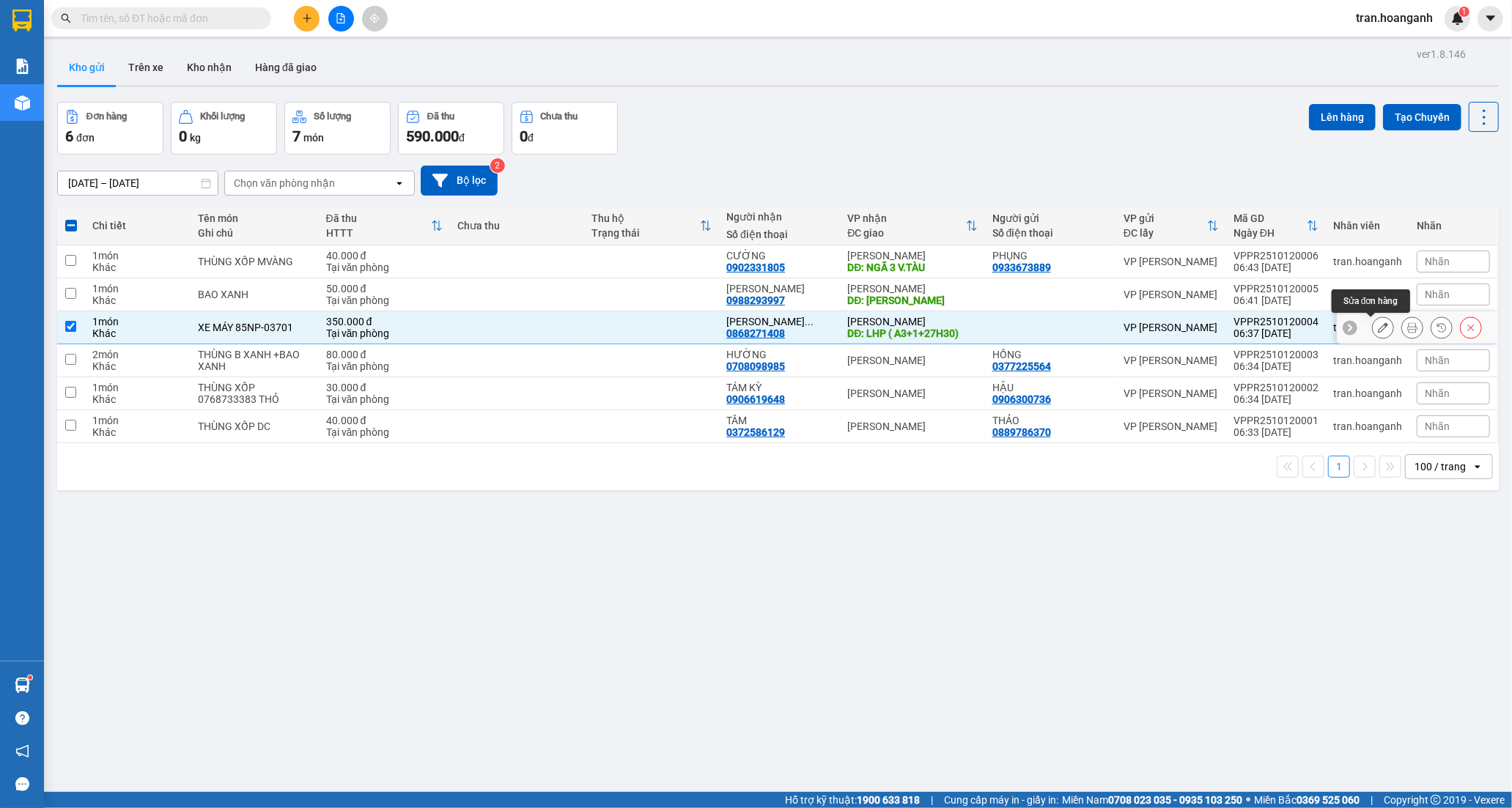
click at [1378, 326] on icon at bounding box center [1383, 328] width 10 height 10
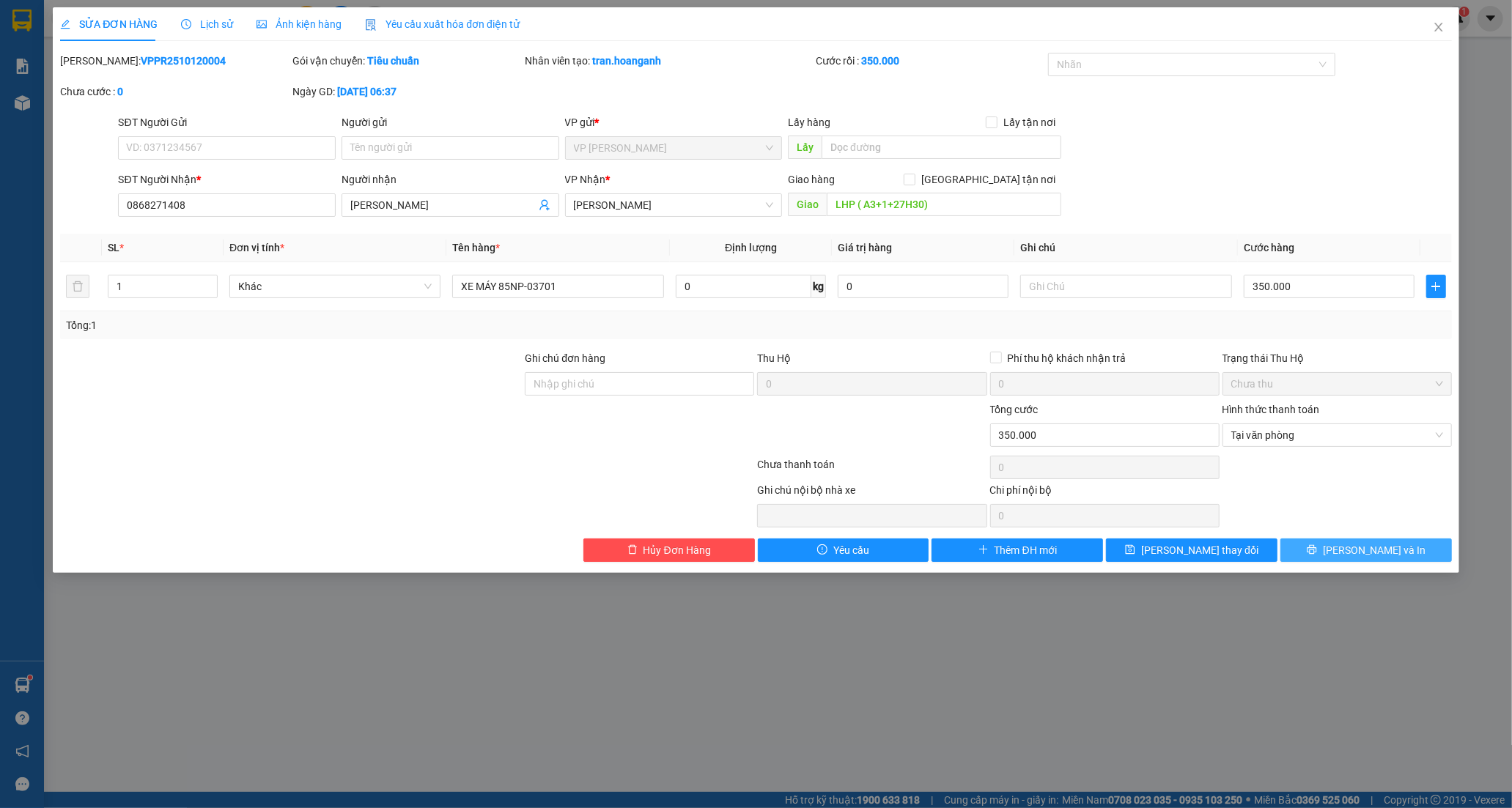
click at [1335, 548] on button "[PERSON_NAME] và In" at bounding box center [1366, 550] width 172 height 23
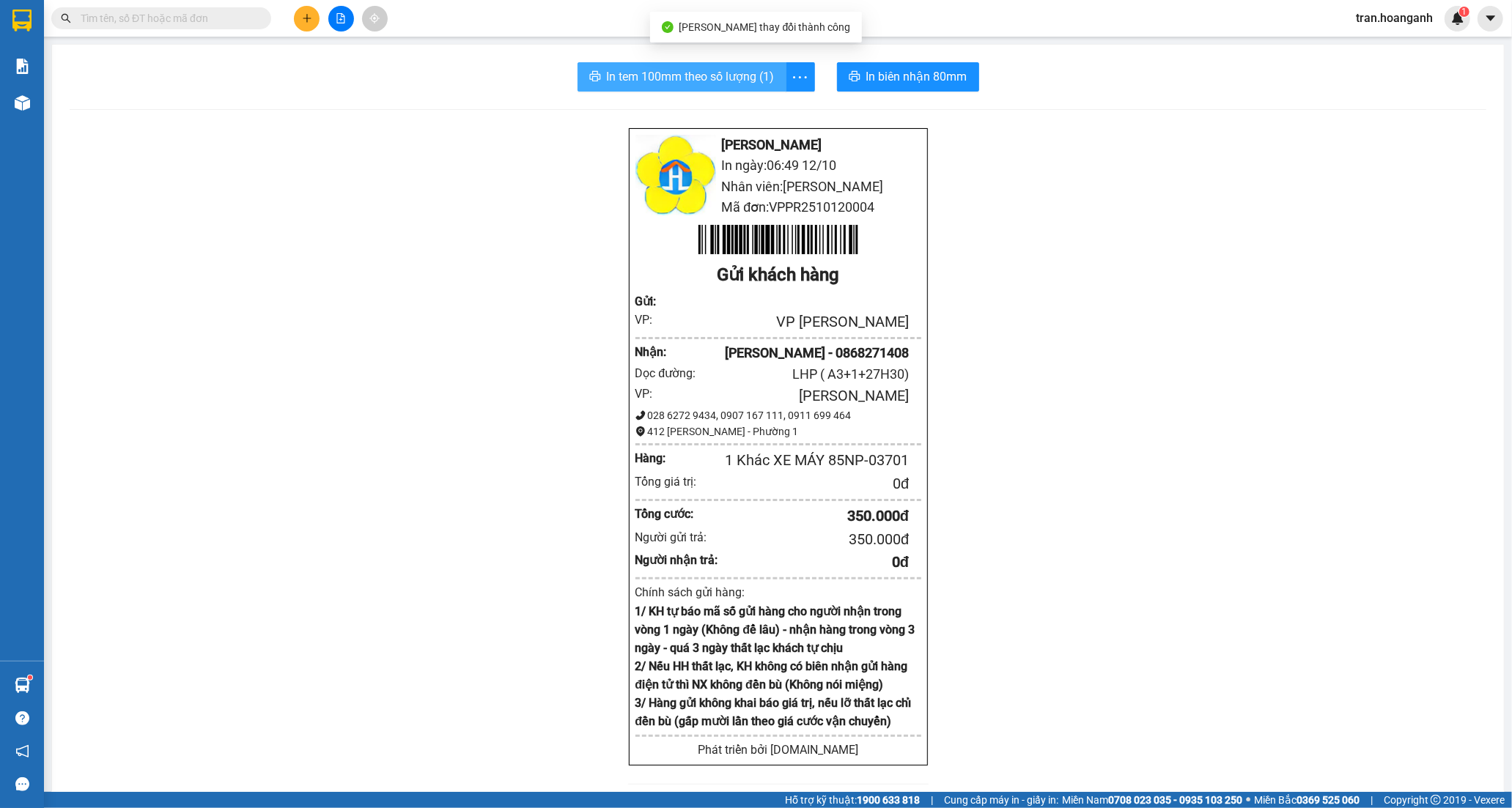
click at [699, 79] on span "In tem 100mm theo số lượng (1)" at bounding box center [691, 77] width 168 height 18
click at [724, 79] on span "In tem 100mm theo số lượng (1)" at bounding box center [691, 77] width 168 height 18
click at [902, 77] on span "In biên nhận 80mm" at bounding box center [917, 77] width 101 height 18
click at [312, 11] on button at bounding box center [306, 18] width 26 height 26
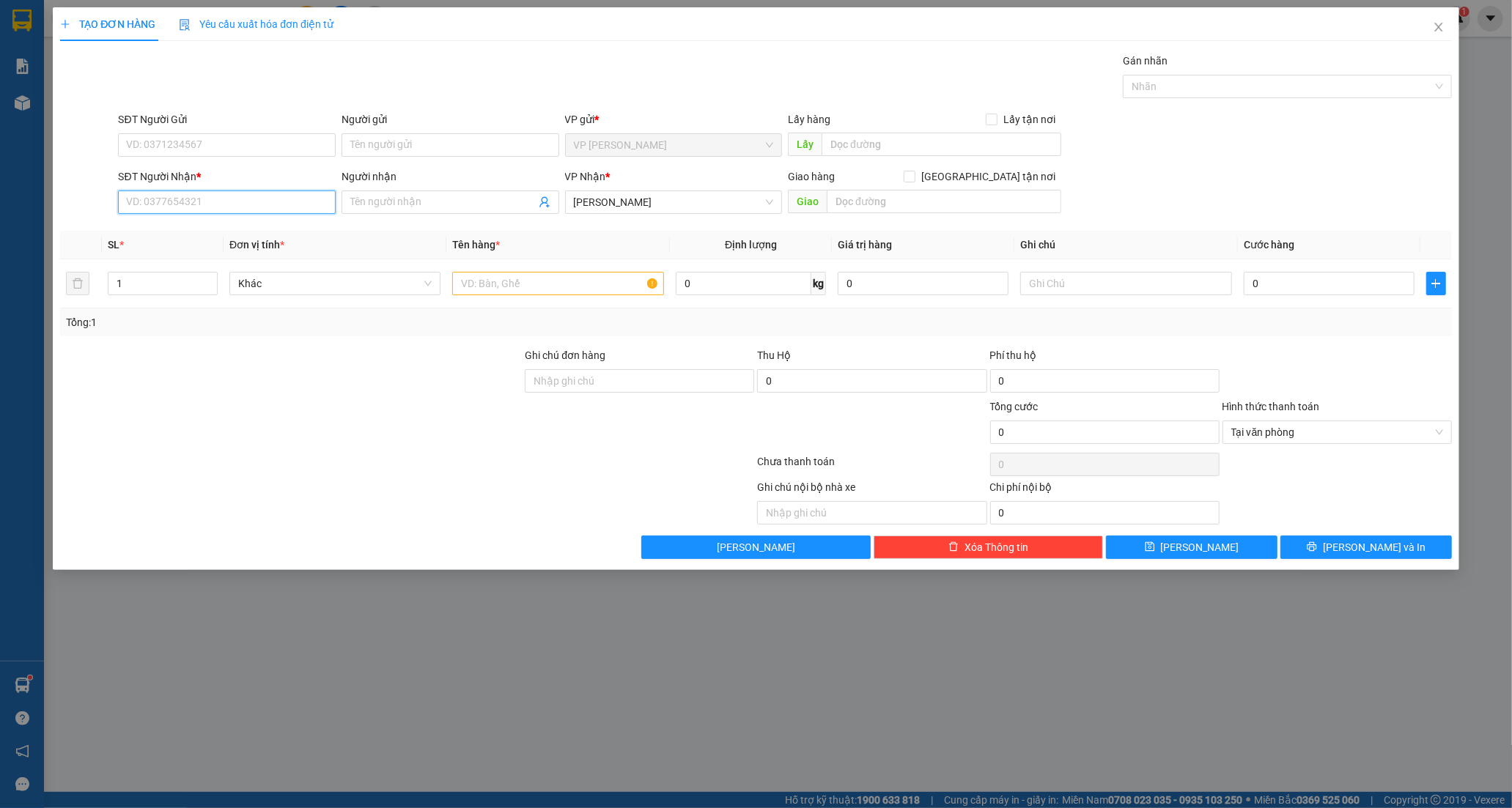
drag, startPoint x: 205, startPoint y: 203, endPoint x: 246, endPoint y: 171, distance: 52.0
click at [207, 203] on input "SĐT Người Nhận *" at bounding box center [227, 203] width 218 height 23
type input "0944491760"
click at [399, 208] on input "Người nhận" at bounding box center [443, 202] width 185 height 16
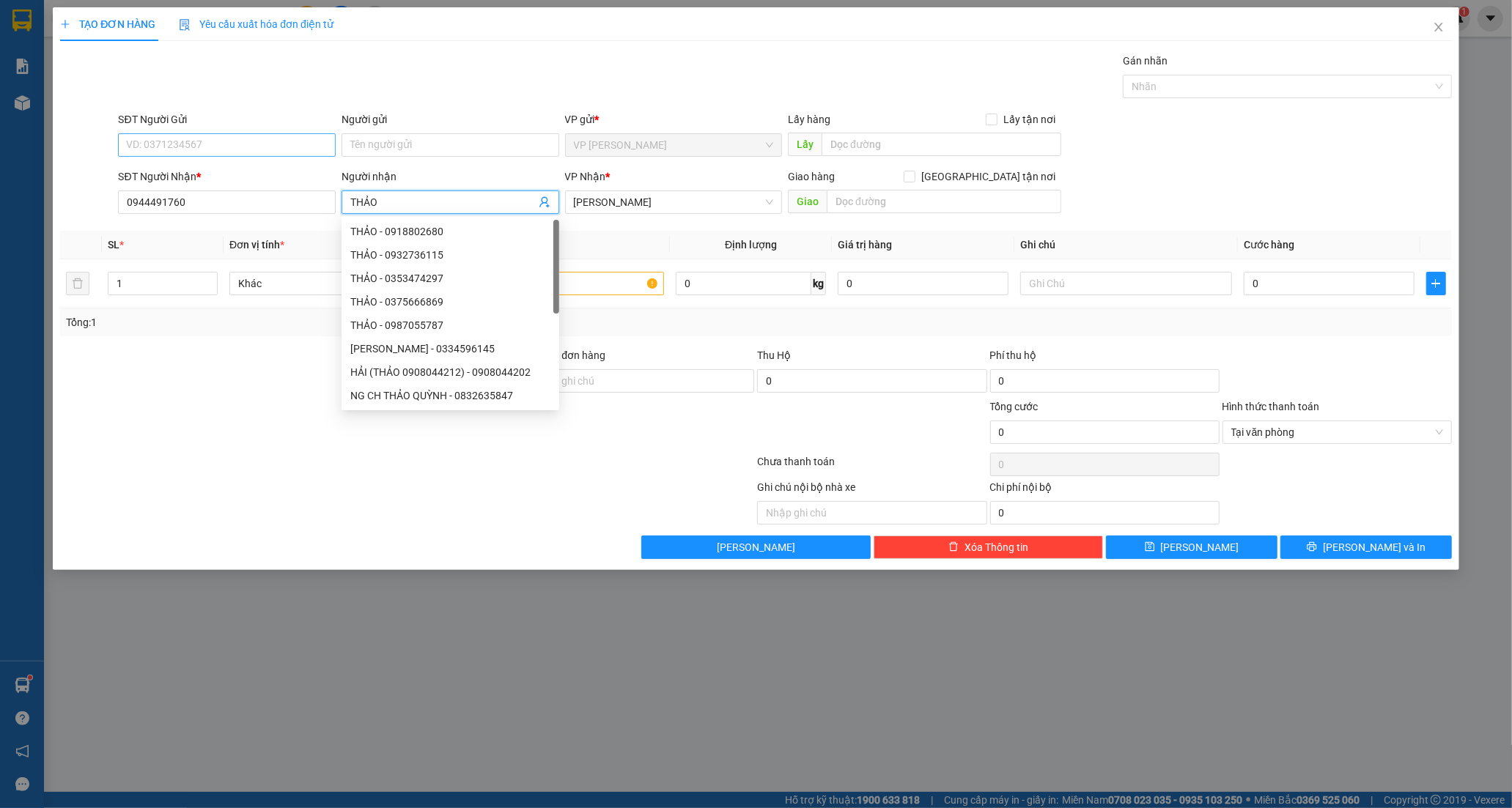
type input "THẢO"
click at [253, 141] on input "SĐT Người Gửi" at bounding box center [227, 145] width 218 height 23
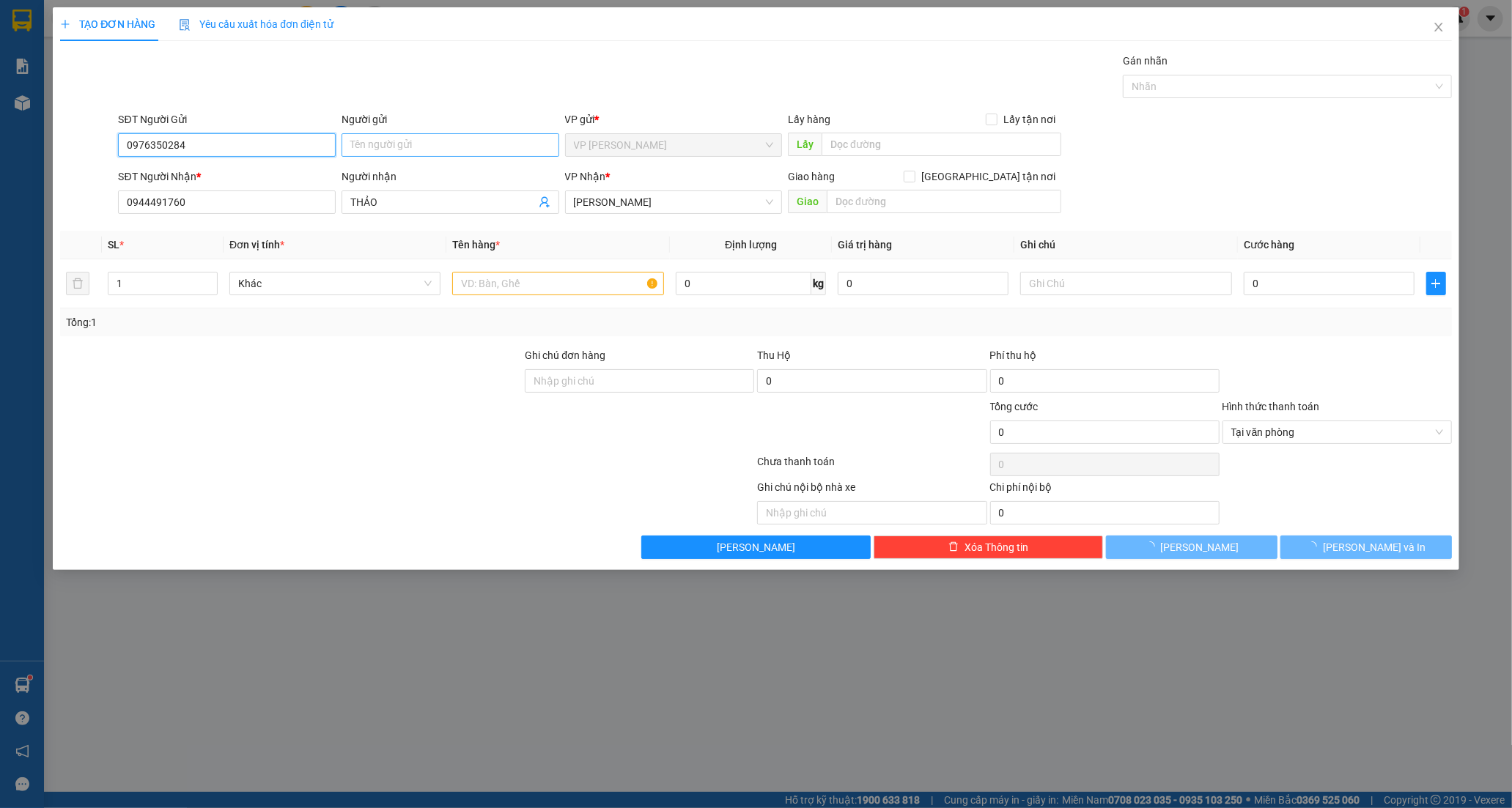
type input "0976350284"
click at [389, 145] on input "Người gửi" at bounding box center [450, 145] width 218 height 23
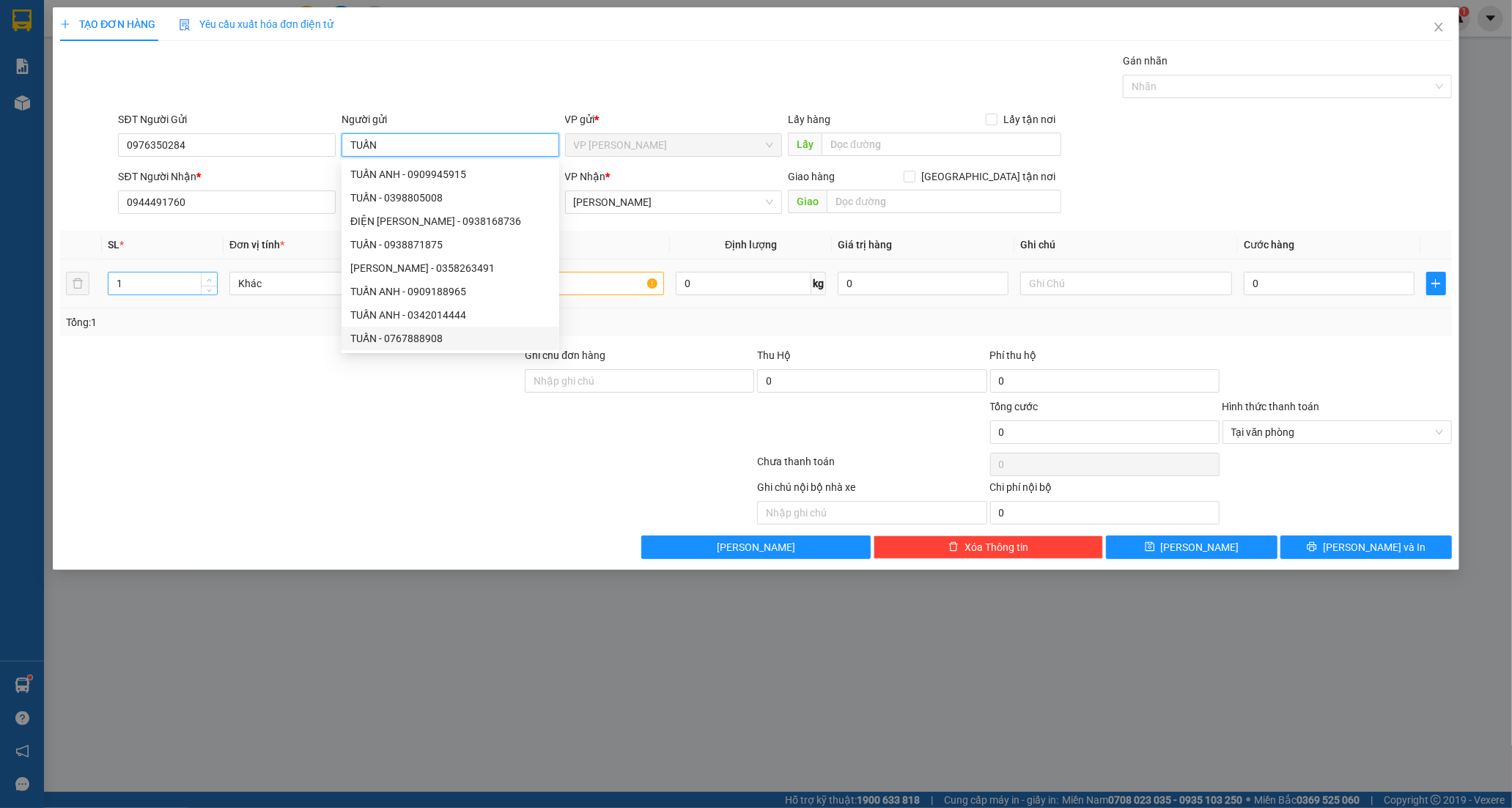
type input "TUẤN"
type input "2"
click at [211, 279] on icon "up" at bounding box center [209, 280] width 5 height 5
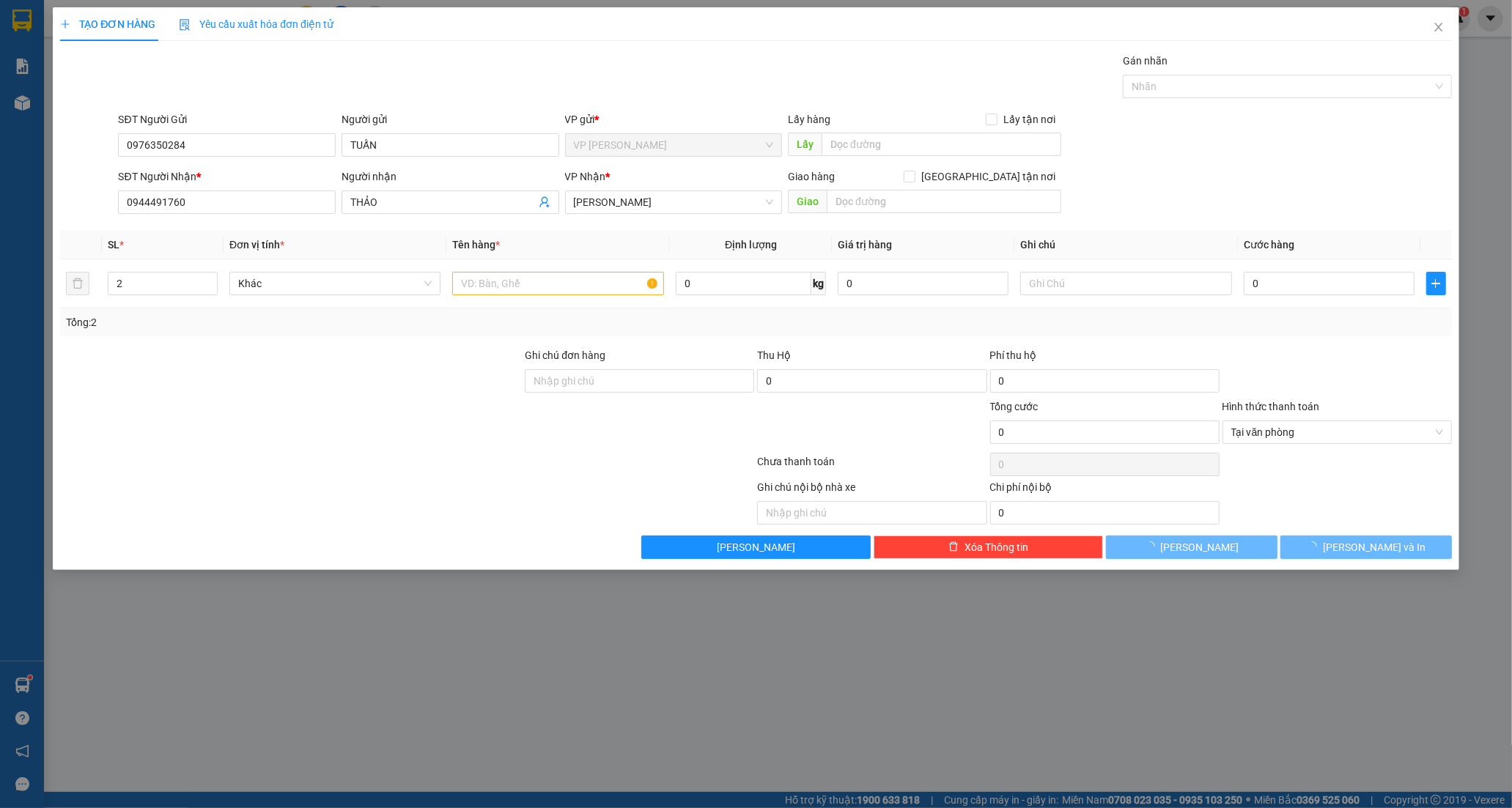
click at [255, 391] on div at bounding box center [290, 374] width 465 height 52
click at [487, 289] on input "text" at bounding box center [557, 284] width 211 height 23
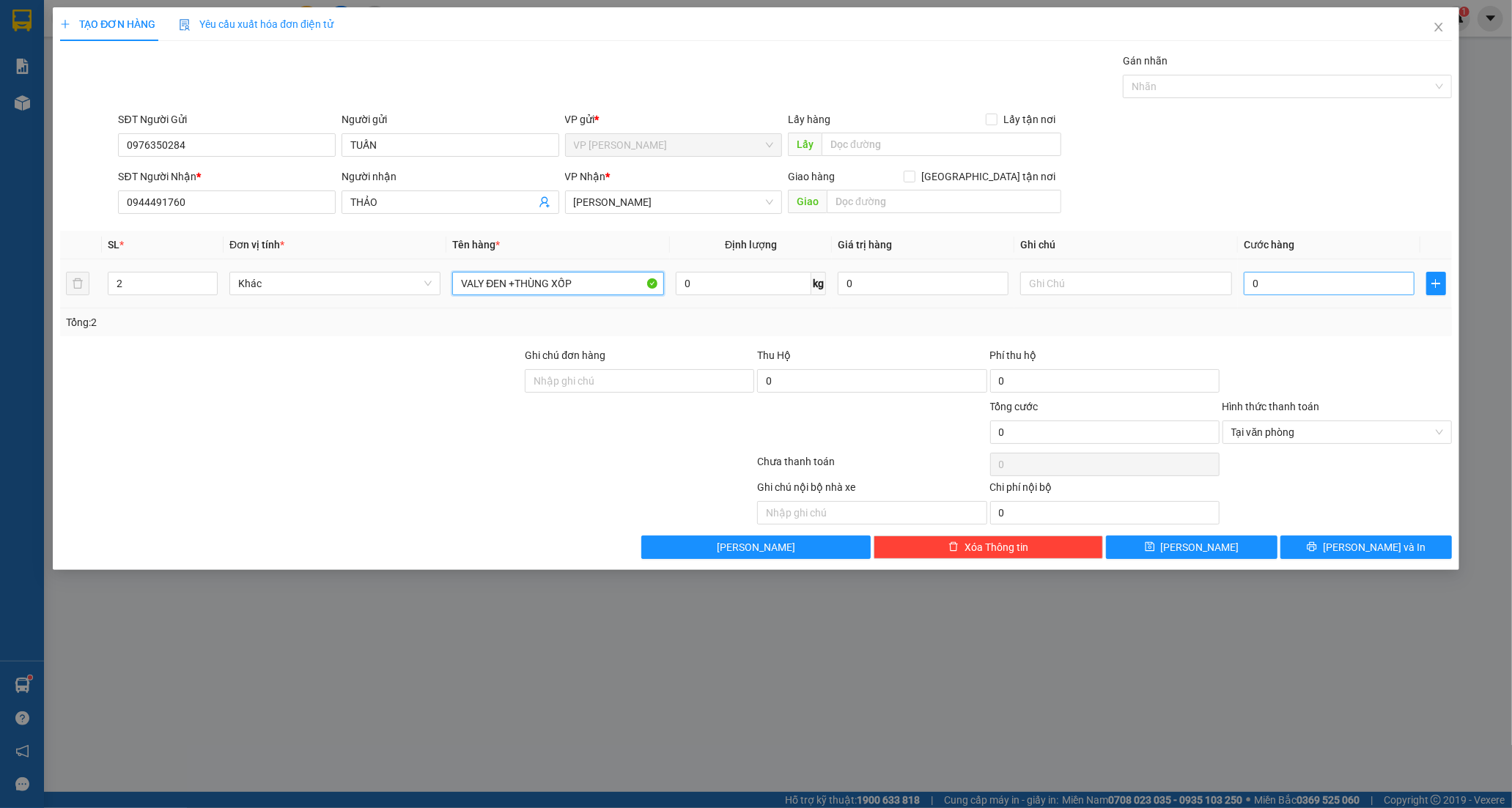
type input "VALY ĐEN +THÙNG XỐP"
click at [1290, 289] on input "0" at bounding box center [1329, 284] width 171 height 23
drag, startPoint x: 1446, startPoint y: 28, endPoint x: 1435, endPoint y: 8, distance: 22.8
click at [1445, 28] on span "Close" at bounding box center [1439, 28] width 41 height 41
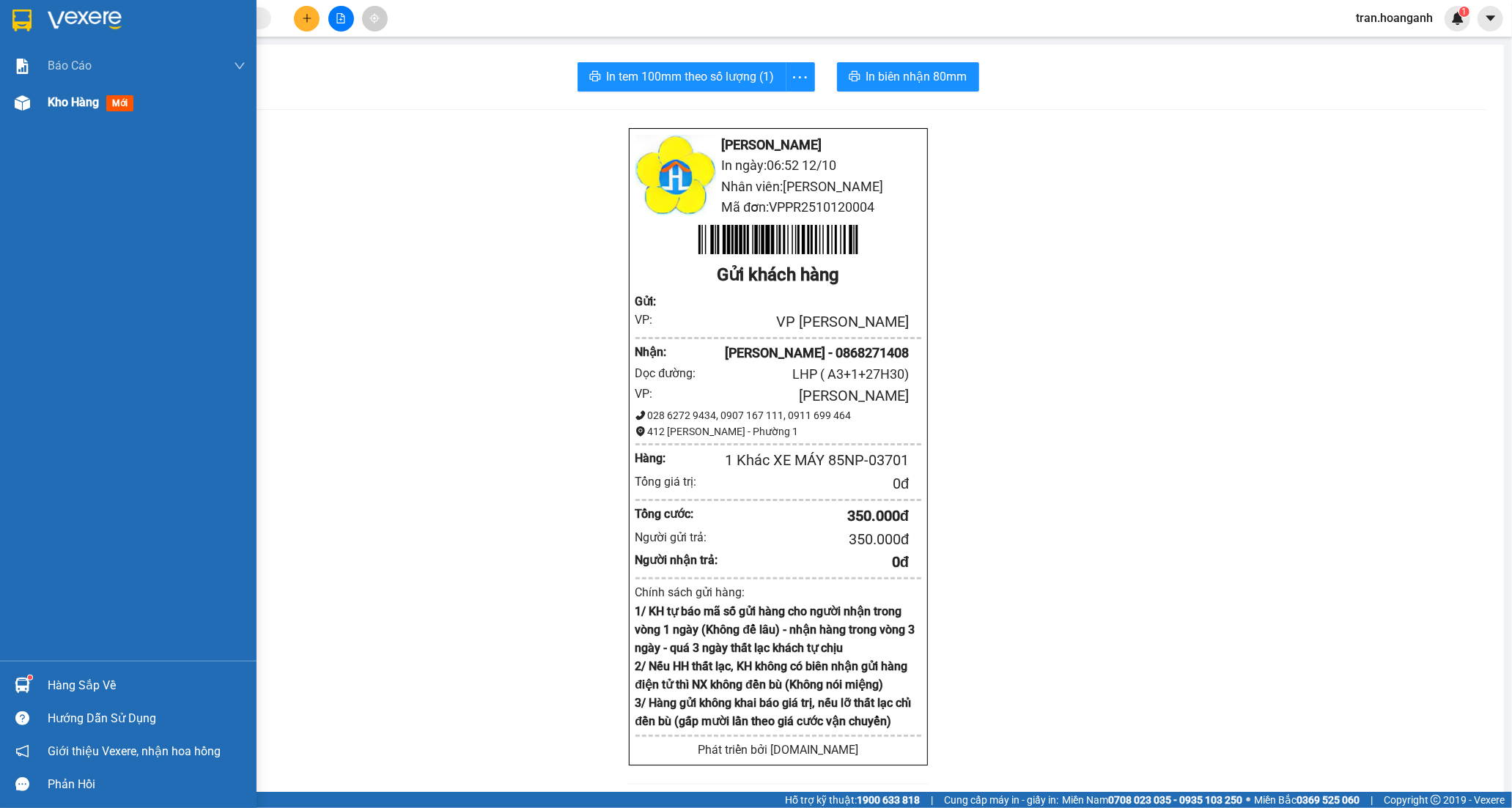
click at [69, 108] on span "Kho hàng" at bounding box center [73, 102] width 52 height 14
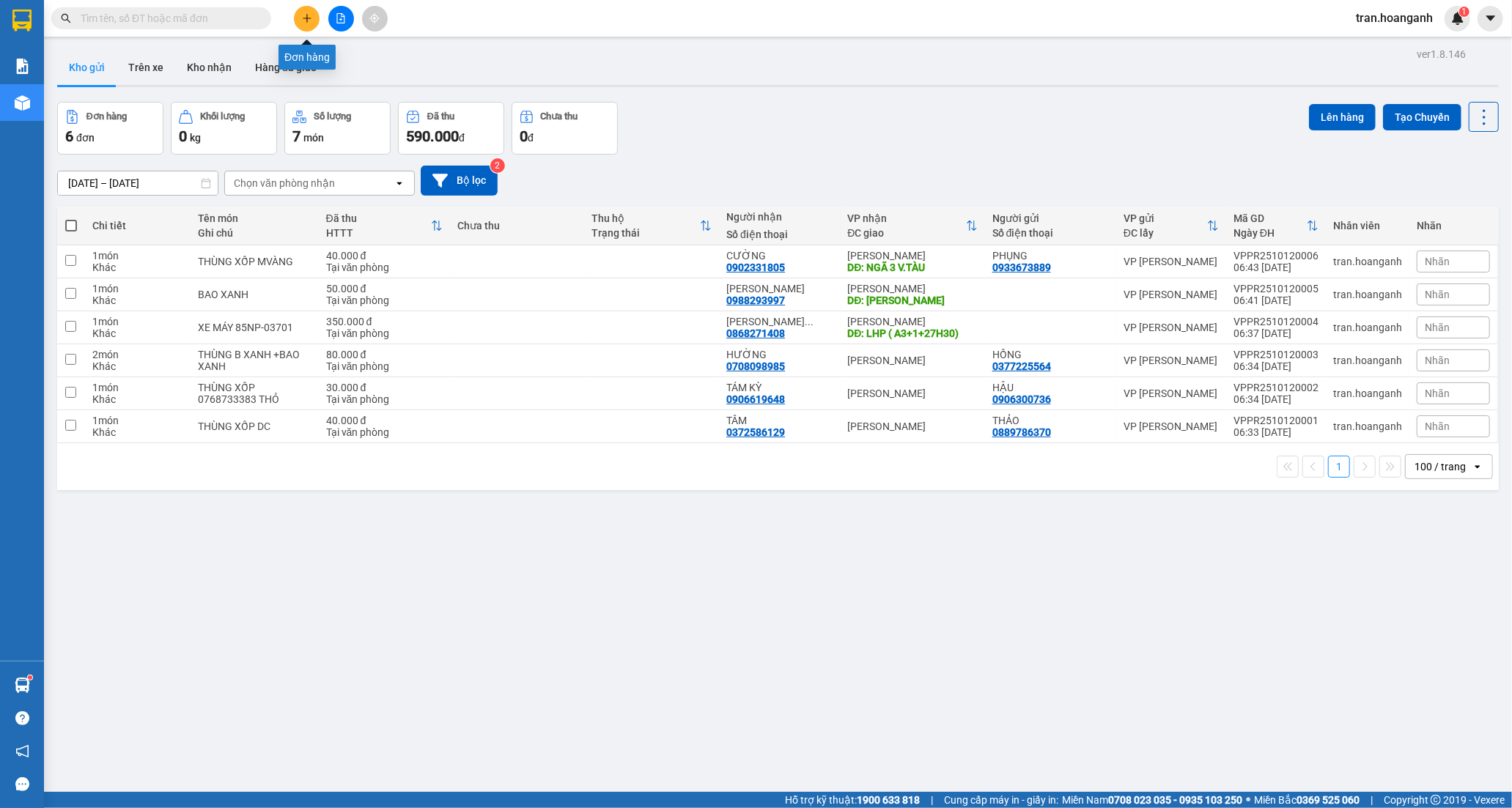
click at [304, 15] on icon "plus" at bounding box center [307, 18] width 10 height 10
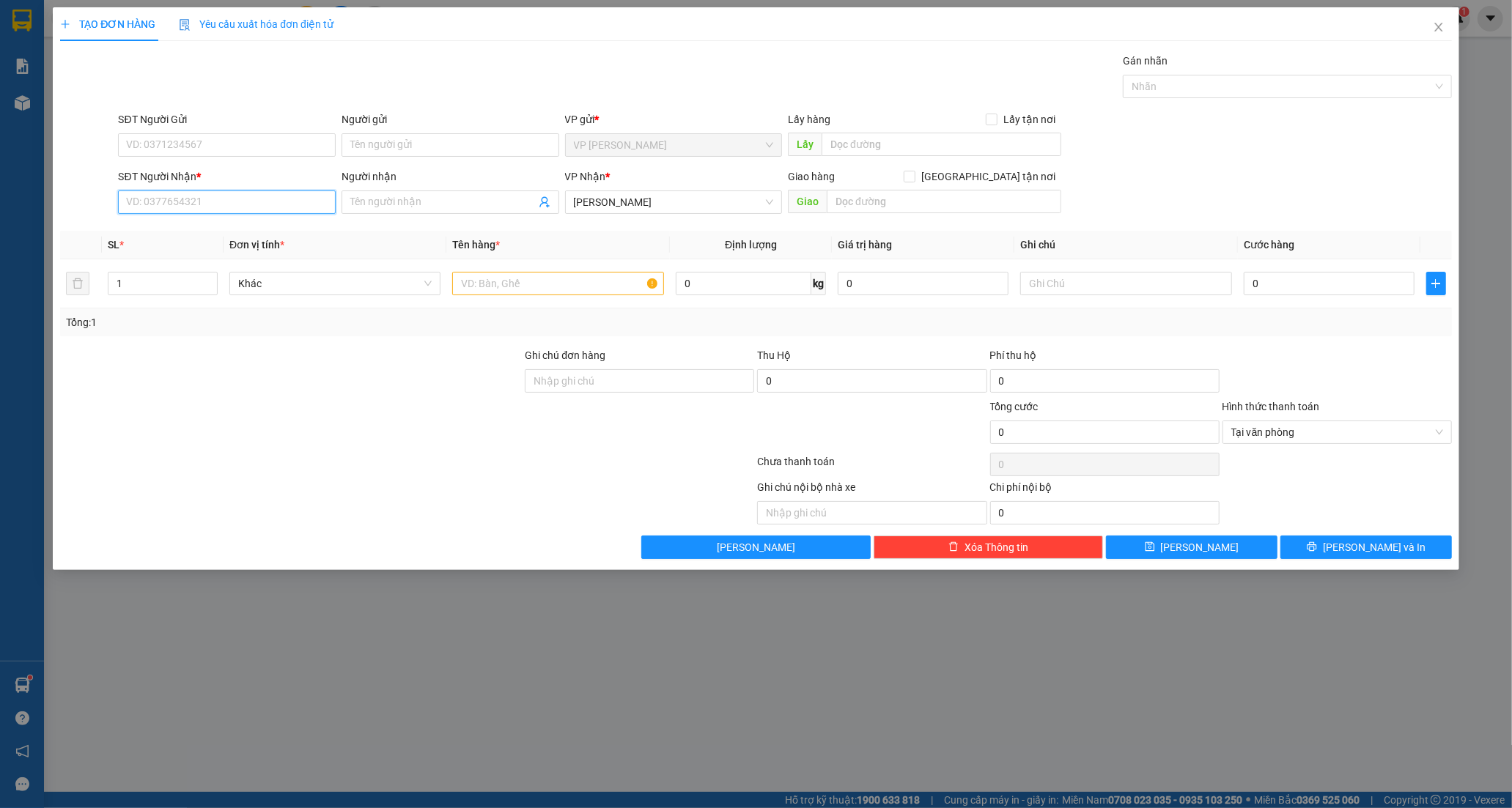
click at [269, 202] on input "SĐT Người Nhận *" at bounding box center [227, 203] width 218 height 23
type input "0944491760"
click at [405, 207] on input "Người nhận" at bounding box center [443, 202] width 185 height 16
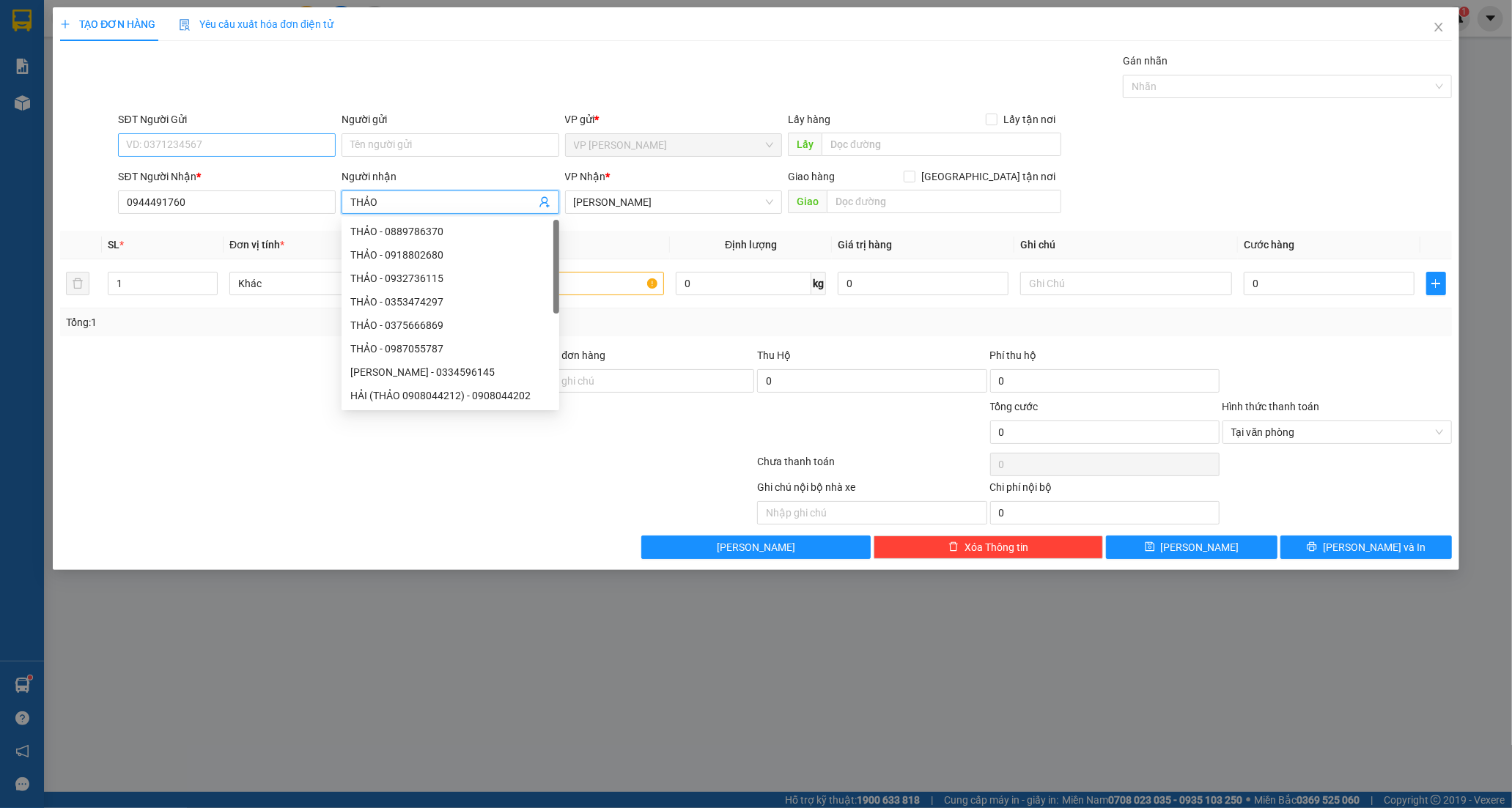
type input "THẢO"
click at [269, 140] on input "SĐT Người Gửi" at bounding box center [227, 145] width 218 height 23
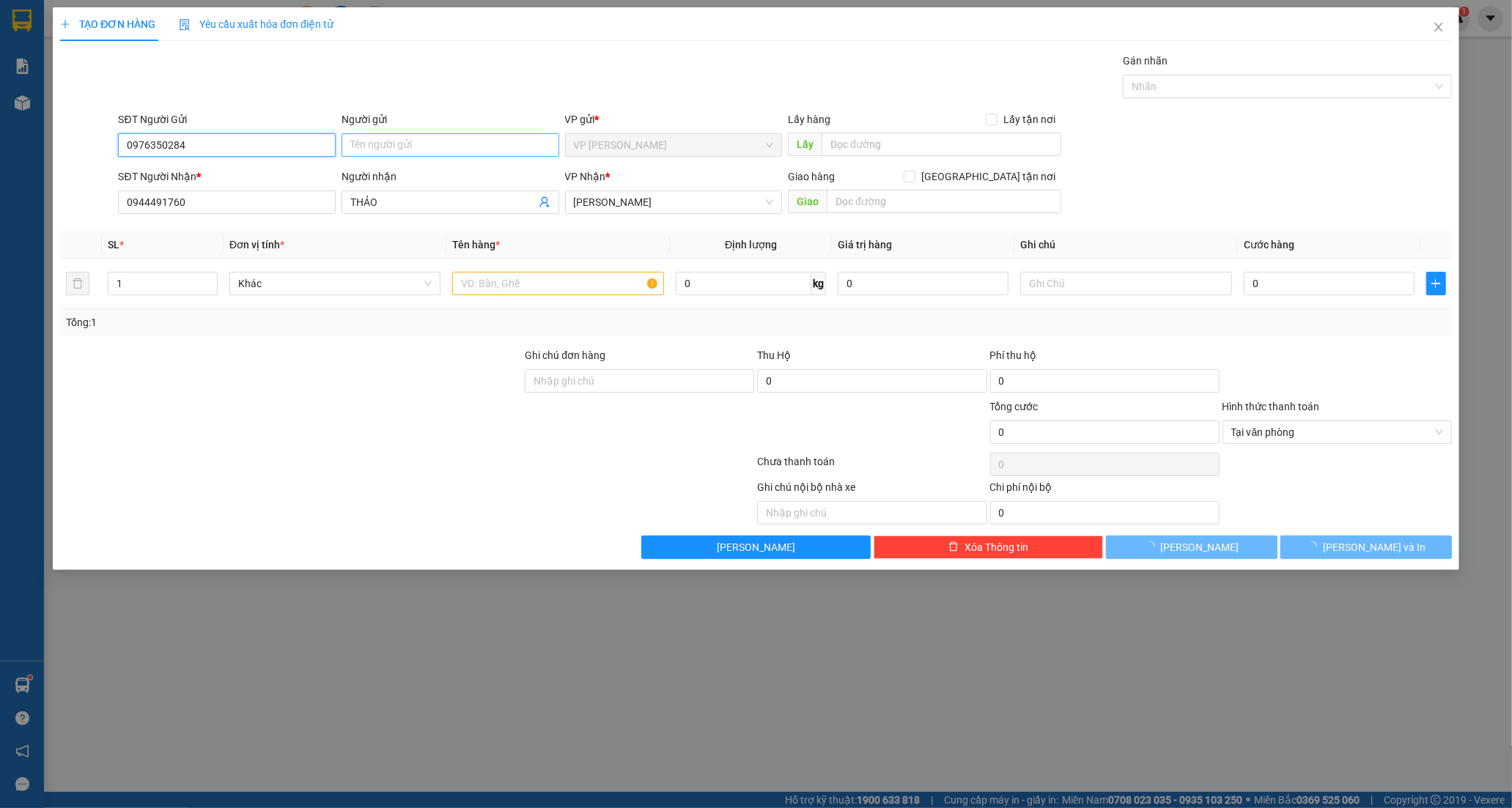
type input "0976350284"
click at [433, 148] on input "Người gửi" at bounding box center [450, 145] width 218 height 23
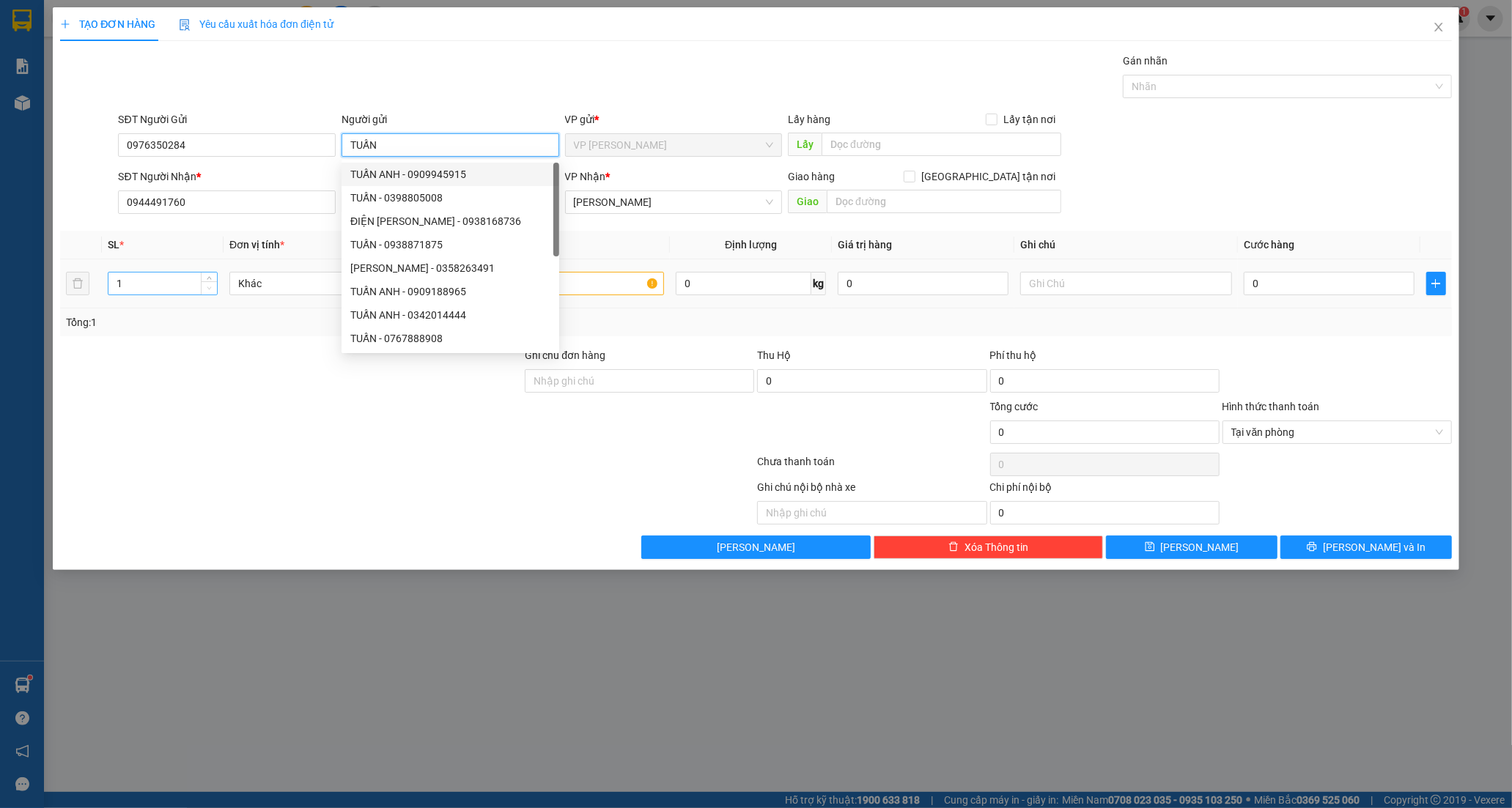
click at [208, 281] on span "Decrease Value" at bounding box center [208, 288] width 16 height 13
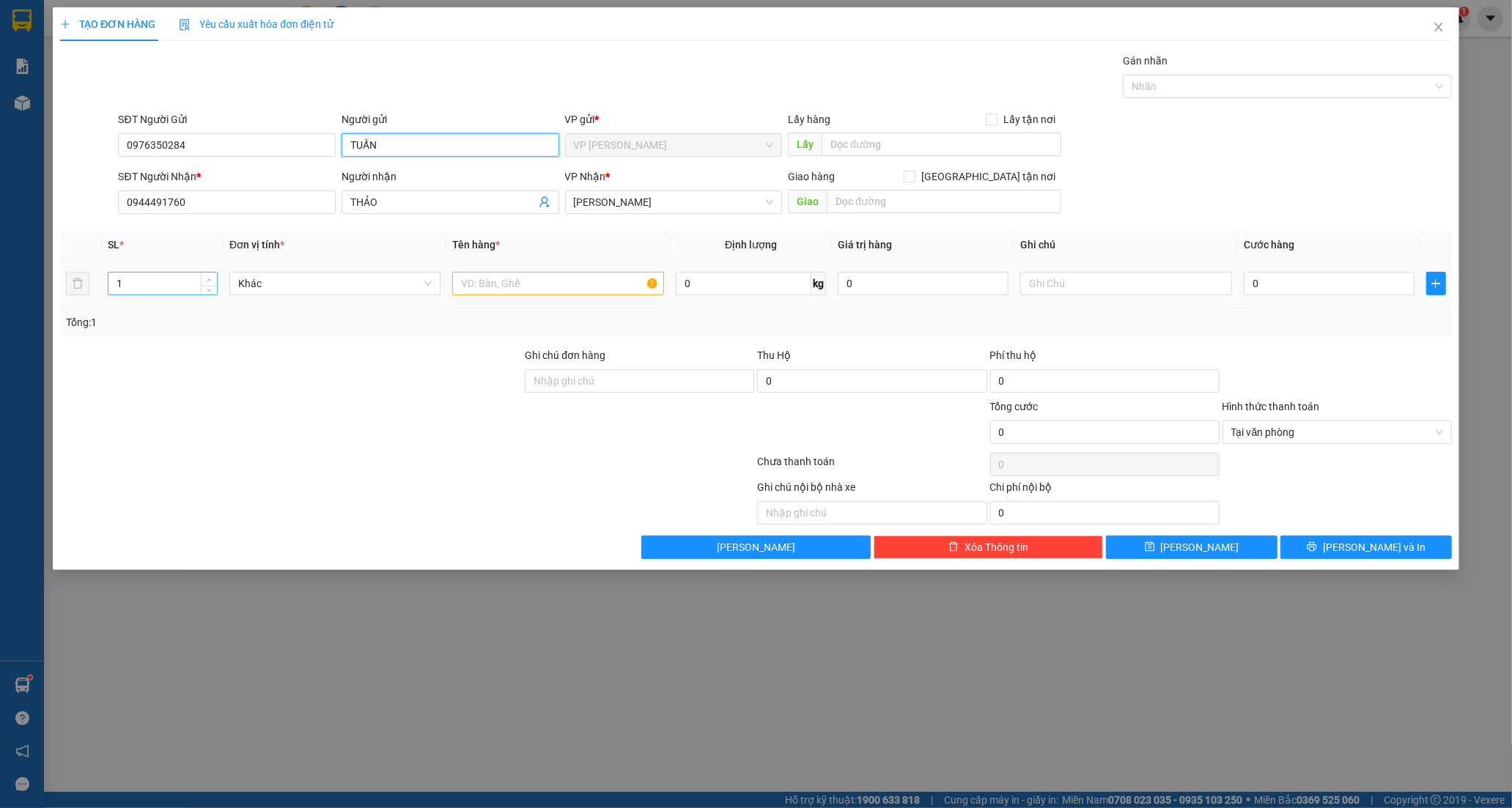
type input "TUẤN"
type input "2"
click at [205, 277] on span "up" at bounding box center [209, 279] width 9 height 9
click at [244, 389] on div at bounding box center [290, 374] width 465 height 52
click at [520, 284] on input "text" at bounding box center [557, 284] width 211 height 23
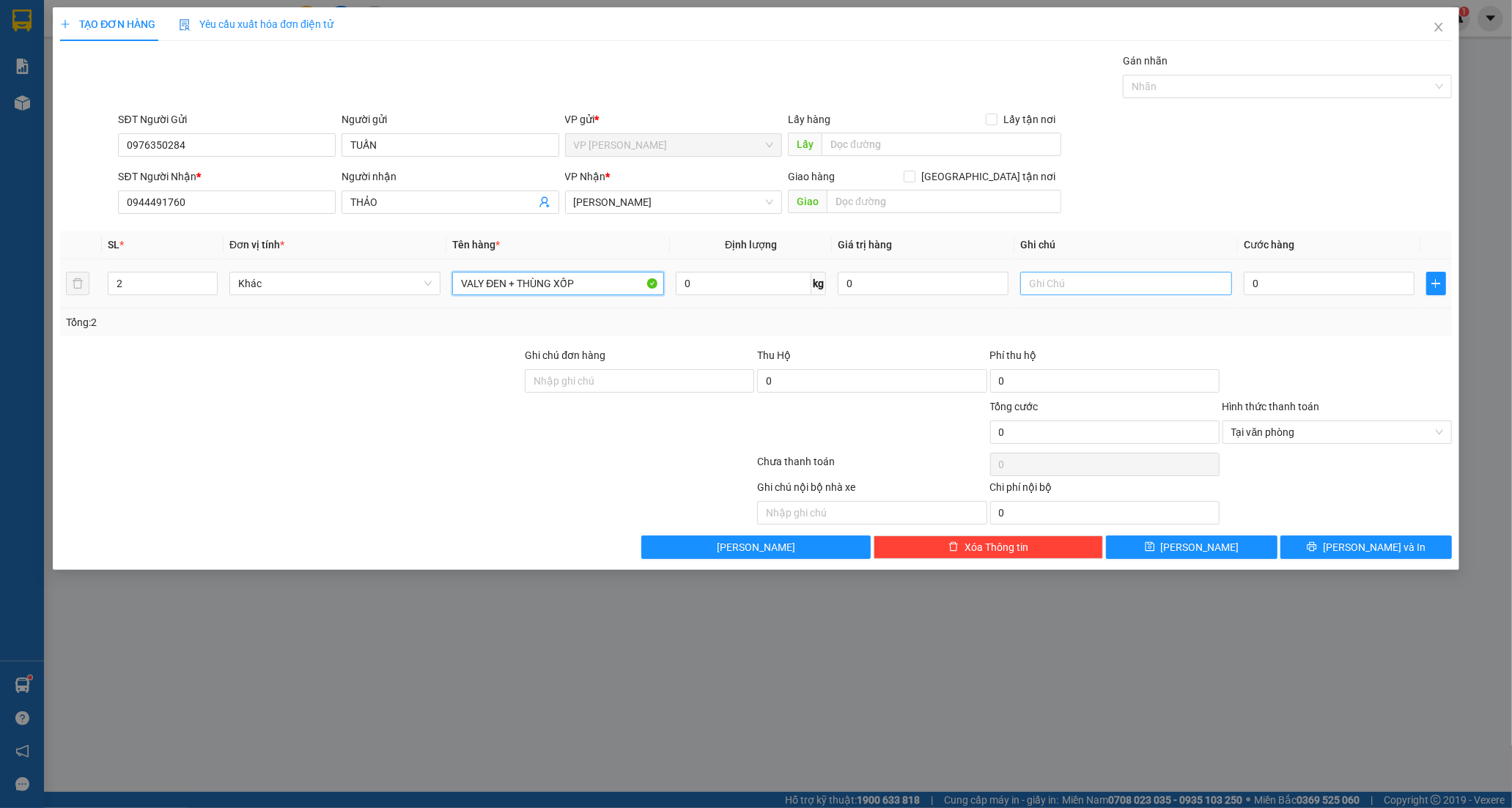
type input "VALY ĐEN + THÙNG XỐP"
click at [1073, 289] on input "text" at bounding box center [1125, 284] width 211 height 23
type input "hàng vào pvsg gọi grap giúp"
click at [1341, 283] on input "0" at bounding box center [1329, 284] width 171 height 23
type input "8"
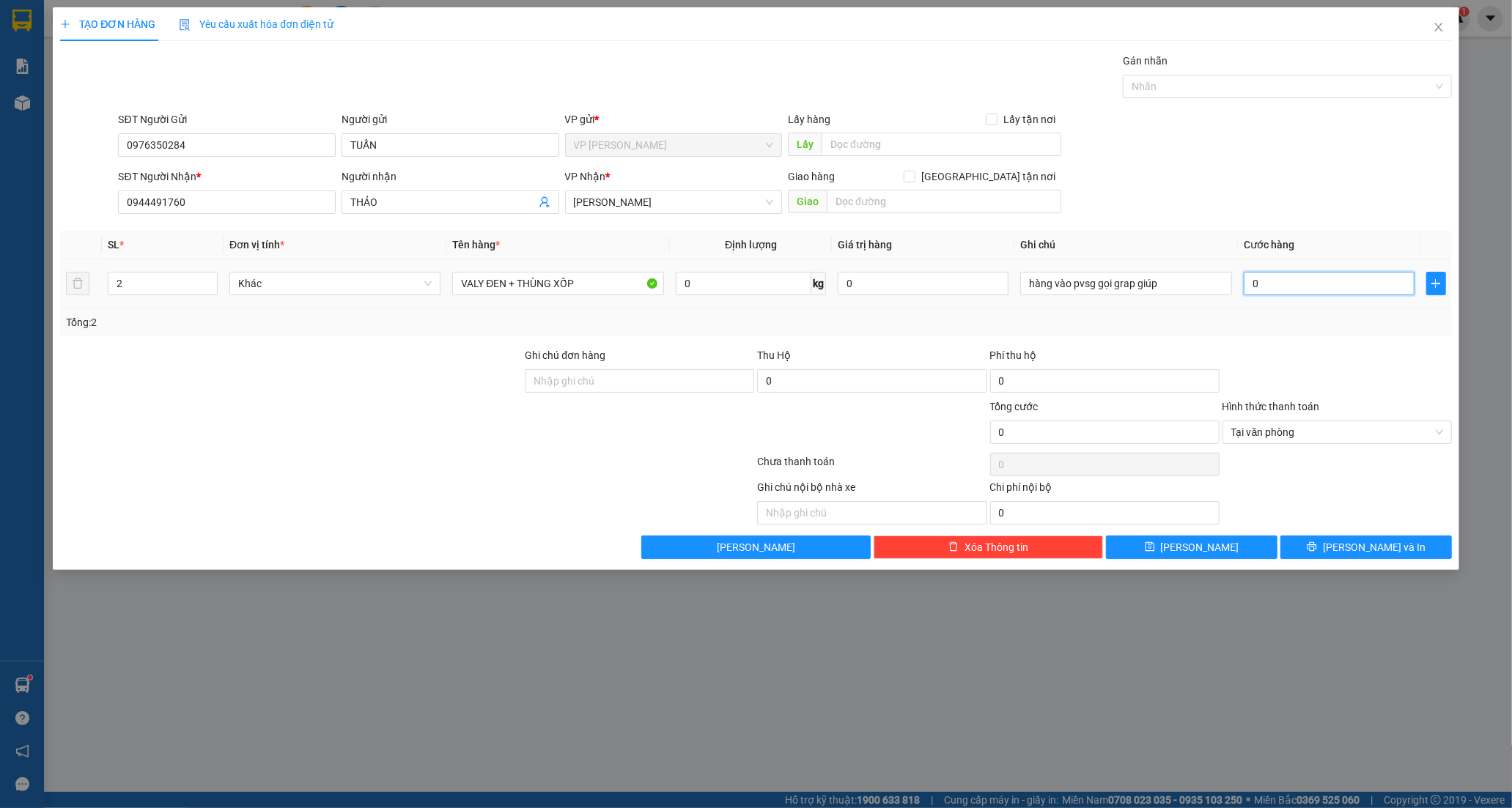
type input "8"
type input "80"
click at [1374, 550] on span "[PERSON_NAME] và In" at bounding box center [1374, 547] width 103 height 16
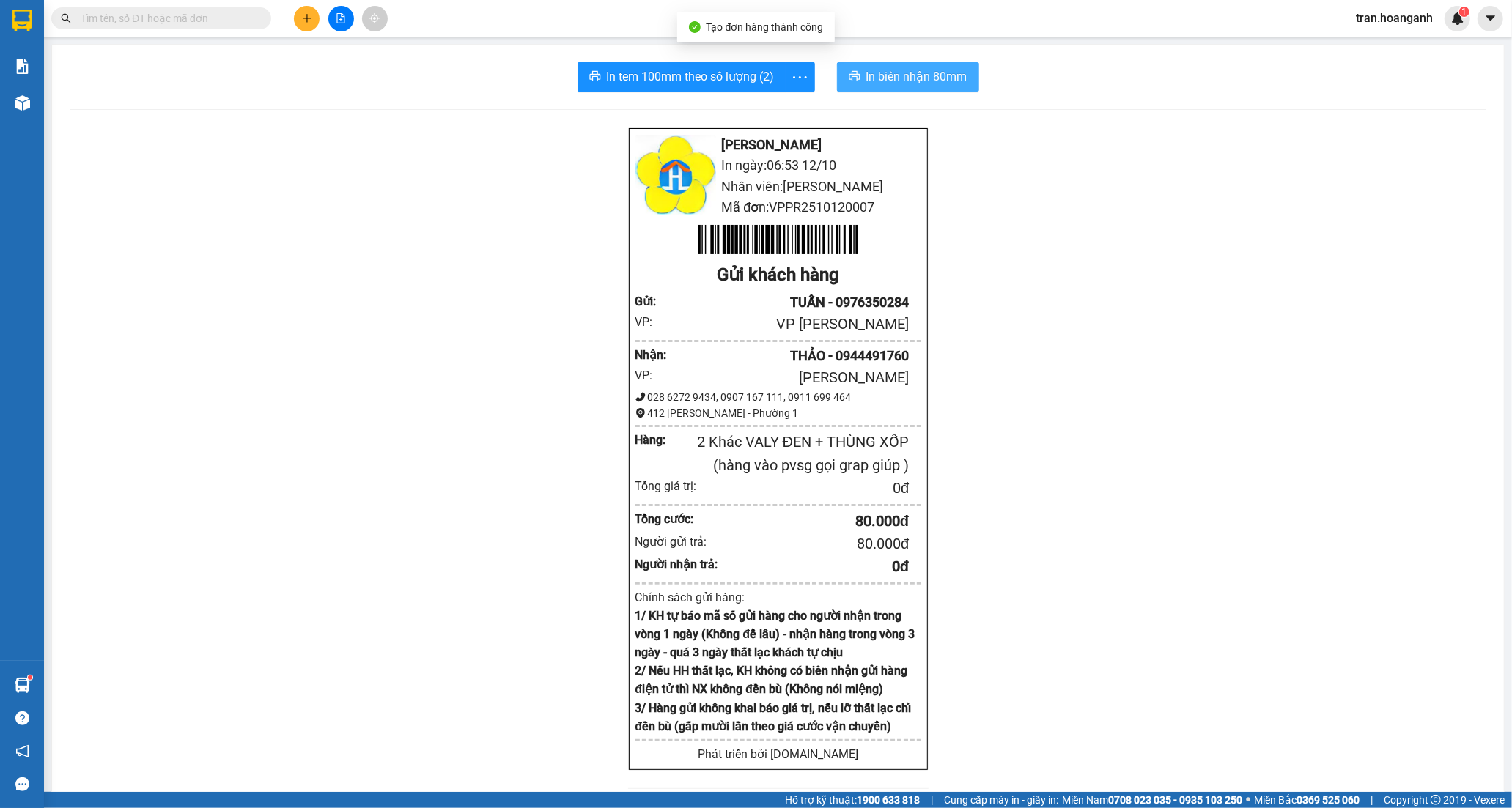
click at [887, 70] on span "In biên nhận 80mm" at bounding box center [917, 77] width 101 height 18
click at [308, 20] on icon "plus" at bounding box center [307, 18] width 10 height 10
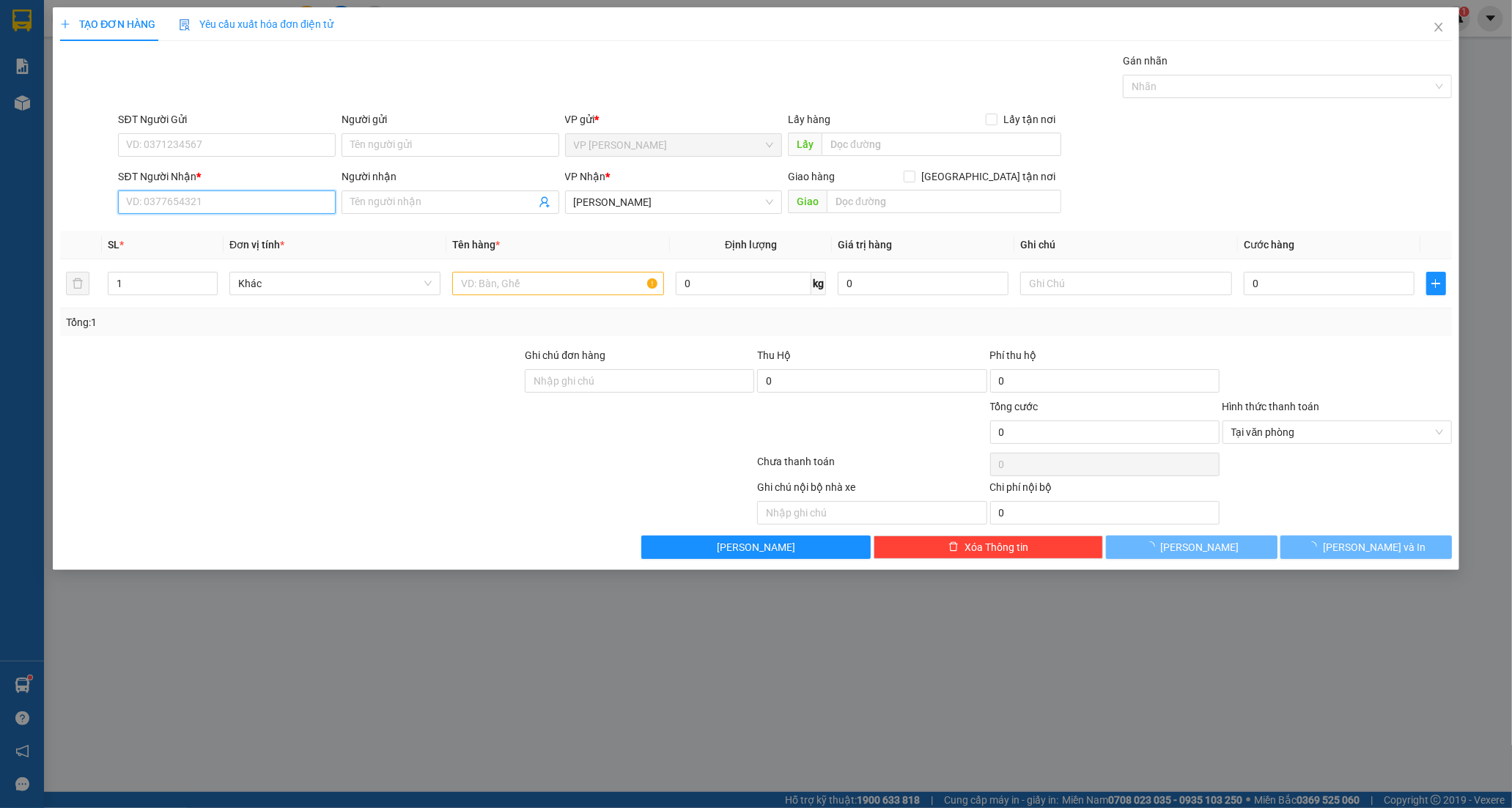
click at [287, 208] on input "SĐT Người Nhận *" at bounding box center [227, 203] width 218 height 23
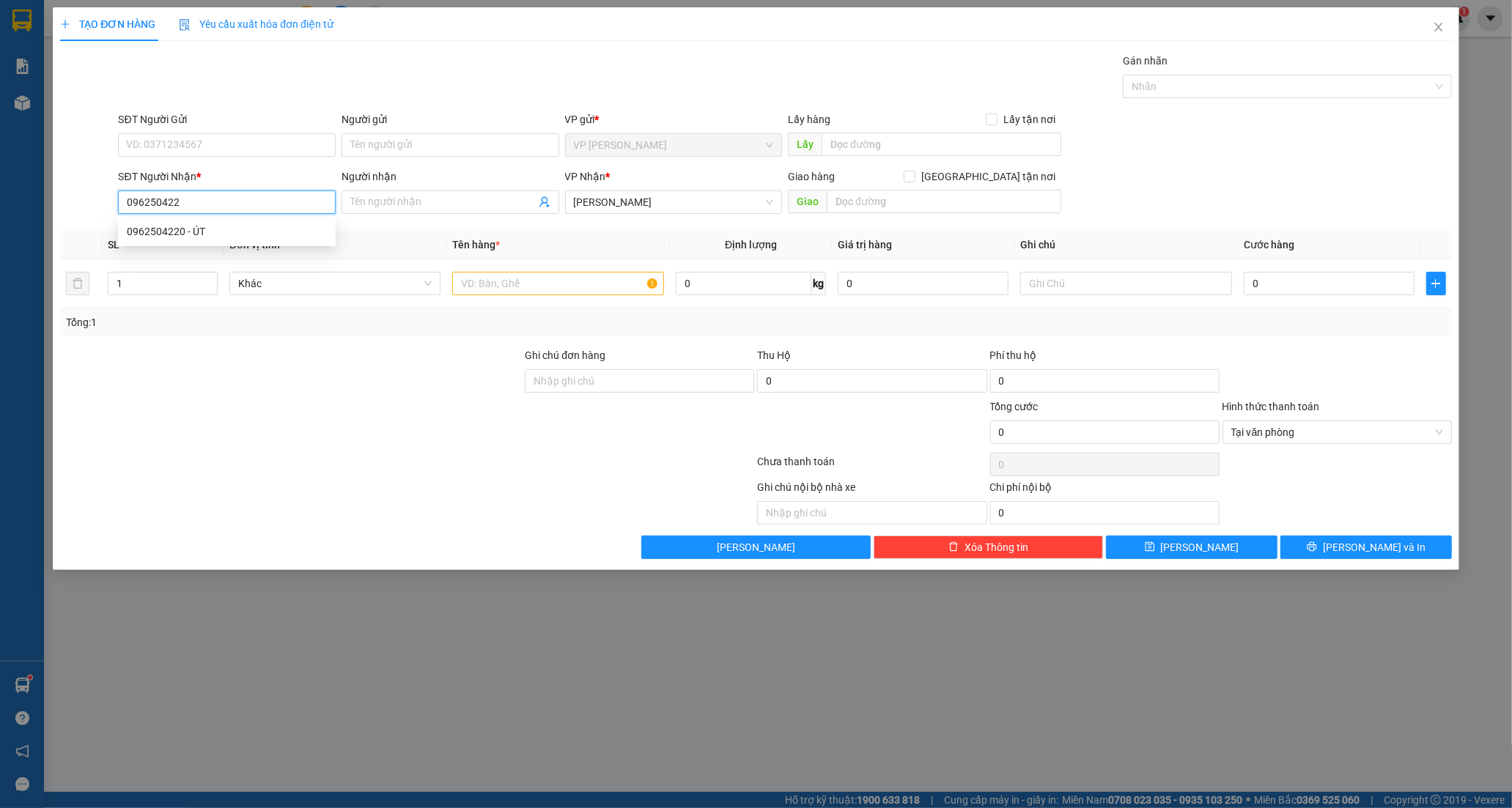
type input "0962504220"
click at [162, 222] on div "0962504220 - ÚT" at bounding box center [227, 232] width 218 height 23
type input "ÚT"
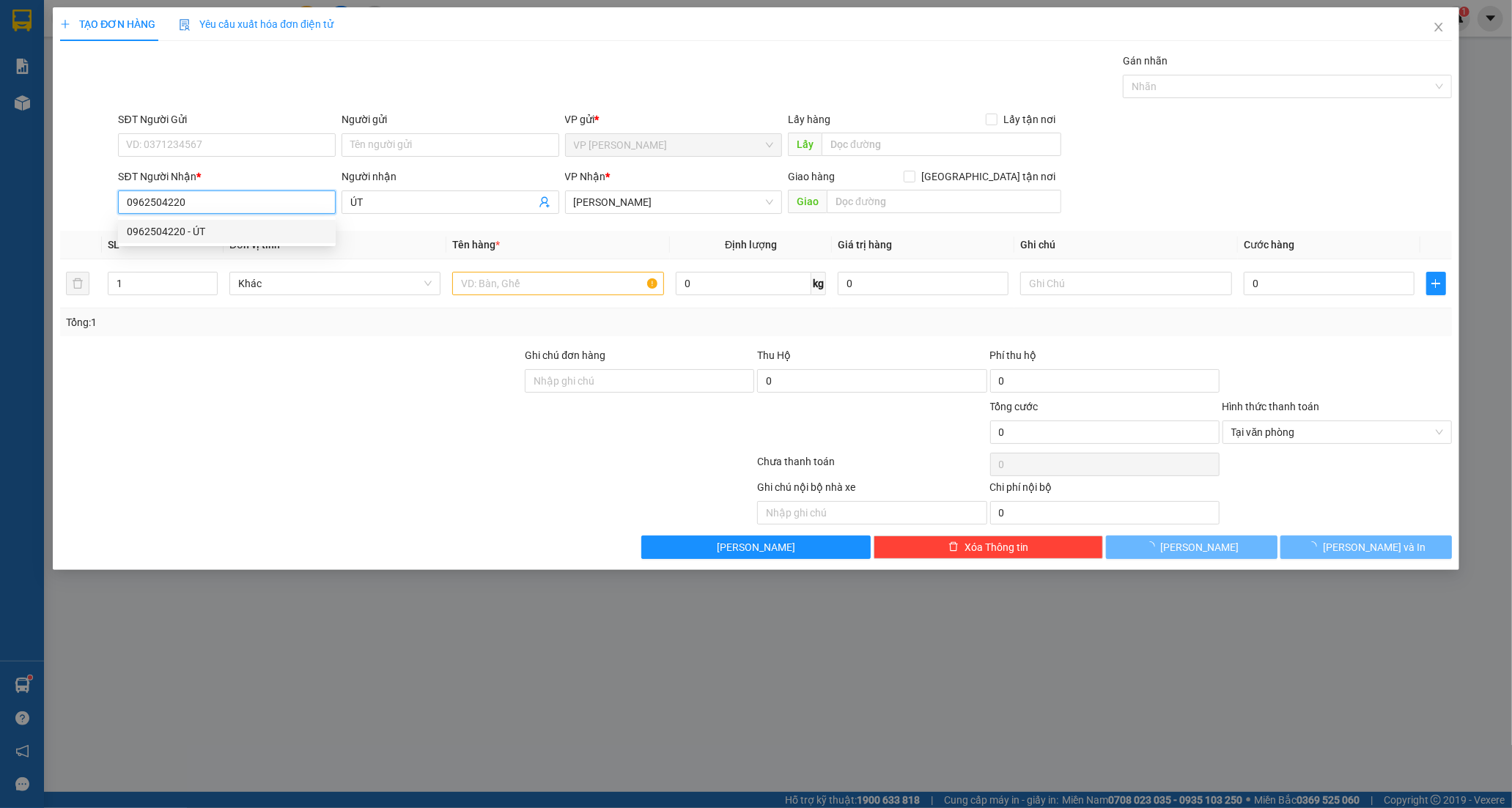
type input "40.000"
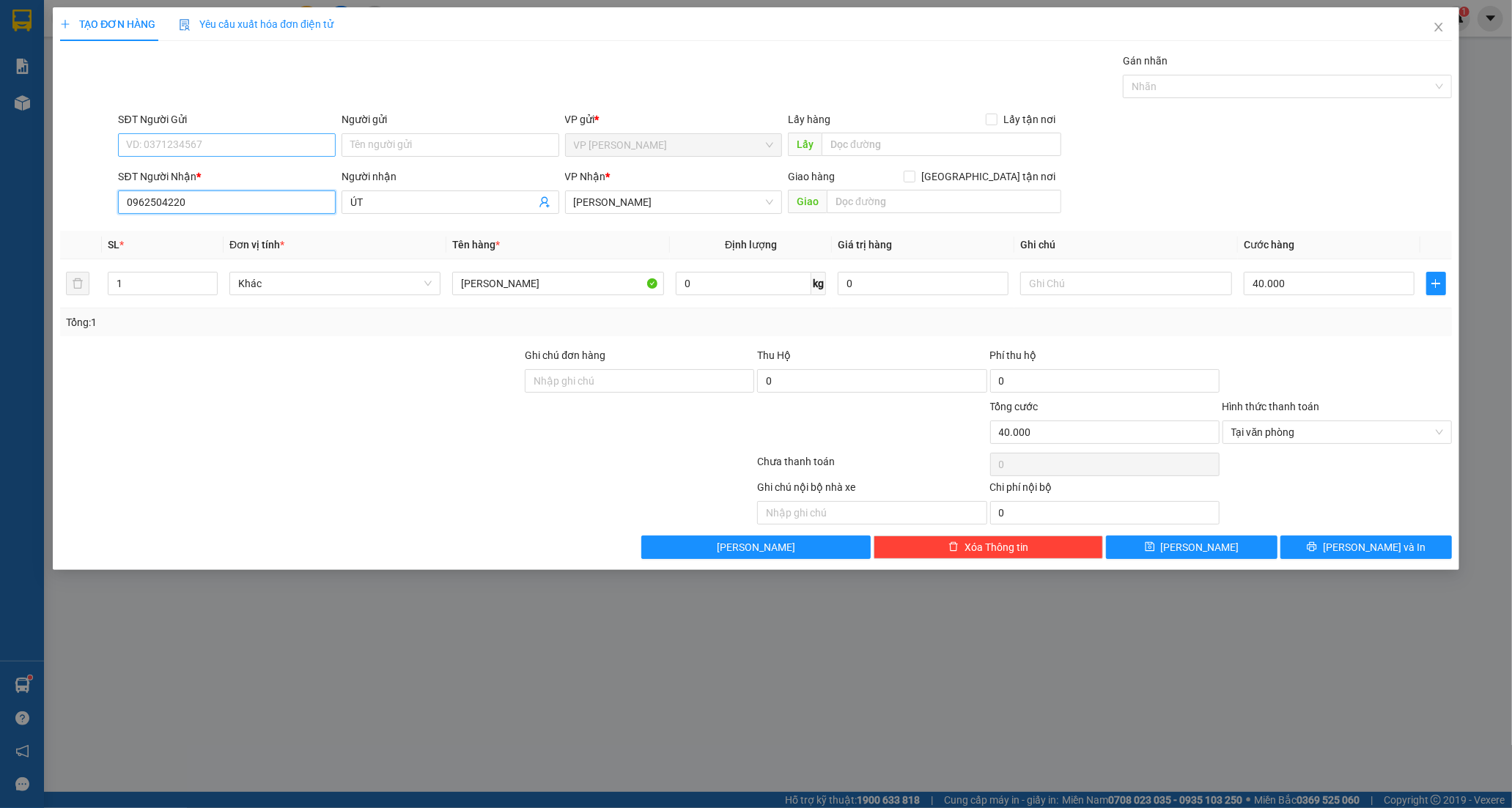
type input "0962504220"
click at [199, 136] on input "SĐT Người Gửi" at bounding box center [227, 145] width 218 height 23
type input "0327676814"
click at [394, 133] on input "Người gửi" at bounding box center [450, 145] width 218 height 23
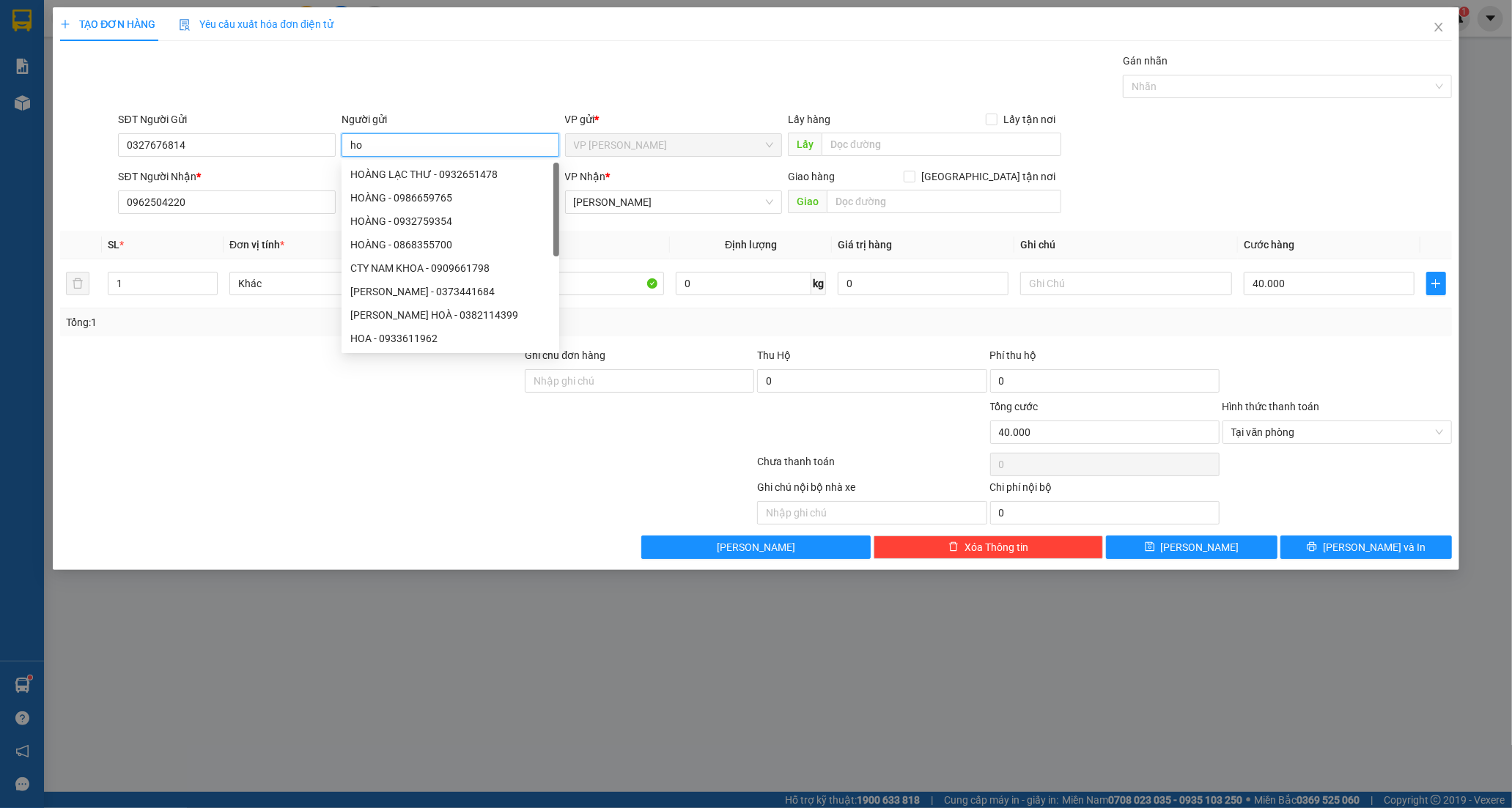
type input "h"
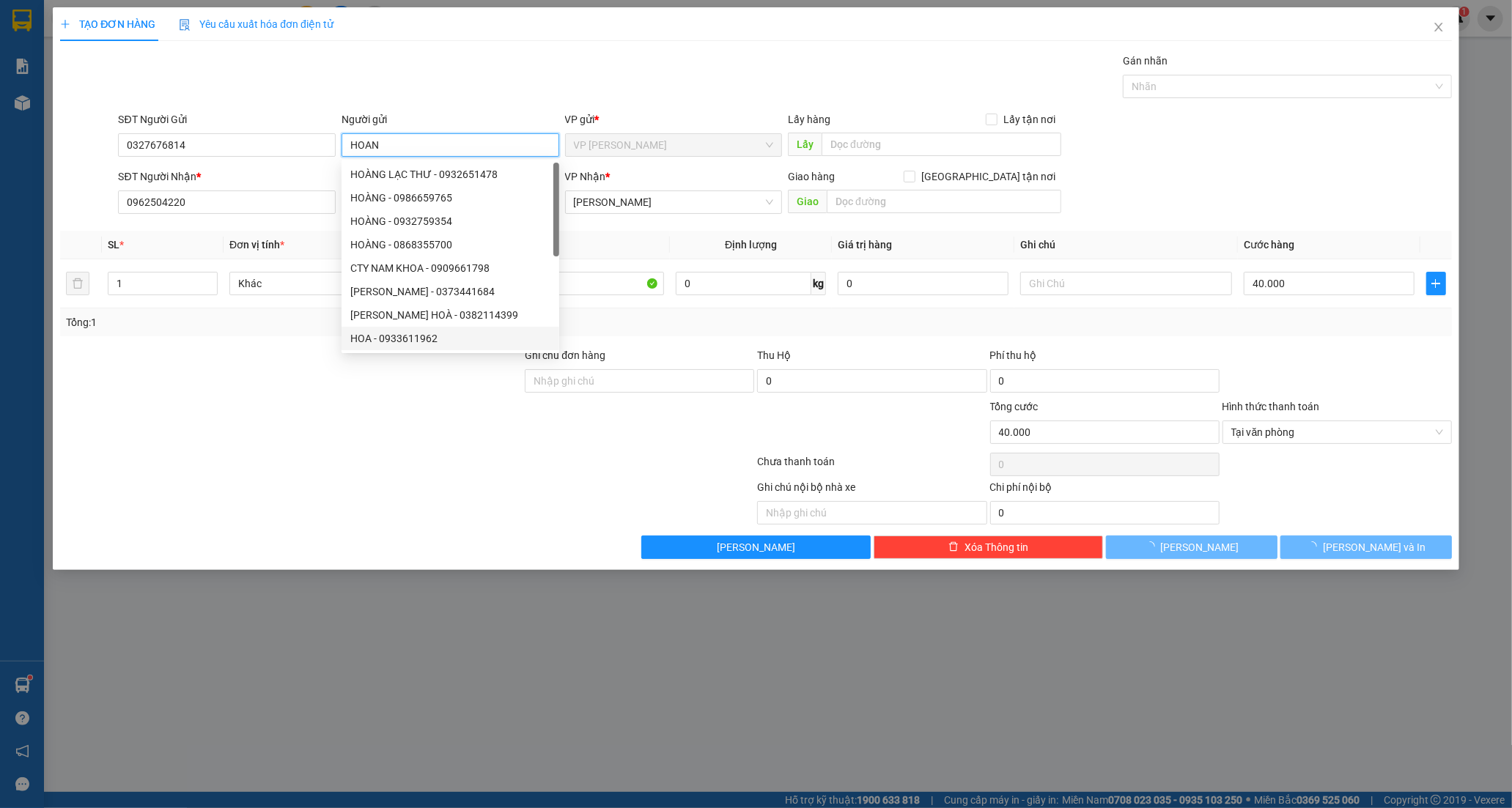
type input "HOAN"
click at [422, 441] on div at bounding box center [290, 424] width 465 height 52
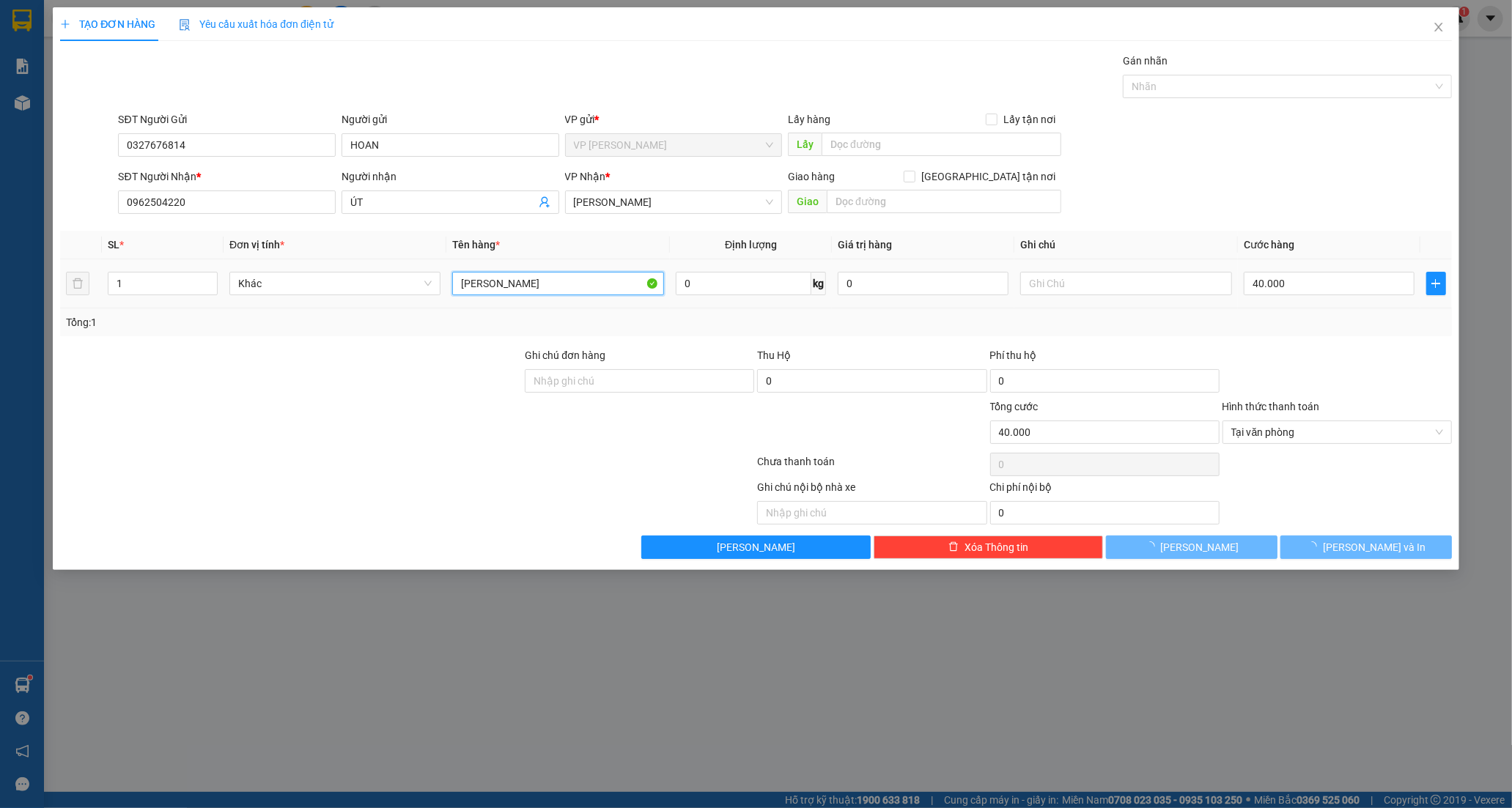
click at [590, 290] on input "[PERSON_NAME]" at bounding box center [557, 284] width 211 height 23
type input "[PERSON_NAME]"
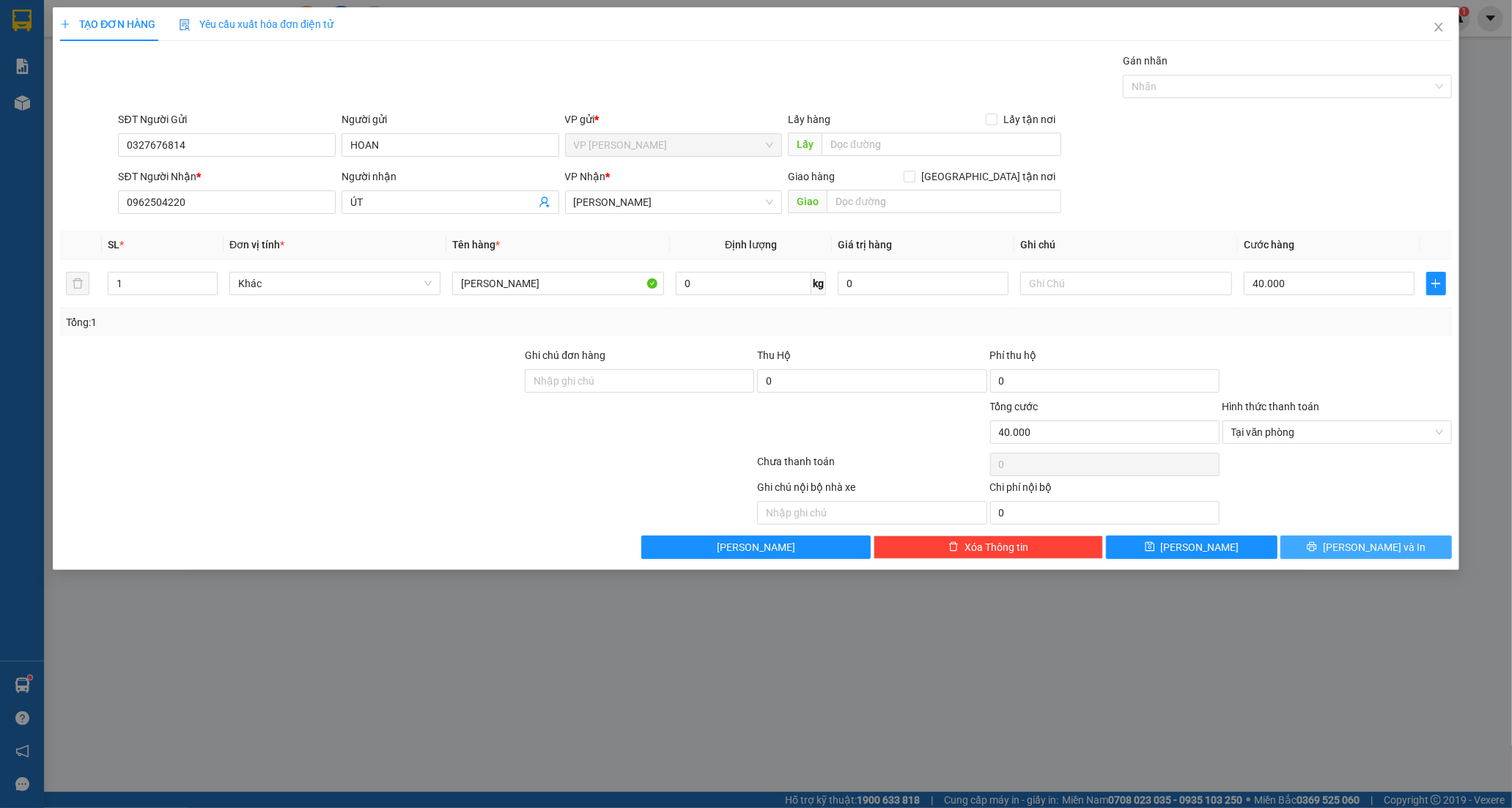
click at [1356, 550] on span "[PERSON_NAME] và In" at bounding box center [1374, 547] width 103 height 16
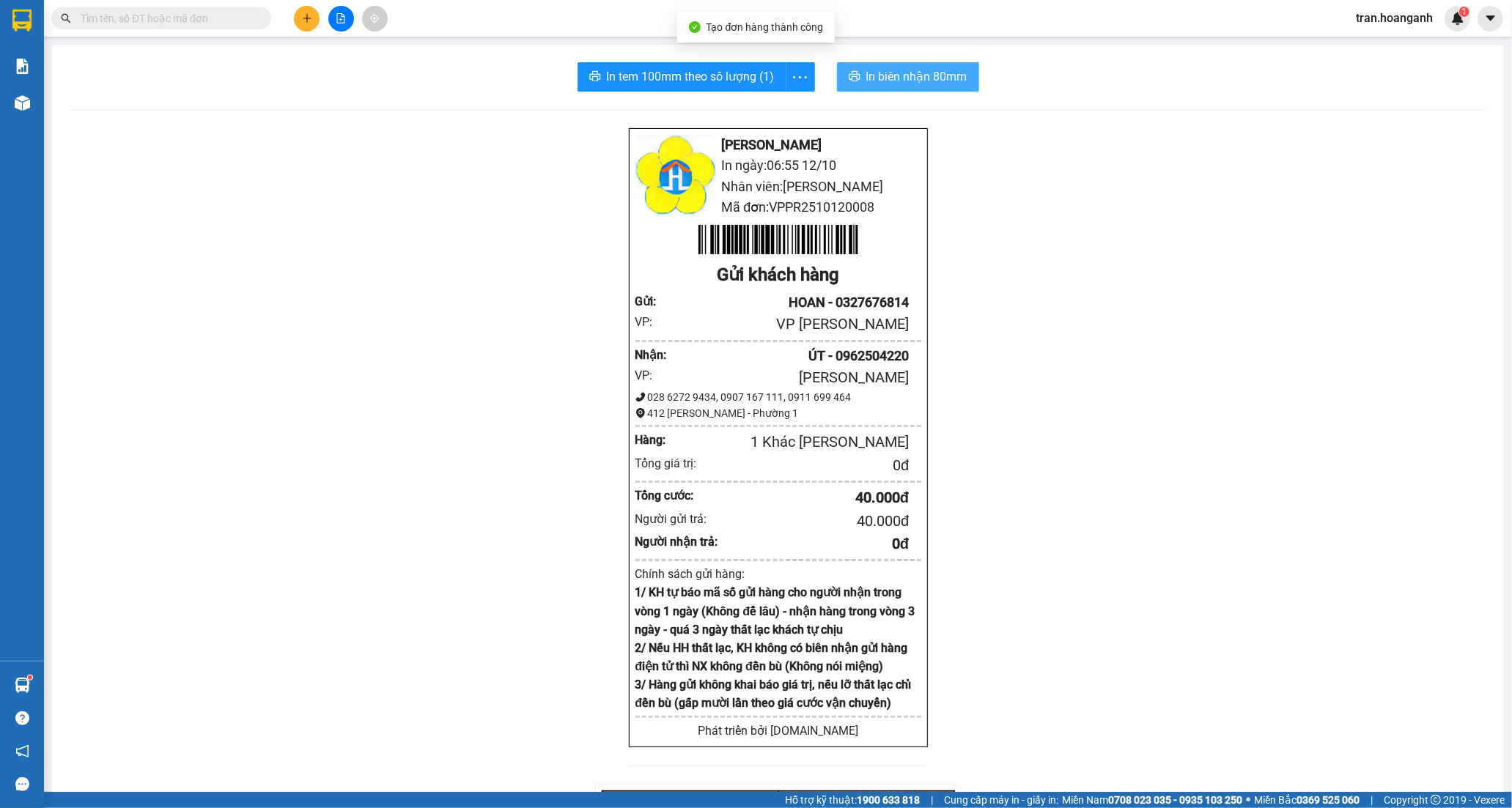
click at [875, 77] on span "In biên nhận 80mm" at bounding box center [917, 77] width 101 height 18
click at [667, 83] on span "In tem 100mm theo số lượng (1)" at bounding box center [691, 77] width 168 height 18
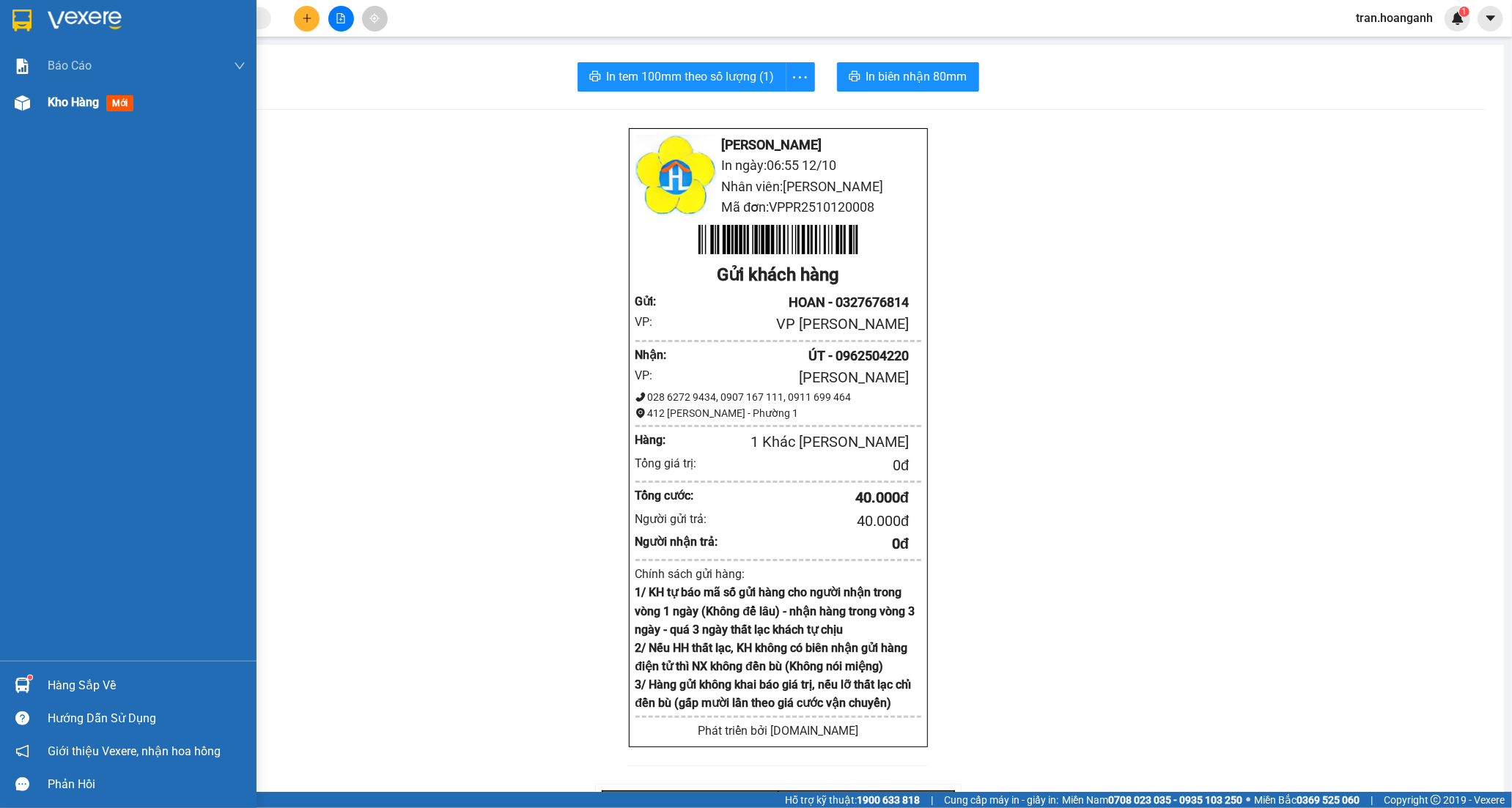
click at [77, 105] on span "Kho hàng" at bounding box center [73, 102] width 52 height 14
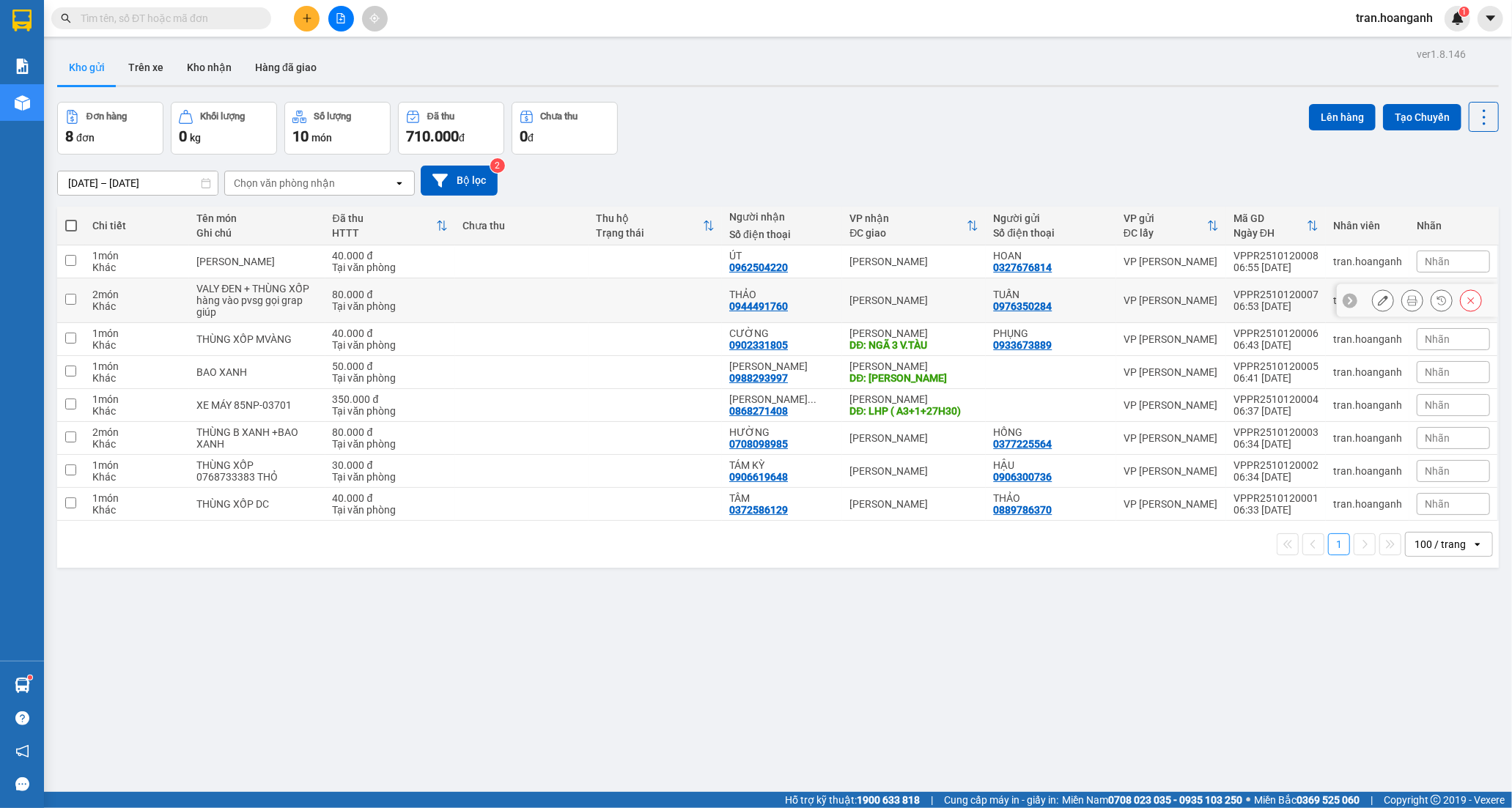
click at [760, 288] on td "THẢO 0944491760" at bounding box center [782, 301] width 120 height 45
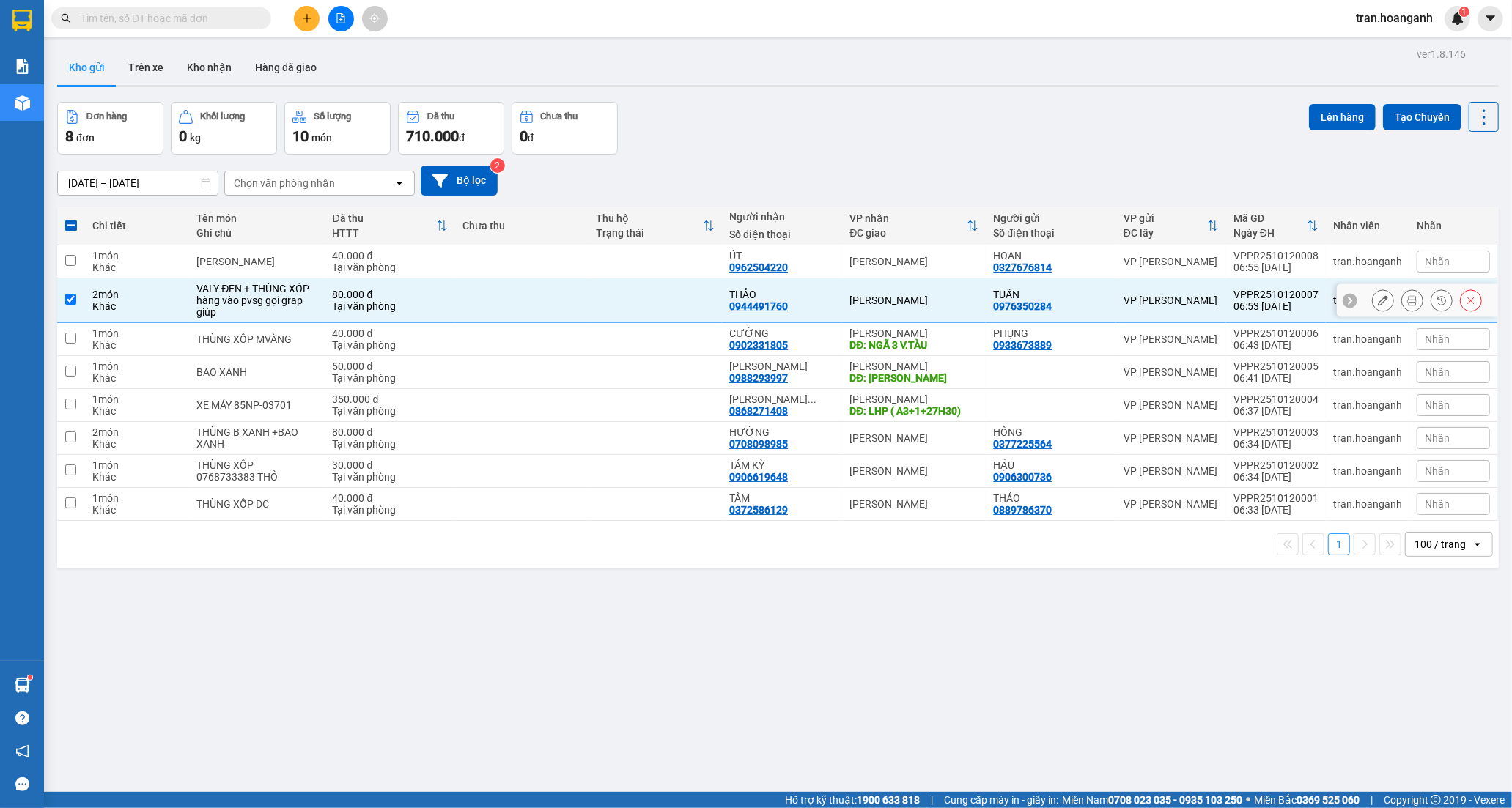
click at [1378, 305] on icon at bounding box center [1383, 300] width 10 height 10
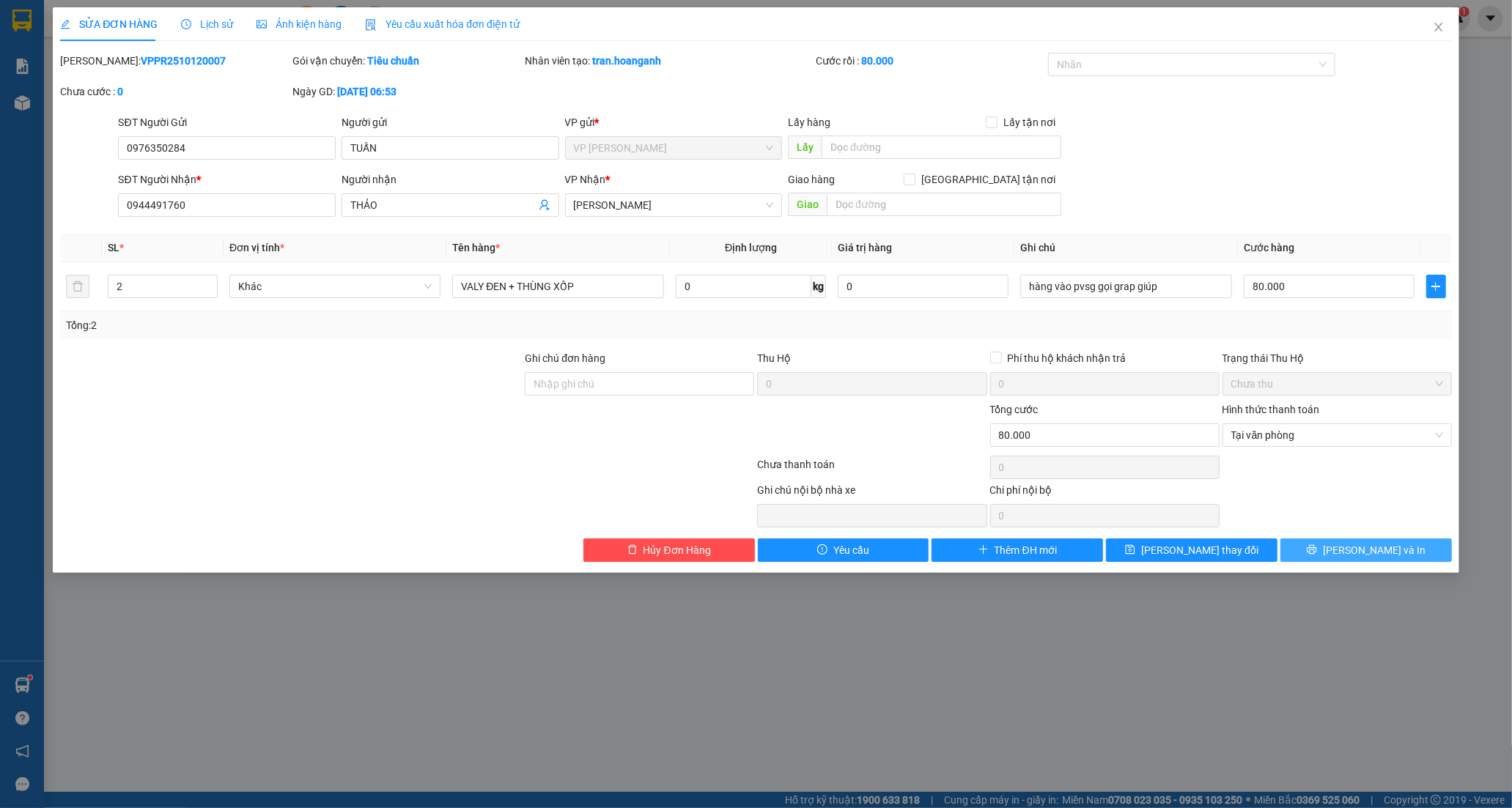
drag, startPoint x: 1328, startPoint y: 546, endPoint x: 1284, endPoint y: 457, distance: 99.3
click at [1328, 545] on button "[PERSON_NAME] và In" at bounding box center [1366, 550] width 172 height 23
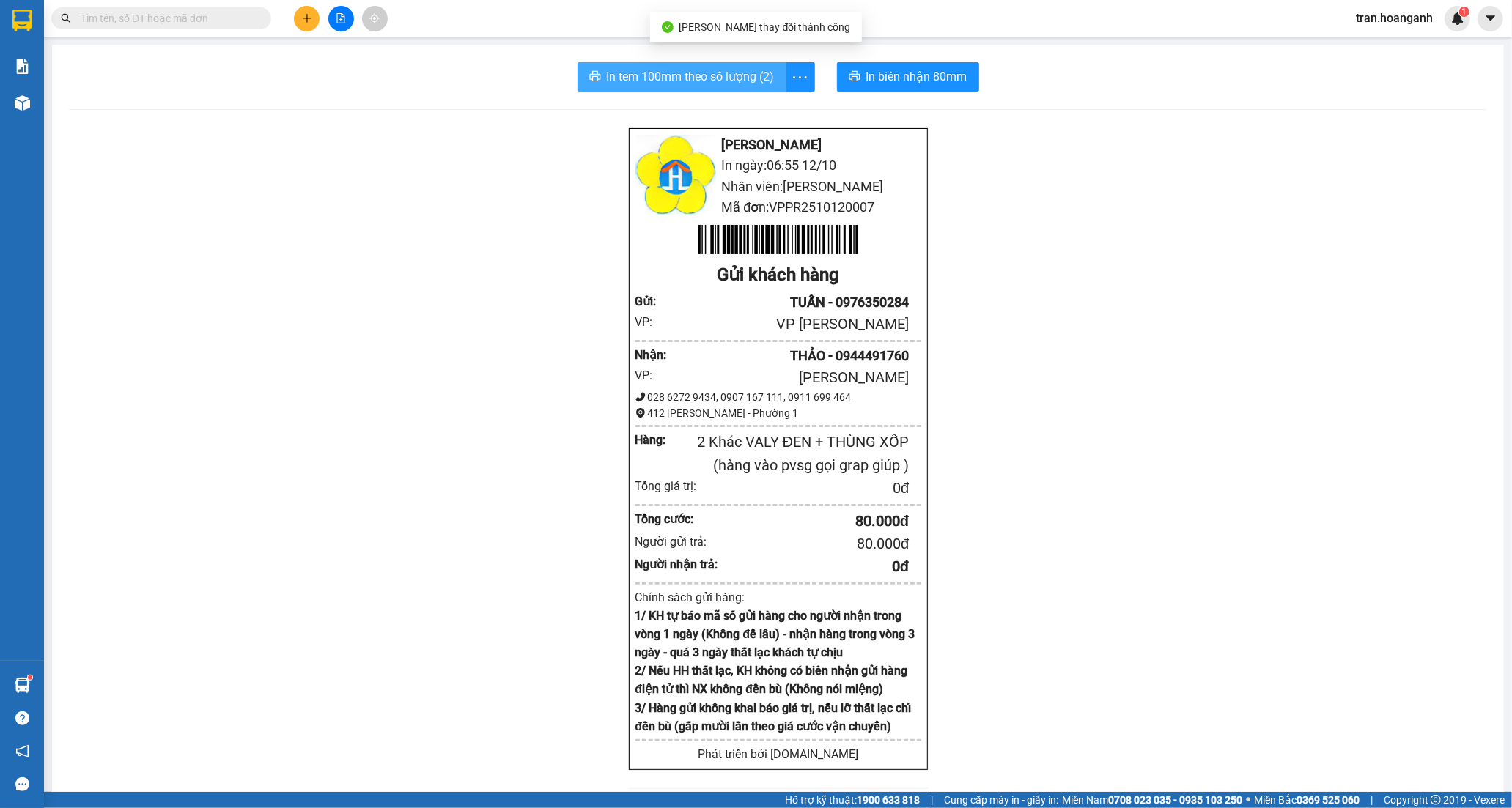
click at [708, 79] on span "In tem 100mm theo số lượng (2)" at bounding box center [691, 77] width 168 height 18
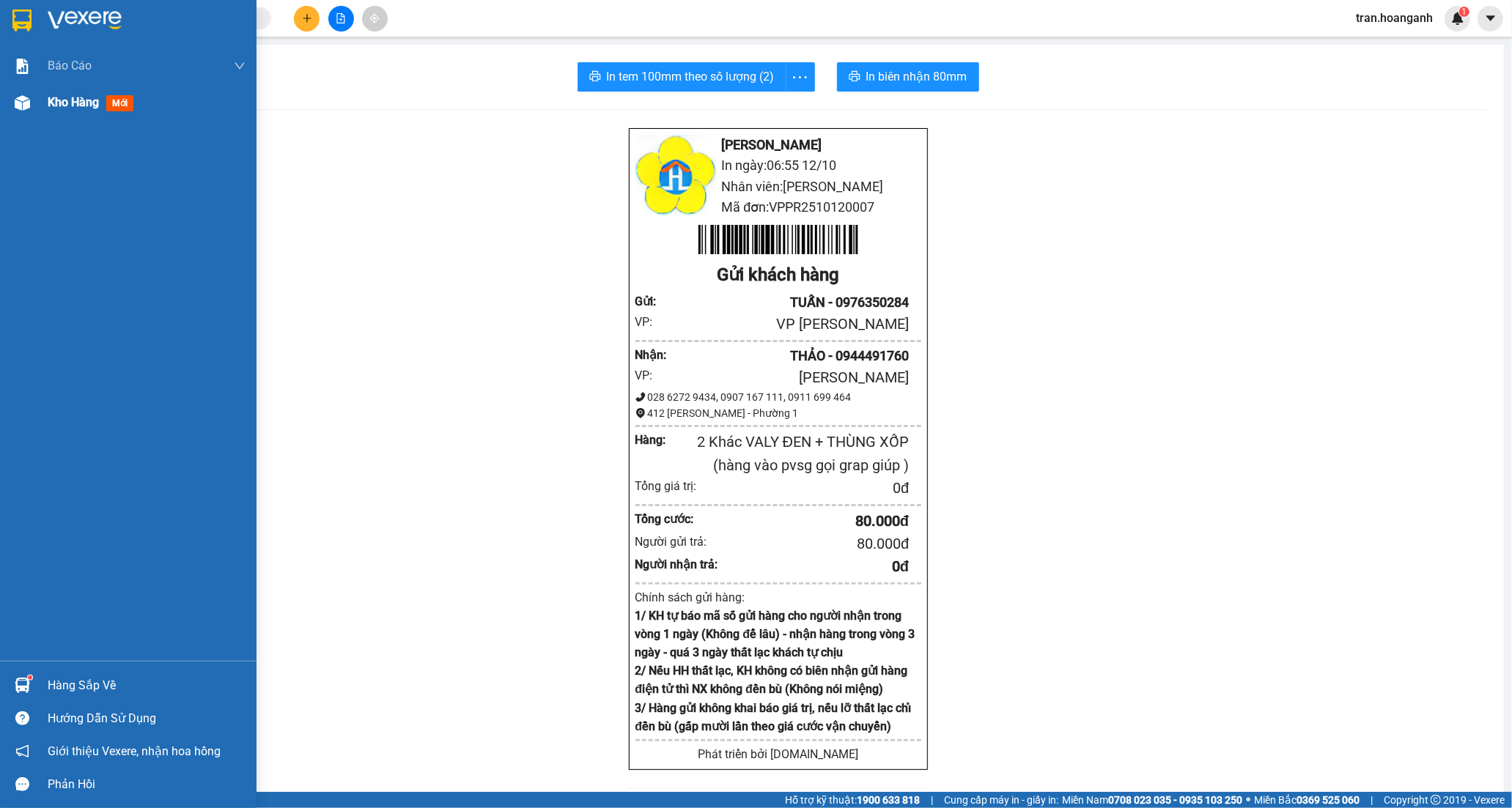
click at [78, 104] on span "Kho hàng" at bounding box center [73, 102] width 52 height 14
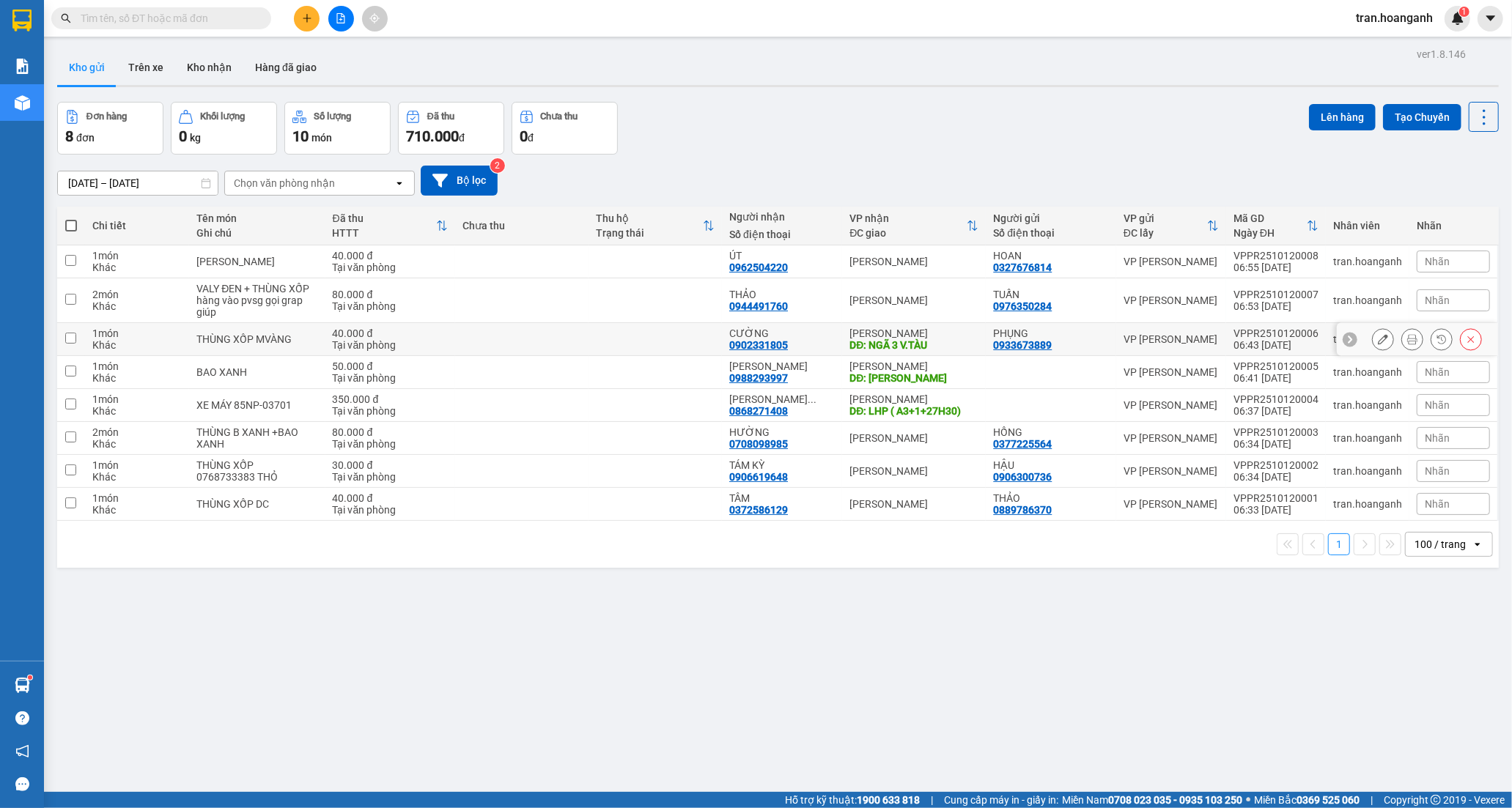
click at [766, 351] on div "0902331805" at bounding box center [759, 345] width 58 height 12
click at [1378, 344] on icon at bounding box center [1383, 339] width 10 height 10
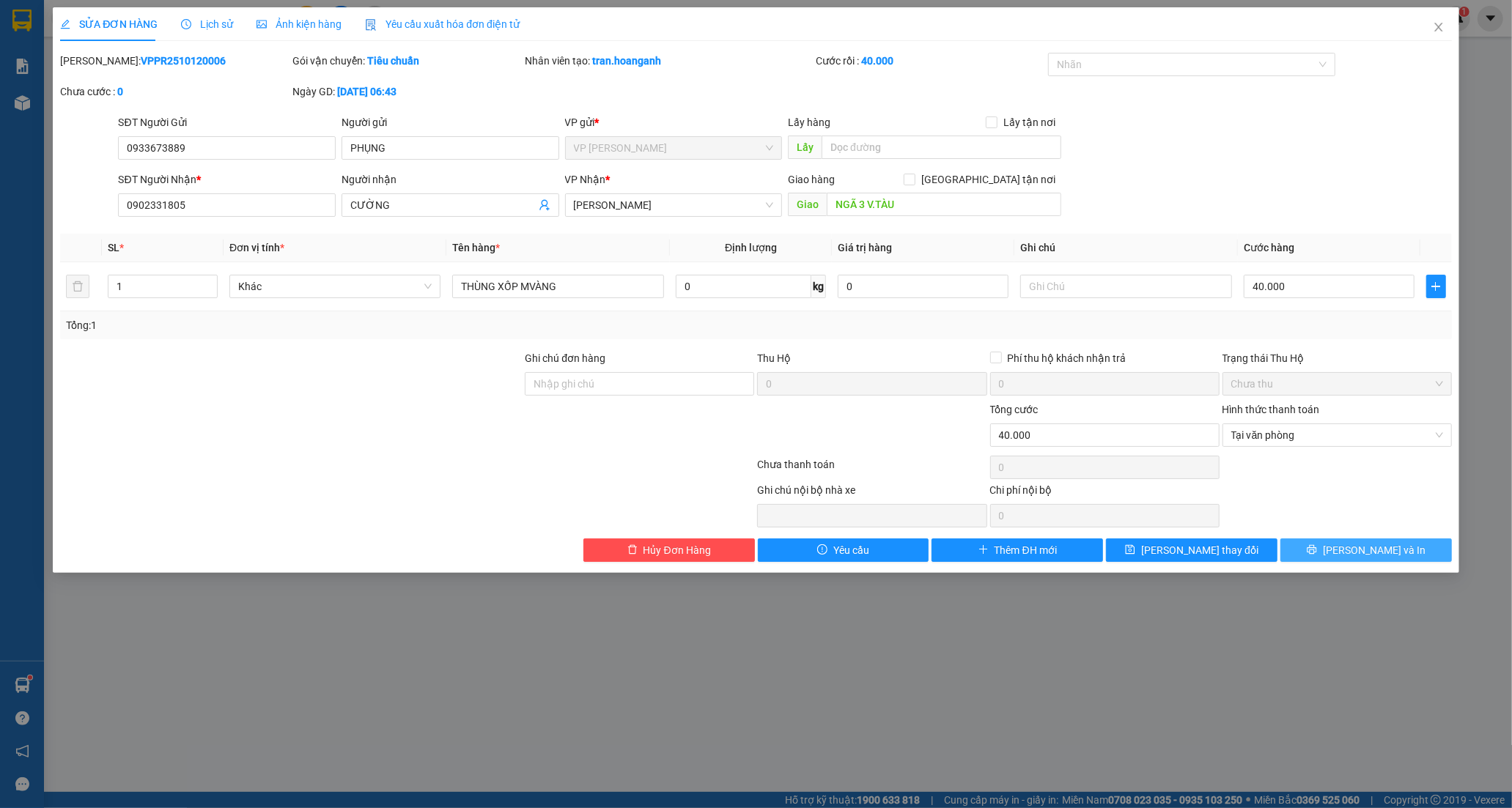
click at [1356, 548] on span "[PERSON_NAME] và In" at bounding box center [1374, 550] width 103 height 16
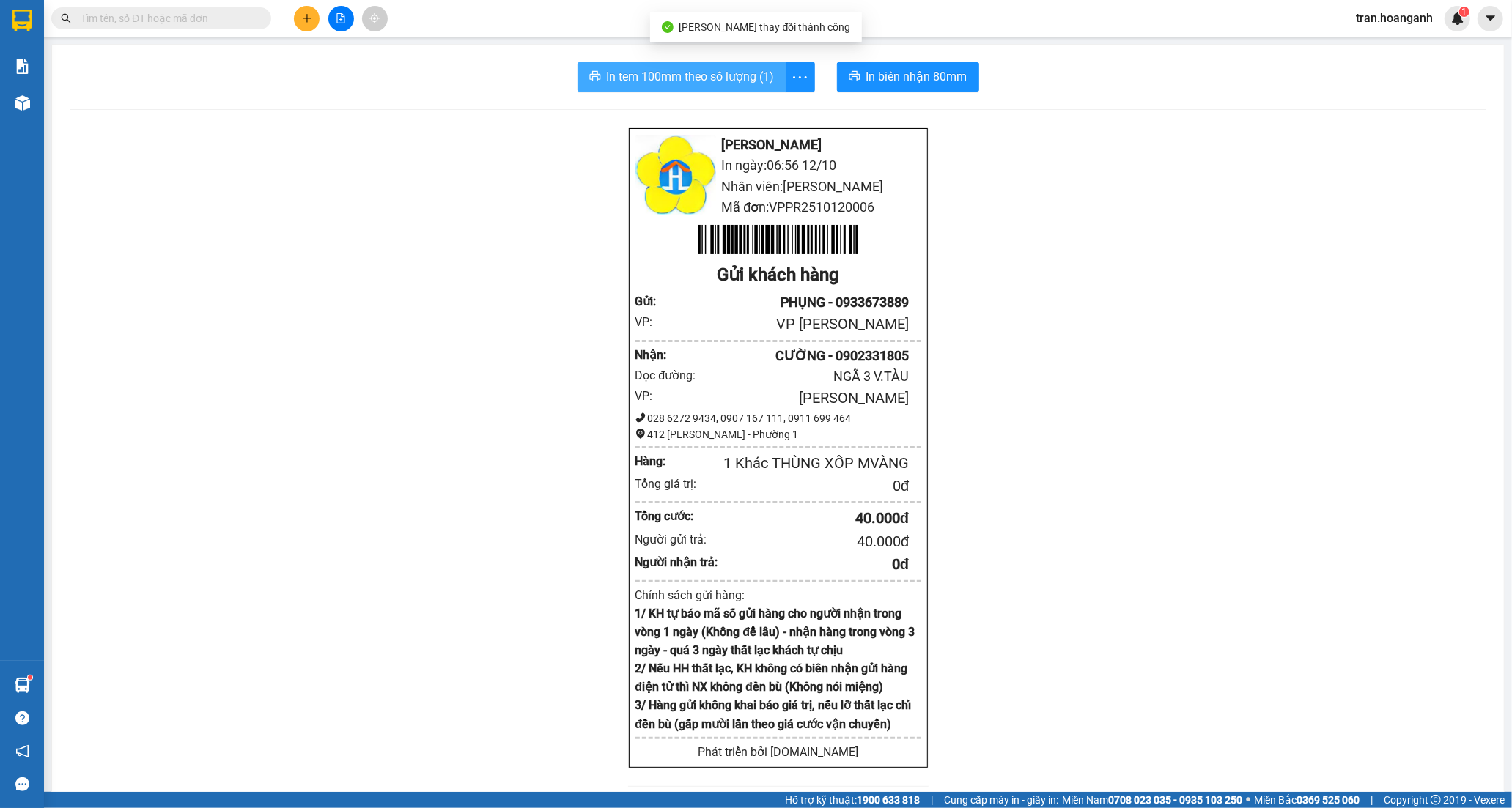
click at [651, 76] on span "In tem 100mm theo số lượng (1)" at bounding box center [691, 77] width 168 height 18
click at [167, 13] on input "text" at bounding box center [167, 18] width 173 height 16
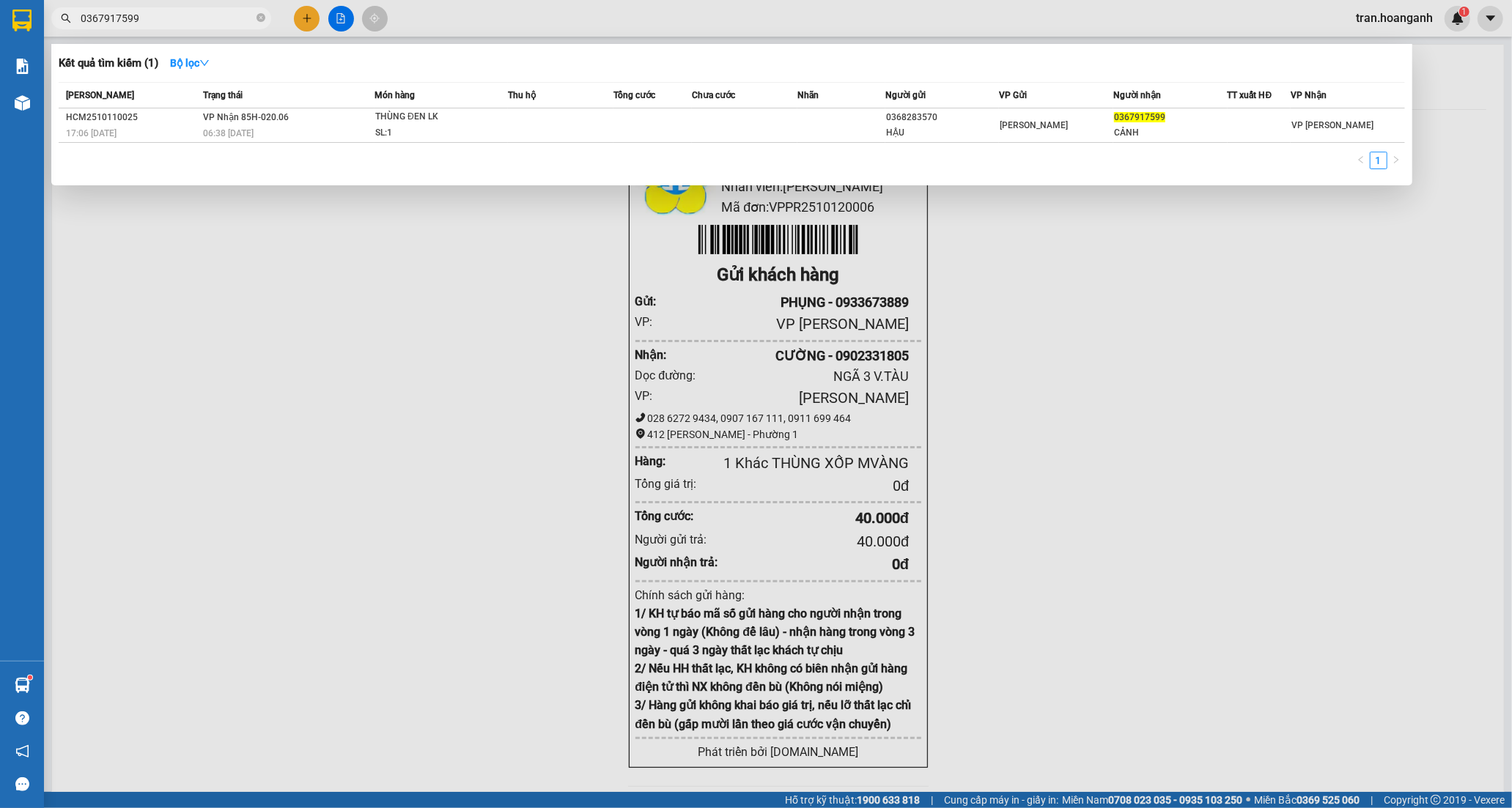
type input "0367917599"
click at [315, 16] on div at bounding box center [756, 404] width 1512 height 808
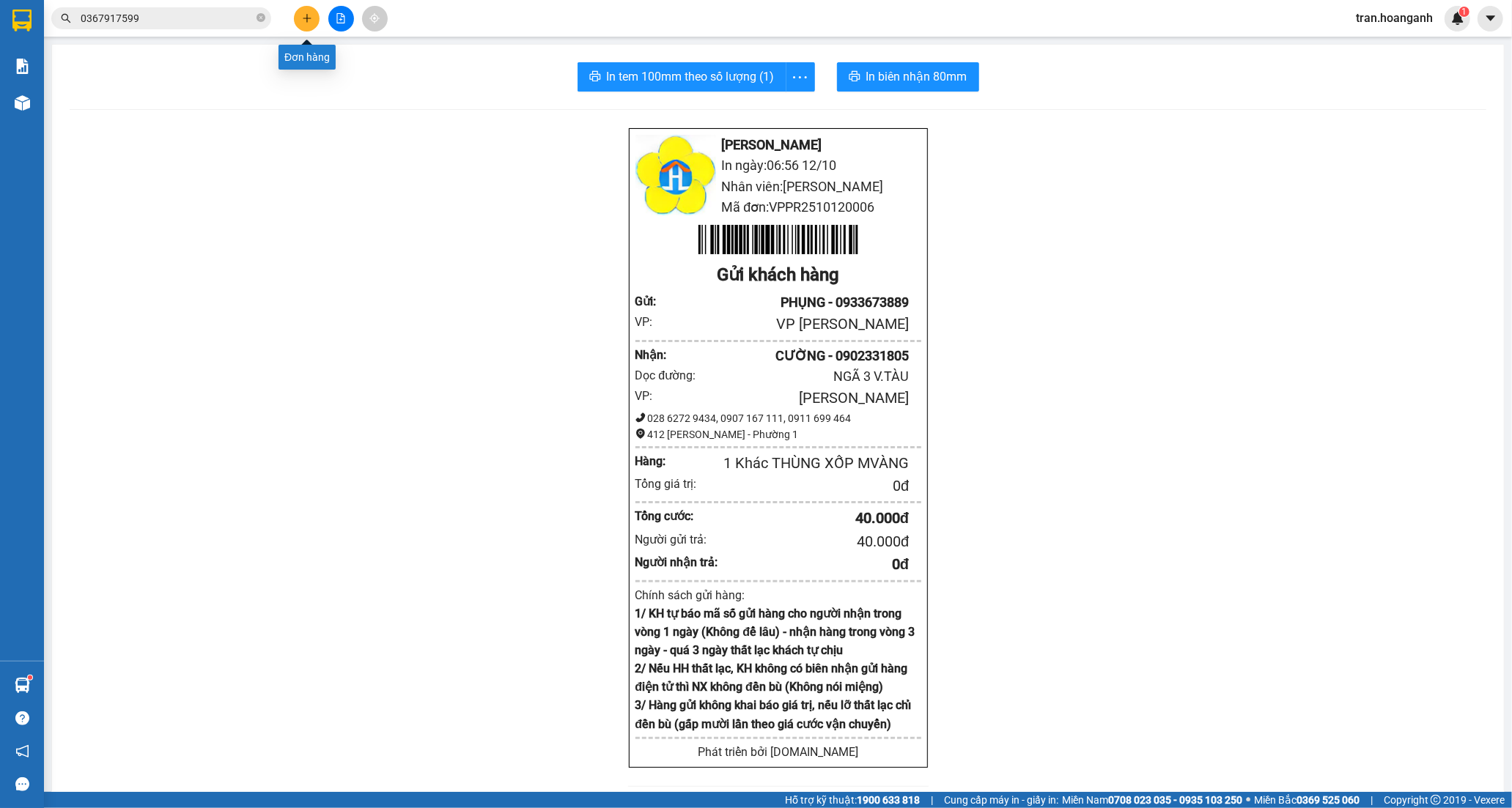
click at [312, 19] on button at bounding box center [306, 18] width 26 height 26
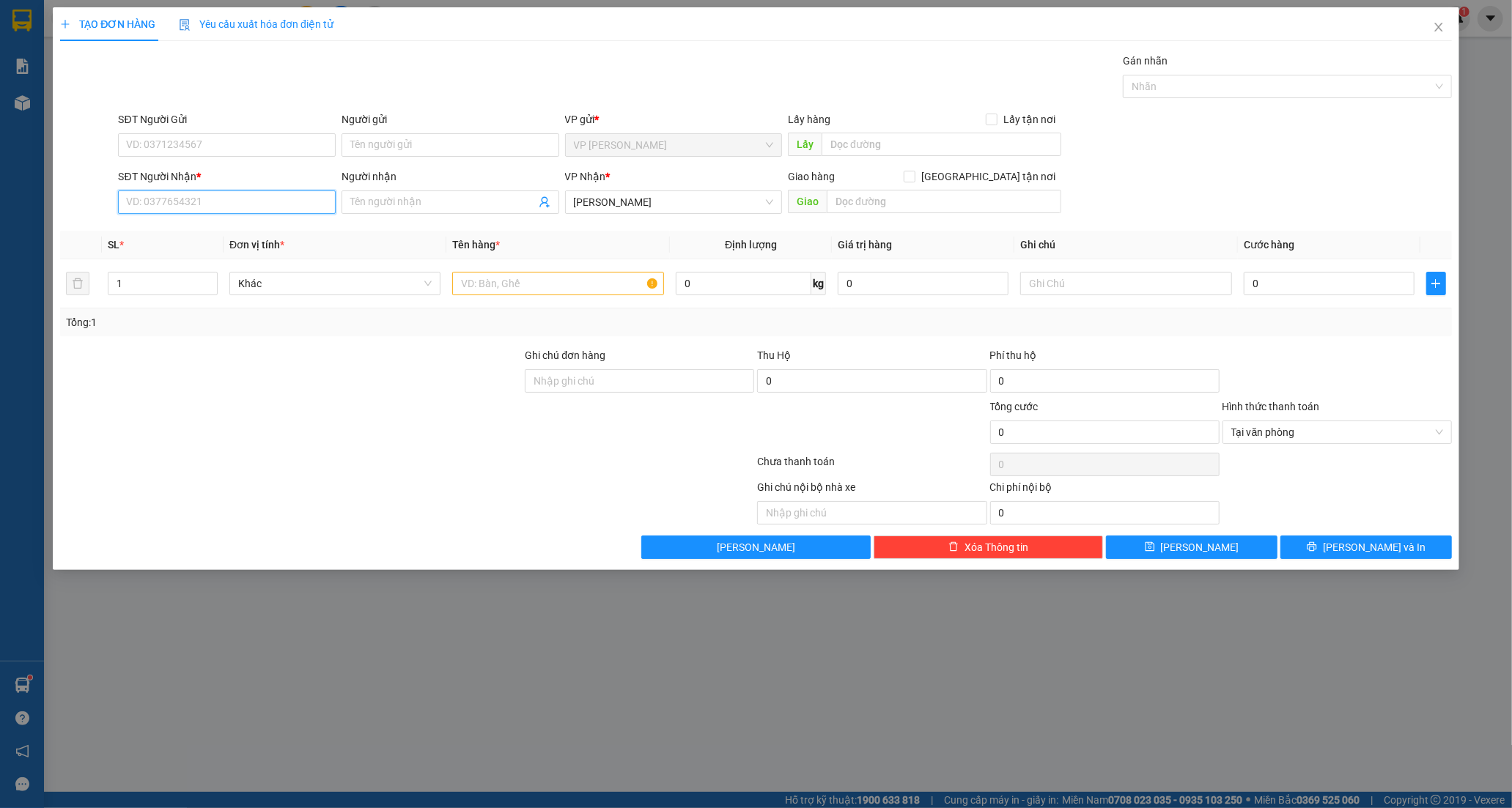
click at [213, 203] on input "SĐT Người Nhận *" at bounding box center [227, 203] width 218 height 23
click at [197, 203] on input "SĐT Người Nhận *" at bounding box center [227, 203] width 218 height 23
click at [213, 208] on input "SĐT Người Nhận *" at bounding box center [227, 203] width 218 height 23
type input "0876952696"
click at [439, 200] on input "Người nhận" at bounding box center [443, 202] width 185 height 16
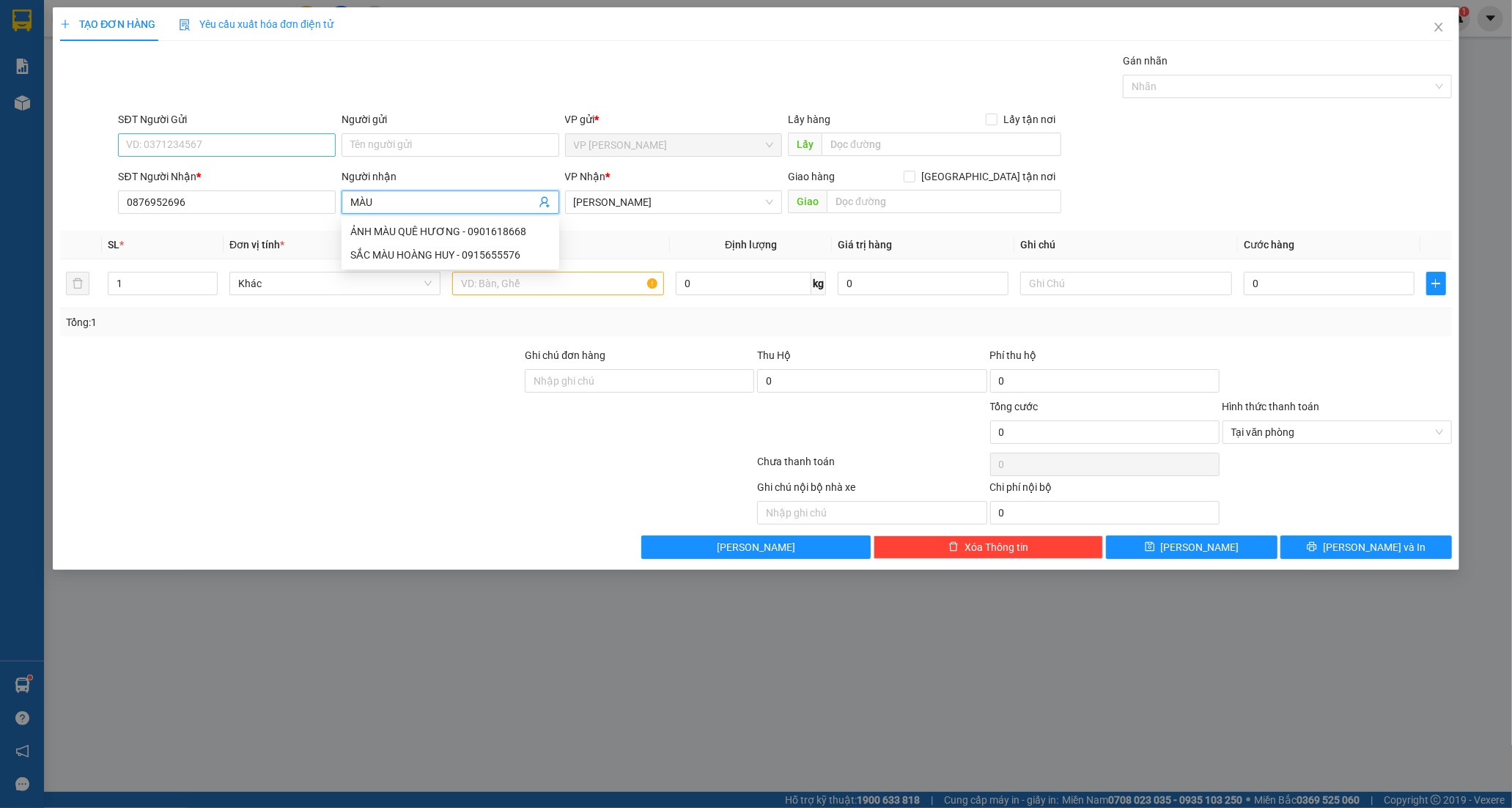
type input "MÀU"
click at [168, 148] on input "SĐT Người Gửi" at bounding box center [227, 145] width 218 height 23
type input "0785318872"
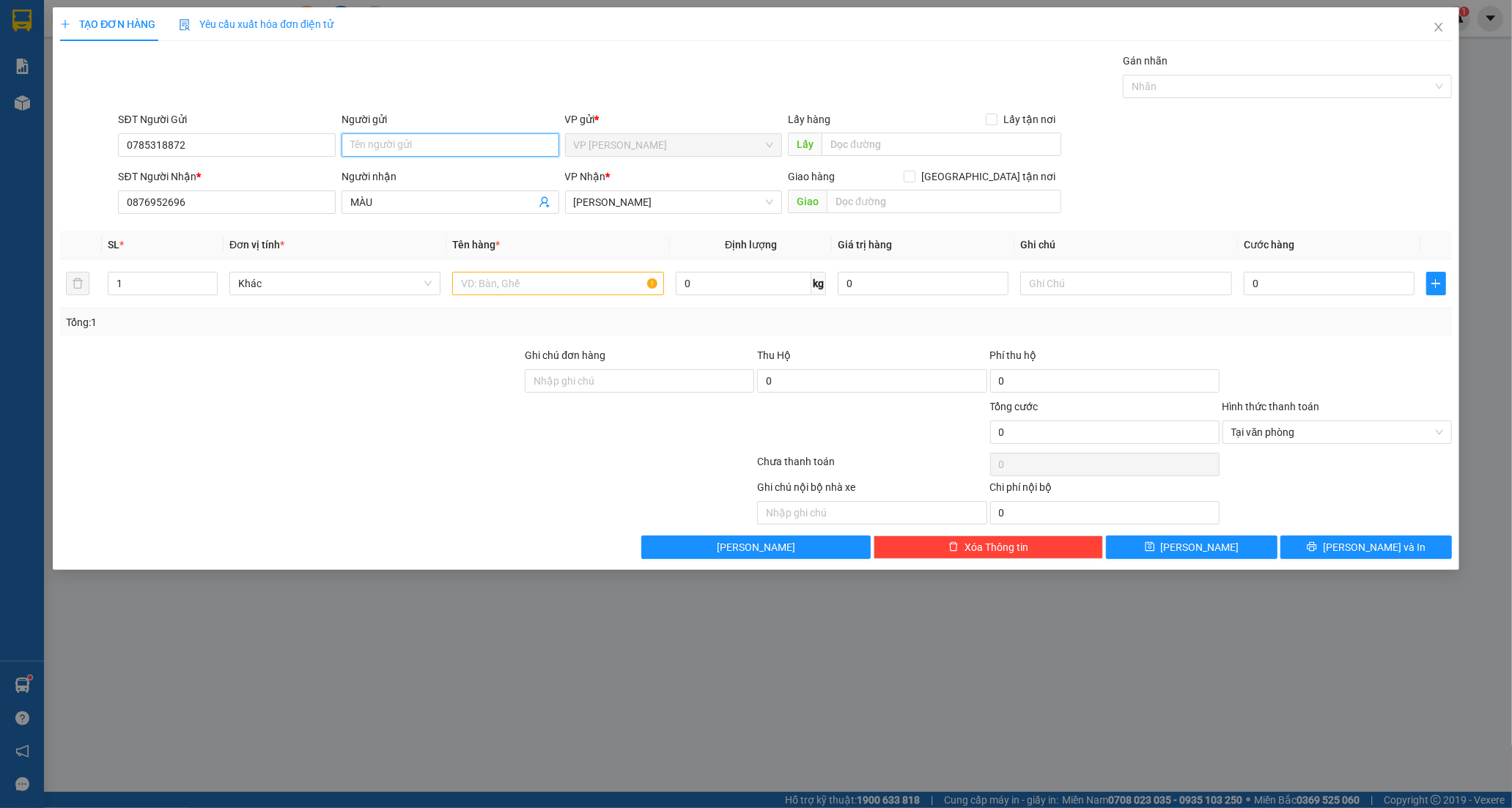
click at [419, 144] on input "Người gửi" at bounding box center [450, 145] width 218 height 23
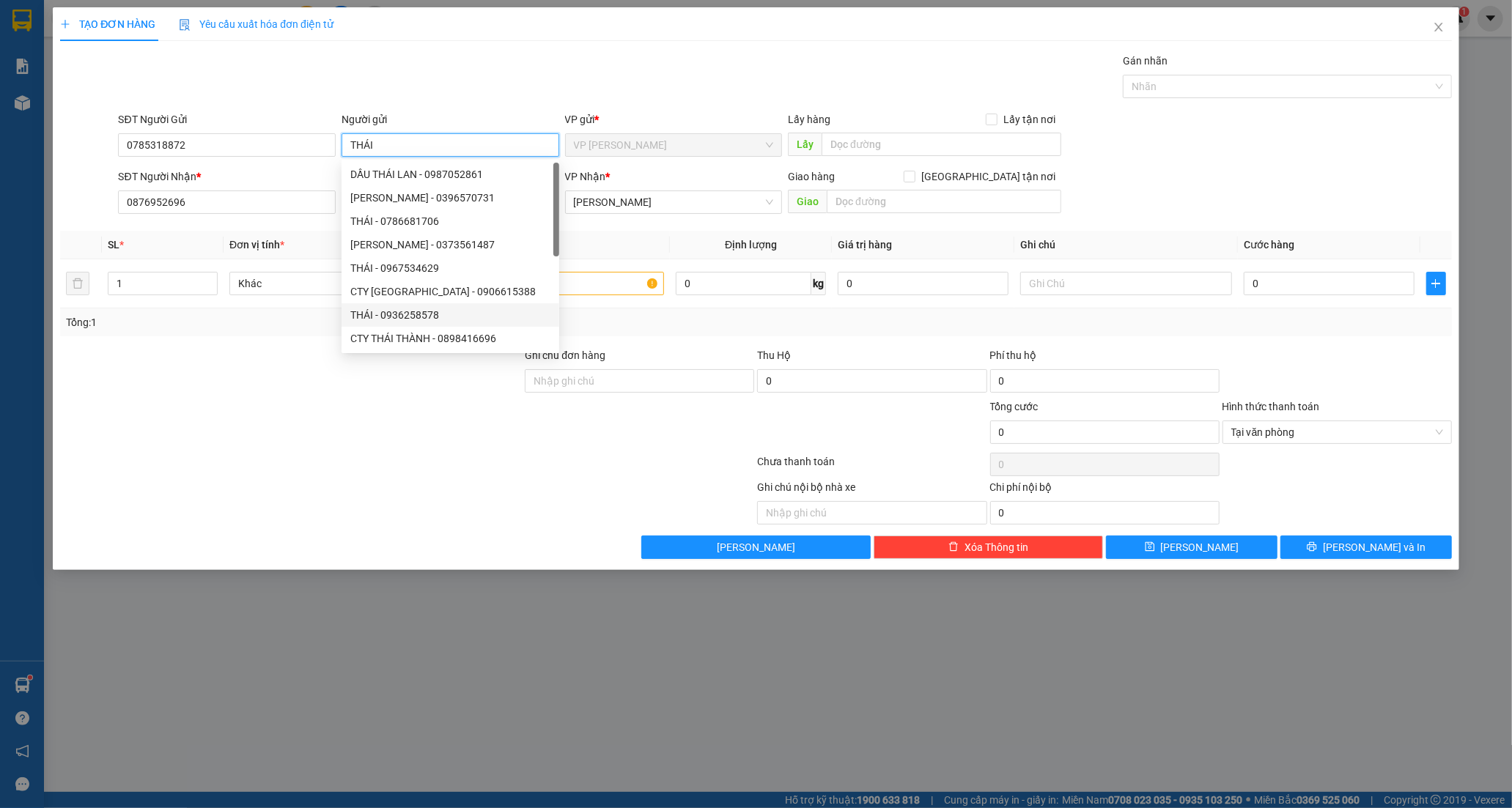
type input "THÁI"
click at [274, 414] on div at bounding box center [290, 424] width 465 height 52
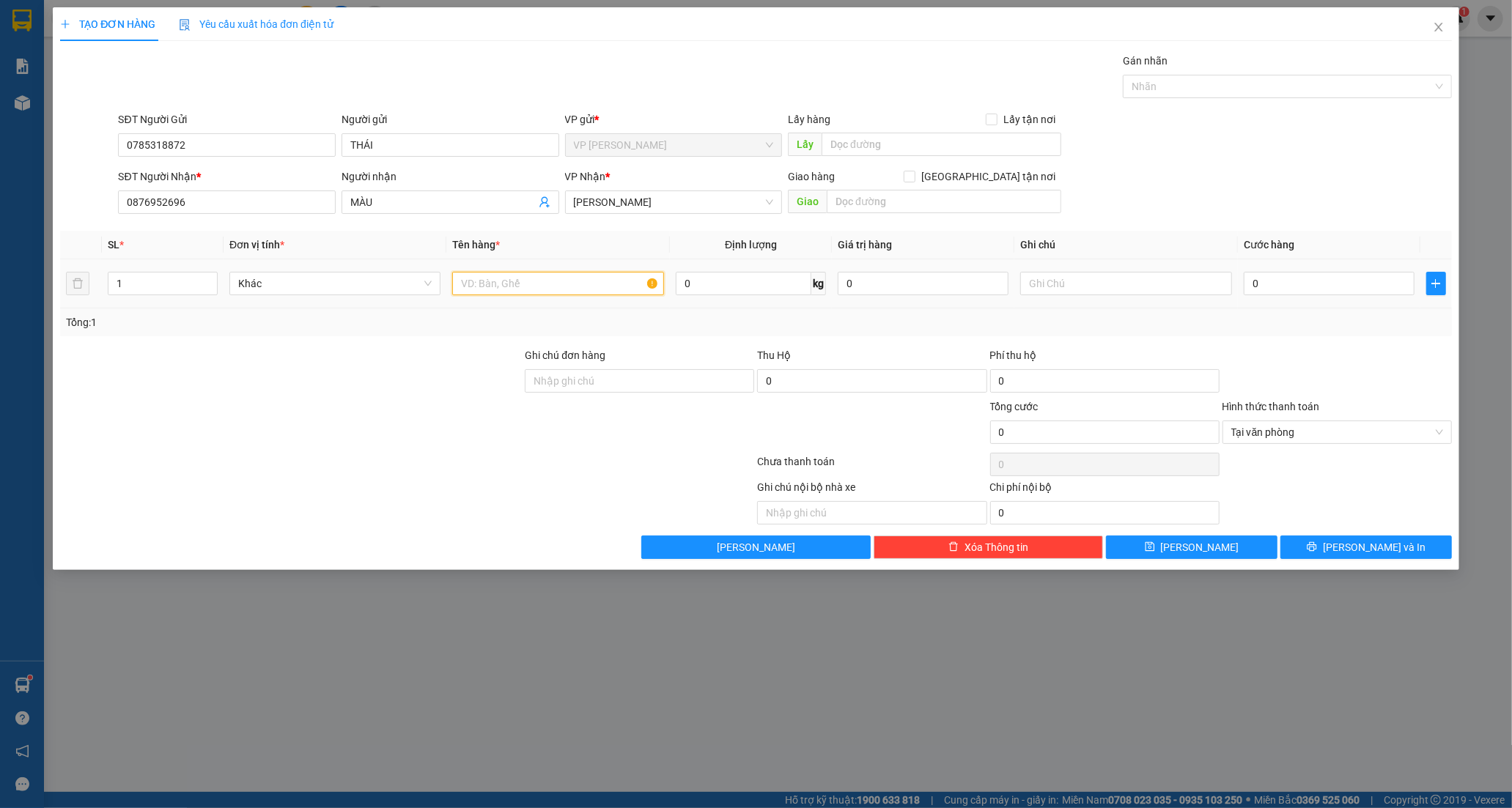
click at [526, 292] on input "text" at bounding box center [557, 284] width 211 height 23
type input "THÙNG XỐP TRẮNG"
click at [868, 198] on input "text" at bounding box center [943, 202] width 234 height 23
type input "BÀU XÉO"
click at [1288, 289] on input "0" at bounding box center [1329, 284] width 171 height 23
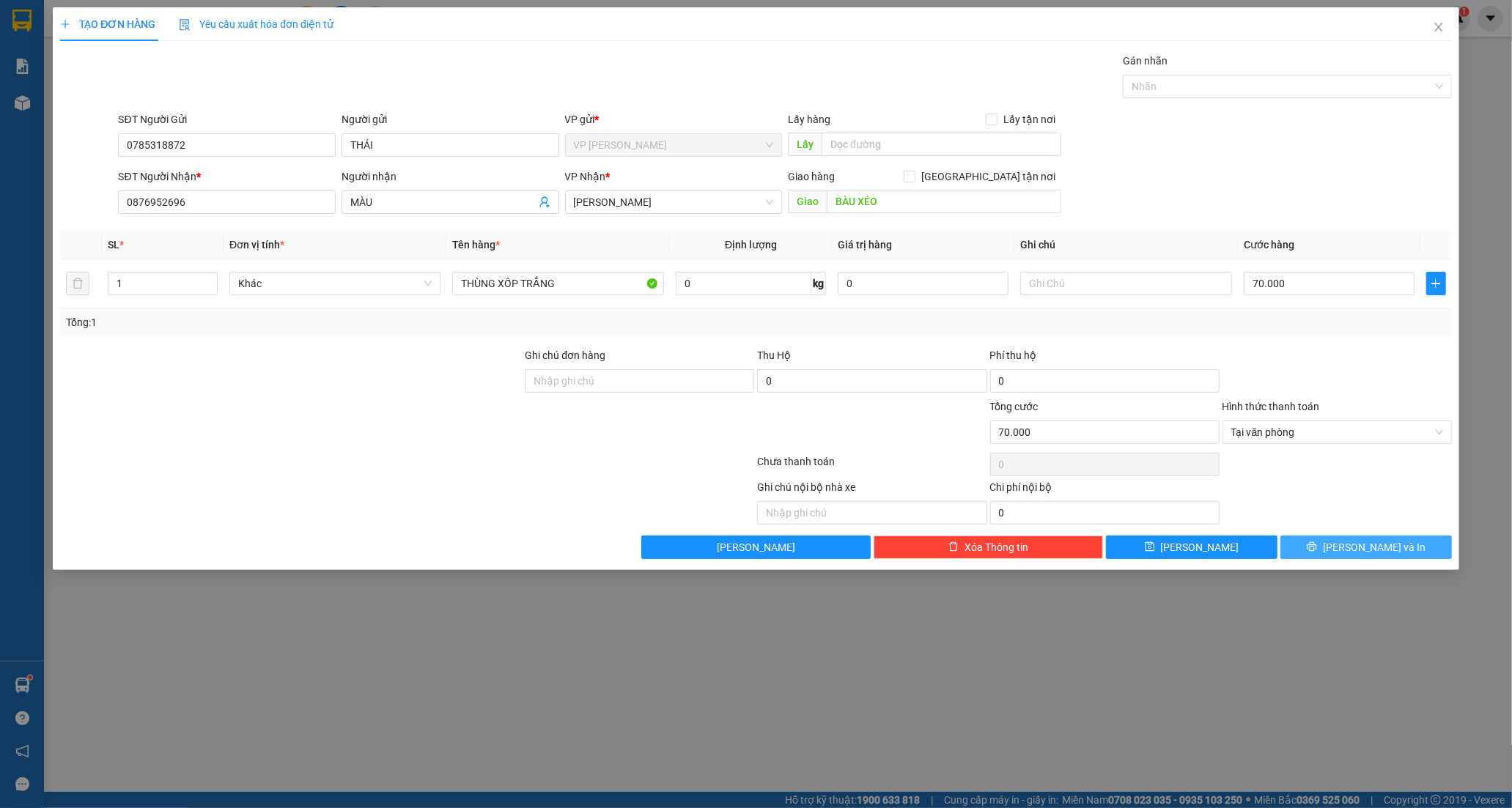
click at [1364, 554] on span "[PERSON_NAME] và In" at bounding box center [1374, 547] width 103 height 16
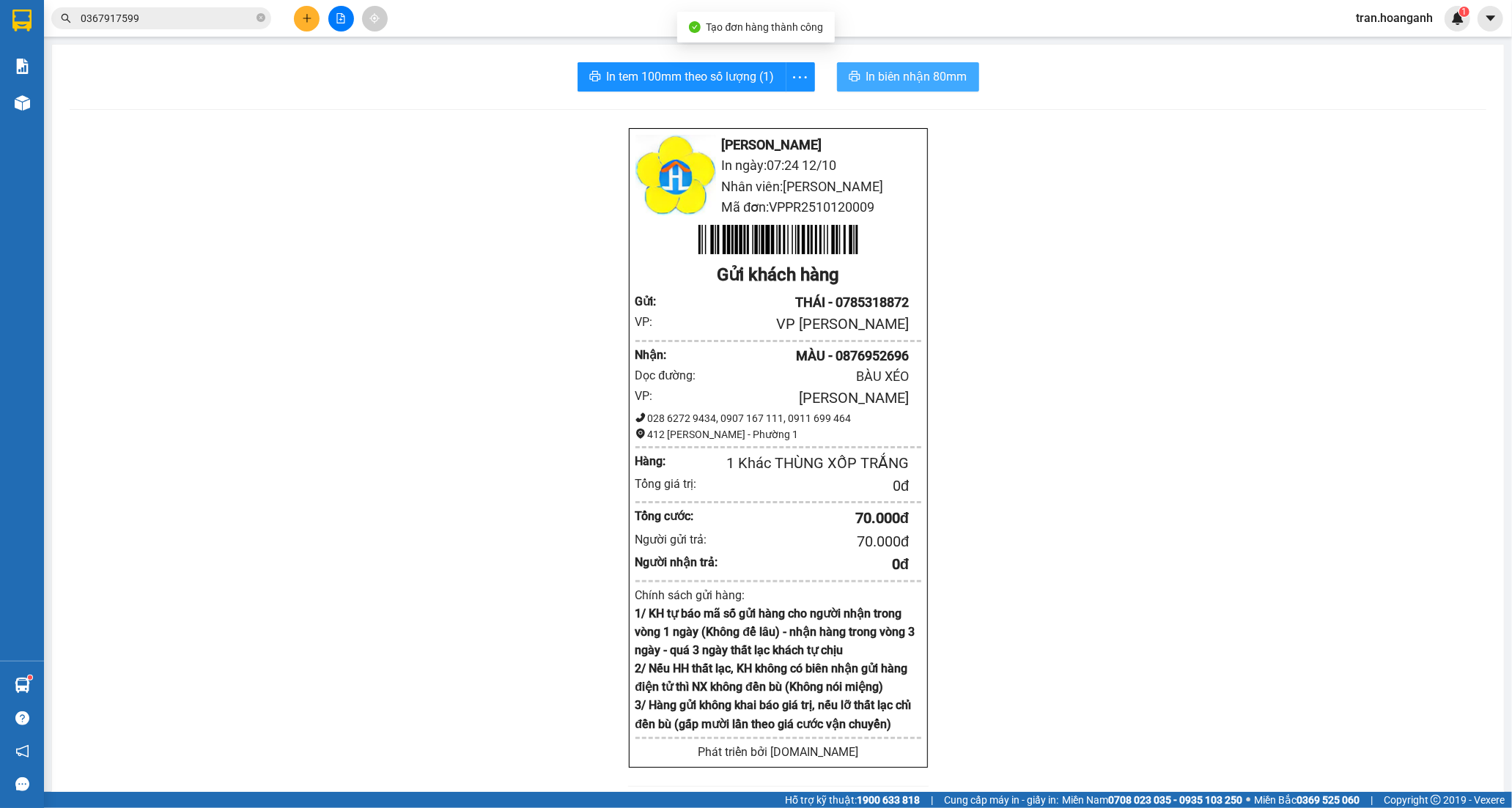
click at [931, 74] on span "In biên nhận 80mm" at bounding box center [917, 77] width 101 height 18
click at [746, 86] on button "In tem 100mm theo số lượng (1)" at bounding box center [682, 77] width 208 height 29
